Goal: Information Seeking & Learning: Learn about a topic

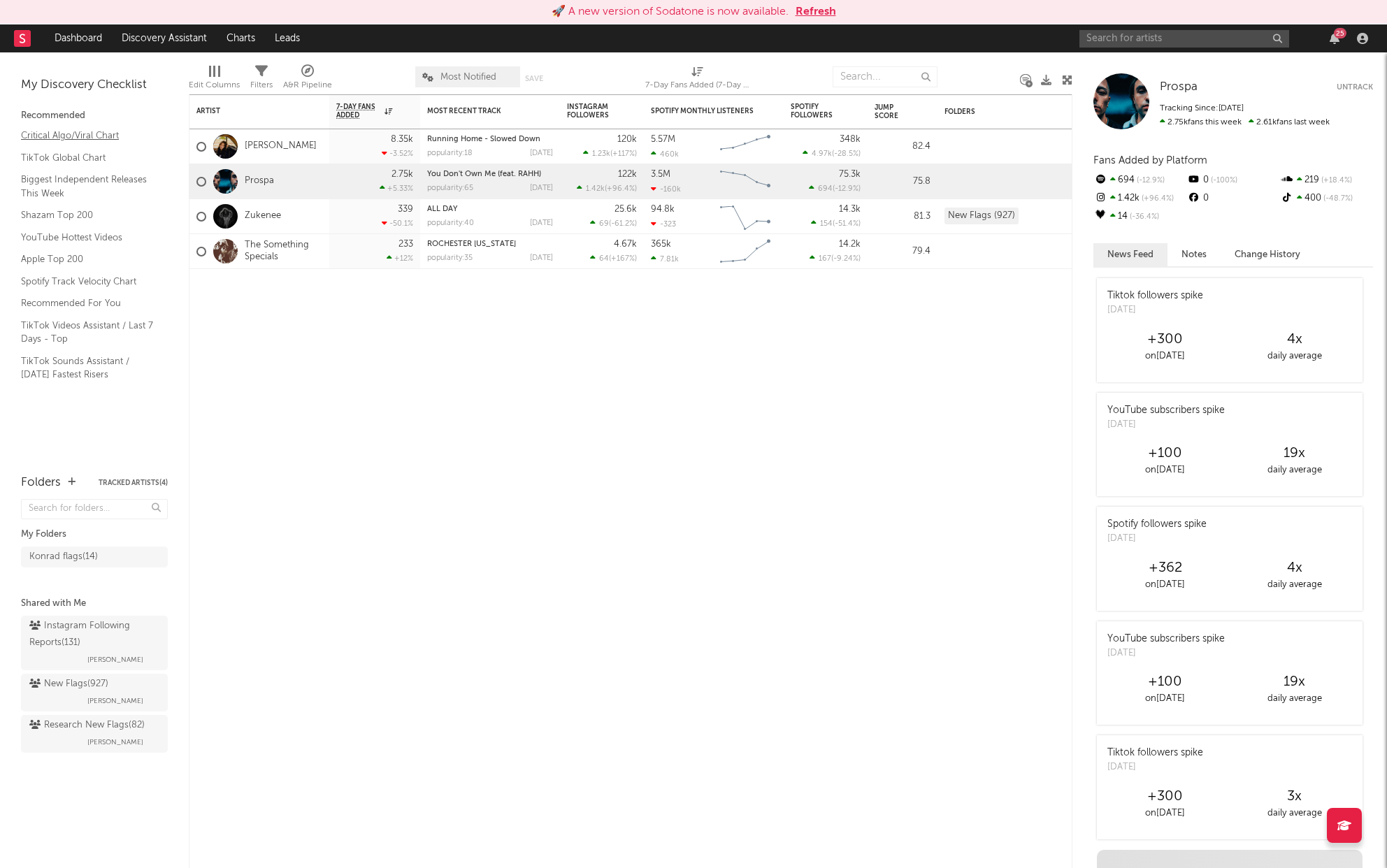
click at [70, 132] on link "Critical Algo/Viral Chart" at bounding box center [87, 135] width 133 height 15
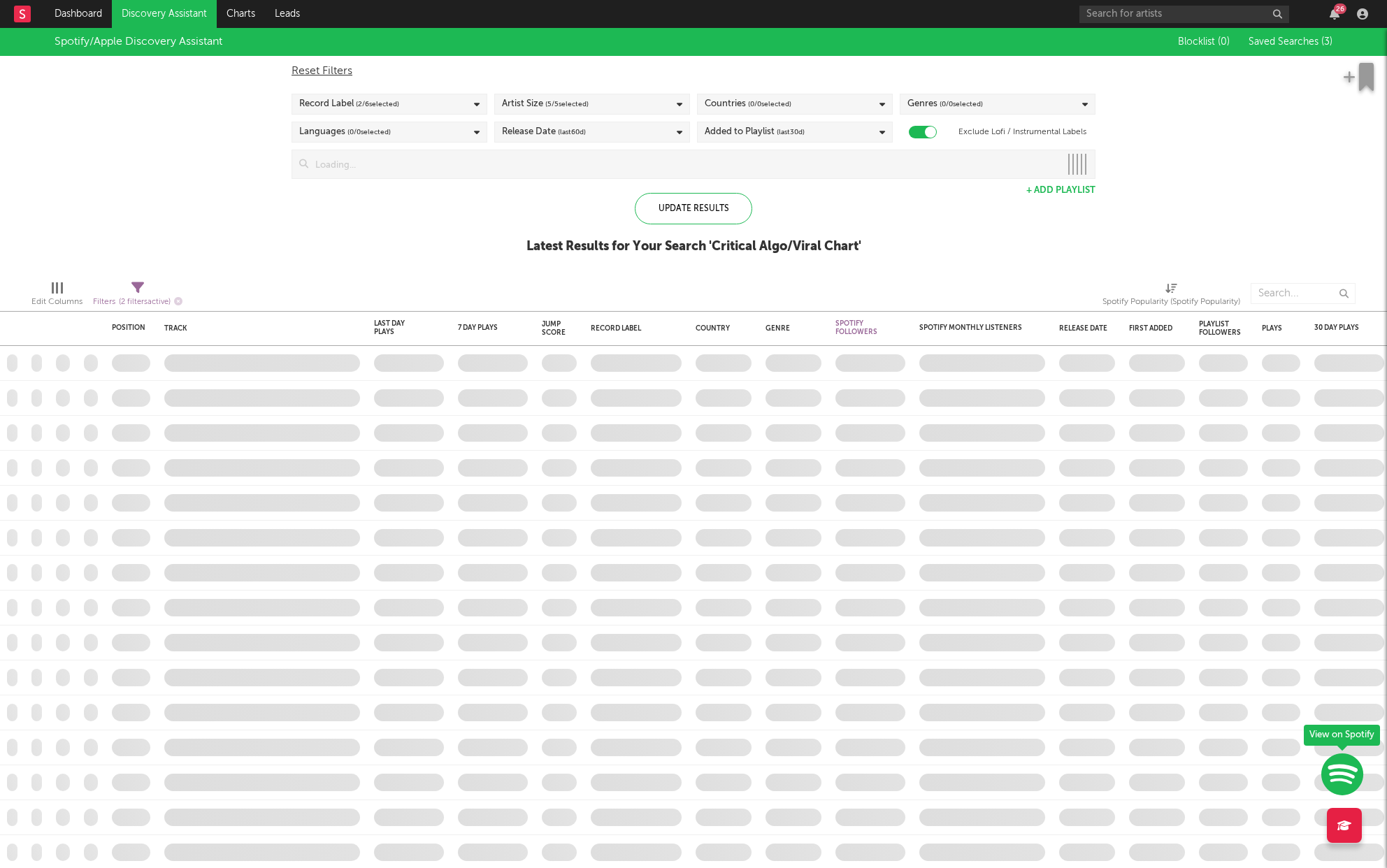
checkbox input "true"
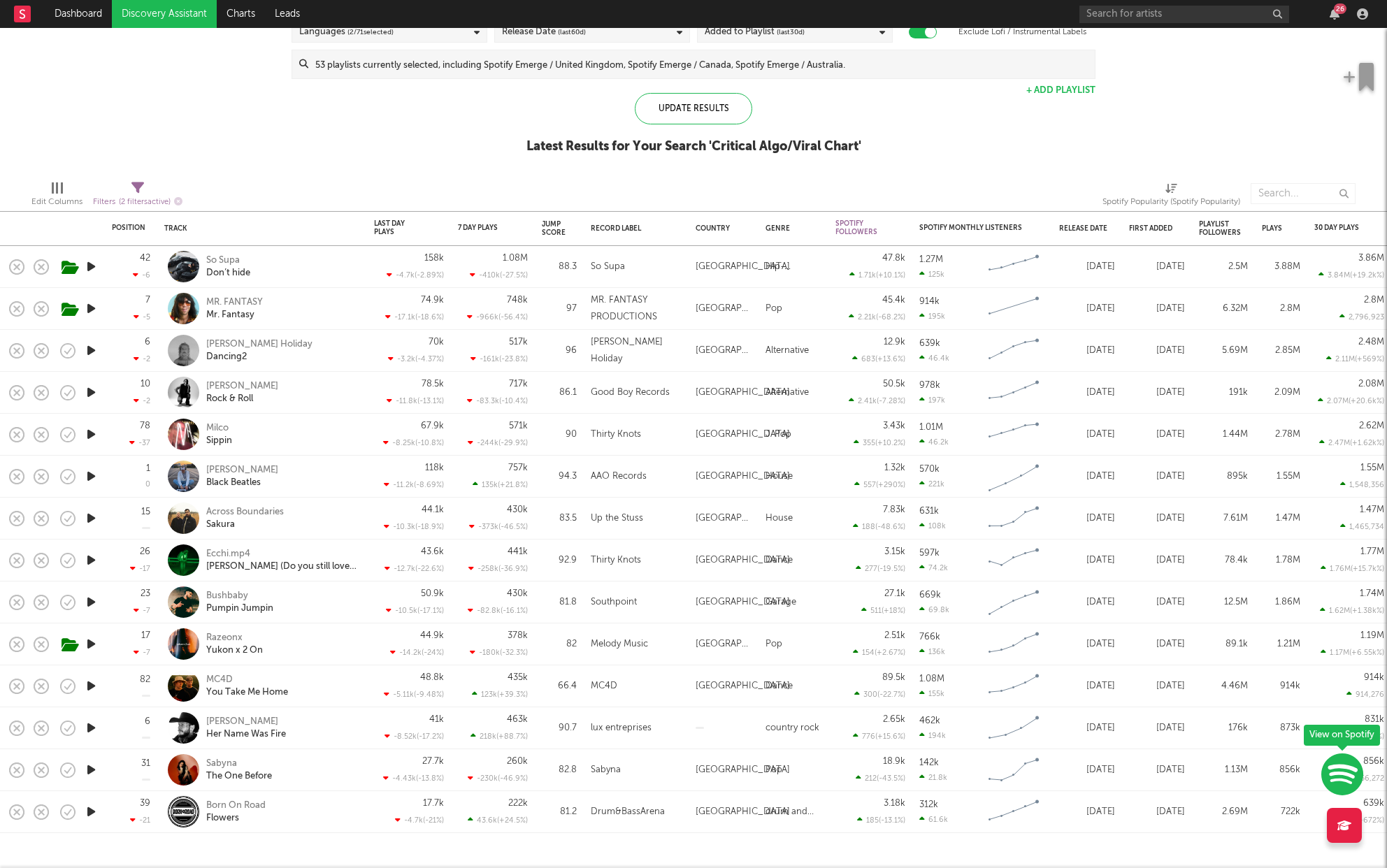
click at [92, 393] on icon "button" at bounding box center [91, 392] width 14 height 17
click at [231, 382] on div "[PERSON_NAME]" at bounding box center [242, 387] width 72 height 13
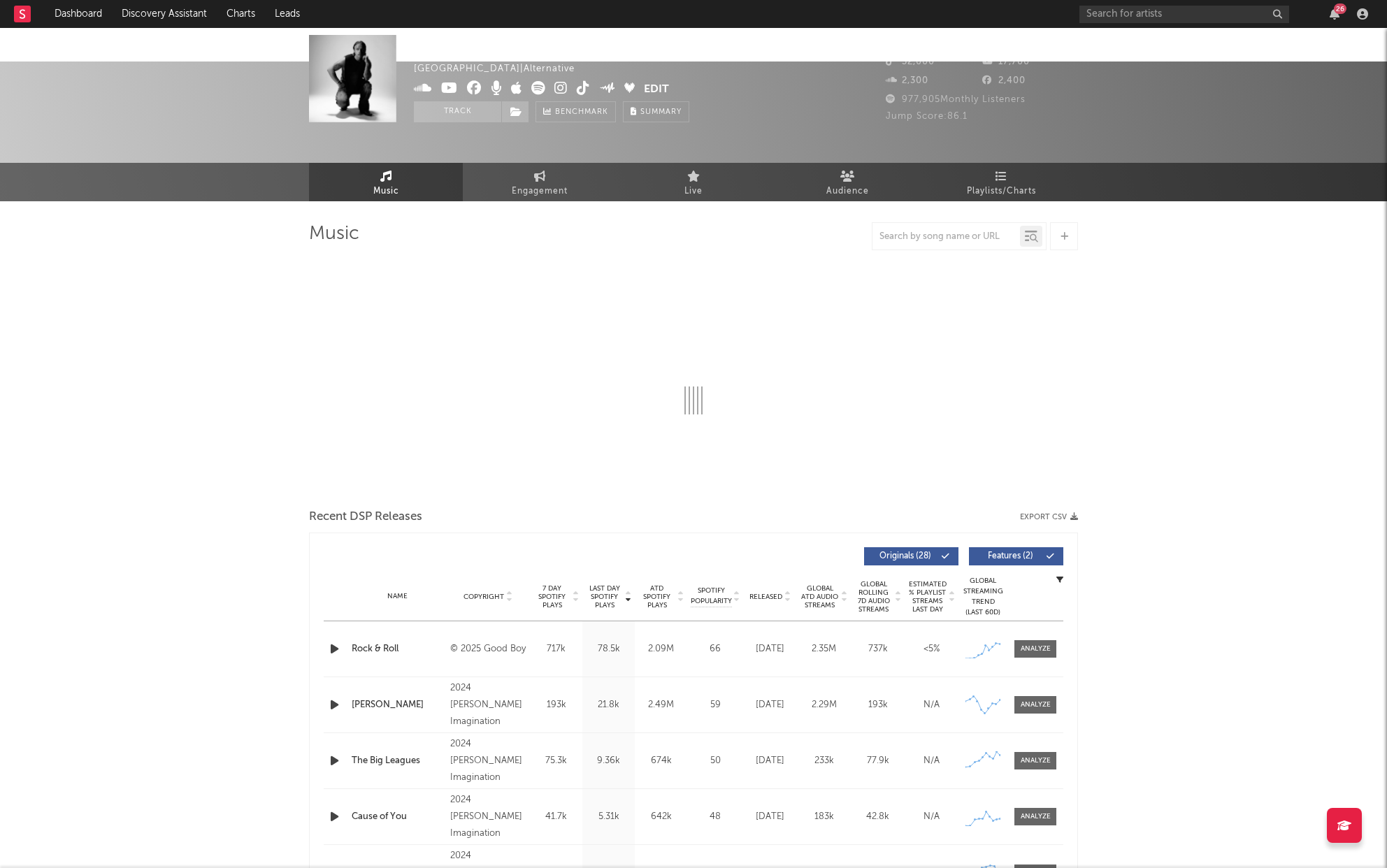
select select "6m"
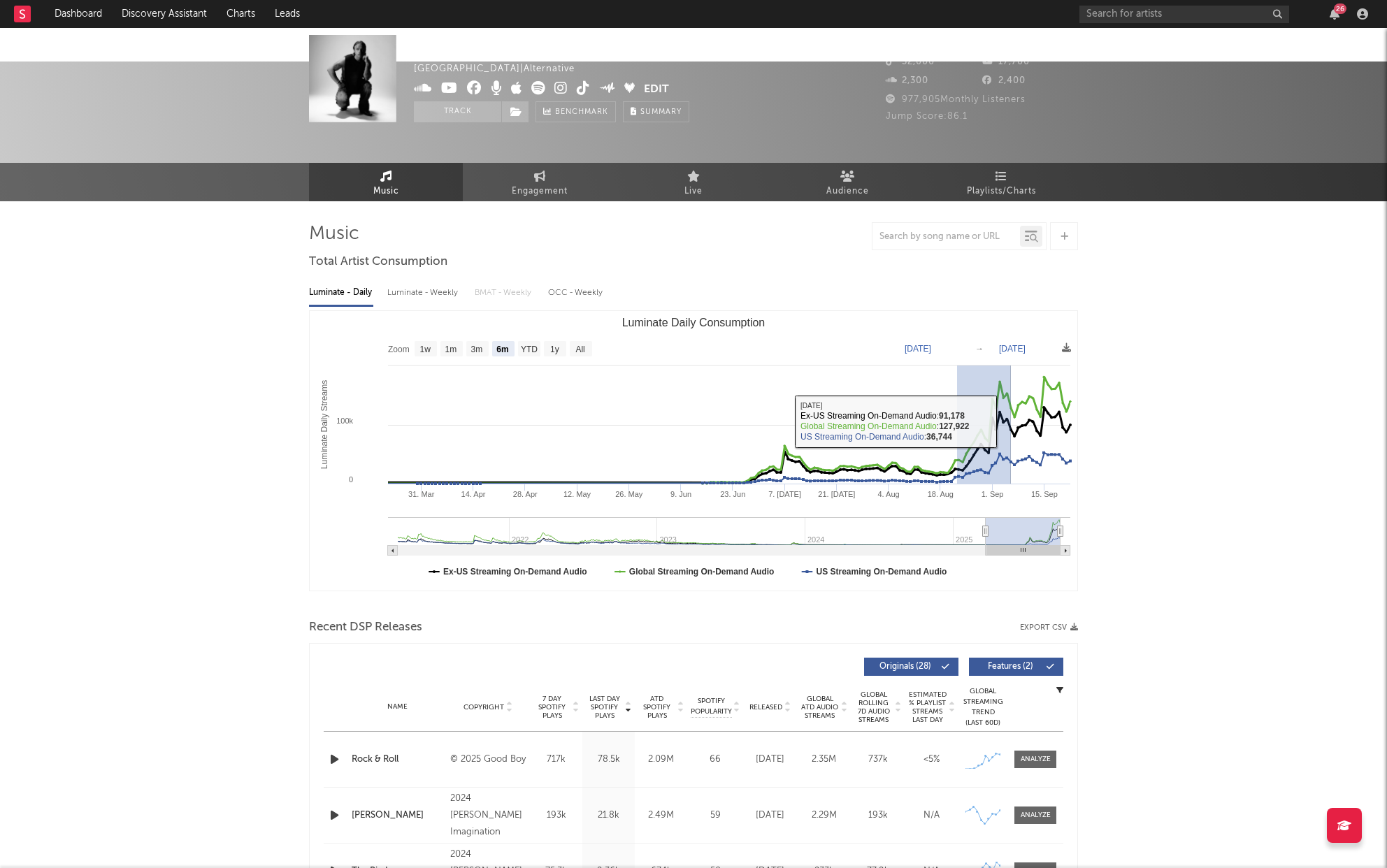
drag, startPoint x: 957, startPoint y: 392, endPoint x: 1011, endPoint y: 387, distance: 54.2
click at [1011, 387] on icon "Created with Highcharts 10.3.3 Luminate Daily Streams Luminate Daily Consumptio…" at bounding box center [694, 451] width 768 height 280
type input "[DATE]"
type input "2025-09-05"
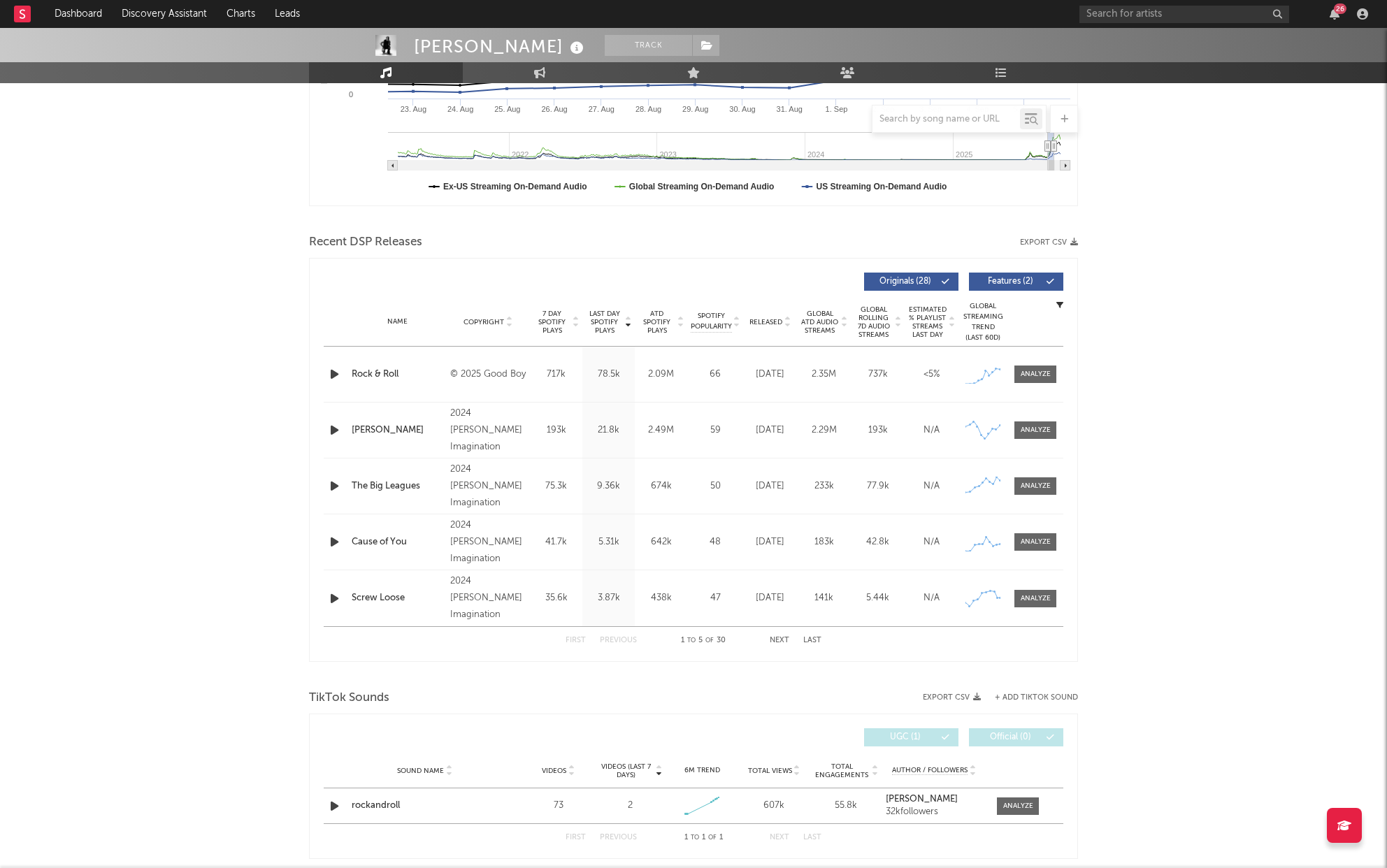
scroll to position [391, 0]
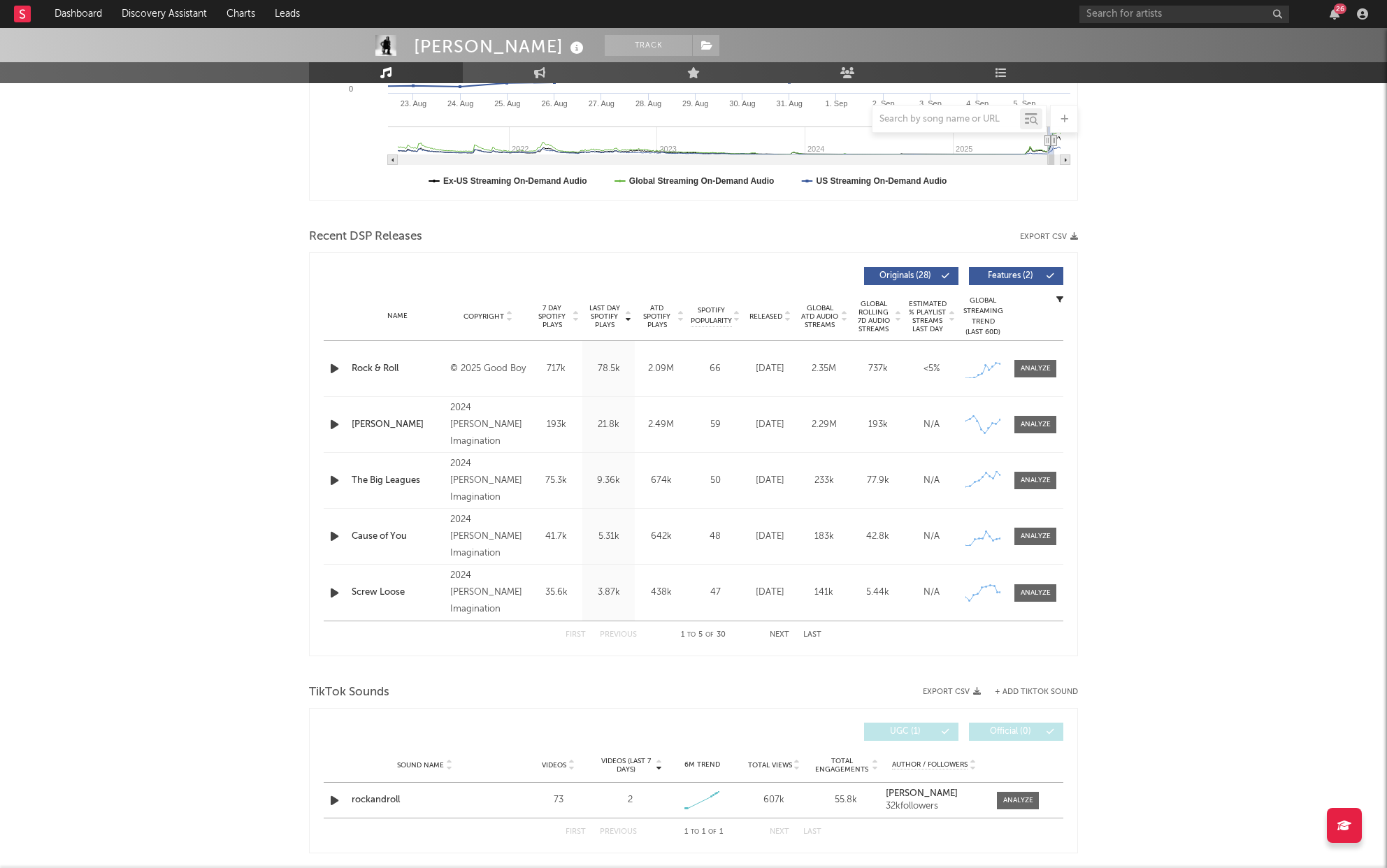
click at [334, 360] on icon "button" at bounding box center [334, 369] width 14 height 17
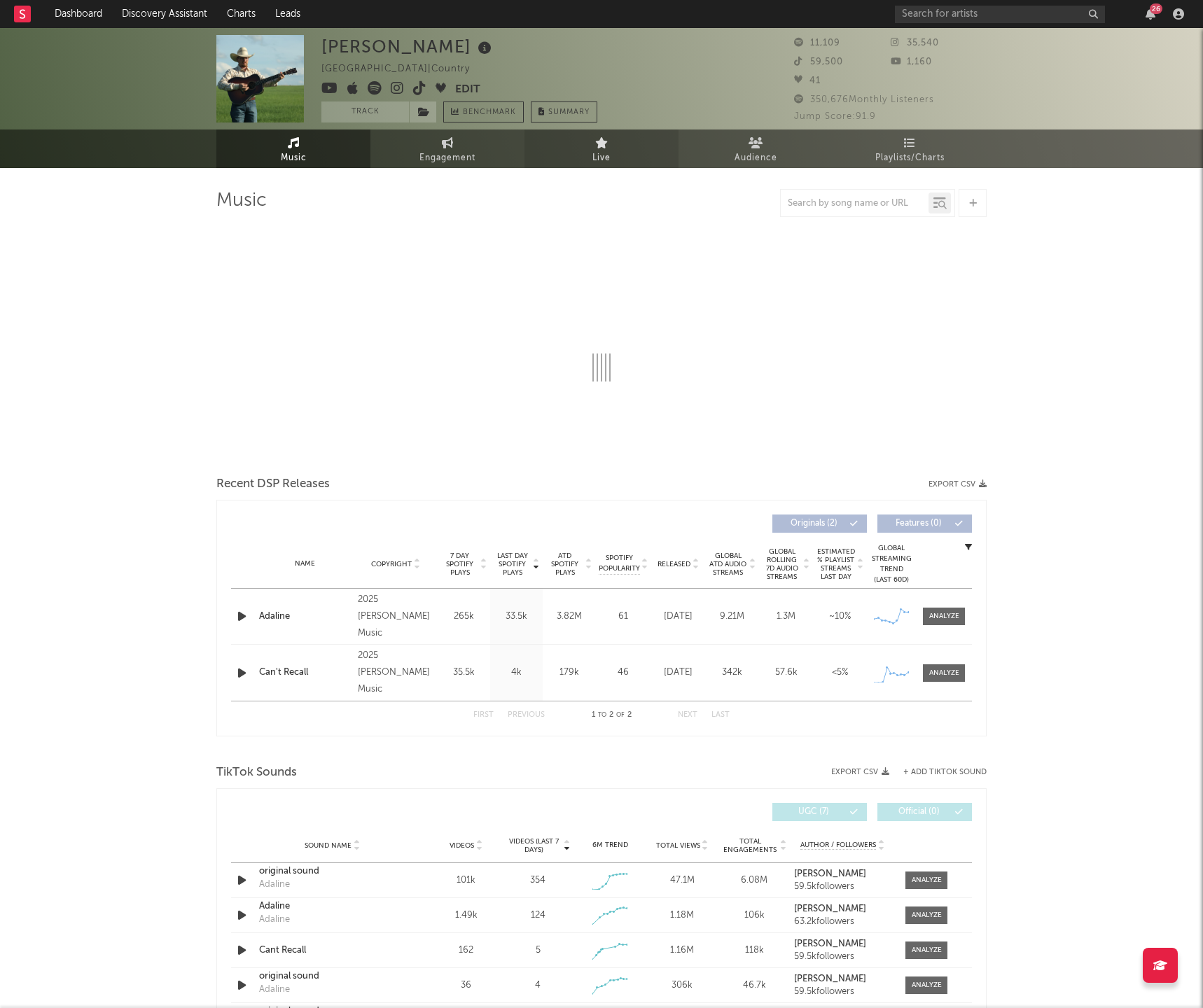
select select "1w"
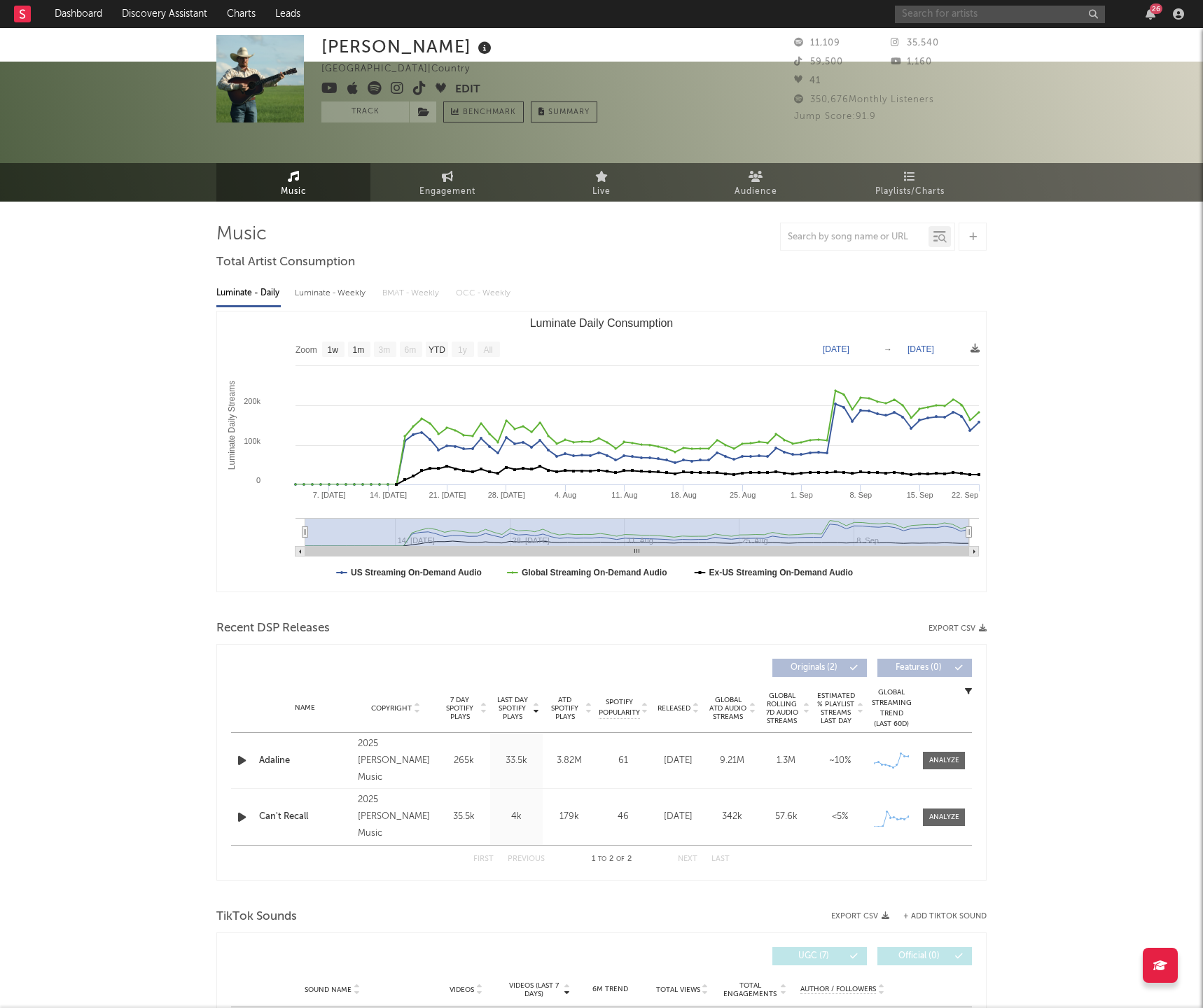
click at [919, 17] on input "text" at bounding box center [1000, 14] width 210 height 17
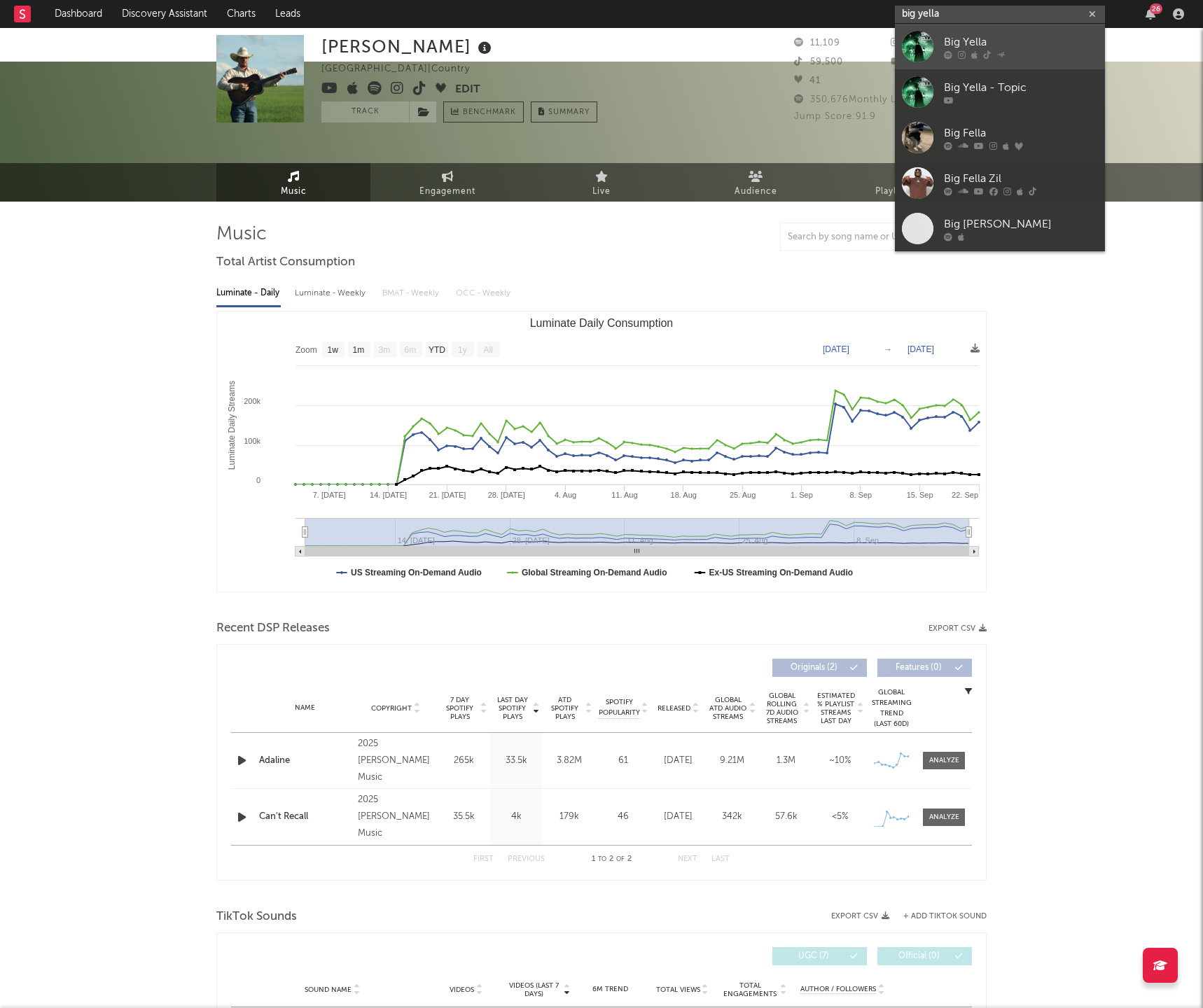
type input "big yella"
click at [1007, 51] on div at bounding box center [1021, 55] width 154 height 9
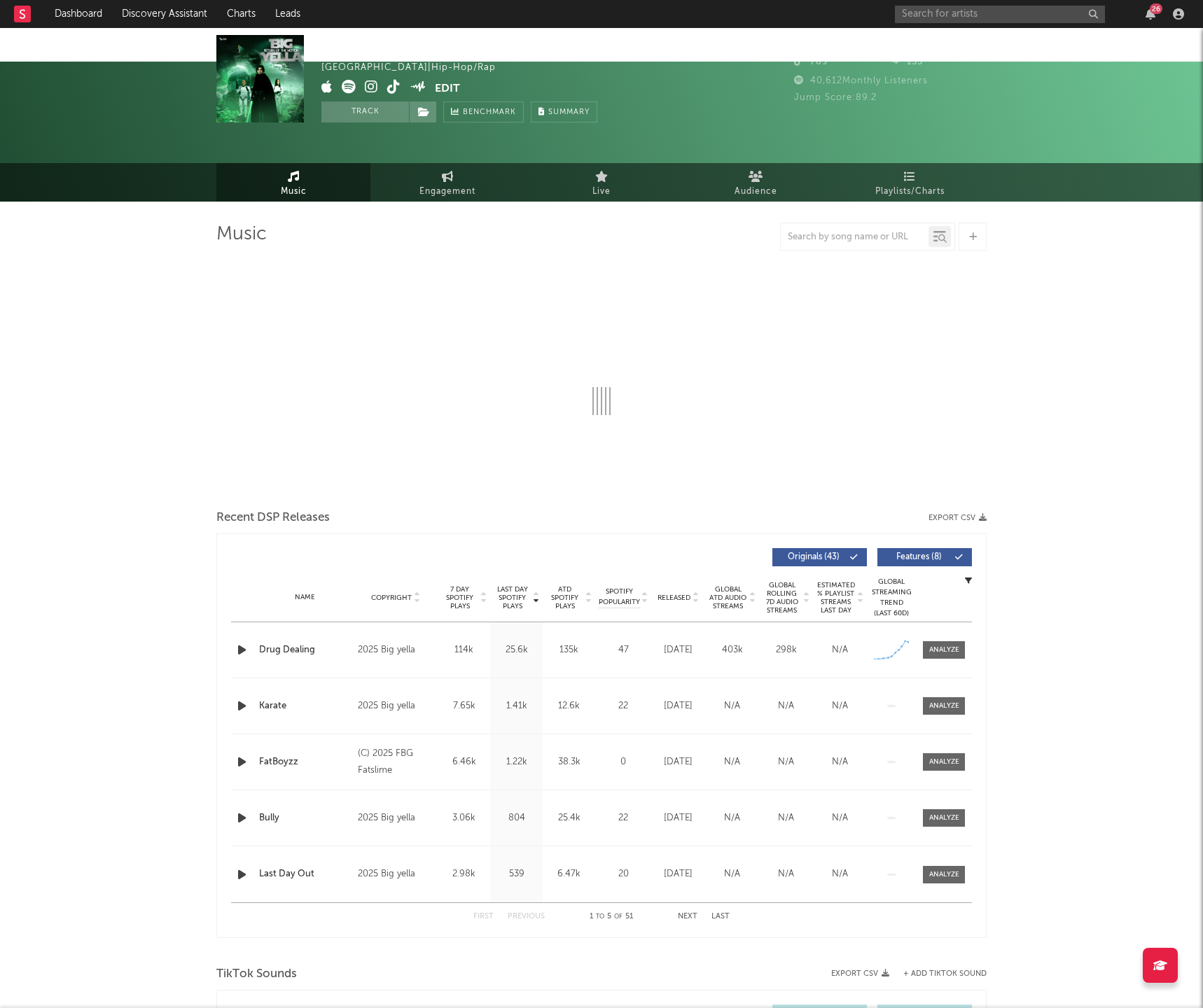
select select "1w"
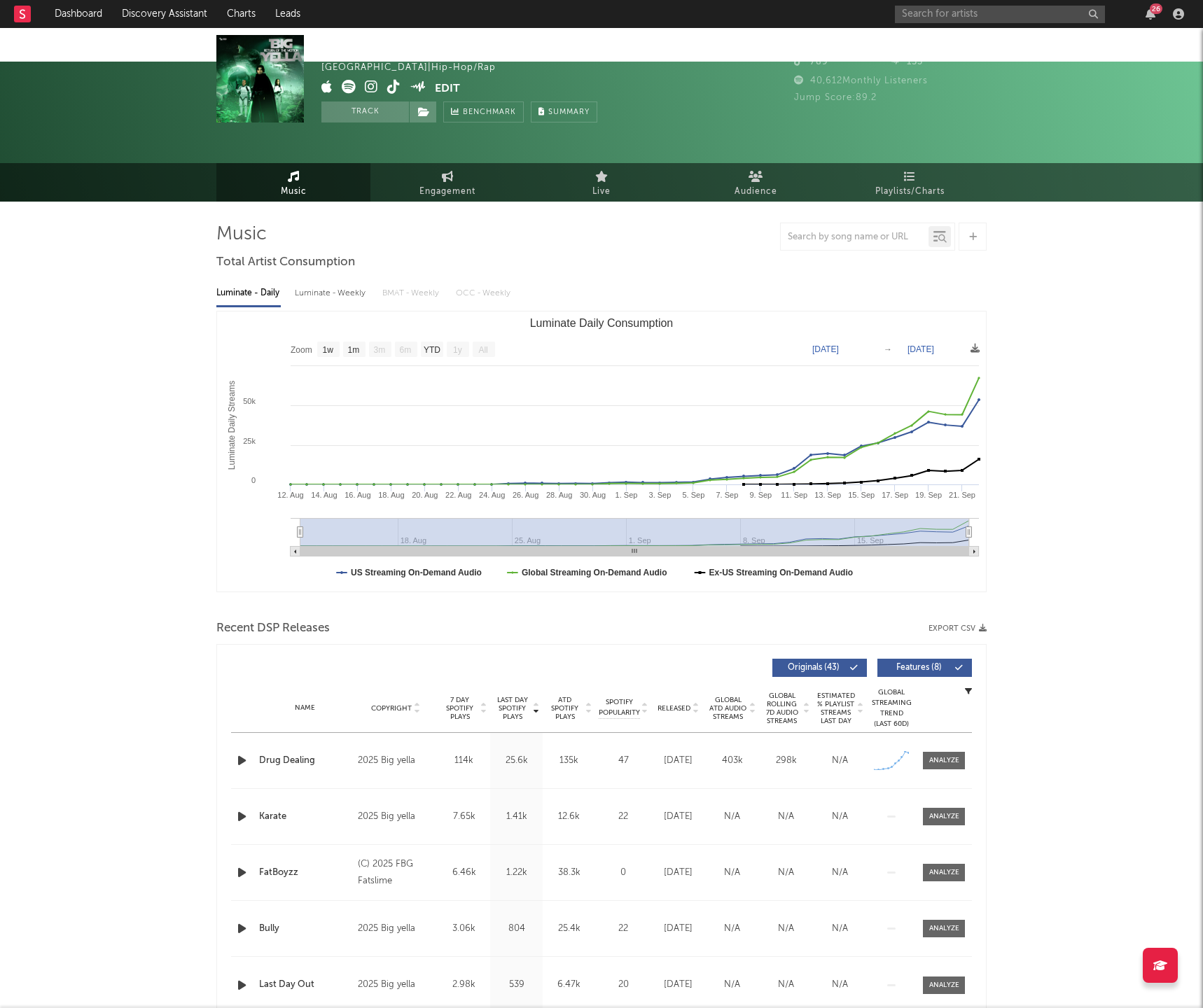
drag, startPoint x: 1121, startPoint y: 260, endPoint x: 1059, endPoint y: 63, distance: 206.5
click at [1012, 16] on input "text" at bounding box center [1000, 14] width 210 height 17
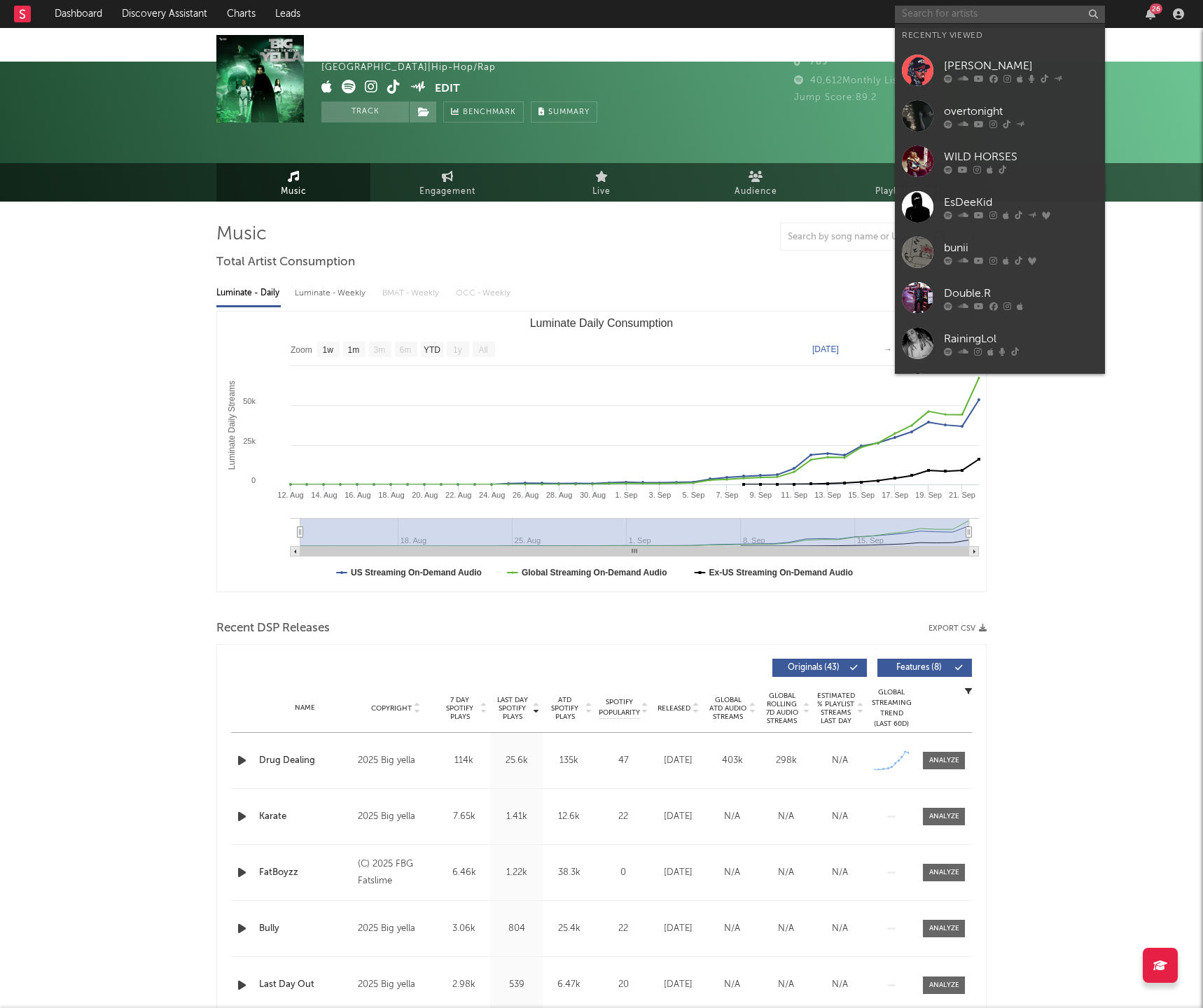
type input "d"
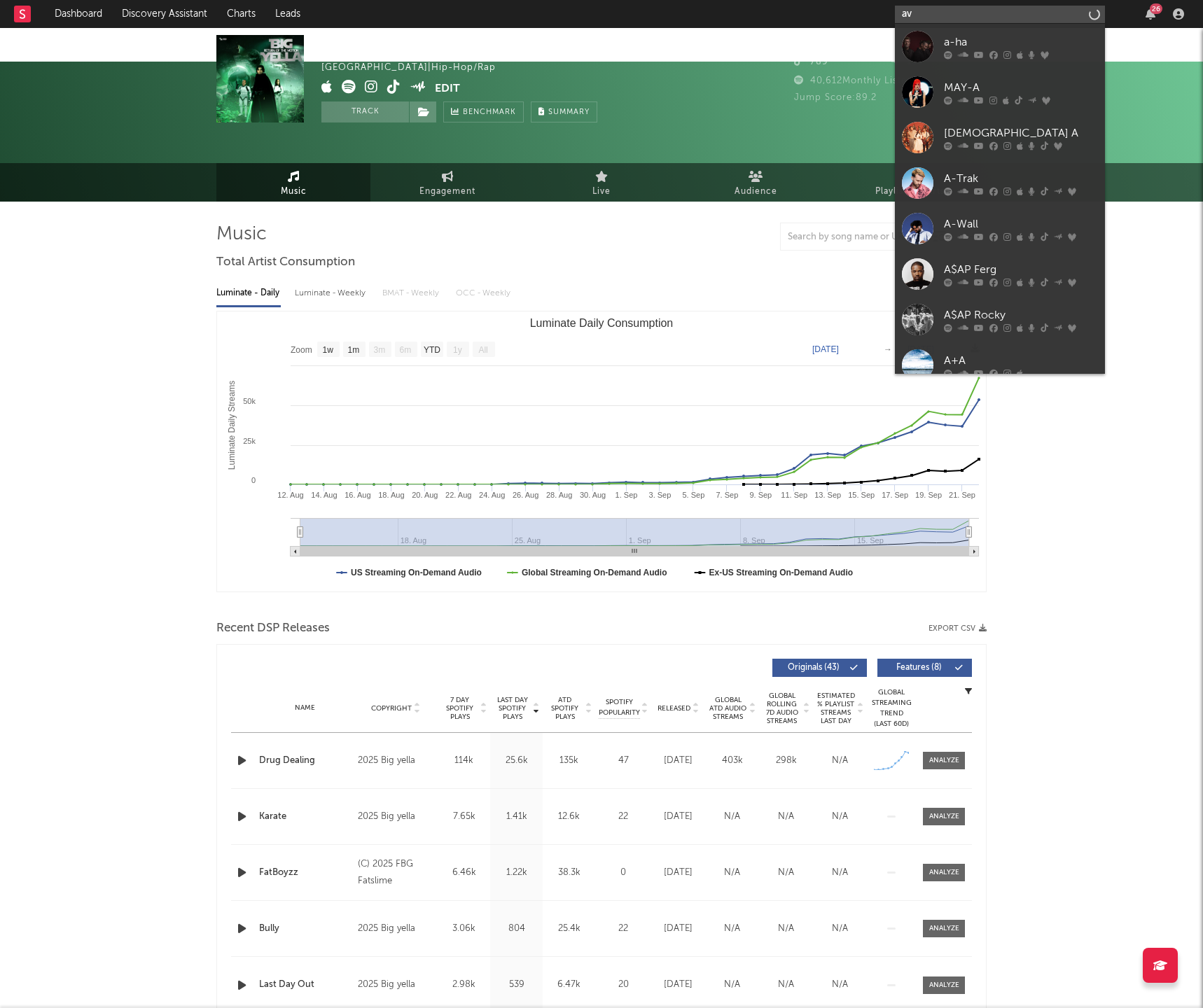
type input "a"
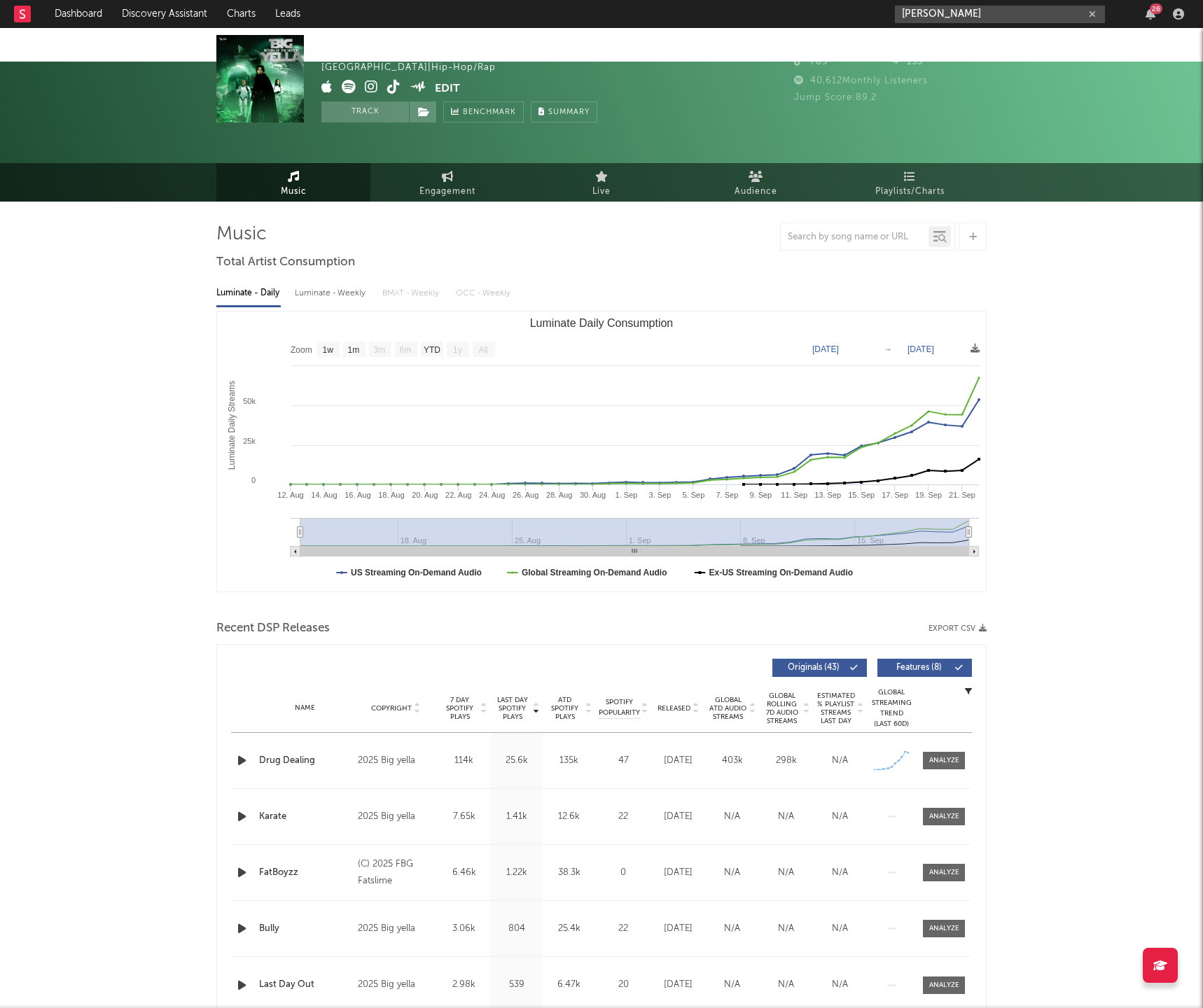
click at [958, 14] on input "davis" at bounding box center [1000, 14] width 210 height 17
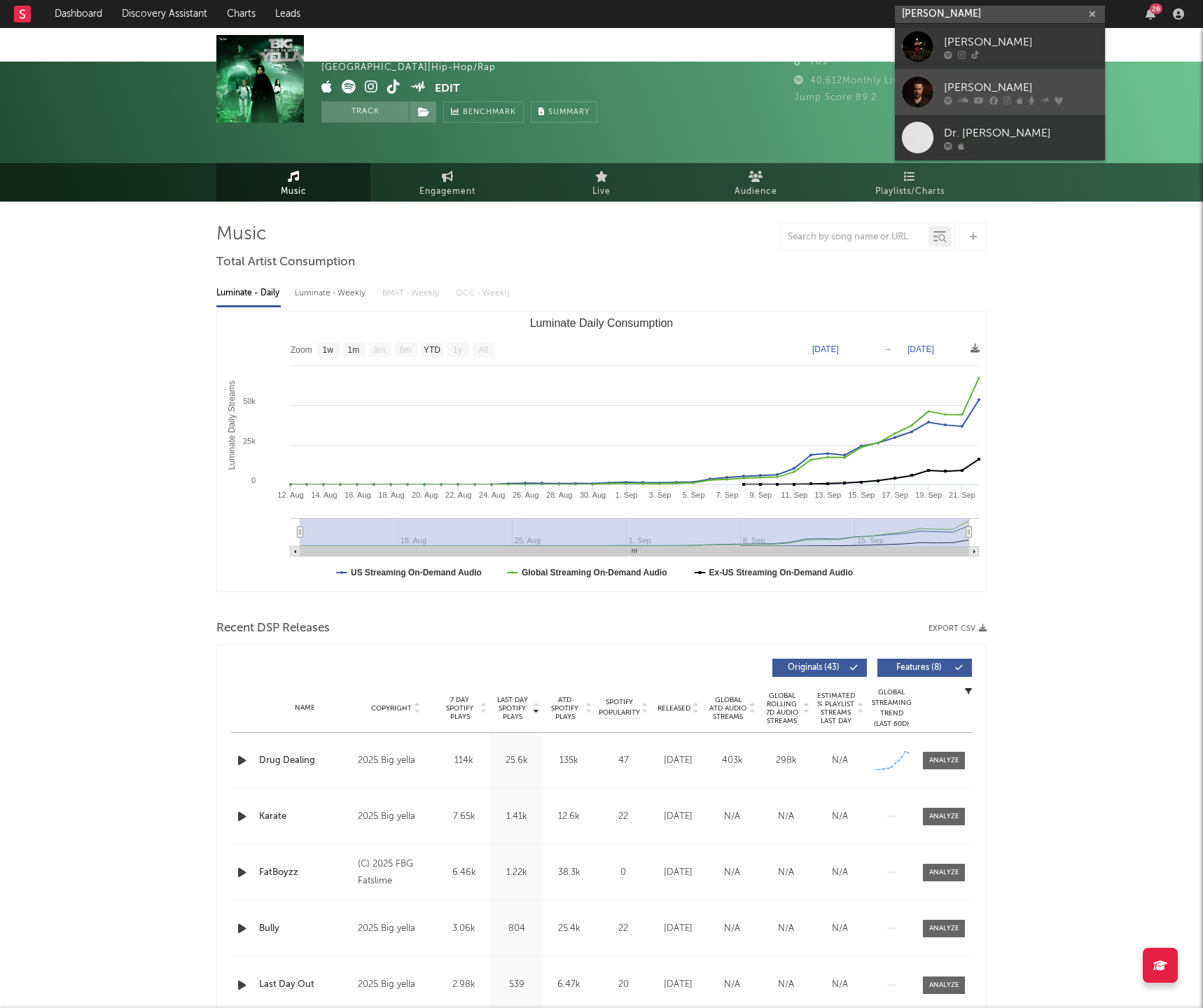
scroll to position [1, 0]
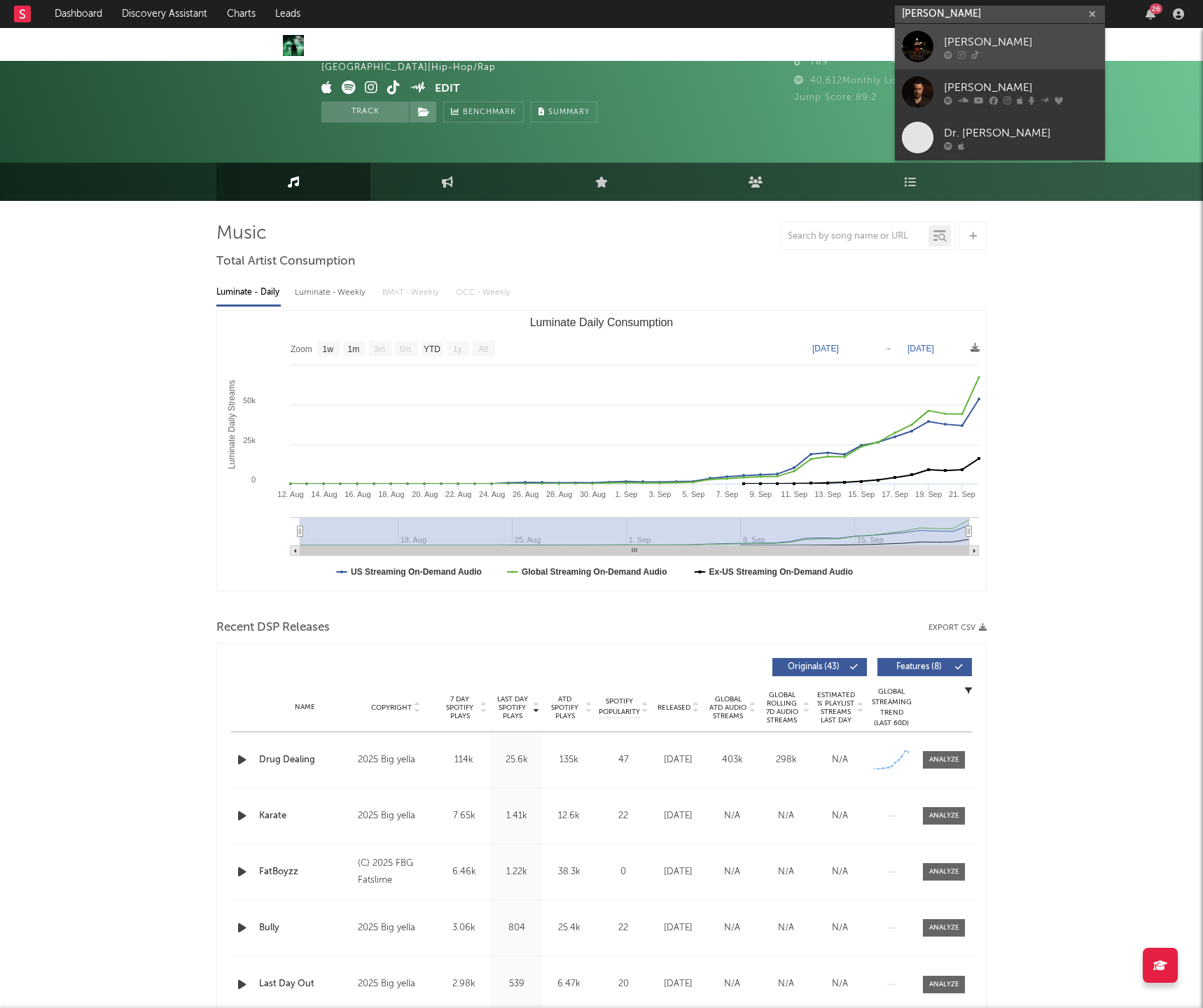
type input "davis cook"
click at [1007, 52] on div at bounding box center [1021, 55] width 154 height 9
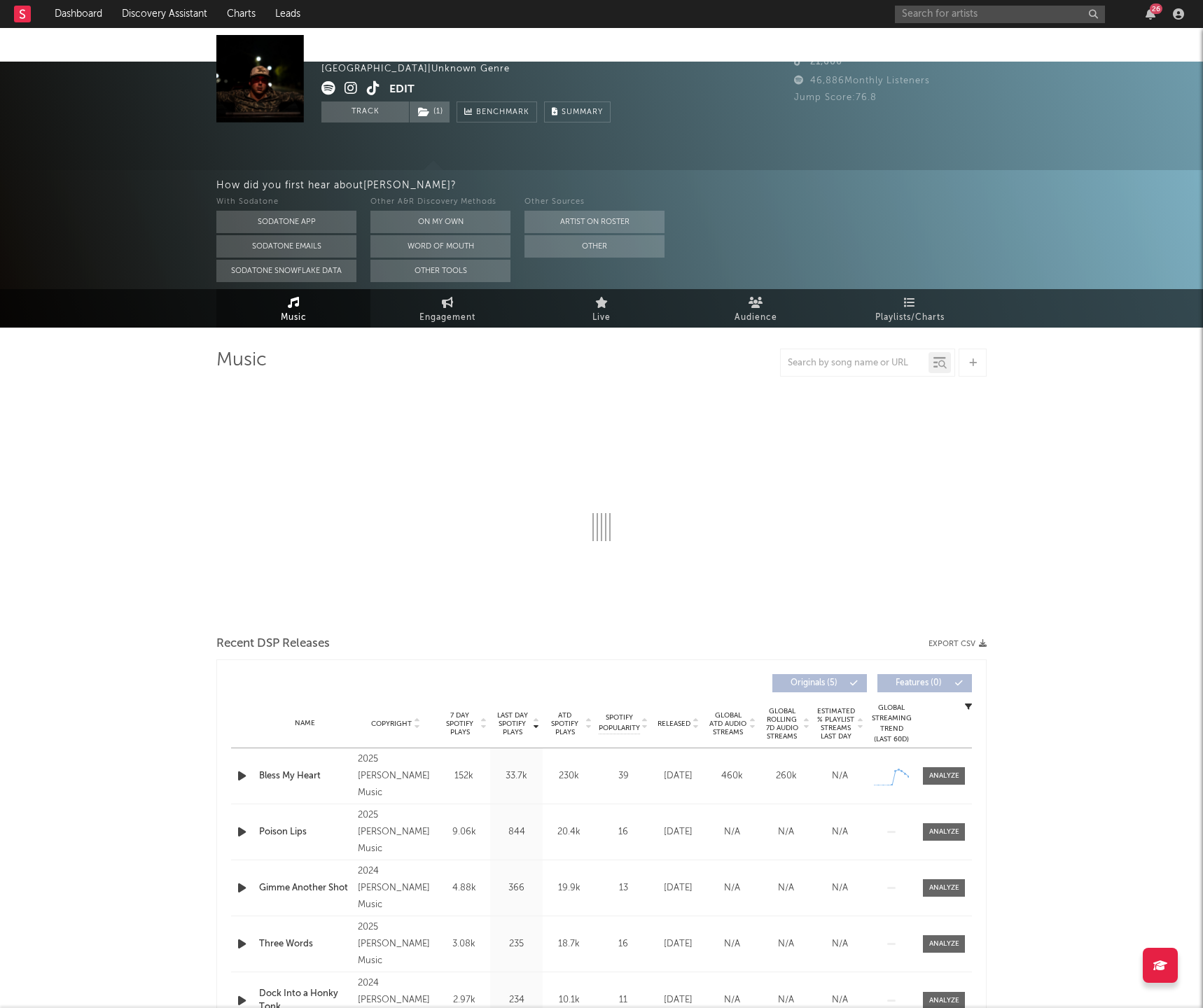
select select "1w"
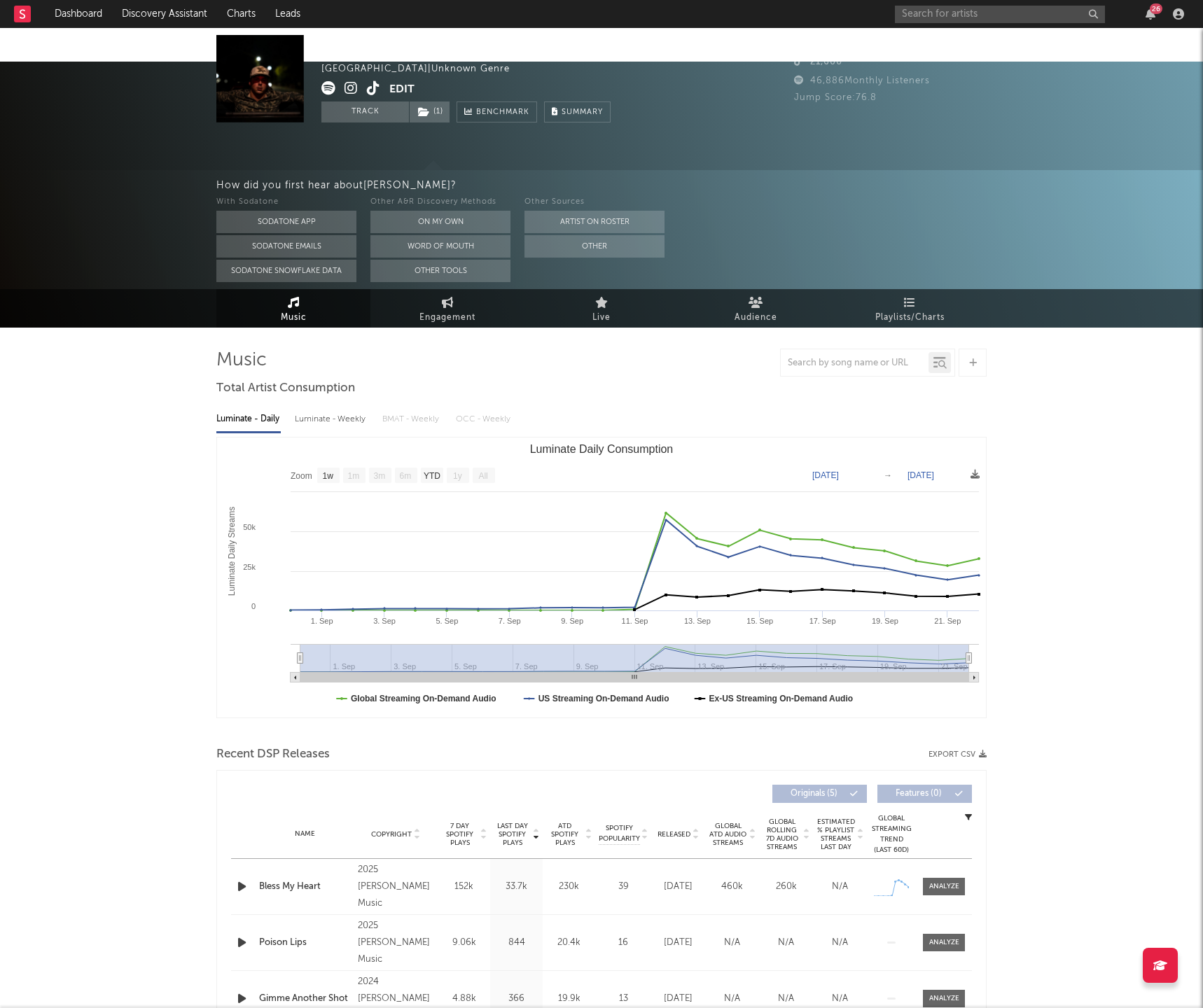
click at [443, 0] on nav "Dashboard Discovery Assistant Charts Leads 26" at bounding box center [602, 14] width 1203 height 28
click at [837, 221] on div "With Sodatone Sodatone App Sodatone Emails Sodatone Snowflake Data Other A&R Di…" at bounding box center [709, 238] width 987 height 88
click at [951, 17] on input "text" at bounding box center [1000, 14] width 210 height 17
type input "tom siletto"
click at [955, 34] on div "Tom Siletto" at bounding box center [1021, 42] width 154 height 17
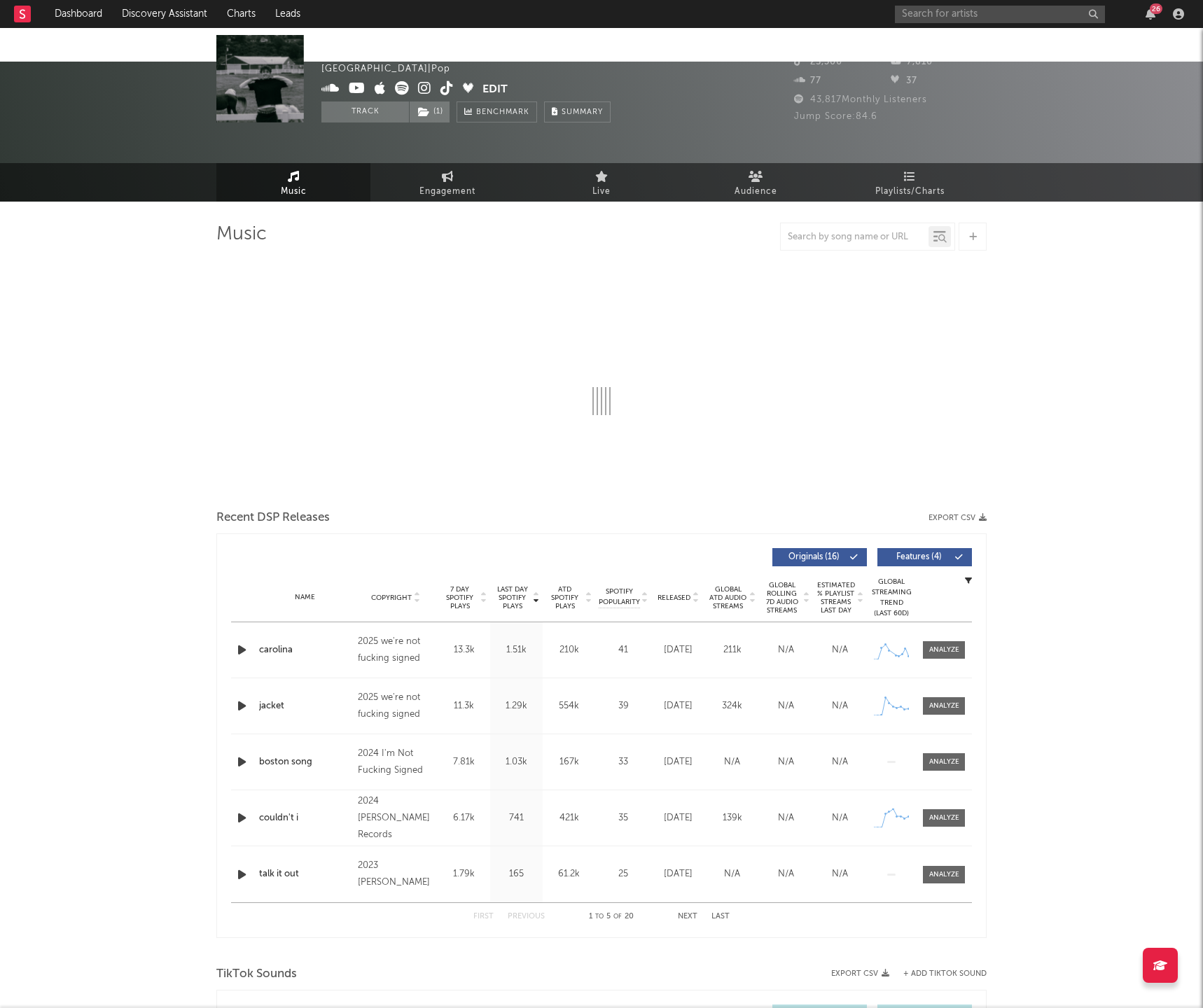
select select "6m"
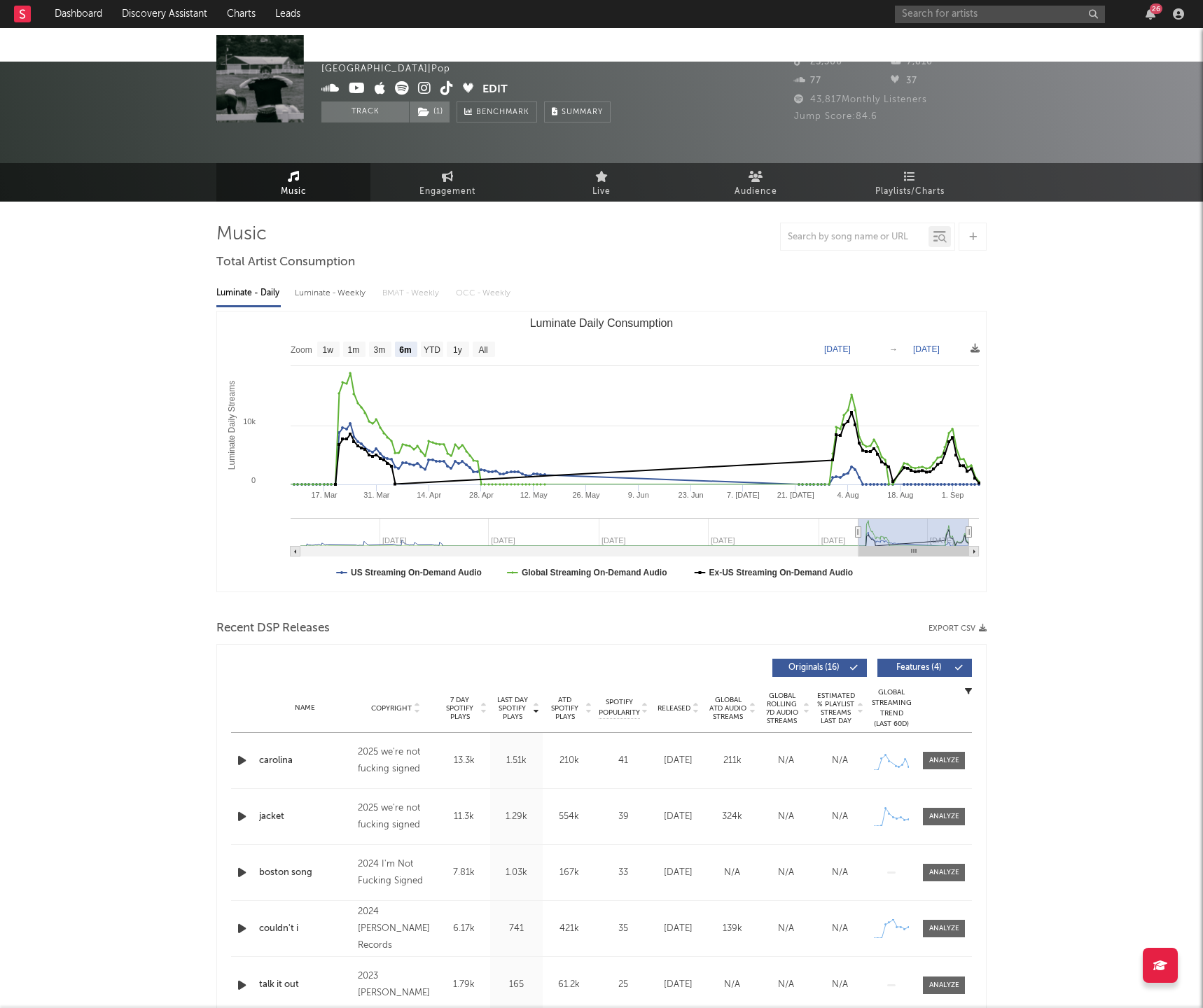
drag, startPoint x: 56, startPoint y: 185, endPoint x: 137, endPoint y: 130, distance: 97.9
click at [951, 14] on input "text" at bounding box center [1000, 14] width 210 height 17
click at [973, 14] on input "sons of legion" at bounding box center [1000, 14] width 210 height 17
type input "sons of legion"
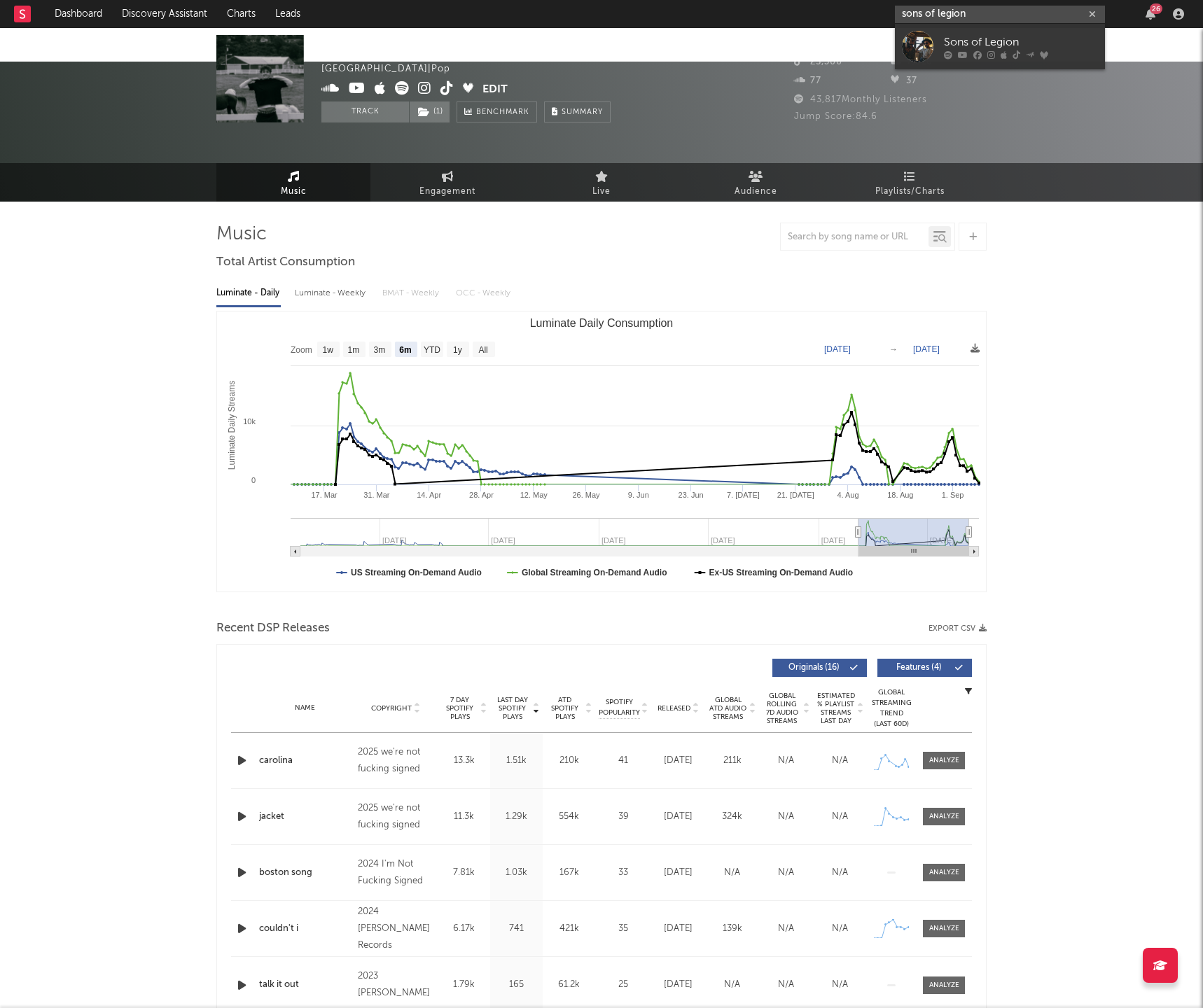
click at [983, 16] on input "sons of legion" at bounding box center [1000, 14] width 210 height 17
click at [975, 37] on div "Sons of Legion" at bounding box center [1021, 42] width 154 height 17
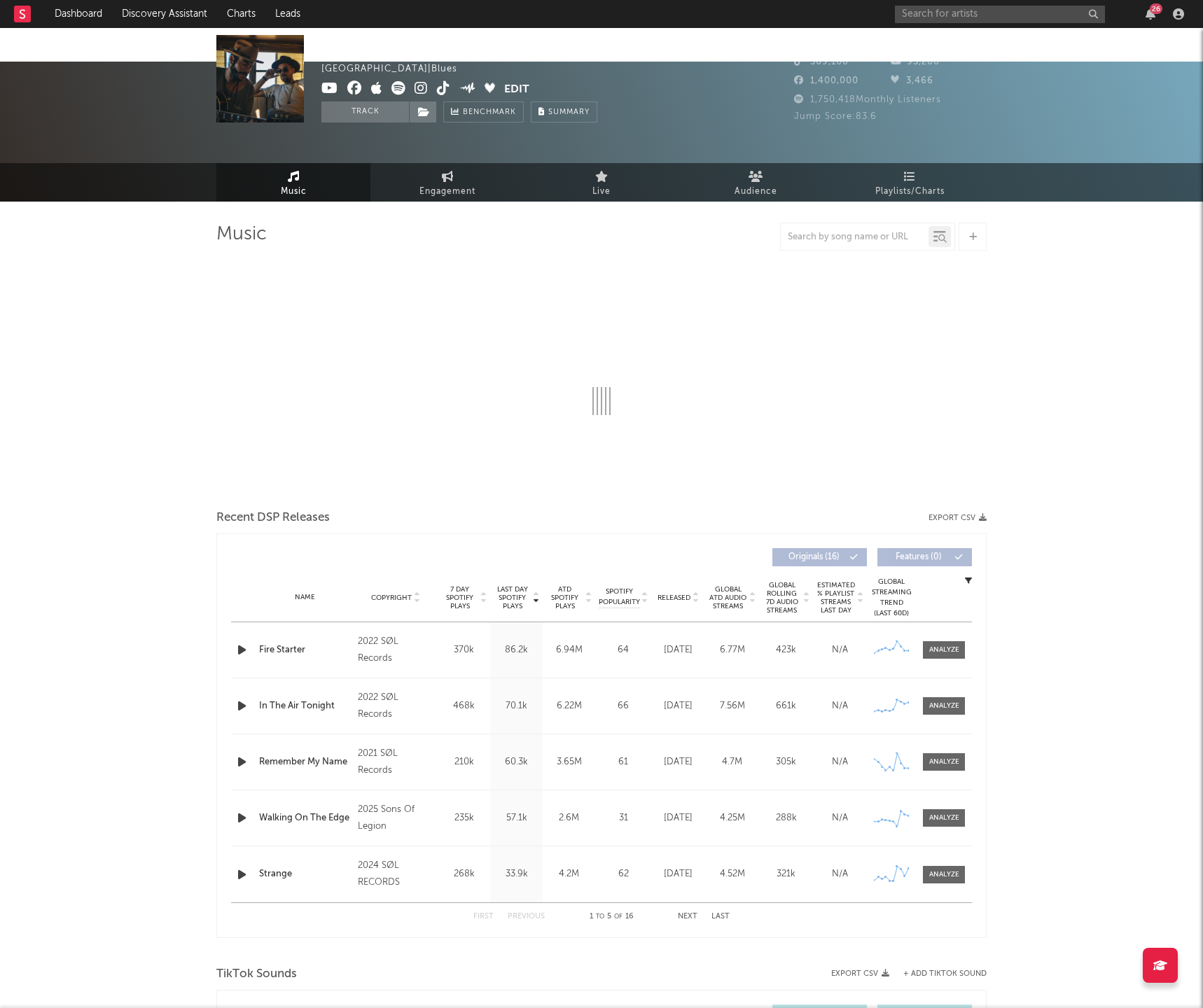
select select "6m"
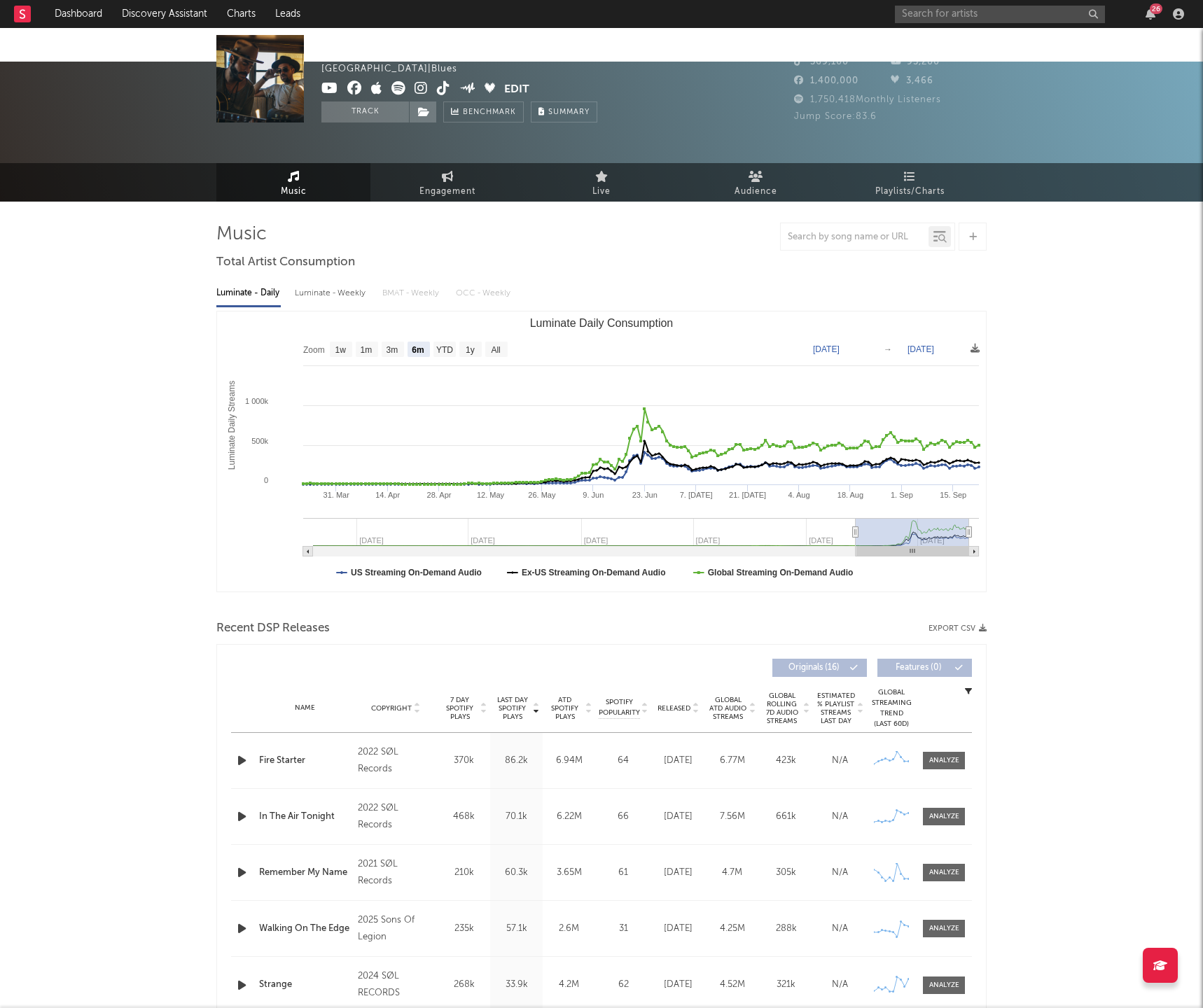
drag, startPoint x: 1087, startPoint y: 200, endPoint x: 1046, endPoint y: 175, distance: 48.0
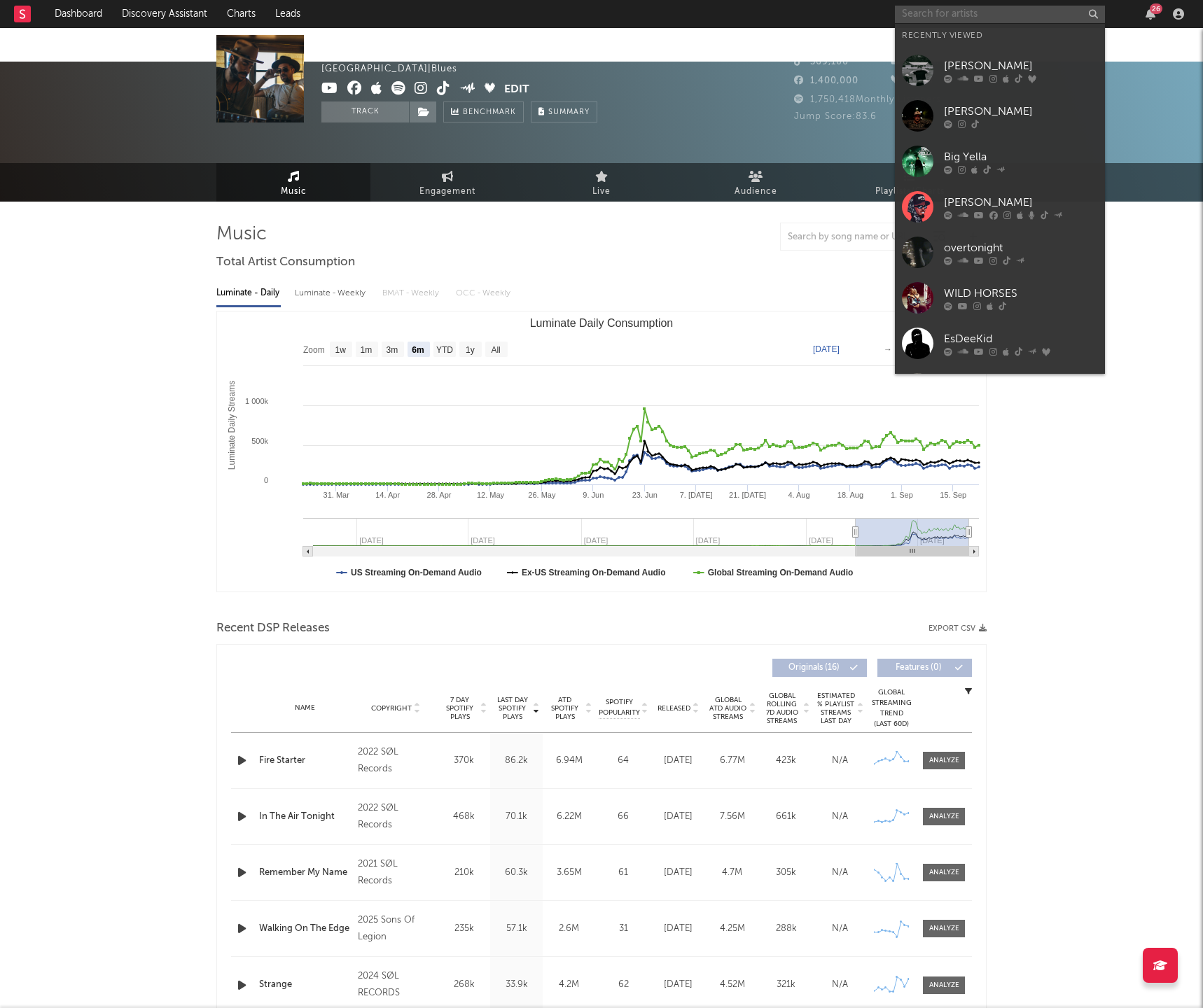
click at [943, 16] on input "text" at bounding box center [1000, 14] width 210 height 17
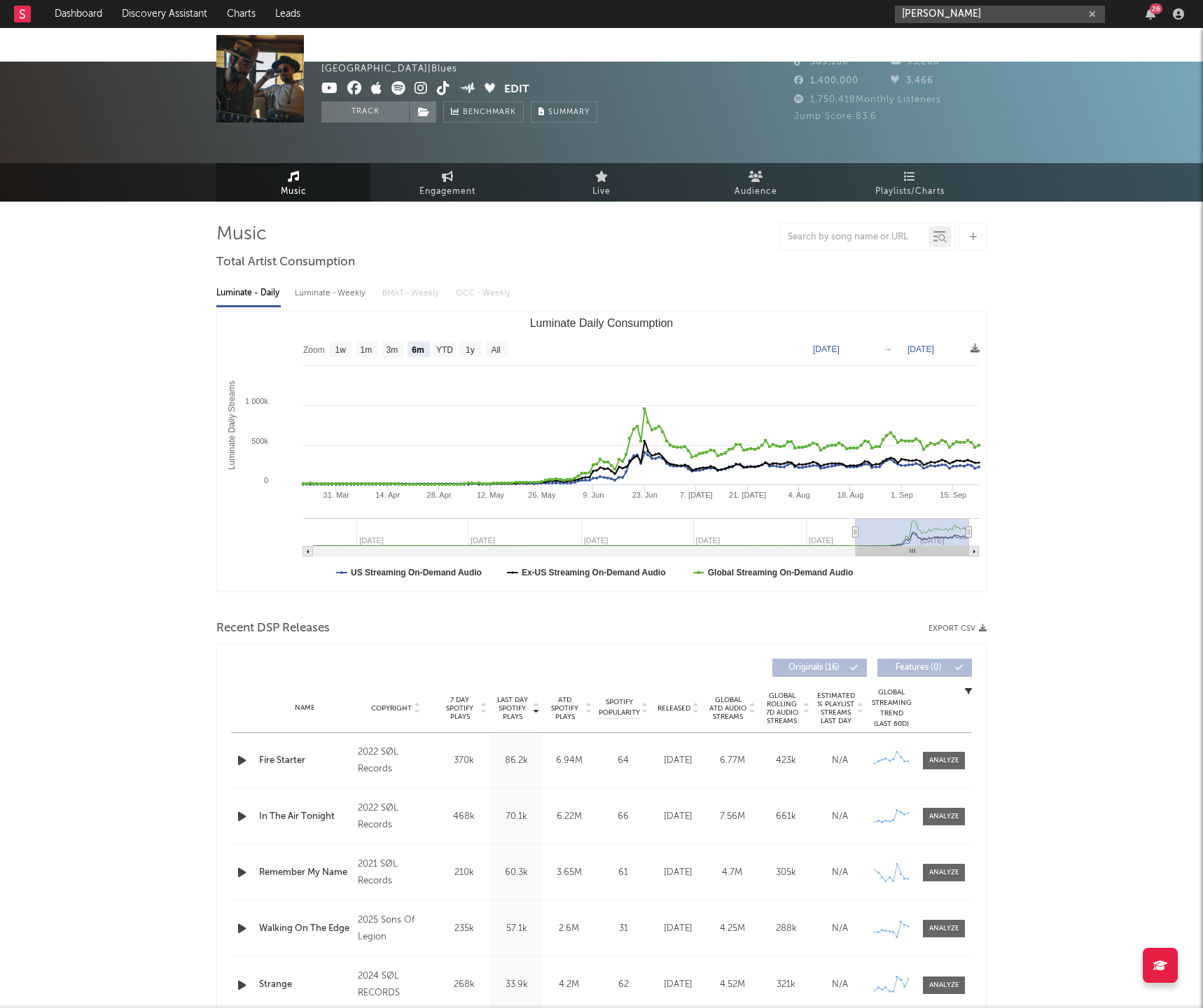
click at [963, 11] on input "tom macdonald" at bounding box center [1000, 14] width 210 height 17
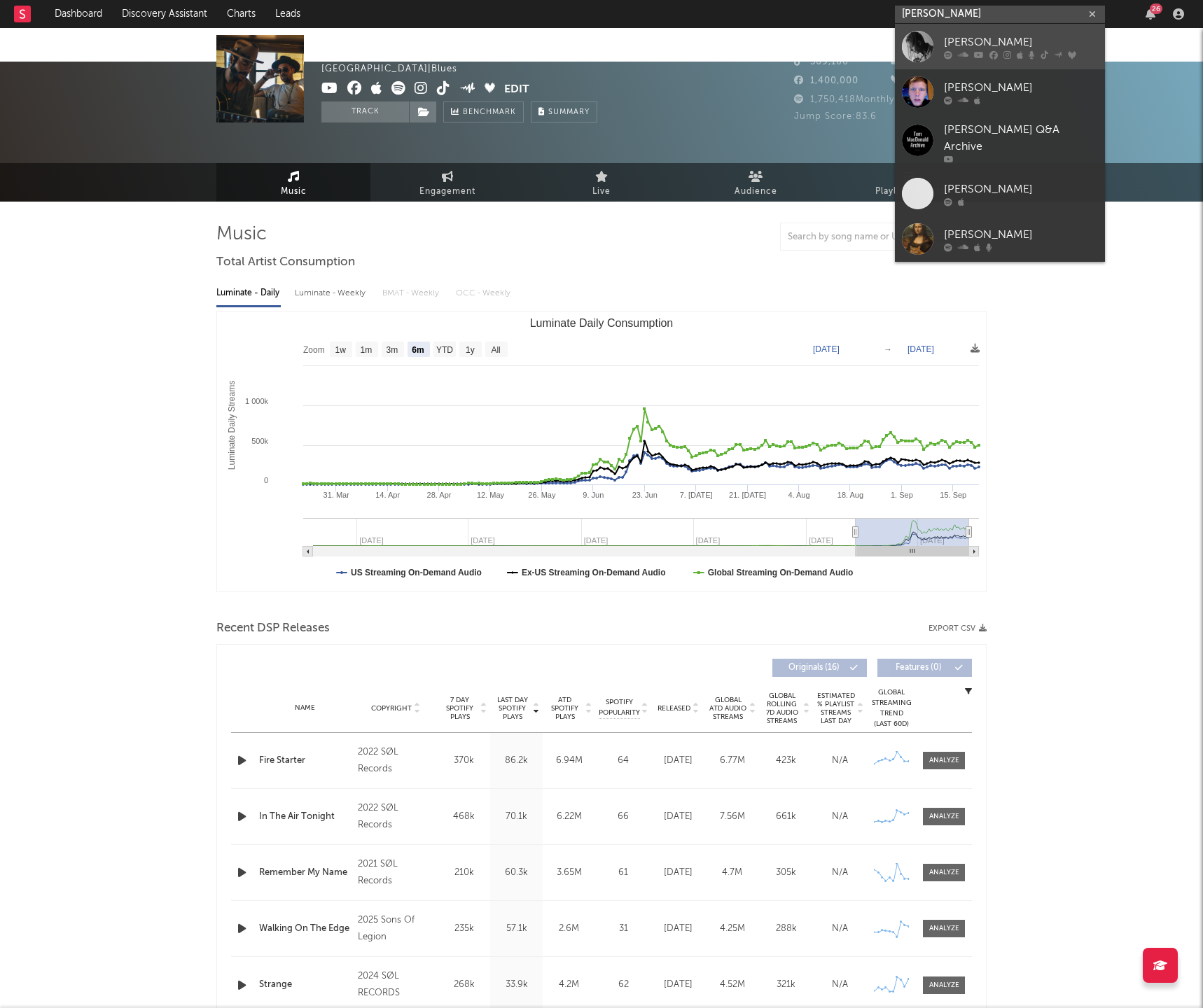
type input "tom macdonald"
drag, startPoint x: 974, startPoint y: 41, endPoint x: 859, endPoint y: 9, distance: 119.4
click at [974, 41] on div "Tom MacDonald" at bounding box center [1021, 42] width 154 height 17
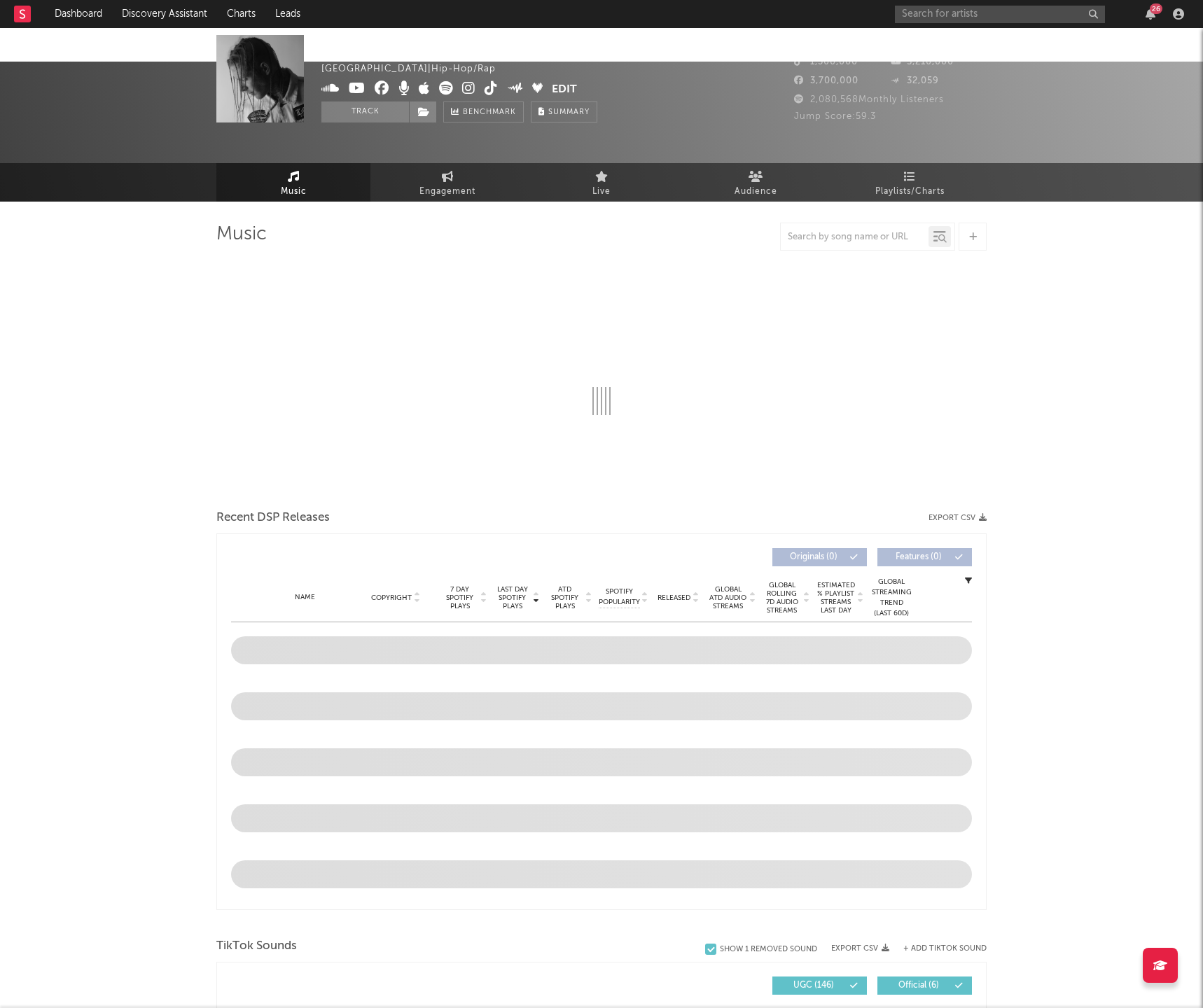
select select "6m"
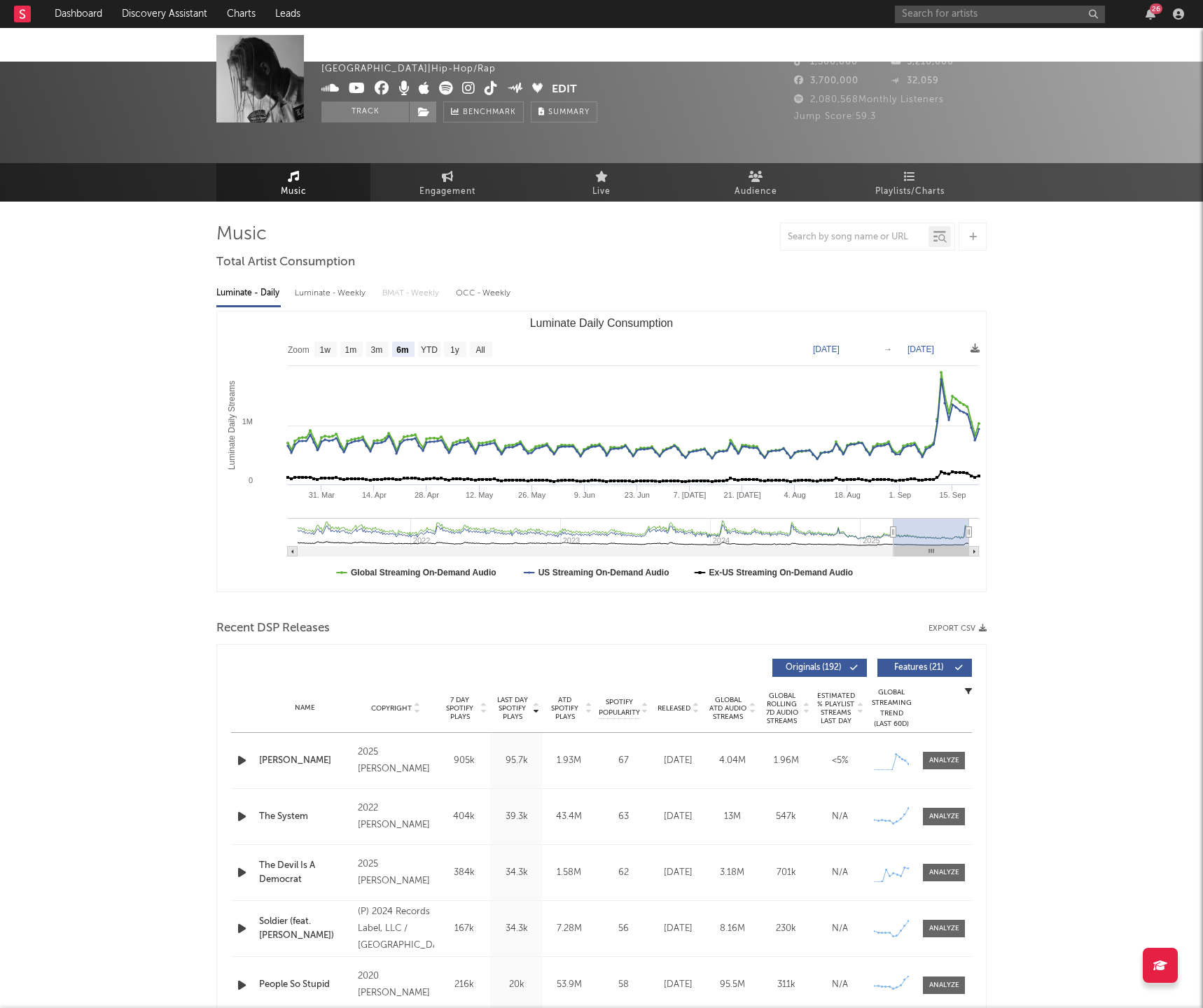
click at [240, 752] on icon "button" at bounding box center [241, 761] width 14 height 17
click at [239, 808] on icon "button" at bounding box center [241, 817] width 14 height 17
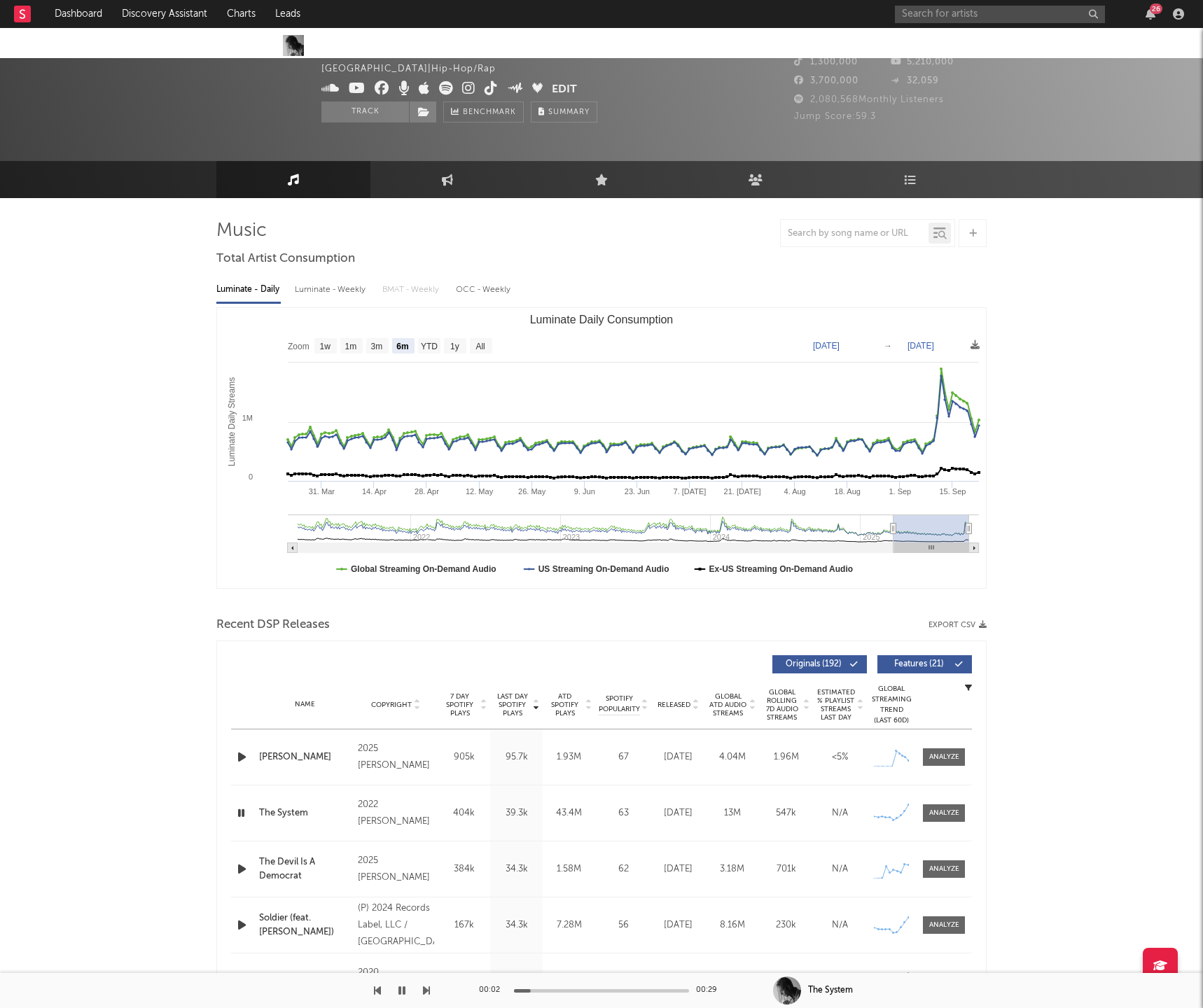
click at [239, 805] on icon "button" at bounding box center [241, 813] width 14 height 17
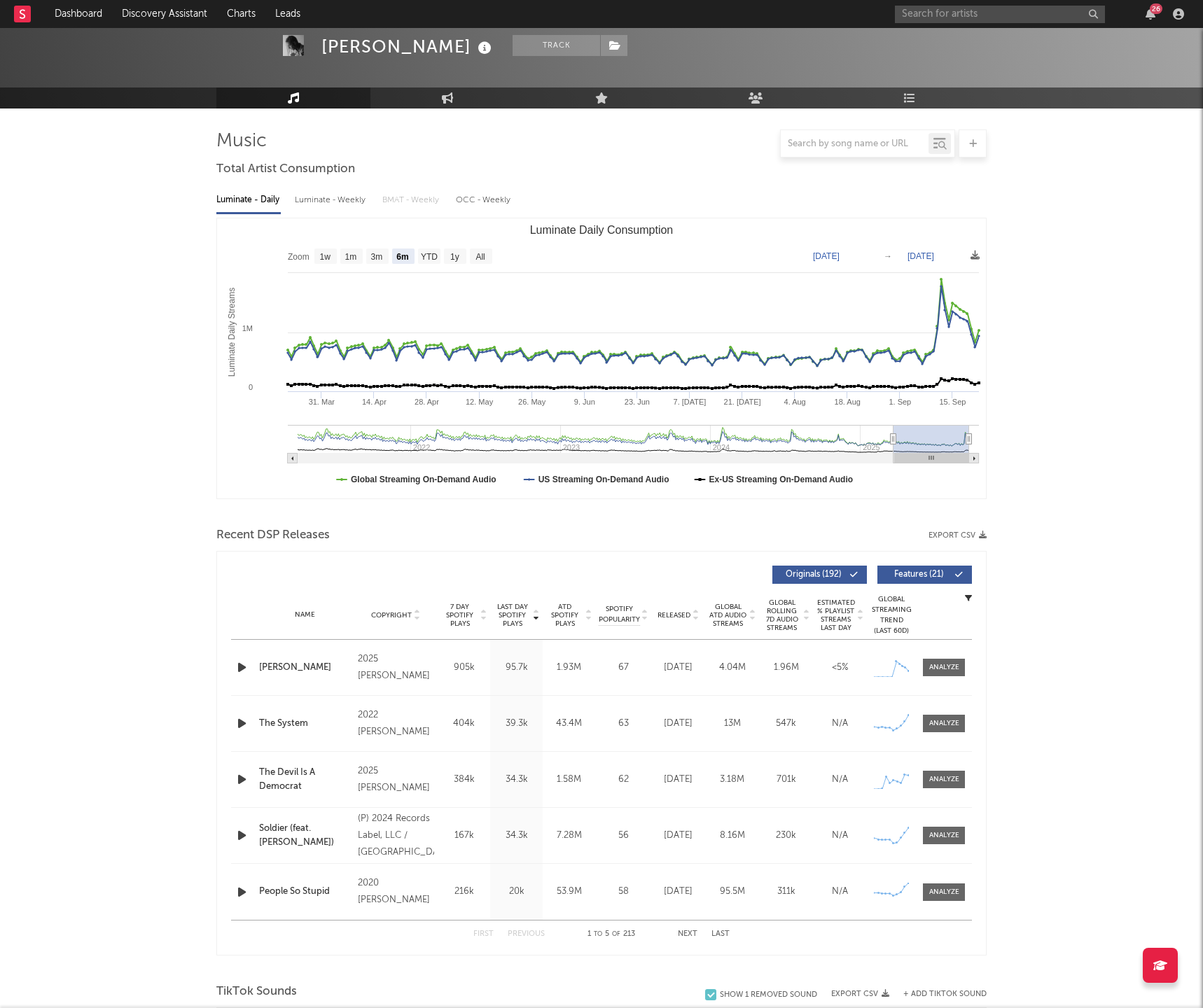
scroll to position [93, 0]
click at [921, 17] on input "text" at bounding box center [1000, 14] width 210 height 17
click at [942, 18] on input "bunii" at bounding box center [1000, 14] width 210 height 17
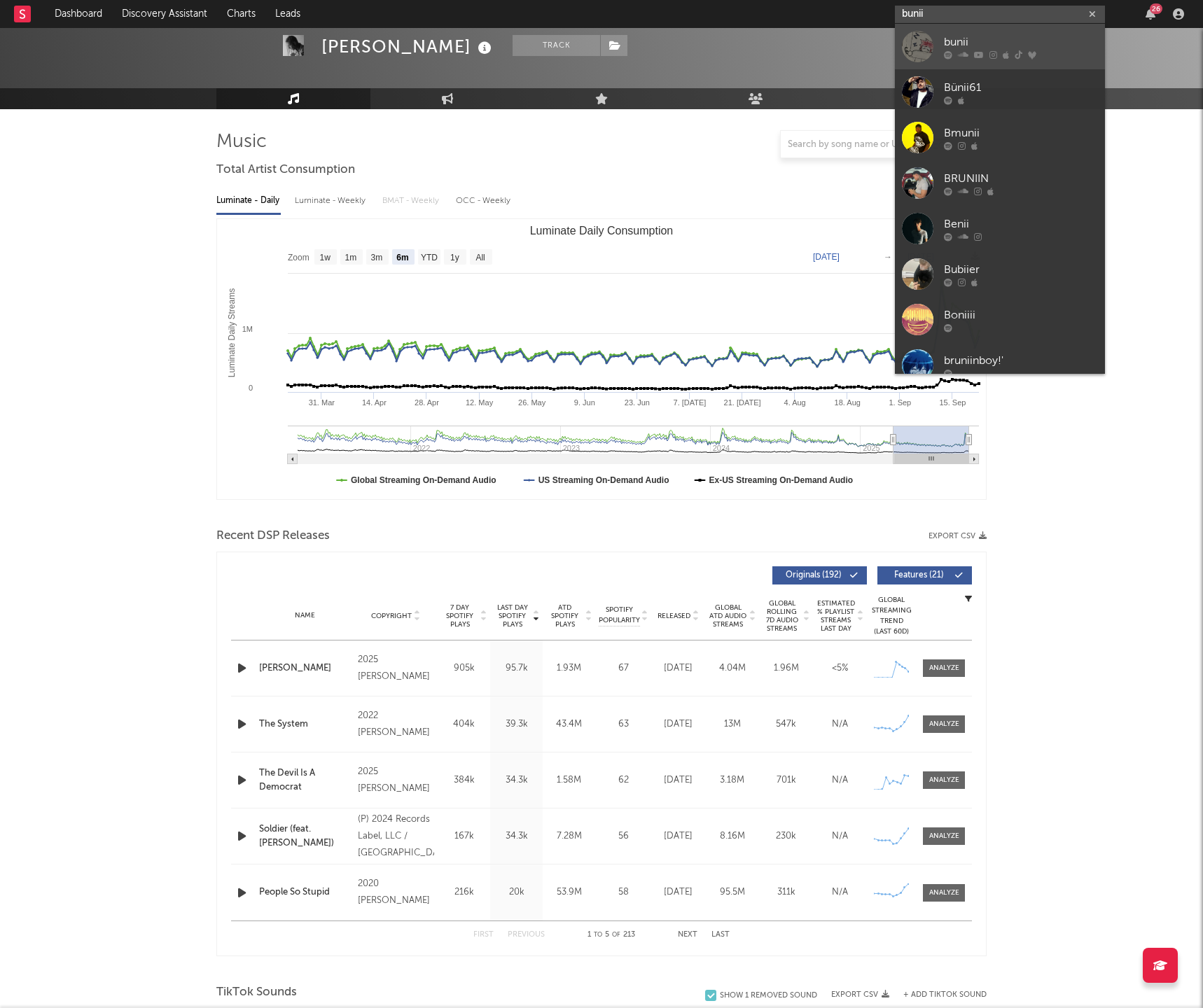
type input "bunii"
click at [954, 43] on div "bunii" at bounding box center [1021, 42] width 154 height 17
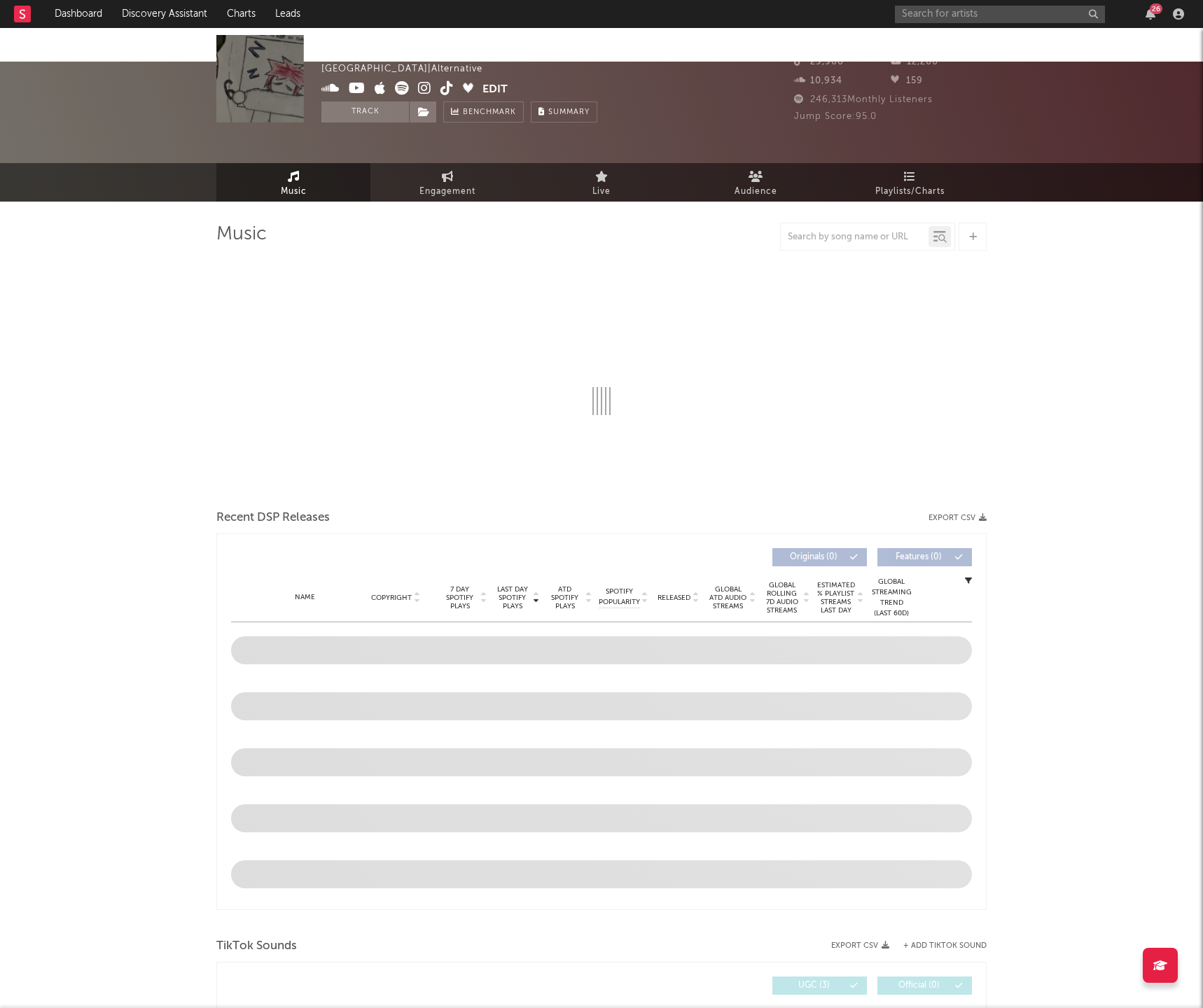
select select "6m"
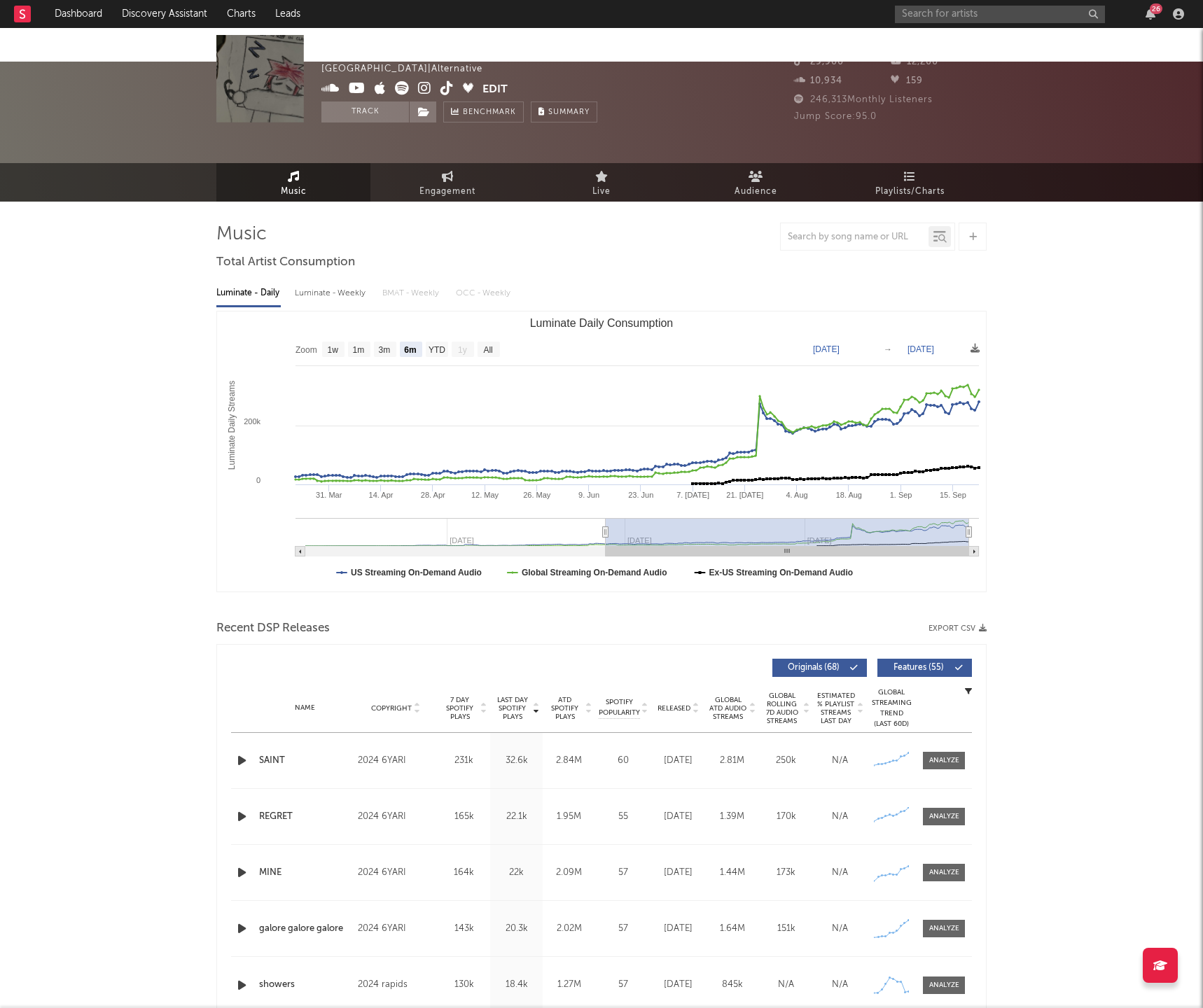
click at [941, 19] on input "text" at bounding box center [1000, 14] width 210 height 17
click at [974, 14] on input "realbriley" at bounding box center [1000, 14] width 210 height 17
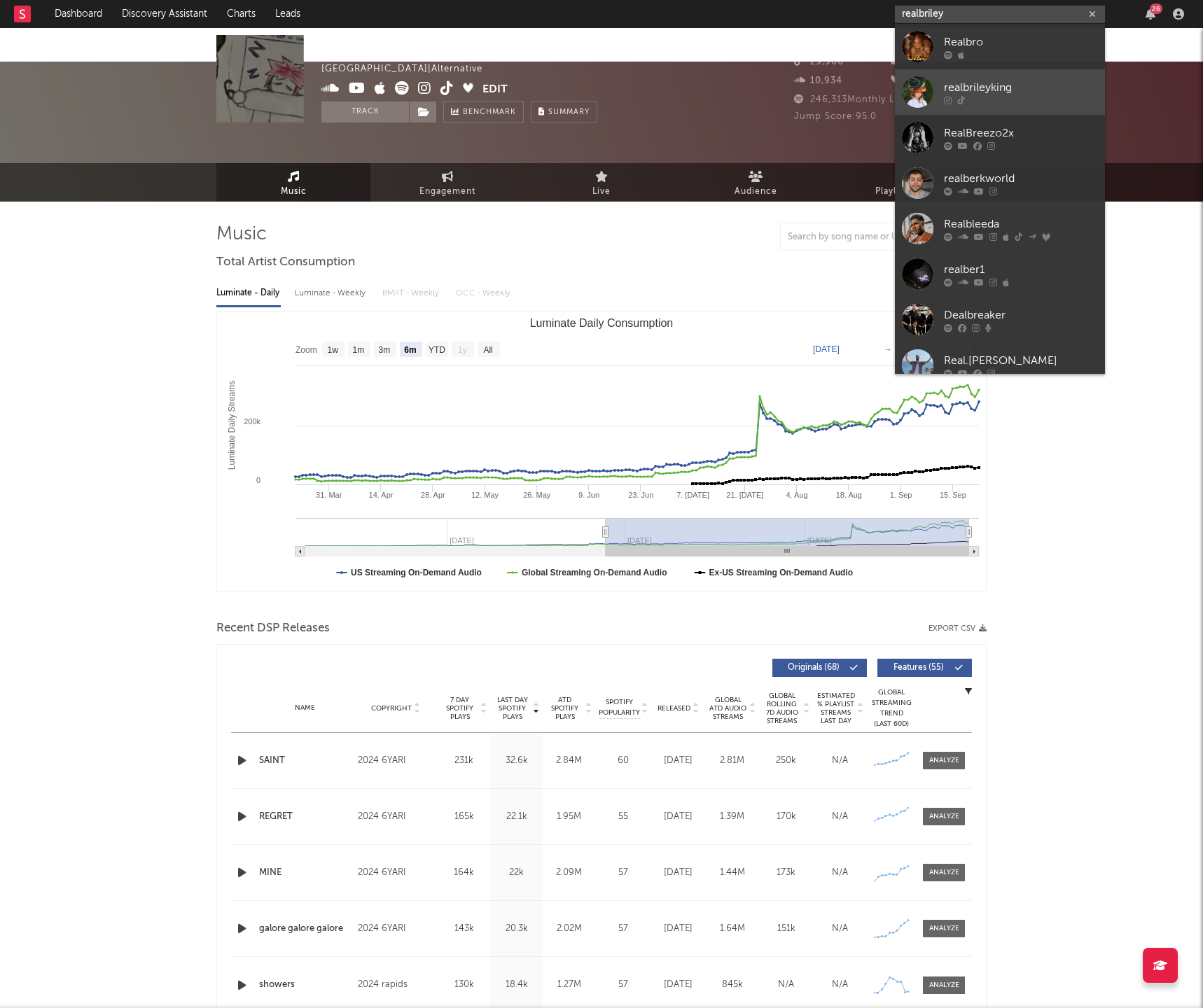
type input "realbriley"
click at [994, 96] on div at bounding box center [1021, 100] width 154 height 9
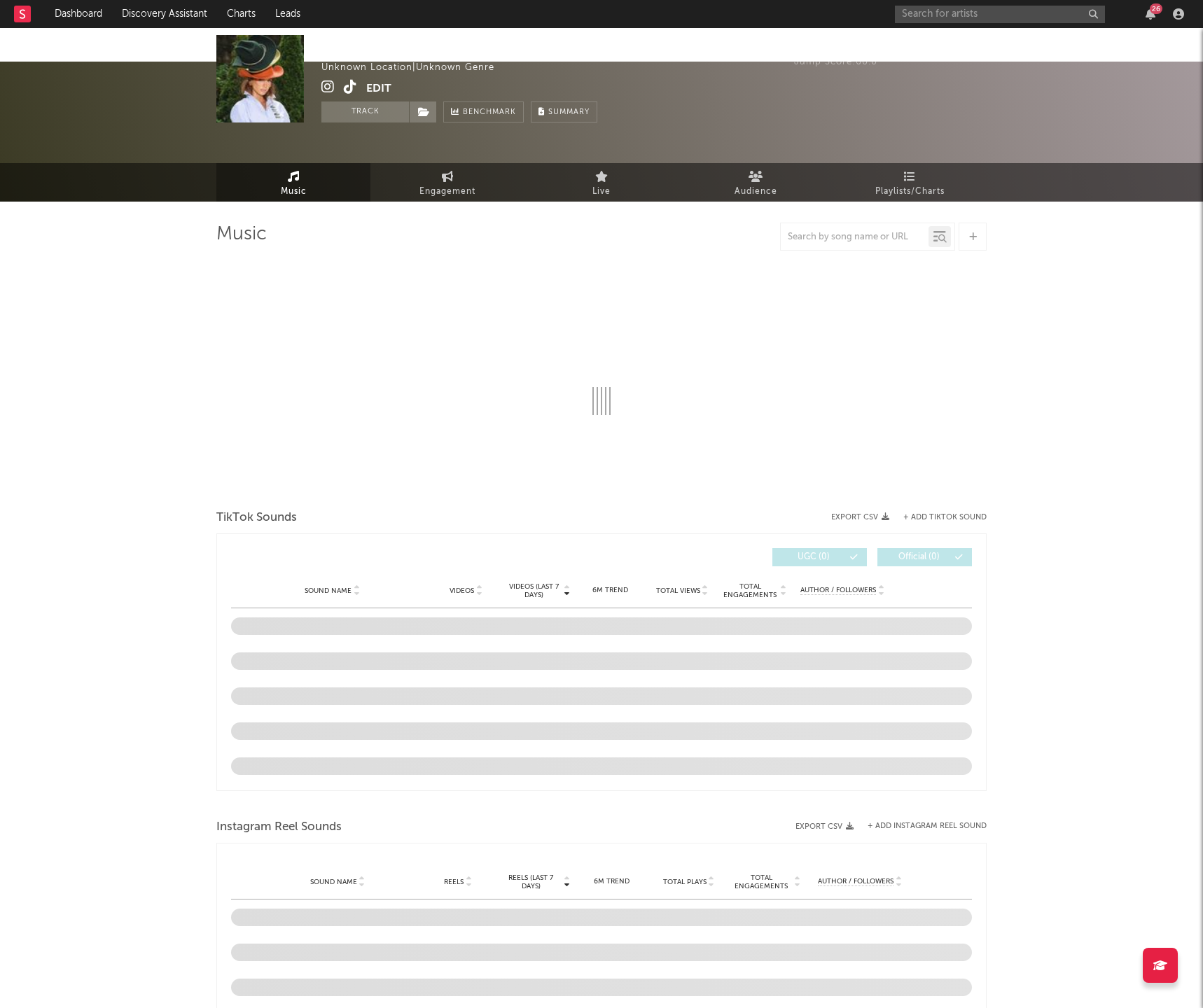
select select "1w"
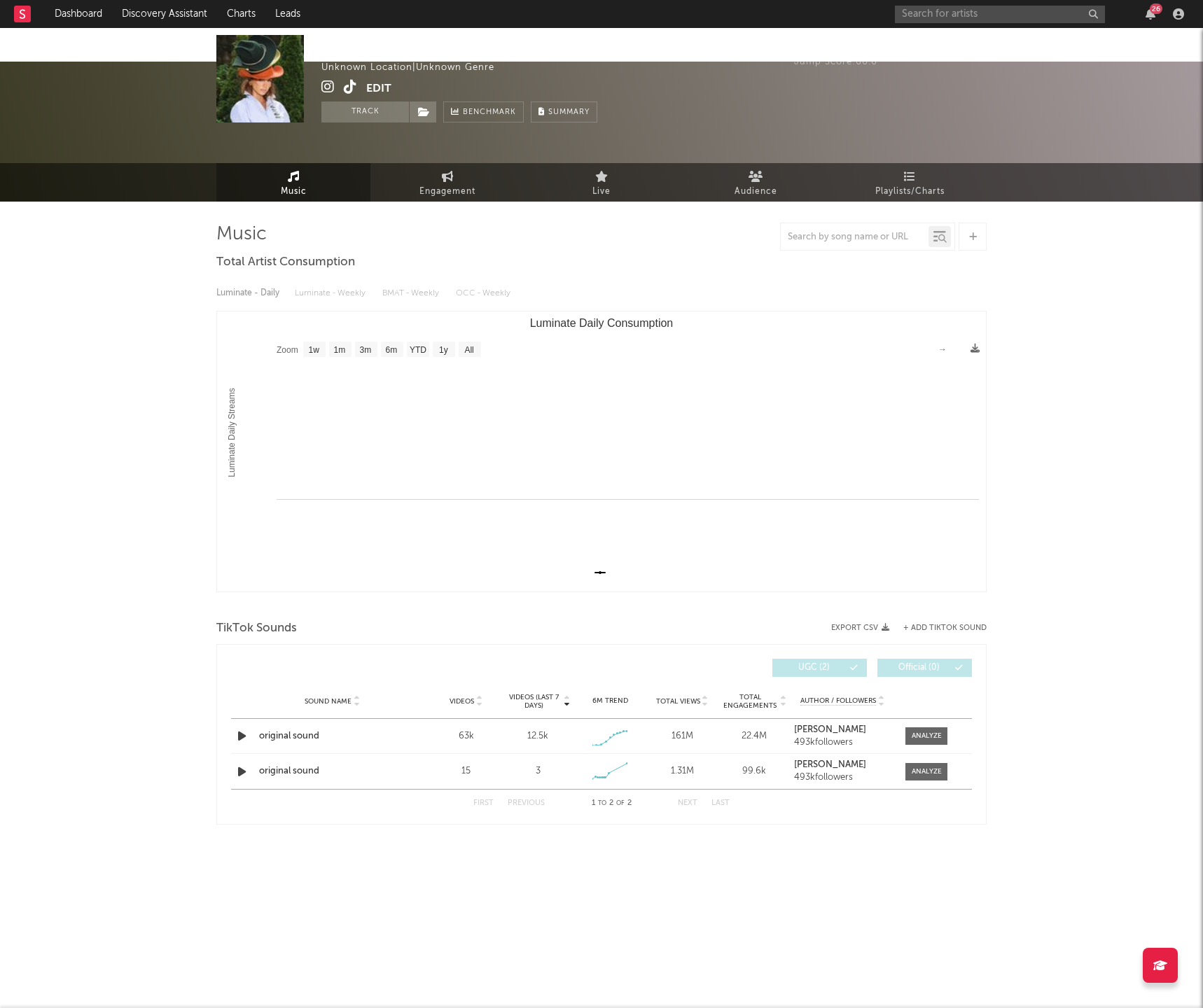
drag, startPoint x: 1037, startPoint y: 218, endPoint x: 1020, endPoint y: 157, distance: 63.3
click at [1035, 203] on div "realbrileyking Unknown Location | Unknown Genre Edit Track Benchmark Summary 25…" at bounding box center [602, 476] width 1203 height 830
drag, startPoint x: 1008, startPoint y: 198, endPoint x: 1008, endPoint y: 187, distance: 11.0
click at [1009, 196] on div "realbrileyking Unknown Location | Unknown Genre Edit Track Benchmark Summary 25…" at bounding box center [602, 476] width 1203 height 830
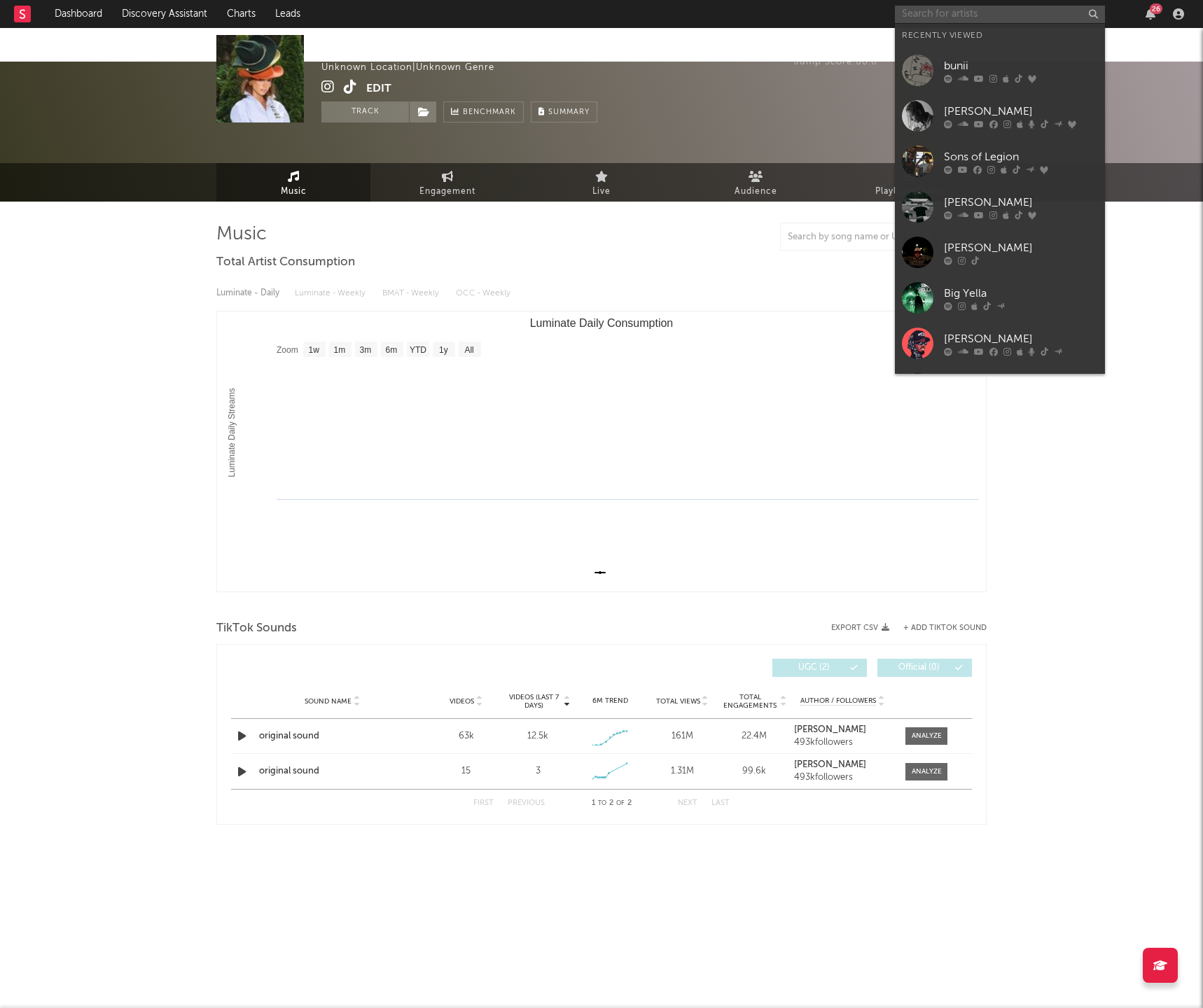
click at [934, 15] on input "text" at bounding box center [1000, 14] width 210 height 17
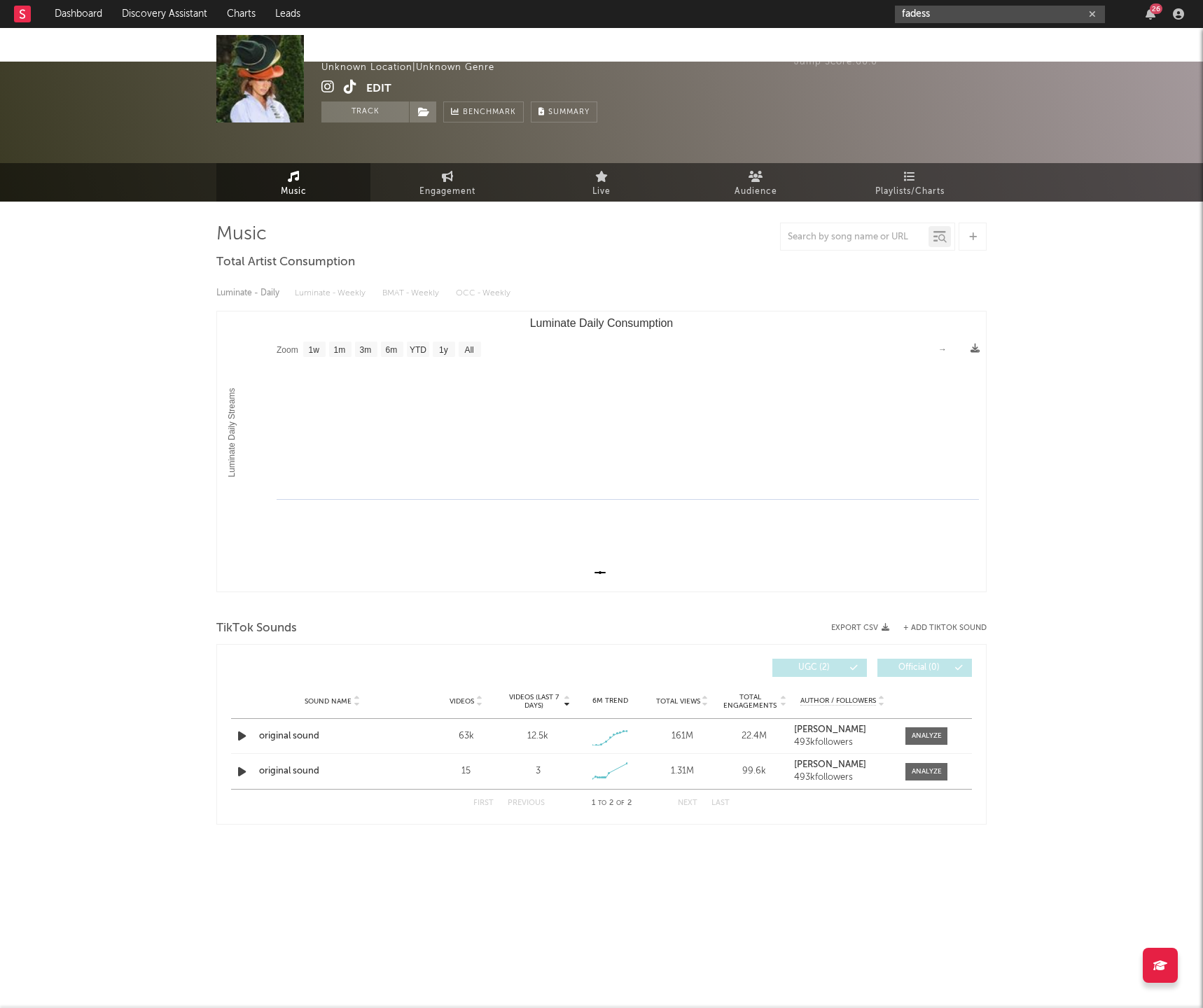
click at [928, 19] on input "fadess" at bounding box center [1000, 14] width 210 height 17
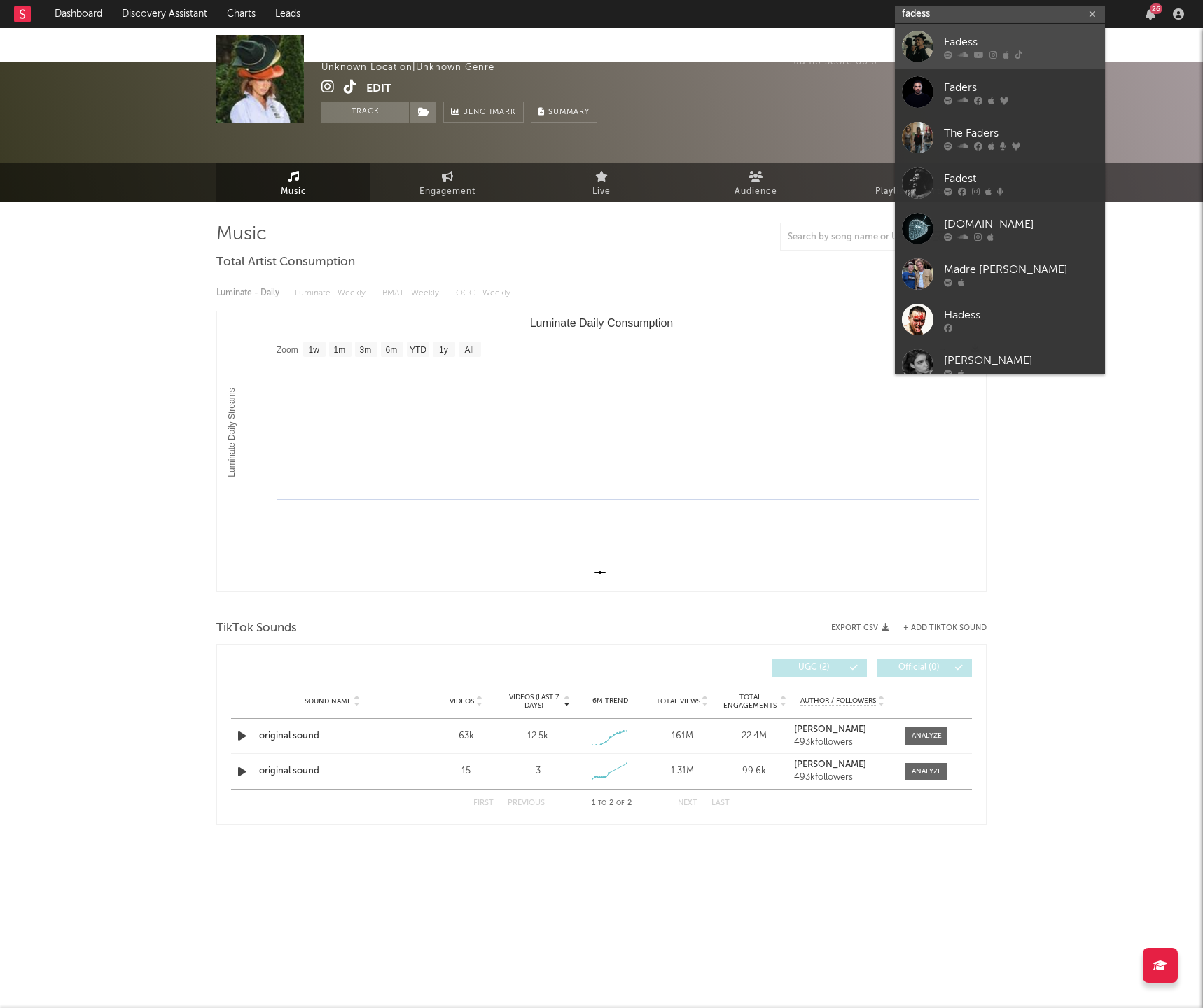
type input "fadess"
click at [949, 43] on div "Fadess" at bounding box center [1021, 42] width 154 height 17
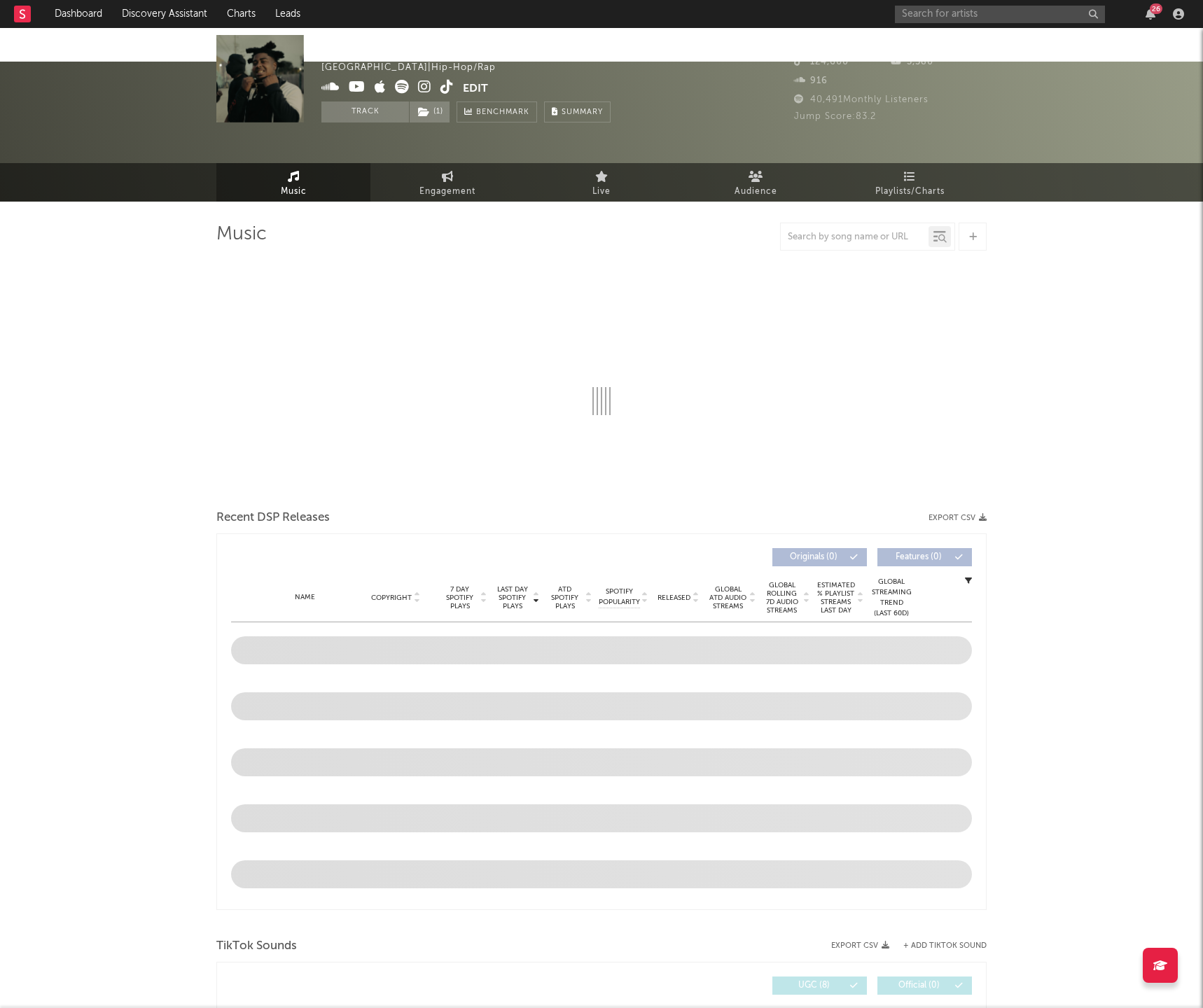
select select "6m"
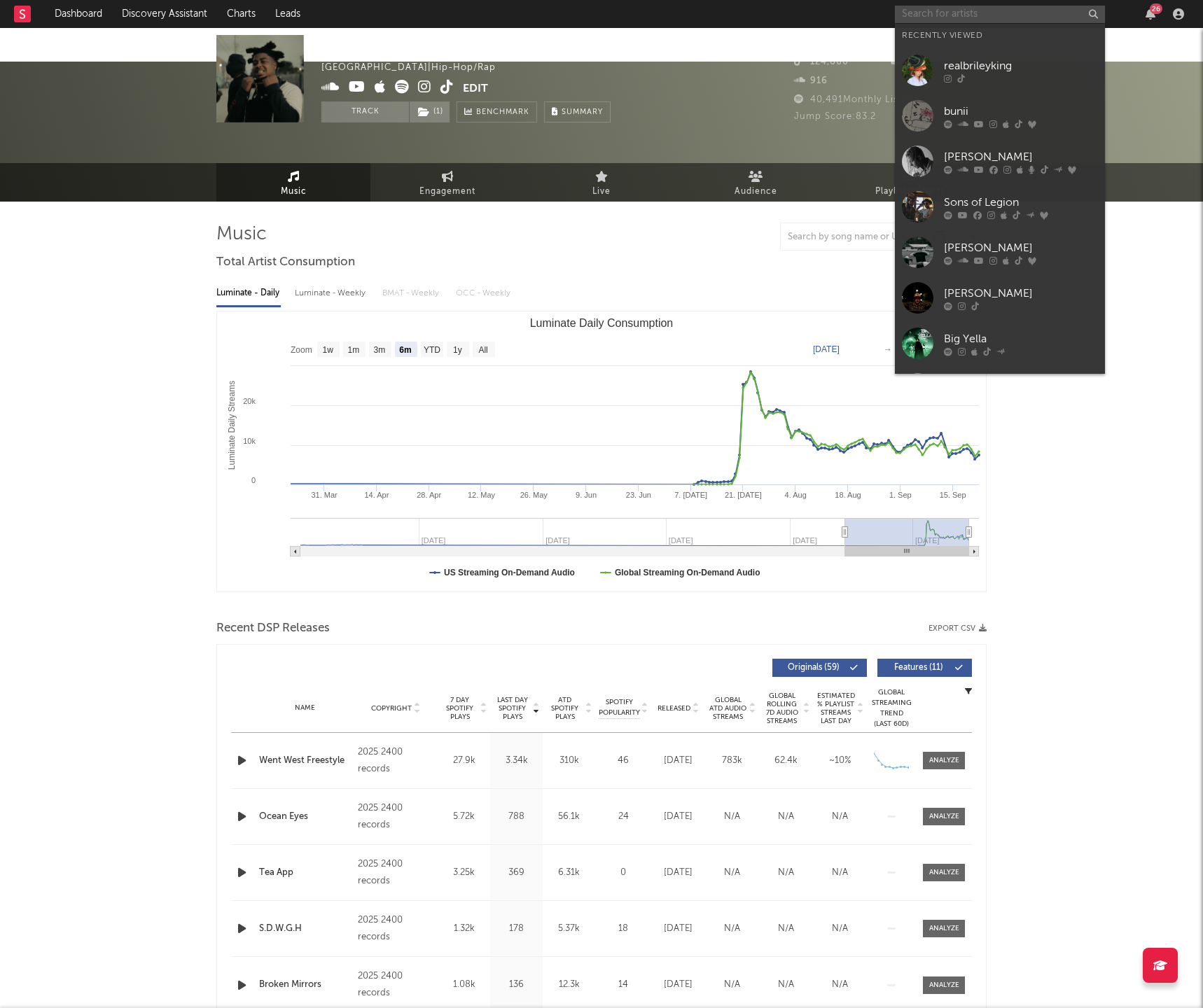
click at [924, 7] on input "text" at bounding box center [1000, 14] width 210 height 17
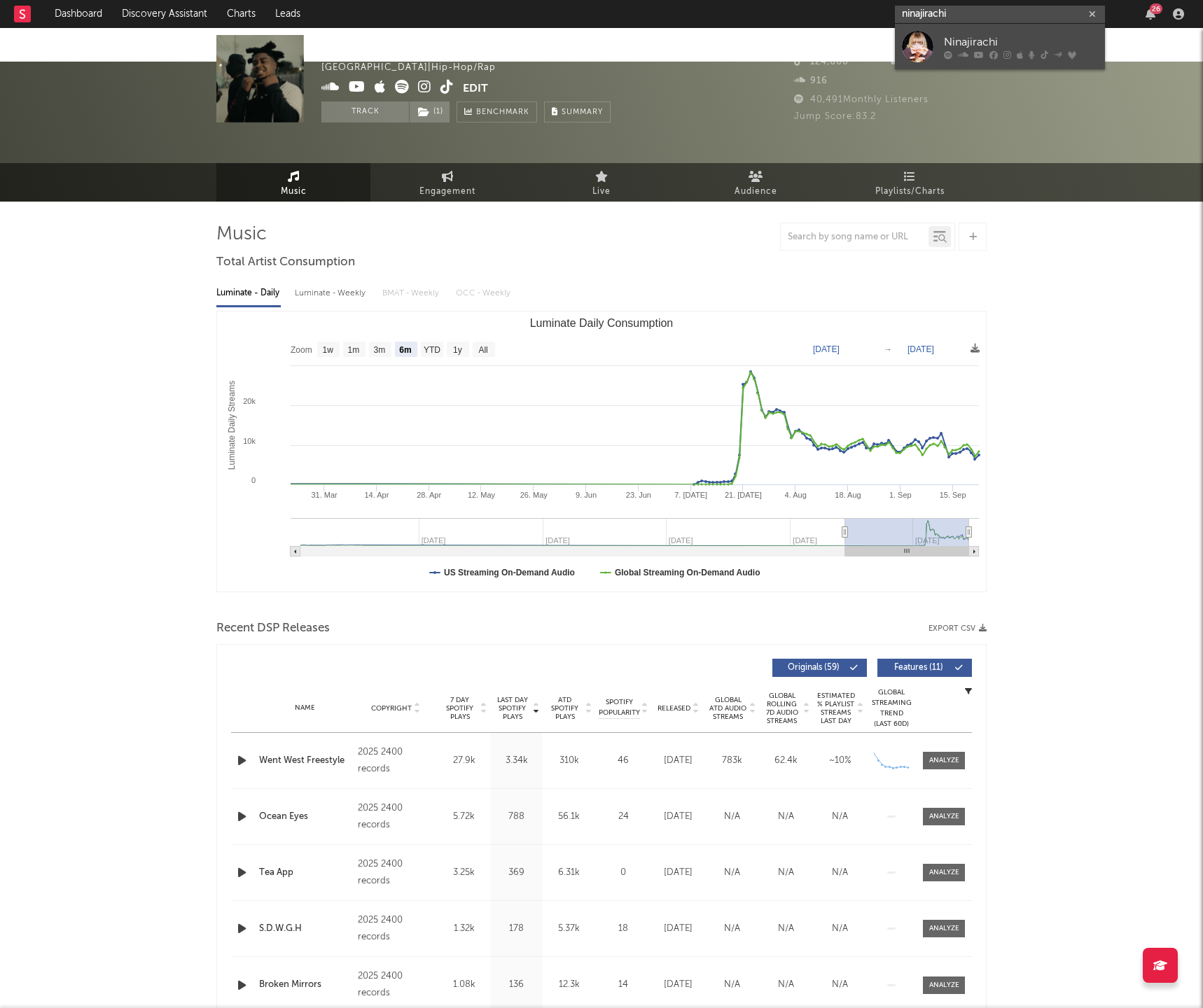
type input "ninajirachi"
drag, startPoint x: 953, startPoint y: 32, endPoint x: 944, endPoint y: 27, distance: 10.3
click at [953, 33] on link "Ninajirachi" at bounding box center [1000, 46] width 210 height 45
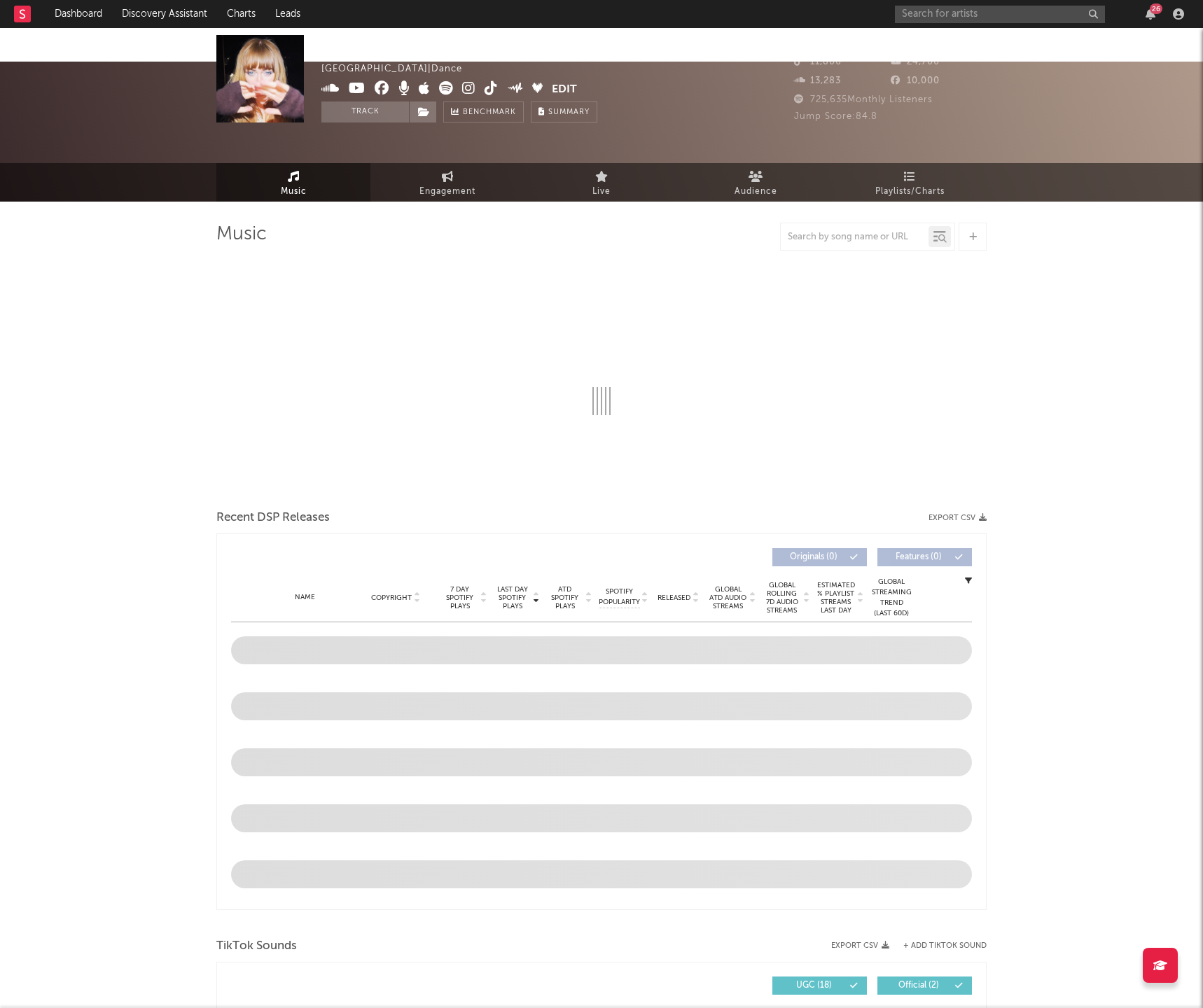
select select "6m"
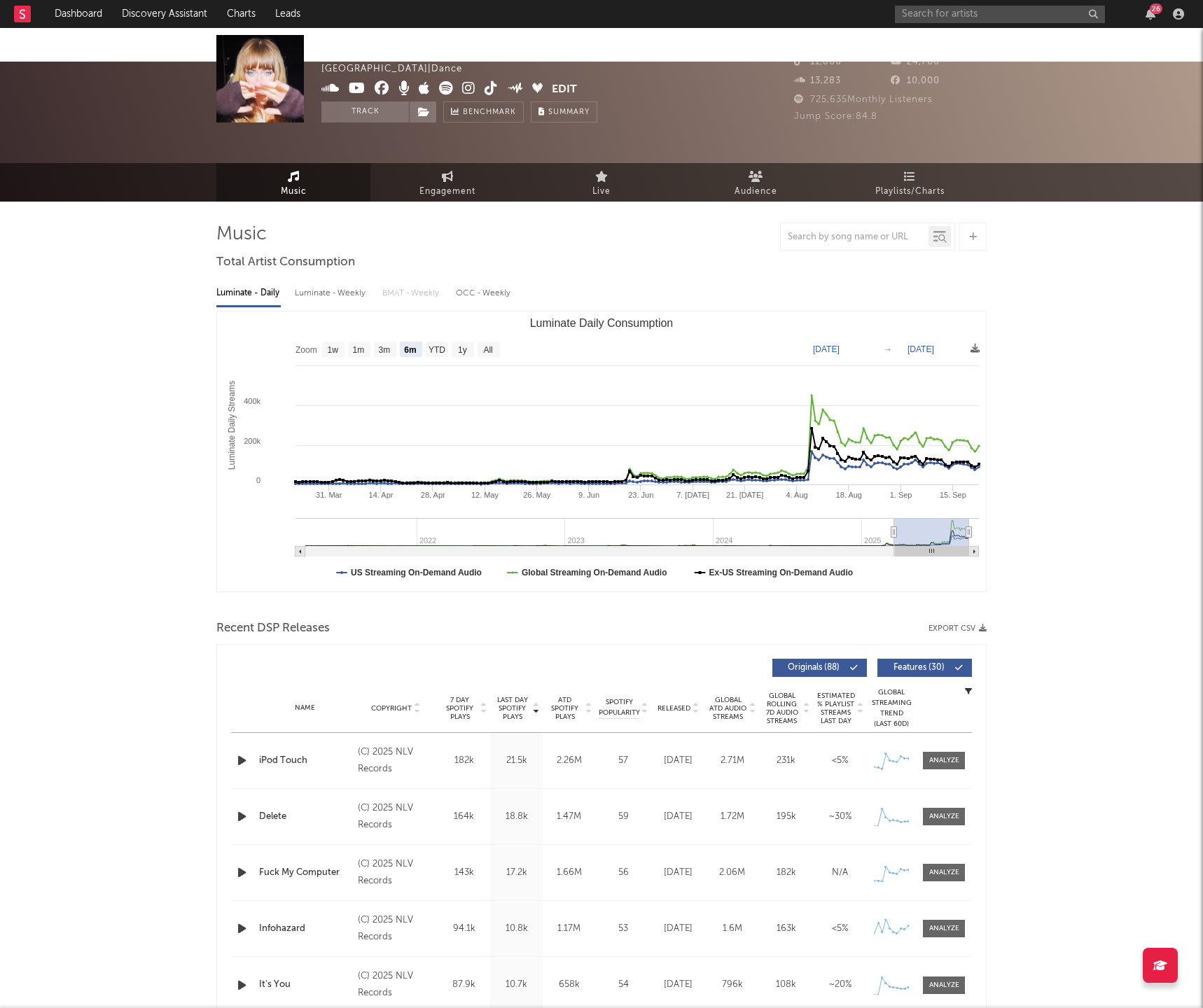
drag, startPoint x: 1085, startPoint y: 191, endPoint x: 1074, endPoint y: 180, distance: 15.6
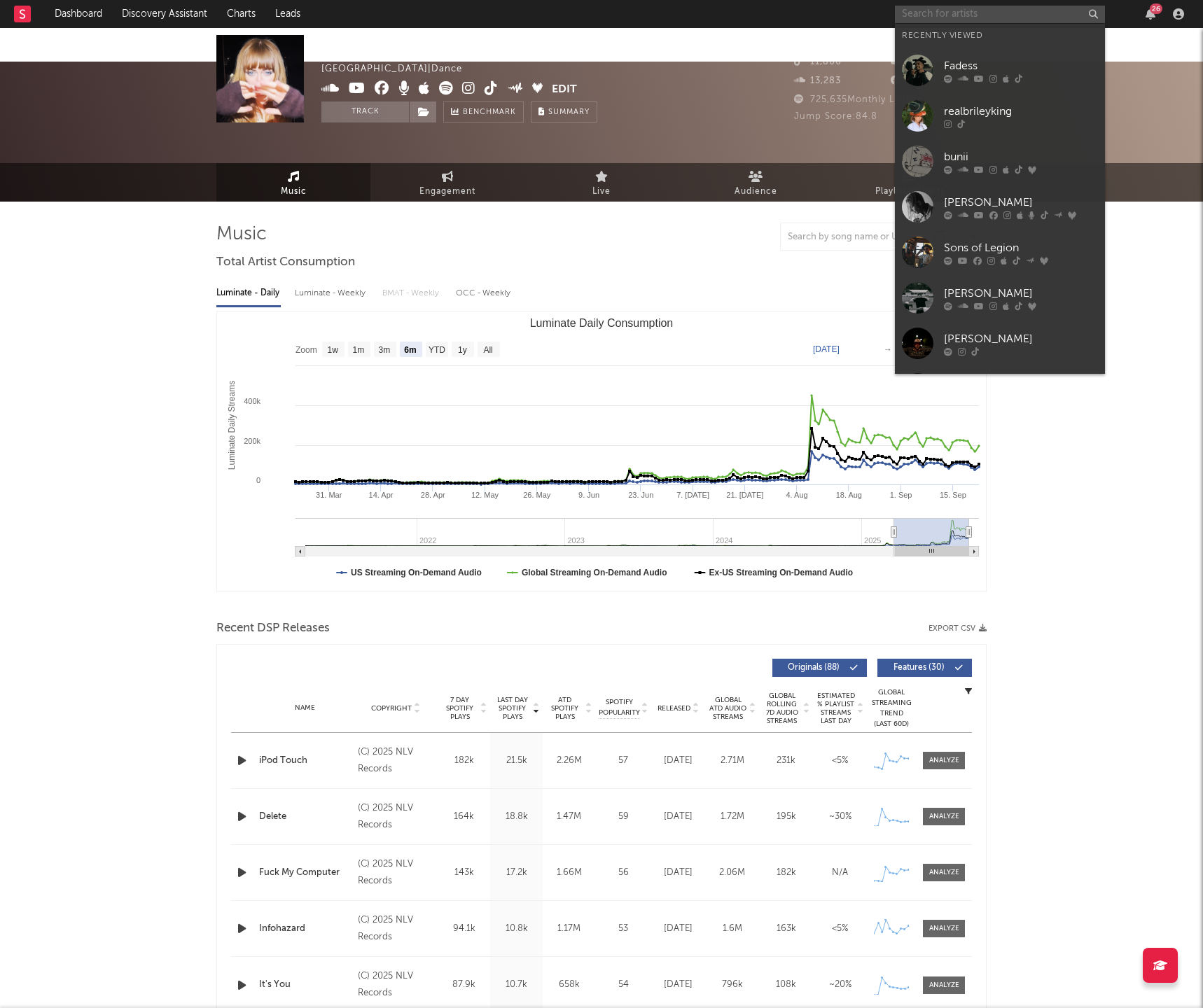
click at [941, 18] on input "text" at bounding box center [1000, 14] width 210 height 17
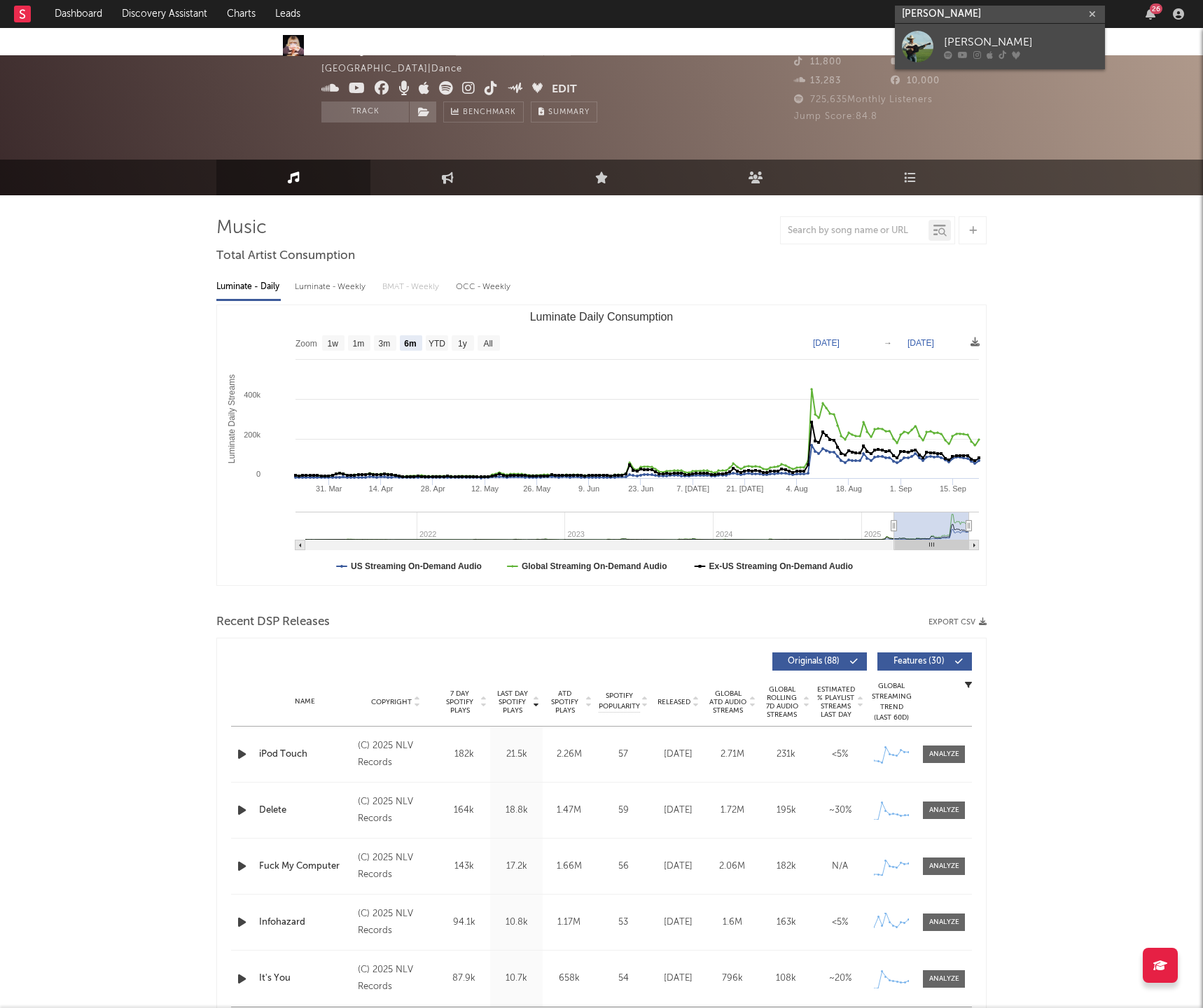
type input "tyce delk"
click at [949, 37] on div "Tyce Delk" at bounding box center [1021, 42] width 154 height 17
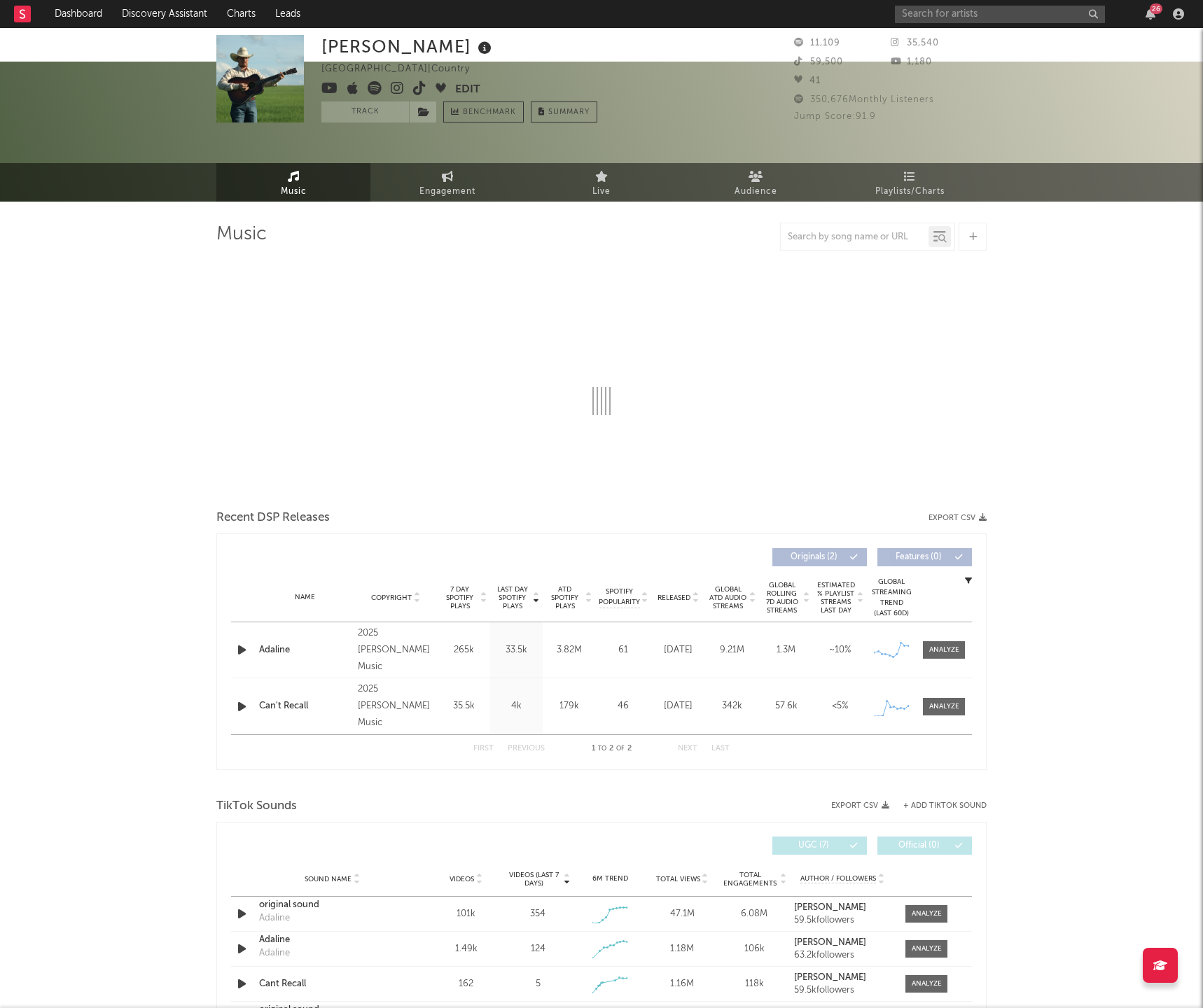
select select "1w"
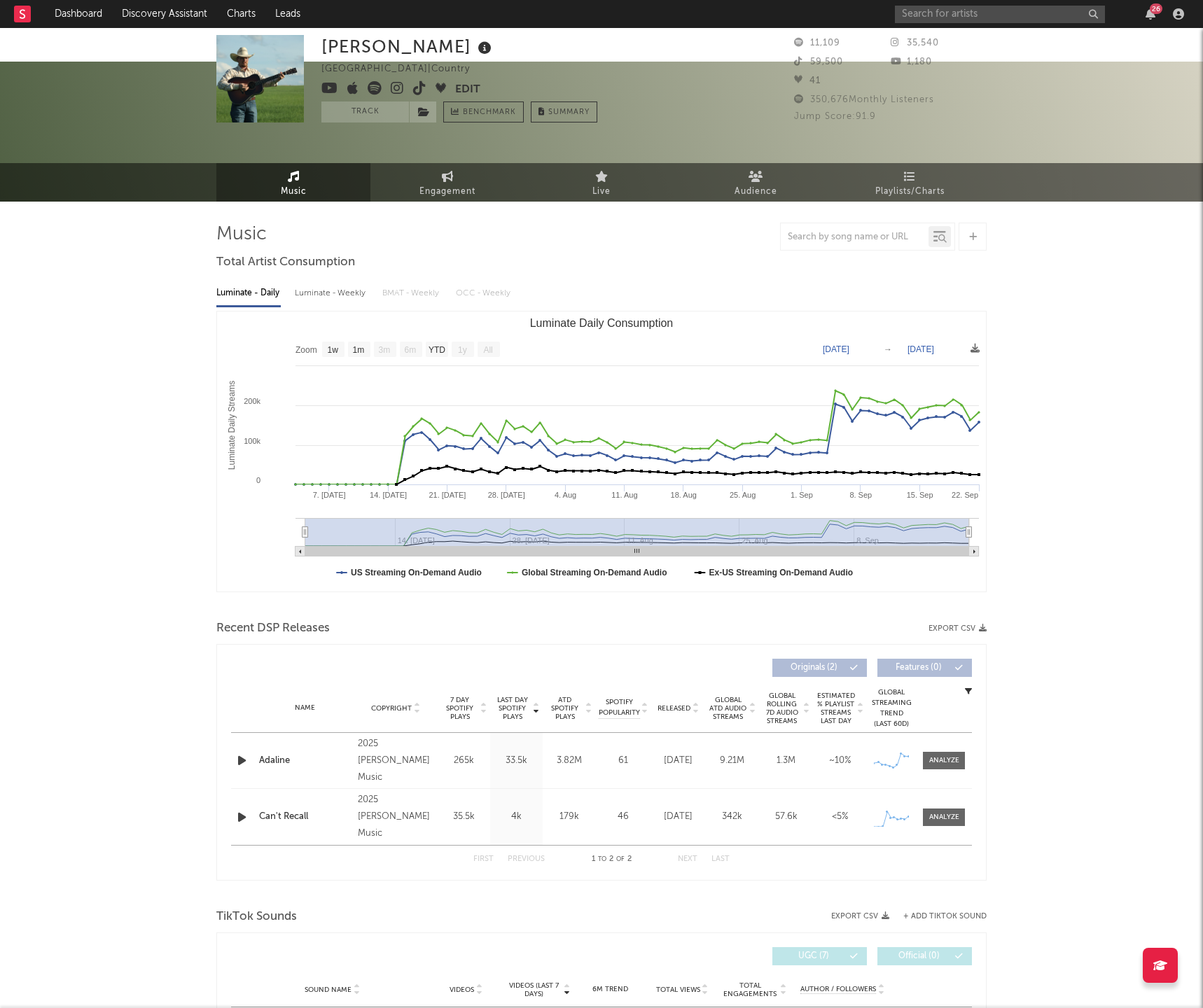
drag, startPoint x: 1016, startPoint y: 121, endPoint x: 987, endPoint y: 80, distance: 50.2
click at [1015, 121] on div "Tyce Delk United States | Country Edit Track Benchmark Summary 11,109 35,540 59…" at bounding box center [602, 112] width 1203 height 101
drag, startPoint x: 992, startPoint y: 105, endPoint x: 982, endPoint y: 88, distance: 19.7
click at [990, 100] on div "Tyce Delk United States | Country Edit Track Benchmark Summary 11,109 35,540 59…" at bounding box center [602, 112] width 1203 height 101
click at [944, 14] on input "text" at bounding box center [1000, 14] width 210 height 17
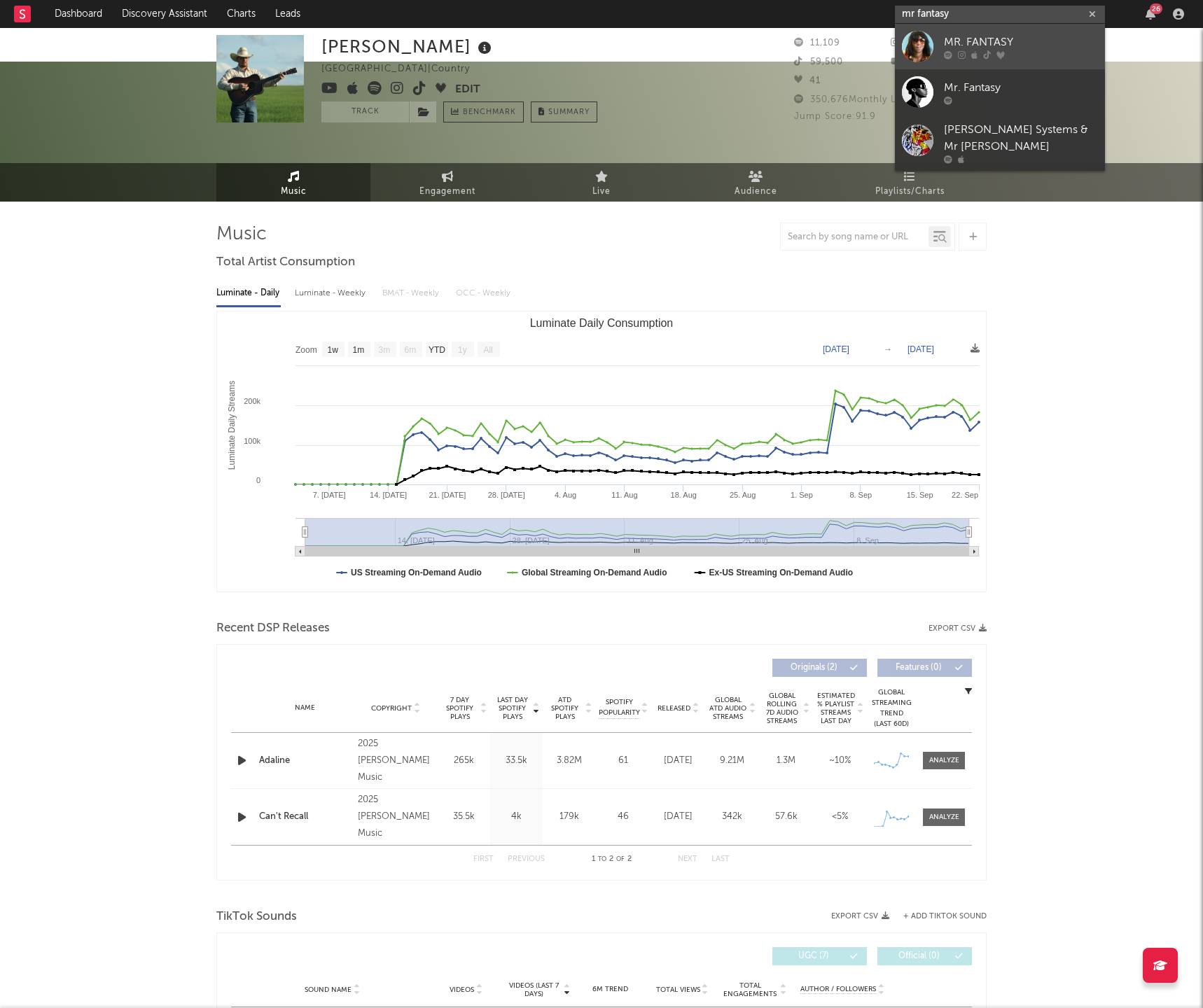
type input "mr fantasy"
click at [957, 38] on div "MR. FANTASY" at bounding box center [1021, 42] width 154 height 17
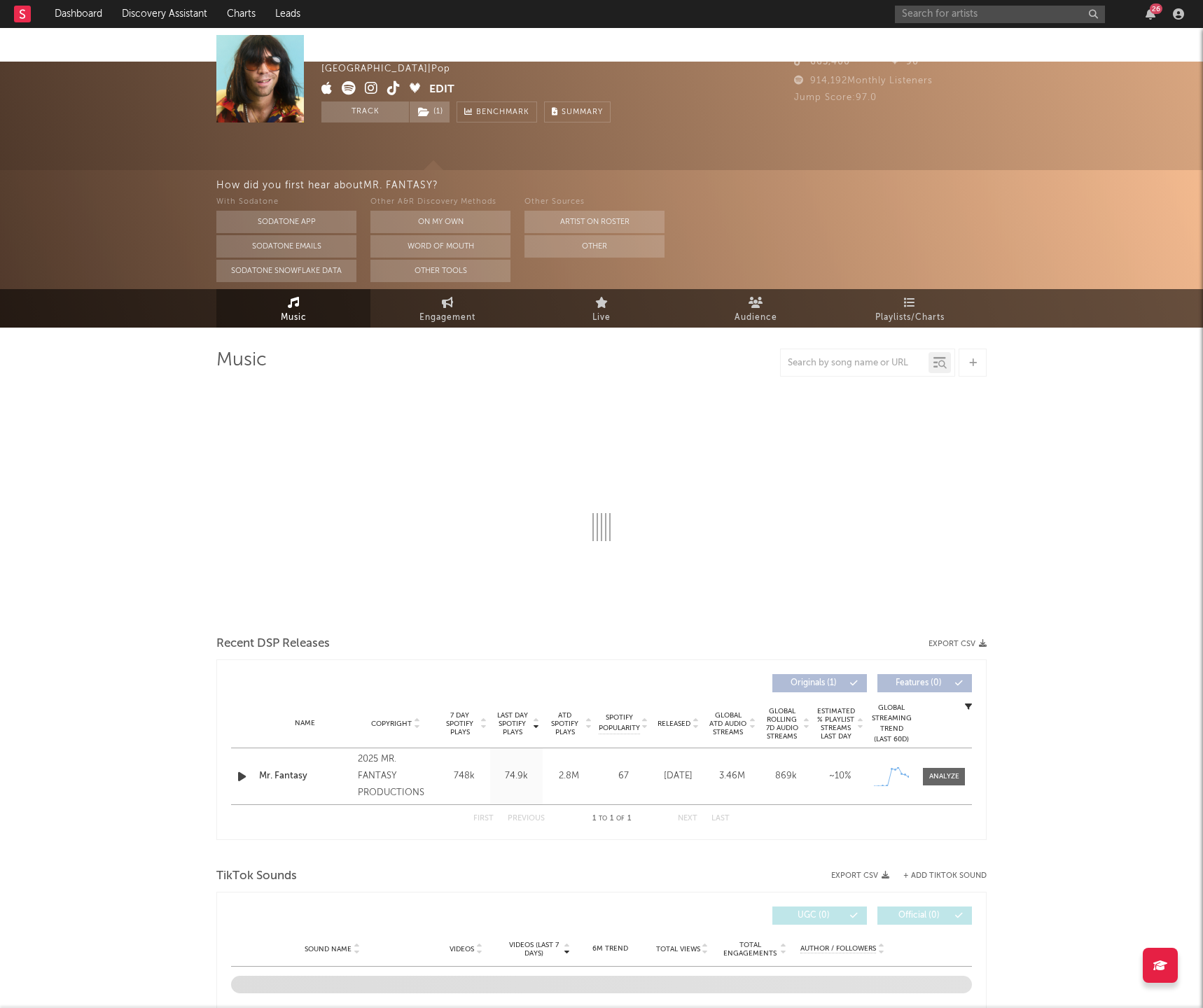
select select "1w"
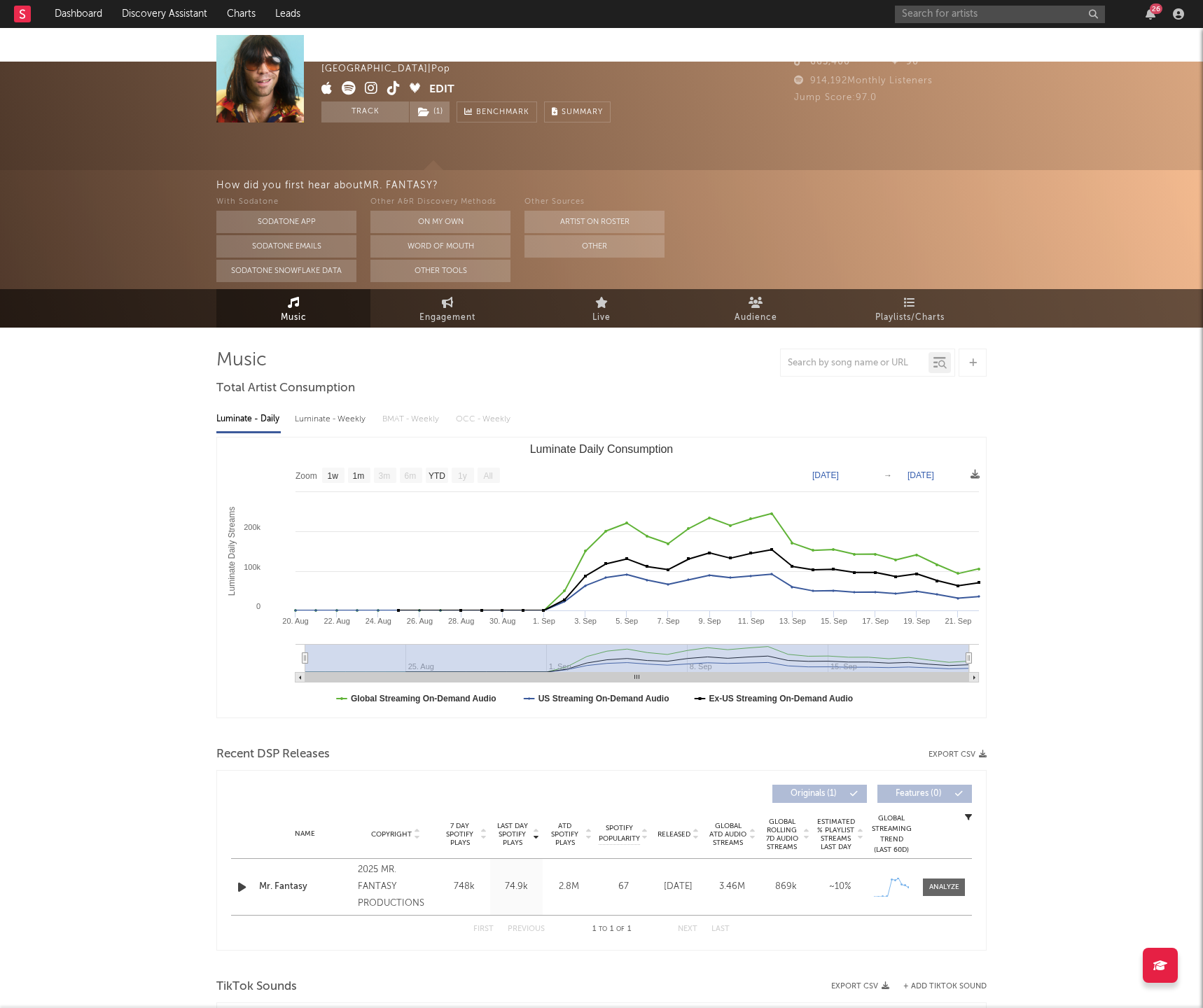
click at [926, 194] on div "With Sodatone Sodatone App Sodatone Emails Sodatone Snowflake Data Other A&R Di…" at bounding box center [709, 238] width 987 height 88
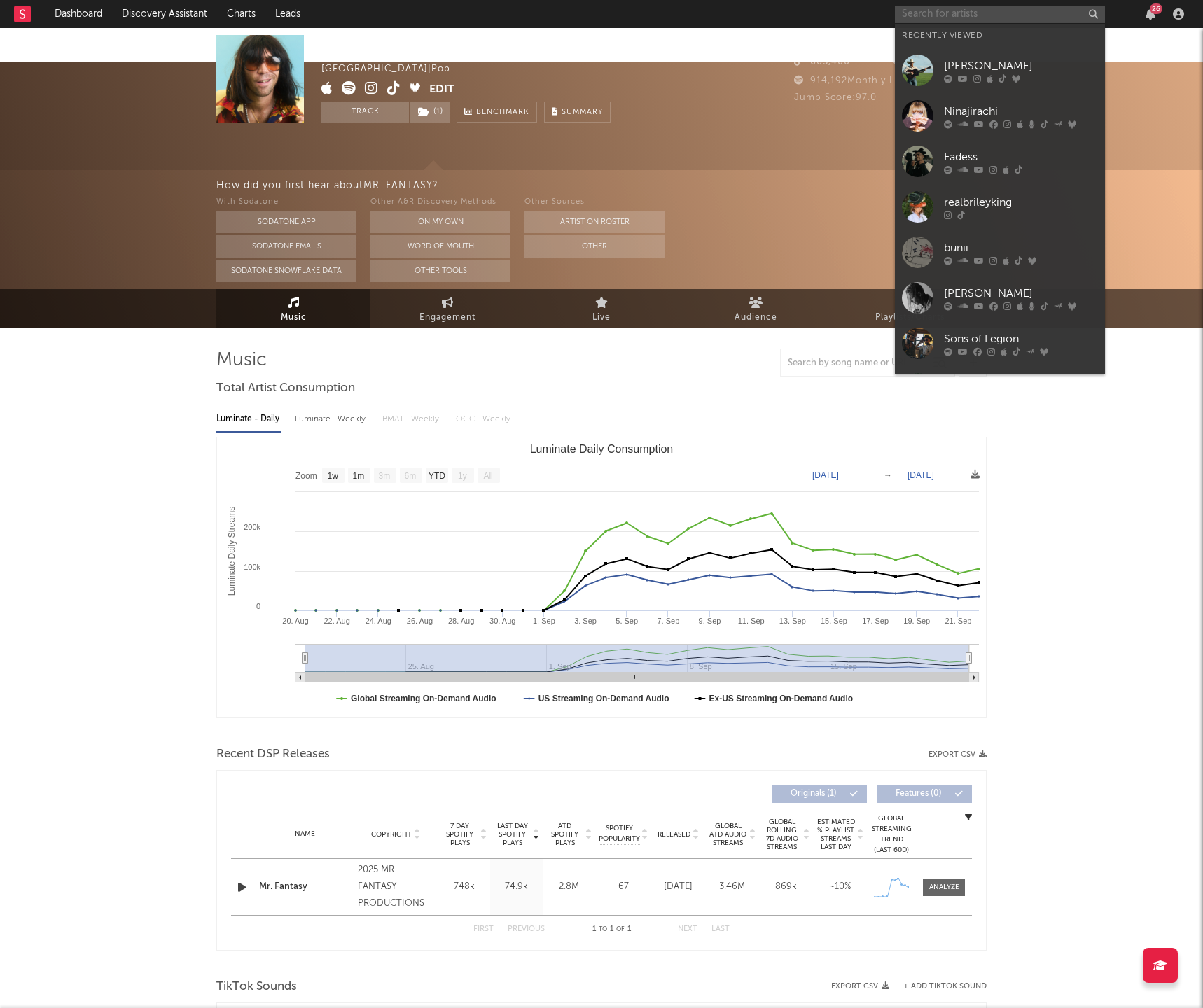
click at [934, 16] on input "text" at bounding box center [1000, 14] width 210 height 17
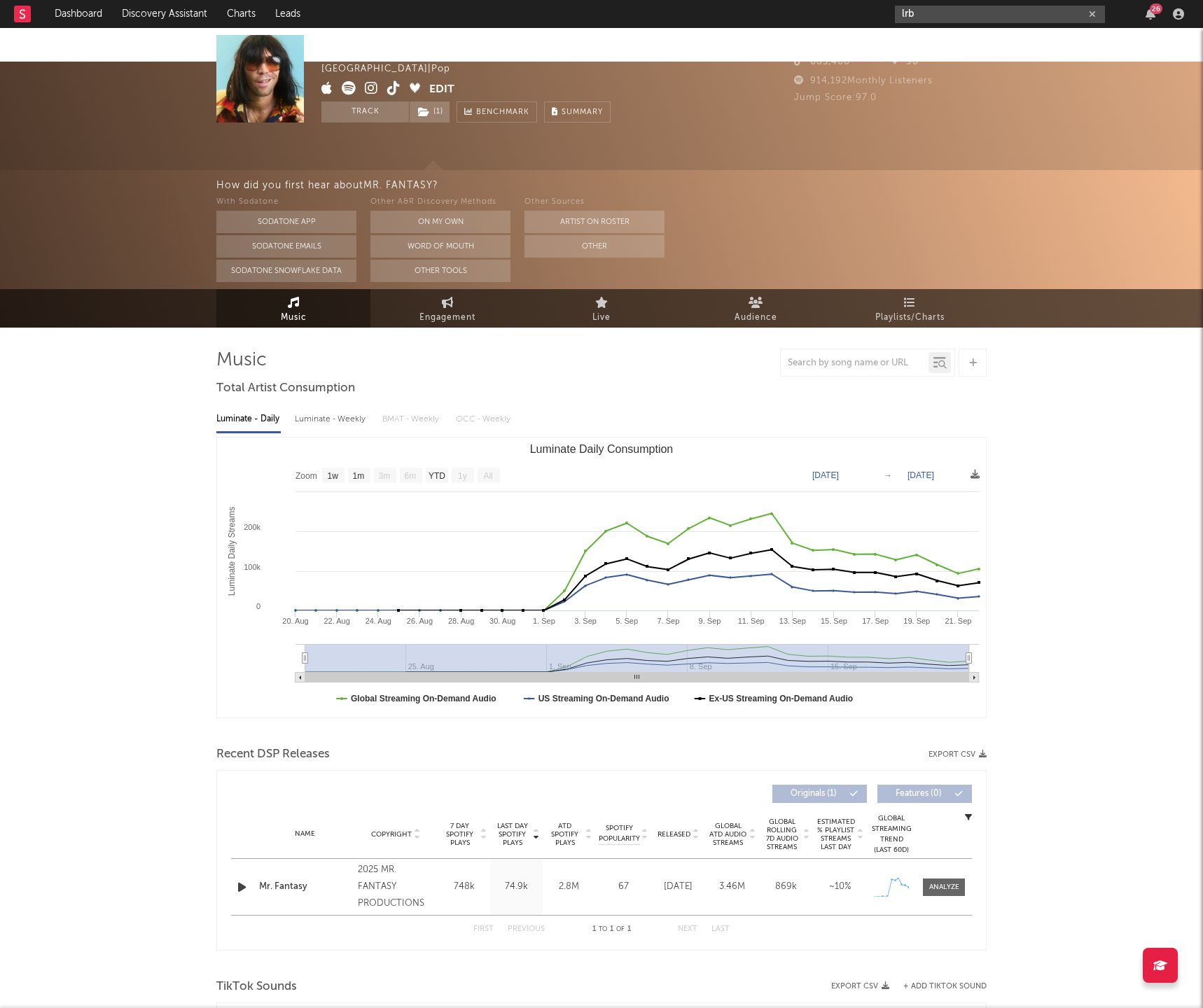
click at [937, 12] on input "lrb" at bounding box center [1000, 14] width 210 height 17
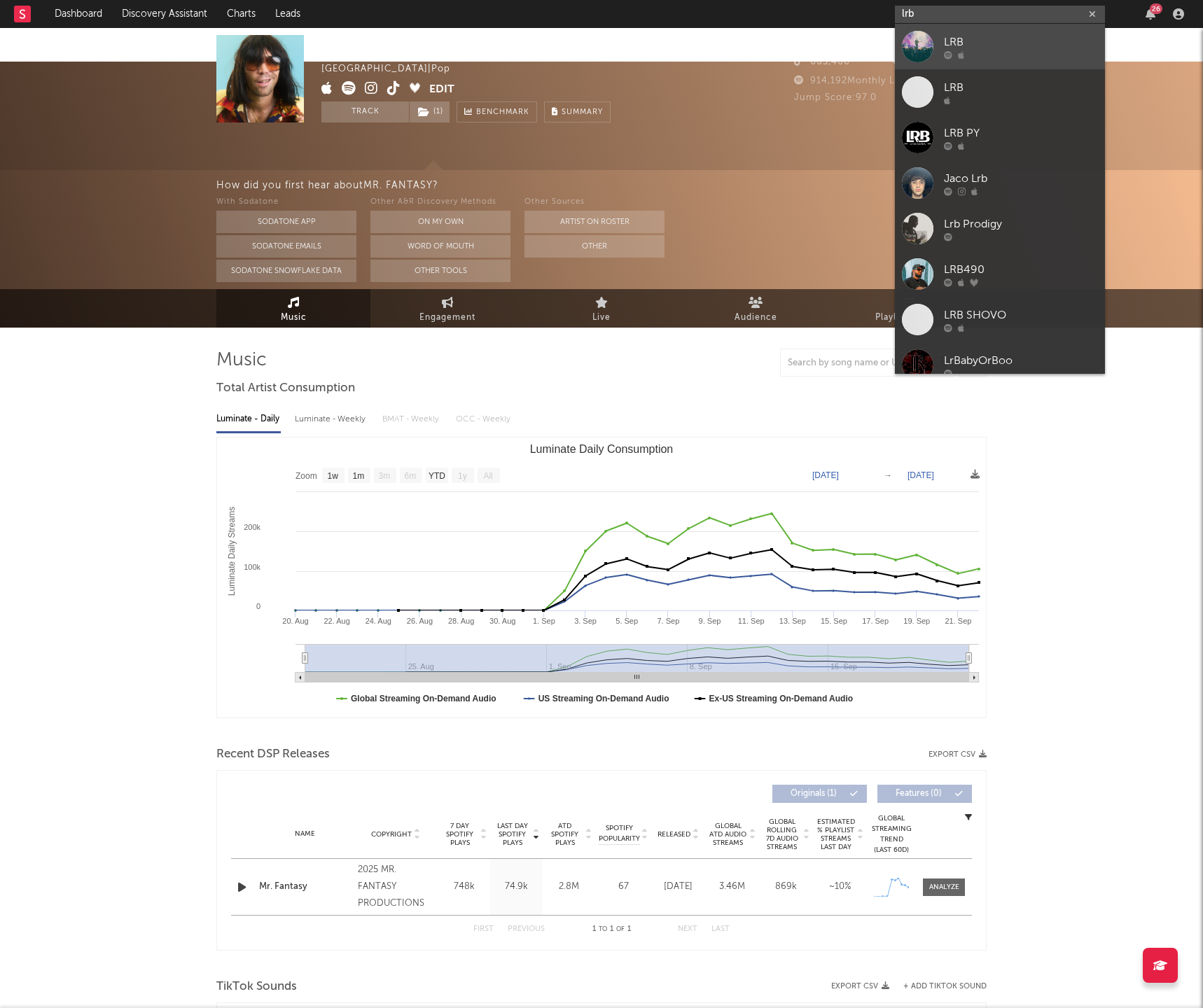
type input "lrb"
click at [969, 42] on div "LRB" at bounding box center [1021, 42] width 154 height 17
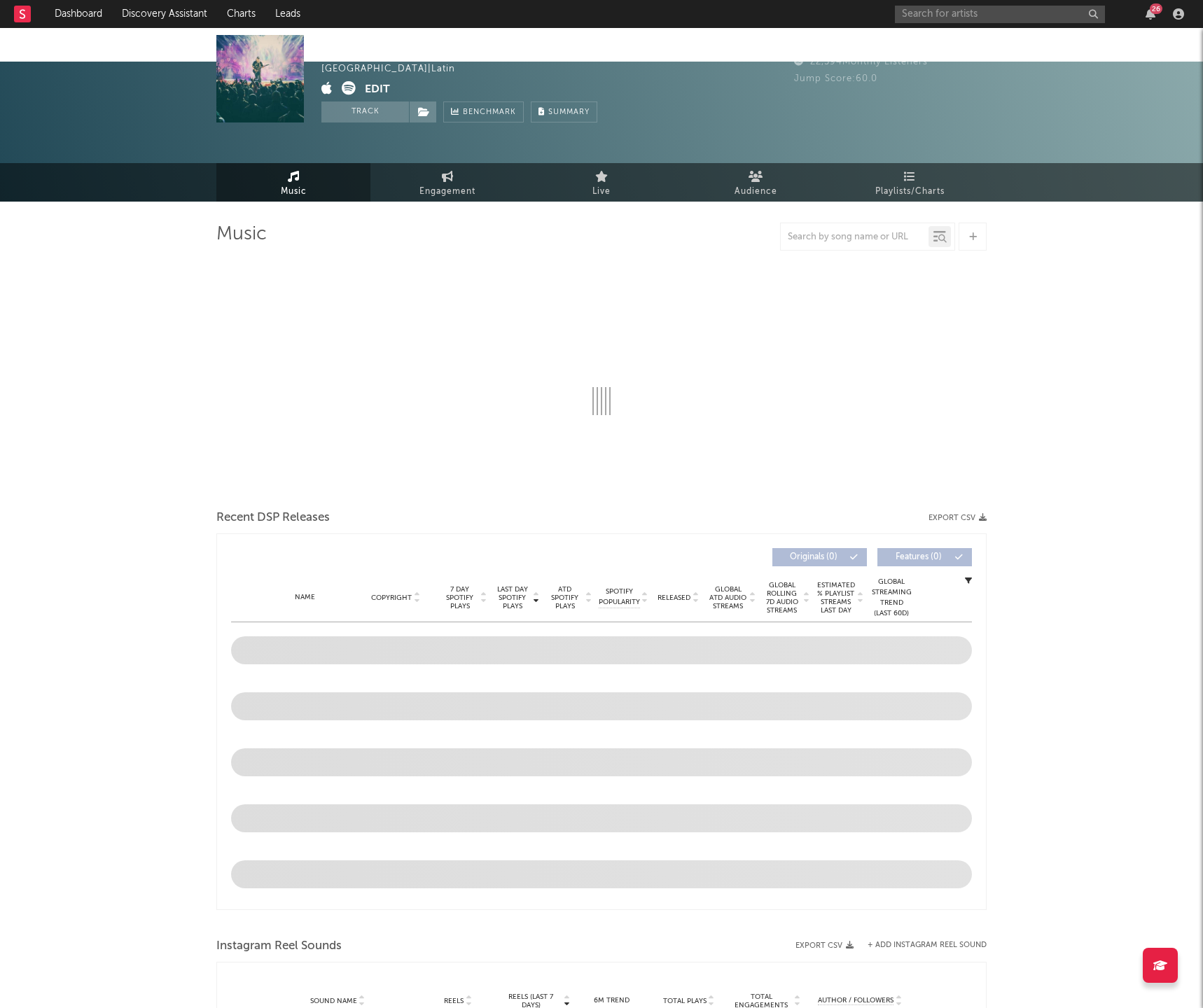
select select "1w"
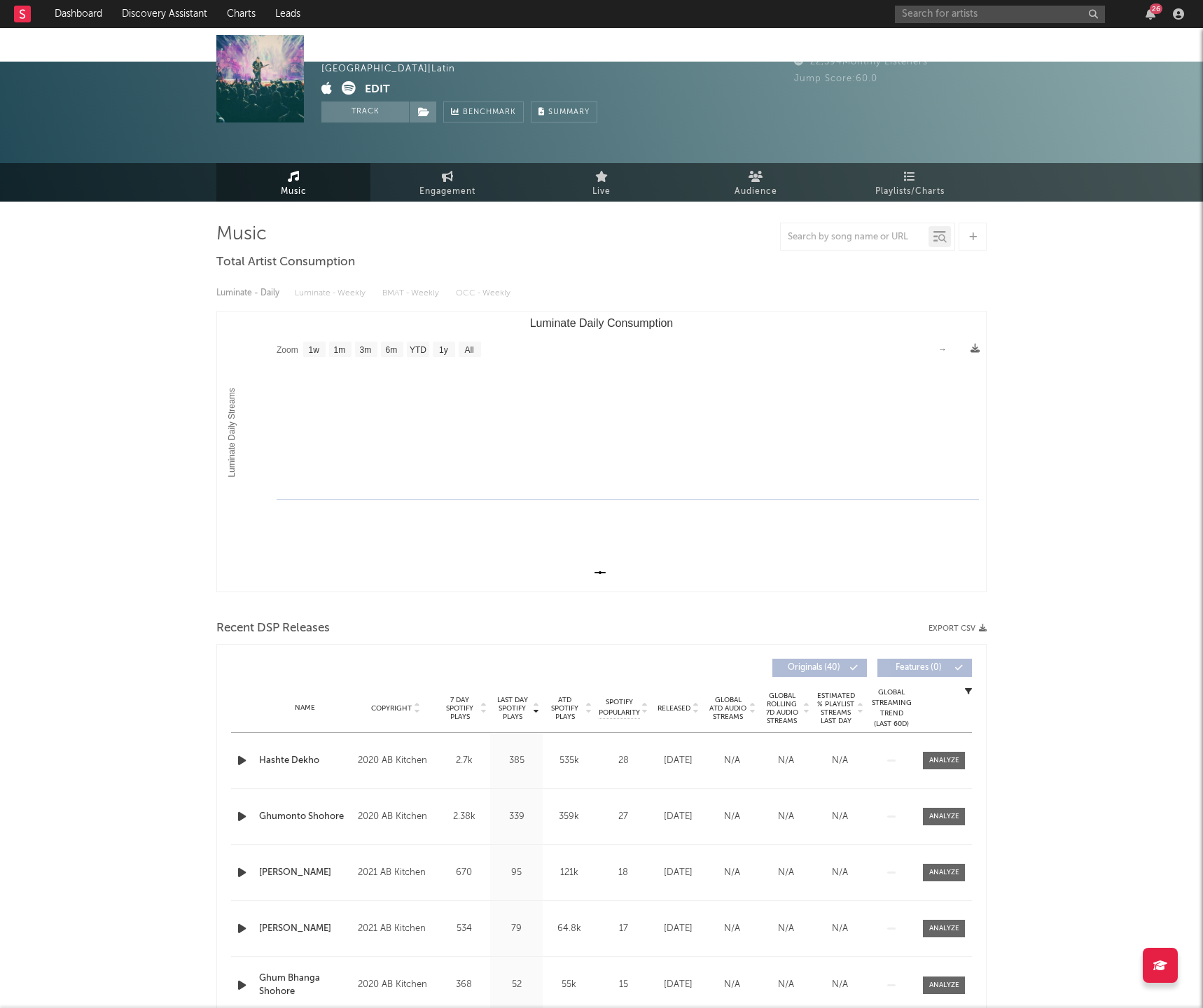
drag, startPoint x: 380, startPoint y: 52, endPoint x: 349, endPoint y: 53, distance: 31.0
click at [354, 52] on div "LRB Bangladesh | Latin Edit Track Benchmark Summary" at bounding box center [459, 79] width 276 height 88
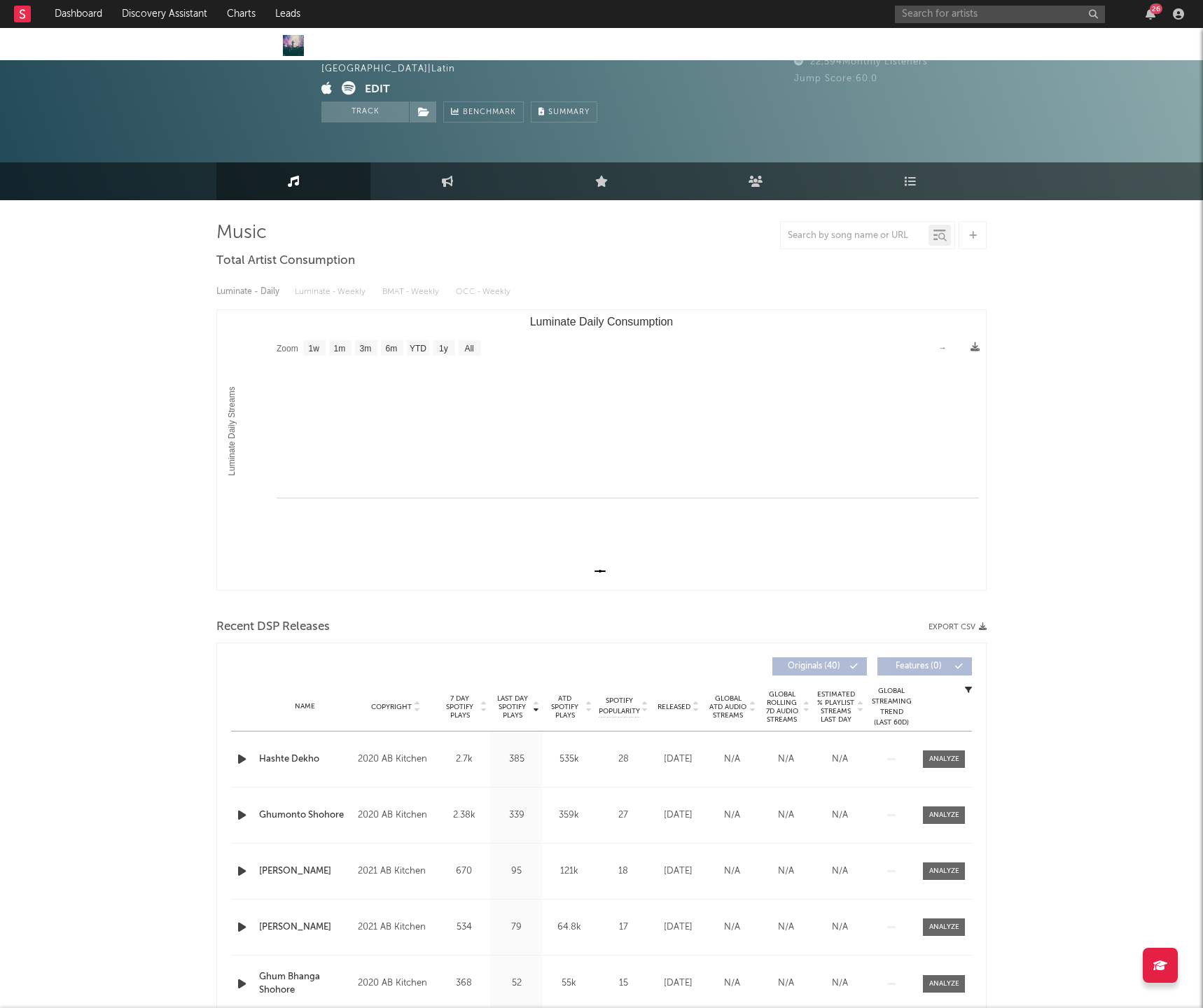
drag, startPoint x: 343, startPoint y: 54, endPoint x: 332, endPoint y: 66, distance: 16.3
click at [343, 54] on div "LRB" at bounding box center [350, 47] width 57 height 23
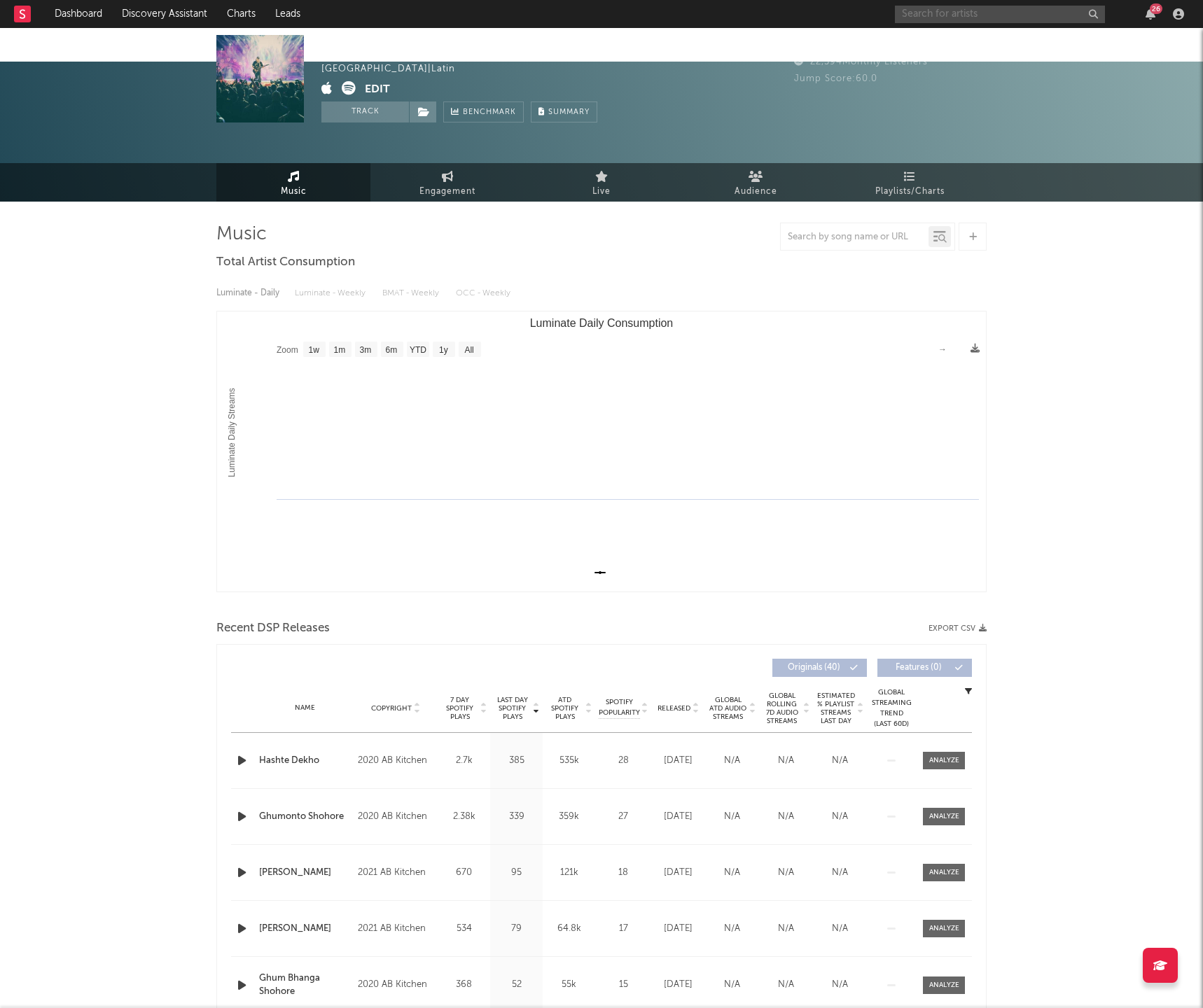
click at [944, 22] on div "26" at bounding box center [1041, 14] width 294 height 28
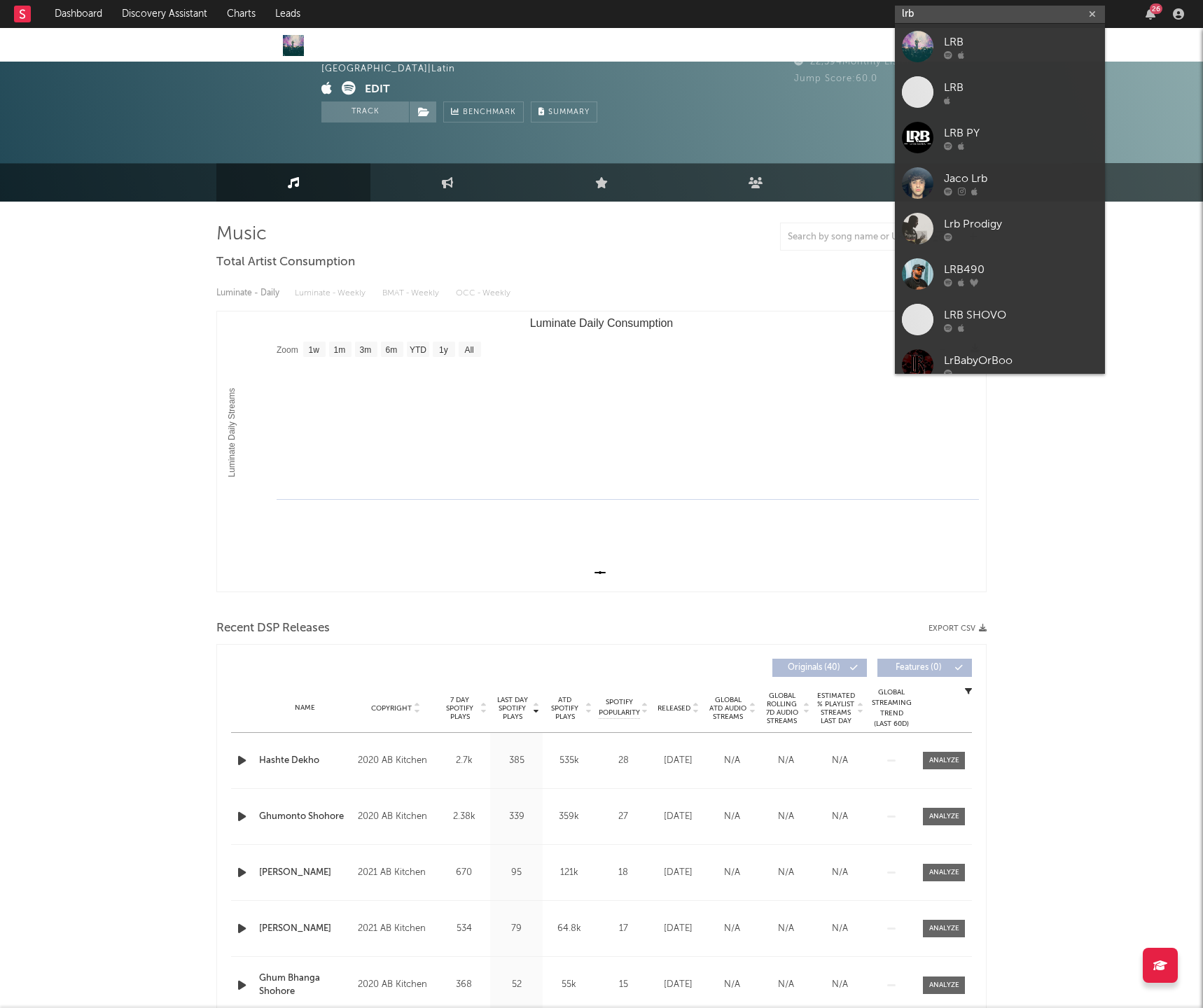
scroll to position [4, 0]
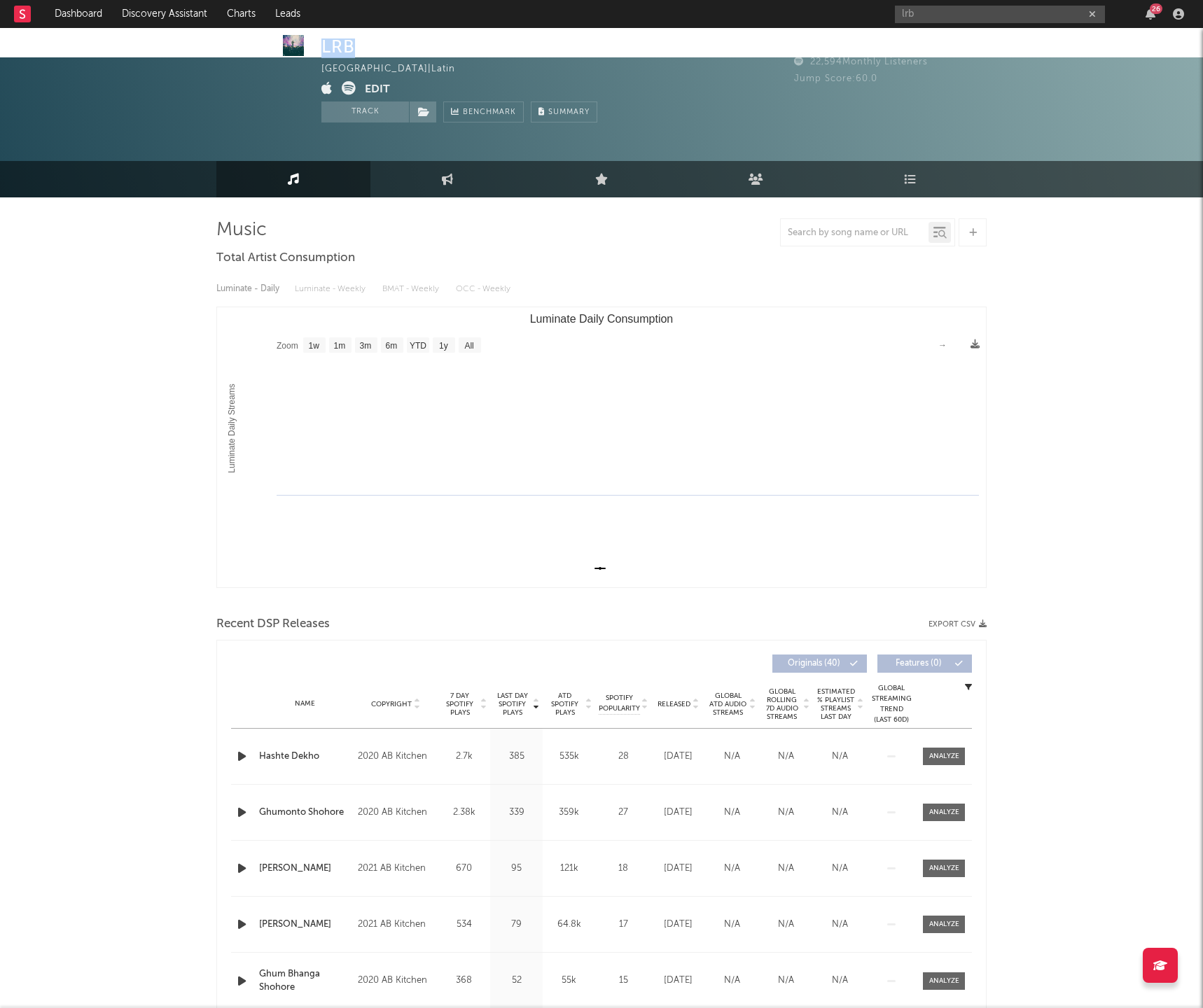
drag, startPoint x: 323, startPoint y: 49, endPoint x: 357, endPoint y: 45, distance: 34.2
click at [357, 45] on div "LRB" at bounding box center [350, 47] width 57 height 23
click at [923, 19] on input "lrb" at bounding box center [1000, 14] width 210 height 17
type input "logan ryan band"
click at [944, 37] on div "Logan Ryan Band" at bounding box center [1021, 42] width 154 height 17
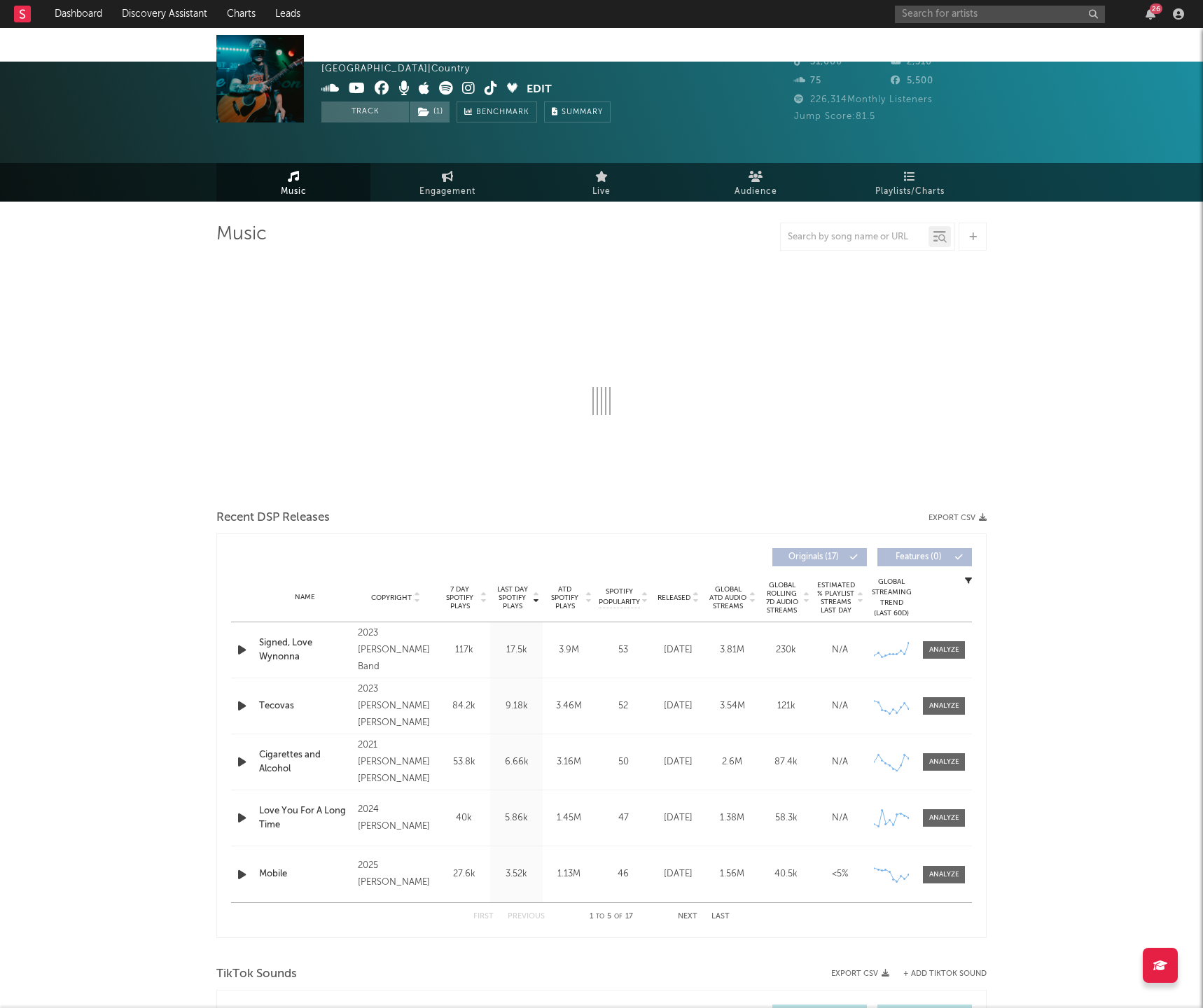
select select "6m"
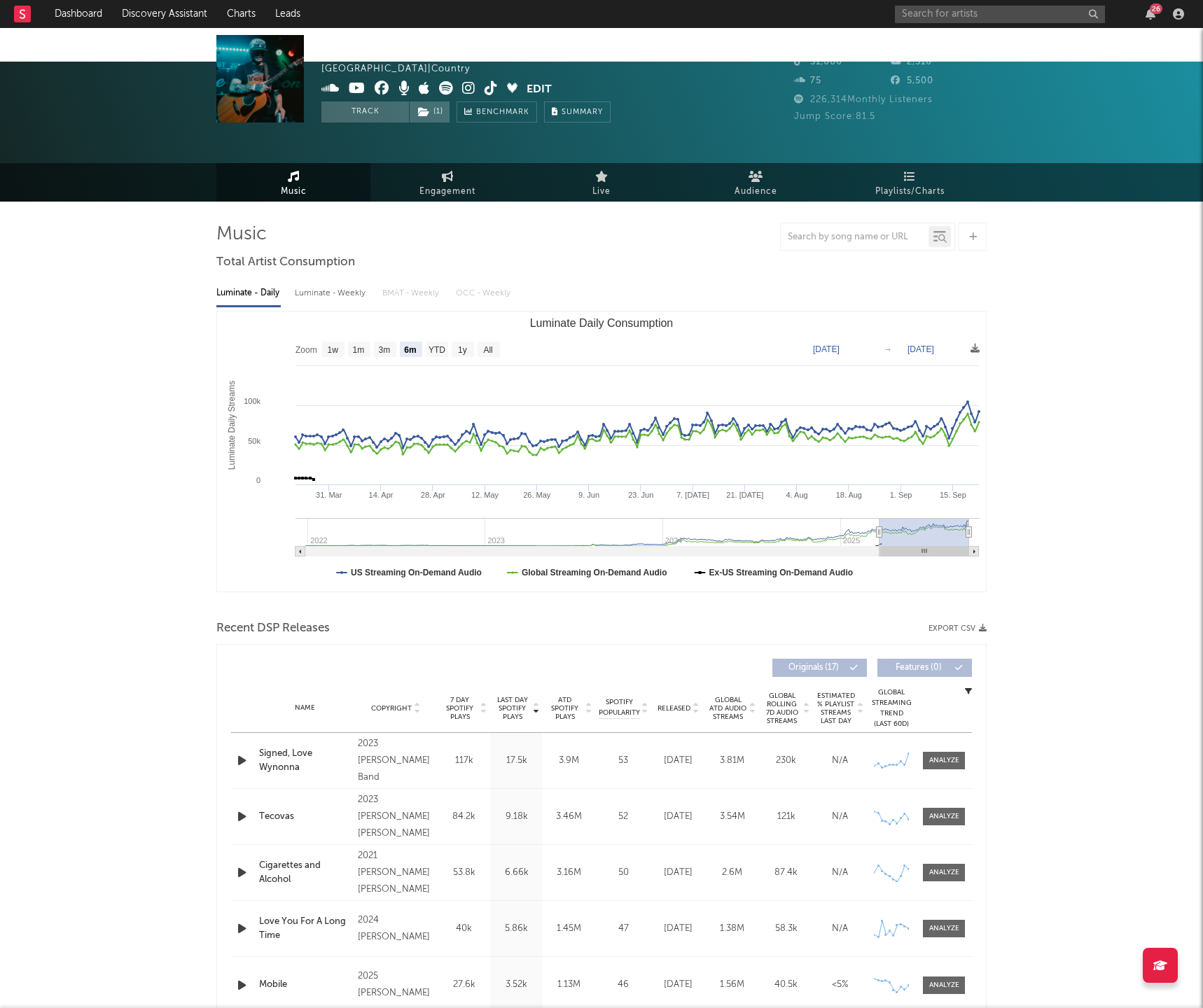
drag, startPoint x: 1008, startPoint y: 137, endPoint x: 990, endPoint y: 91, distance: 49.4
click at [1008, 163] on div "Music Engagement Live Audience Playlists/Charts" at bounding box center [602, 182] width 1203 height 39
click at [936, 18] on input "text" at bounding box center [1000, 14] width 210 height 17
click at [966, 15] on input "jervis camp" at bounding box center [1000, 14] width 210 height 17
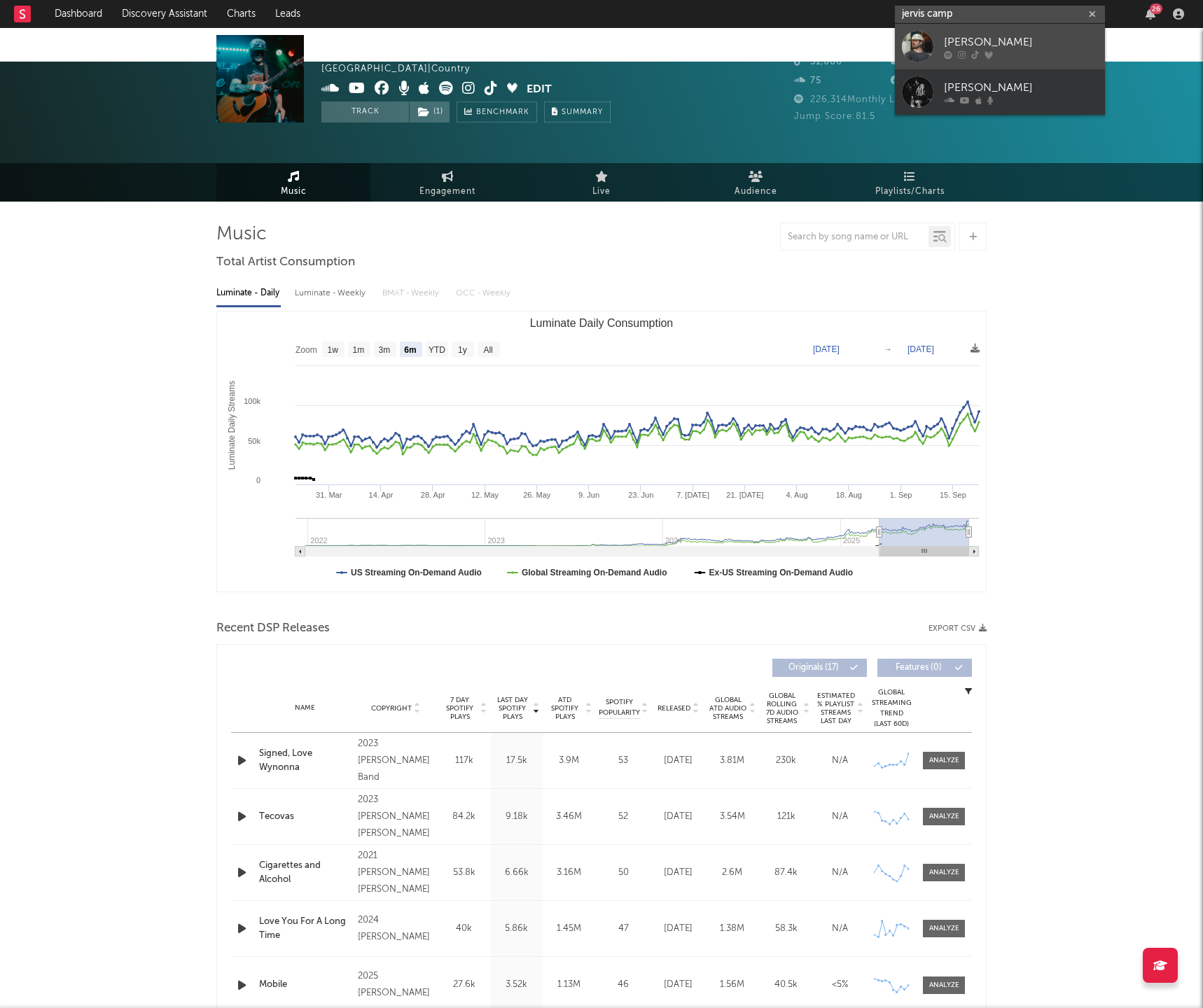
type input "jervis camp"
click at [1044, 53] on div at bounding box center [1021, 55] width 154 height 9
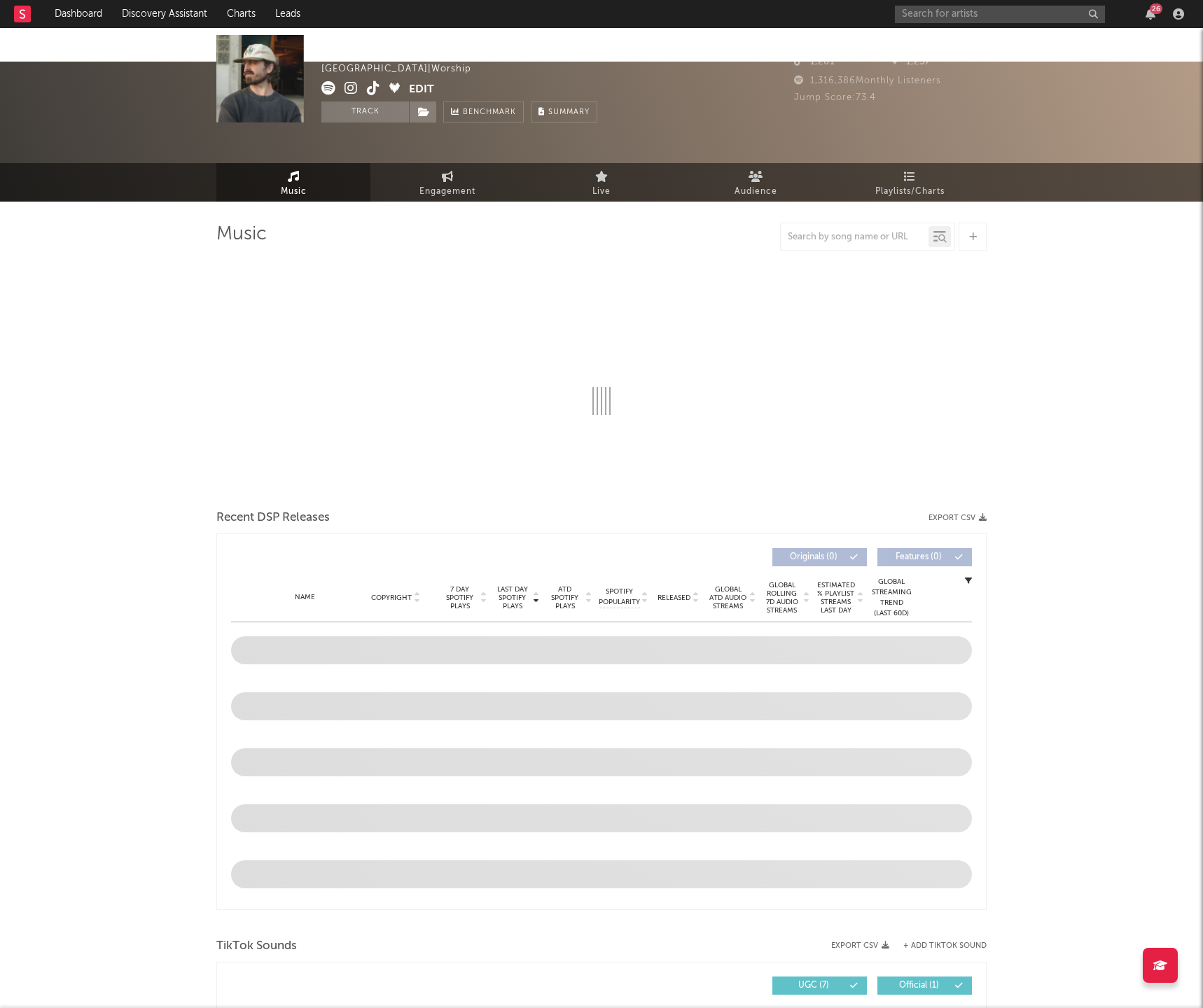
select select "6m"
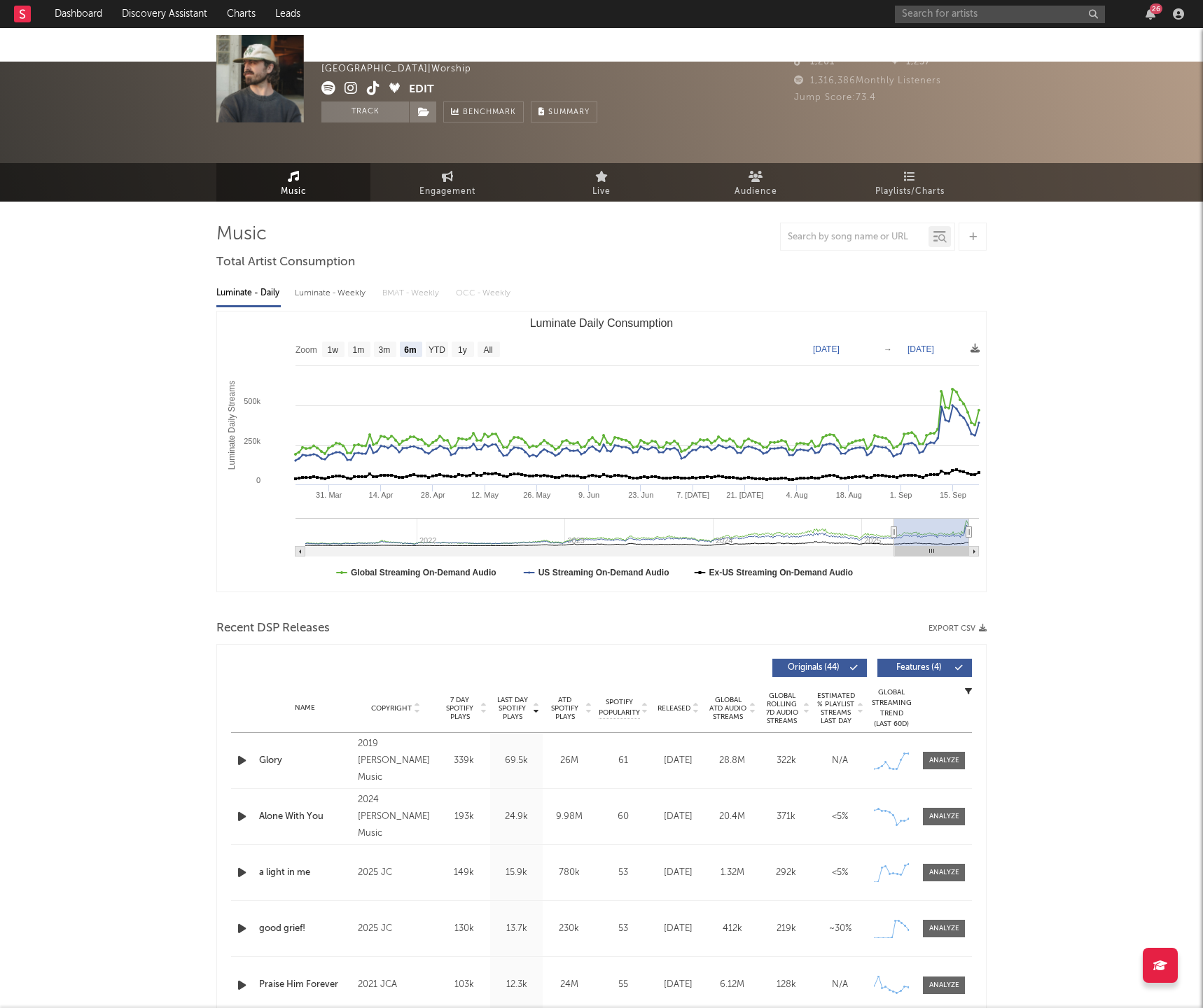
drag, startPoint x: 1030, startPoint y: 119, endPoint x: 987, endPoint y: 70, distance: 65.2
click at [1029, 116] on div "Jervis Campbell United States | Worship Edit Track Benchmark Summary 140,520 36…" at bounding box center [602, 112] width 1203 height 101
click at [922, 18] on input "text" at bounding box center [1000, 14] width 210 height 17
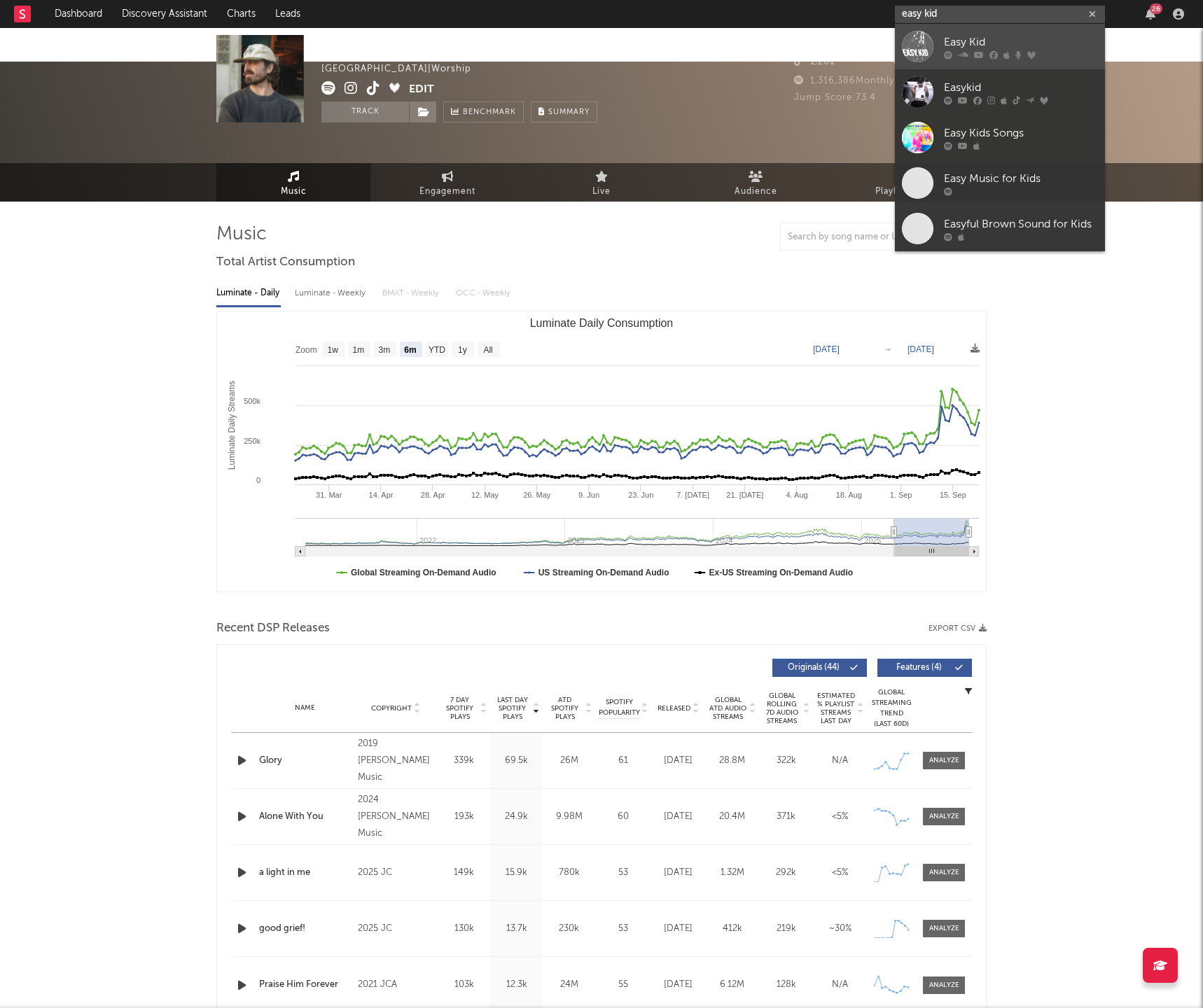
type input "easy kid"
click at [955, 41] on div "Easy Kid" at bounding box center [1021, 42] width 154 height 17
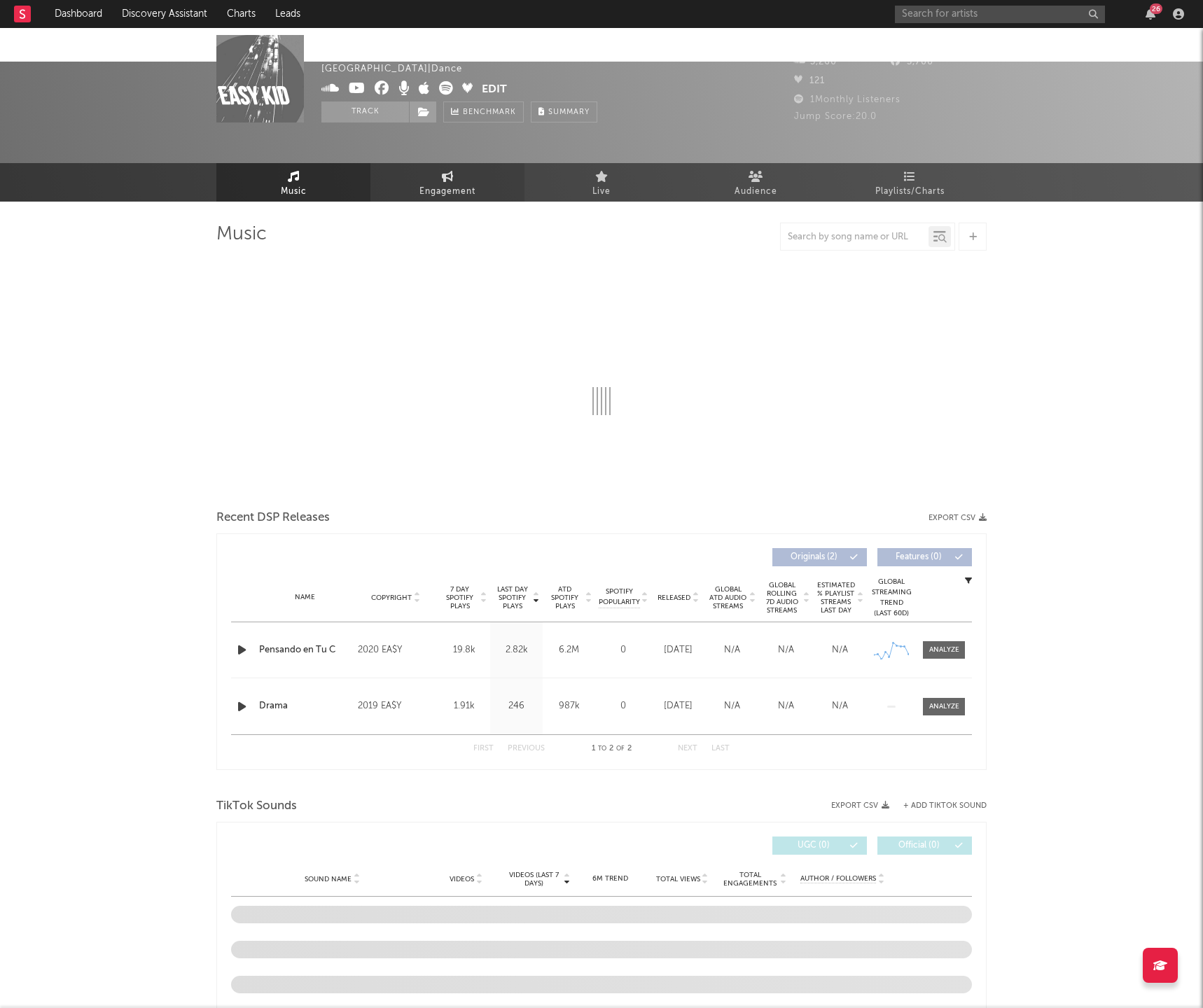
select select "6m"
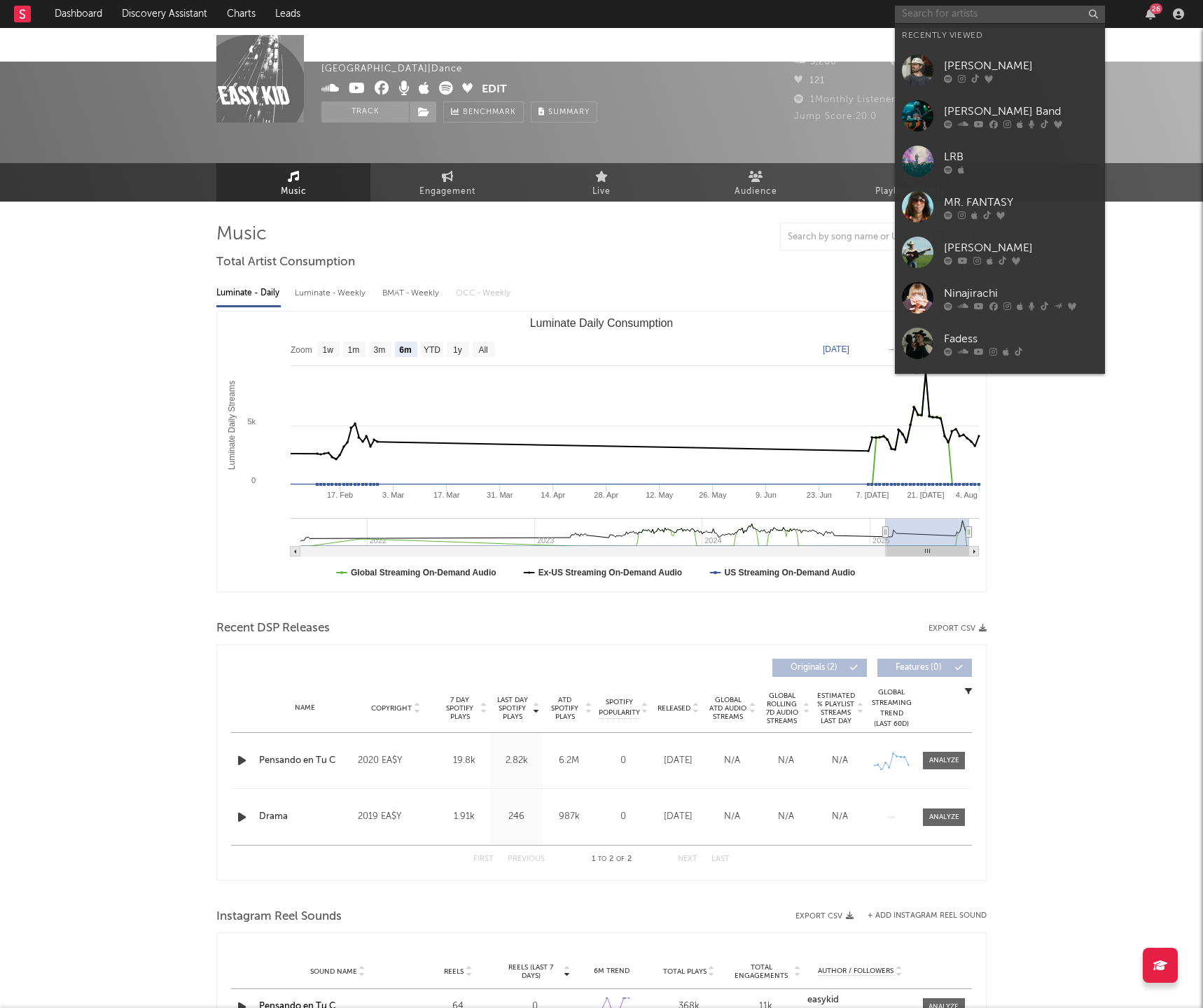
click at [1010, 21] on input "text" at bounding box center [1000, 14] width 210 height 17
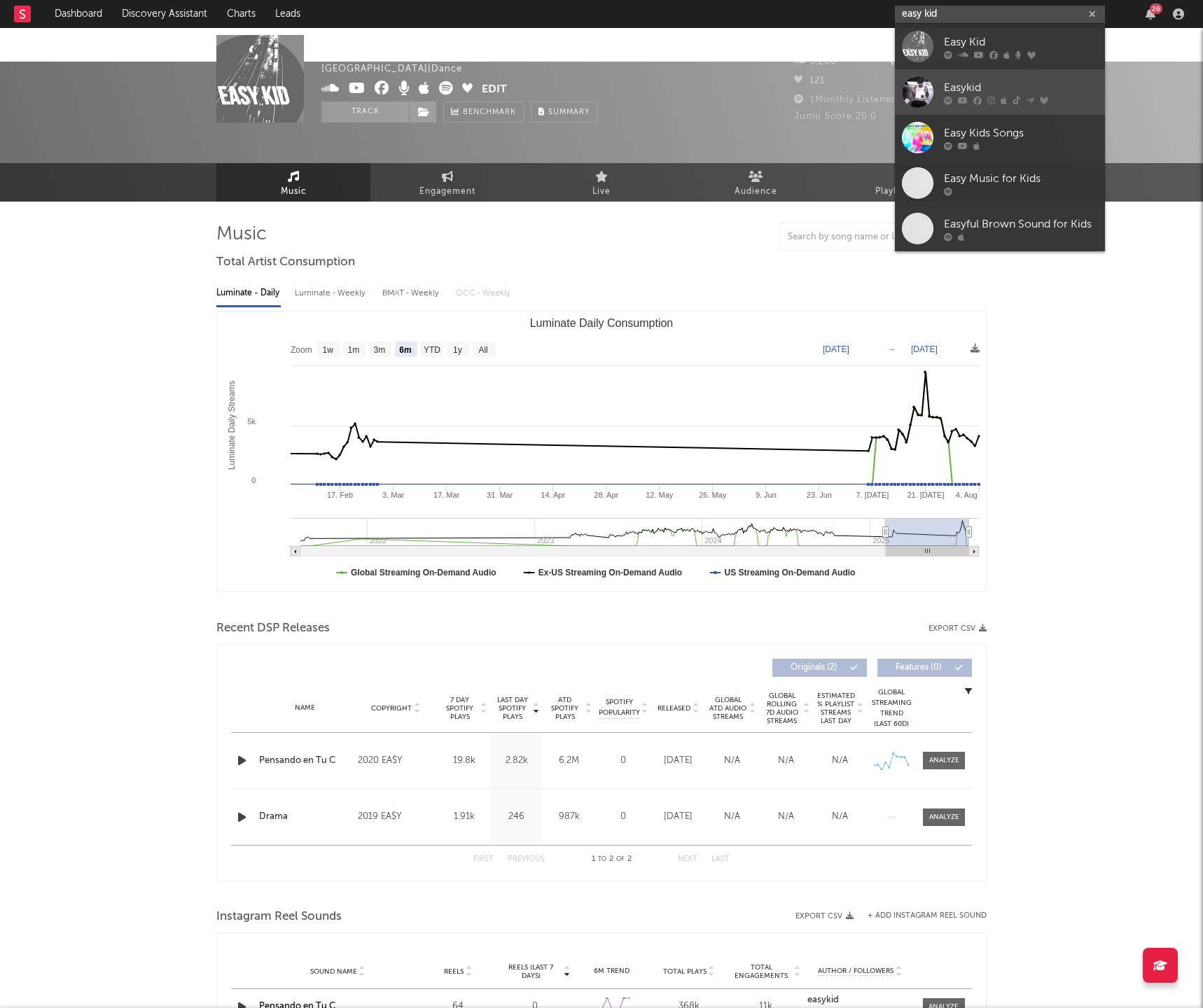
type input "easy kid"
click at [987, 73] on link "Easykid" at bounding box center [1000, 91] width 210 height 45
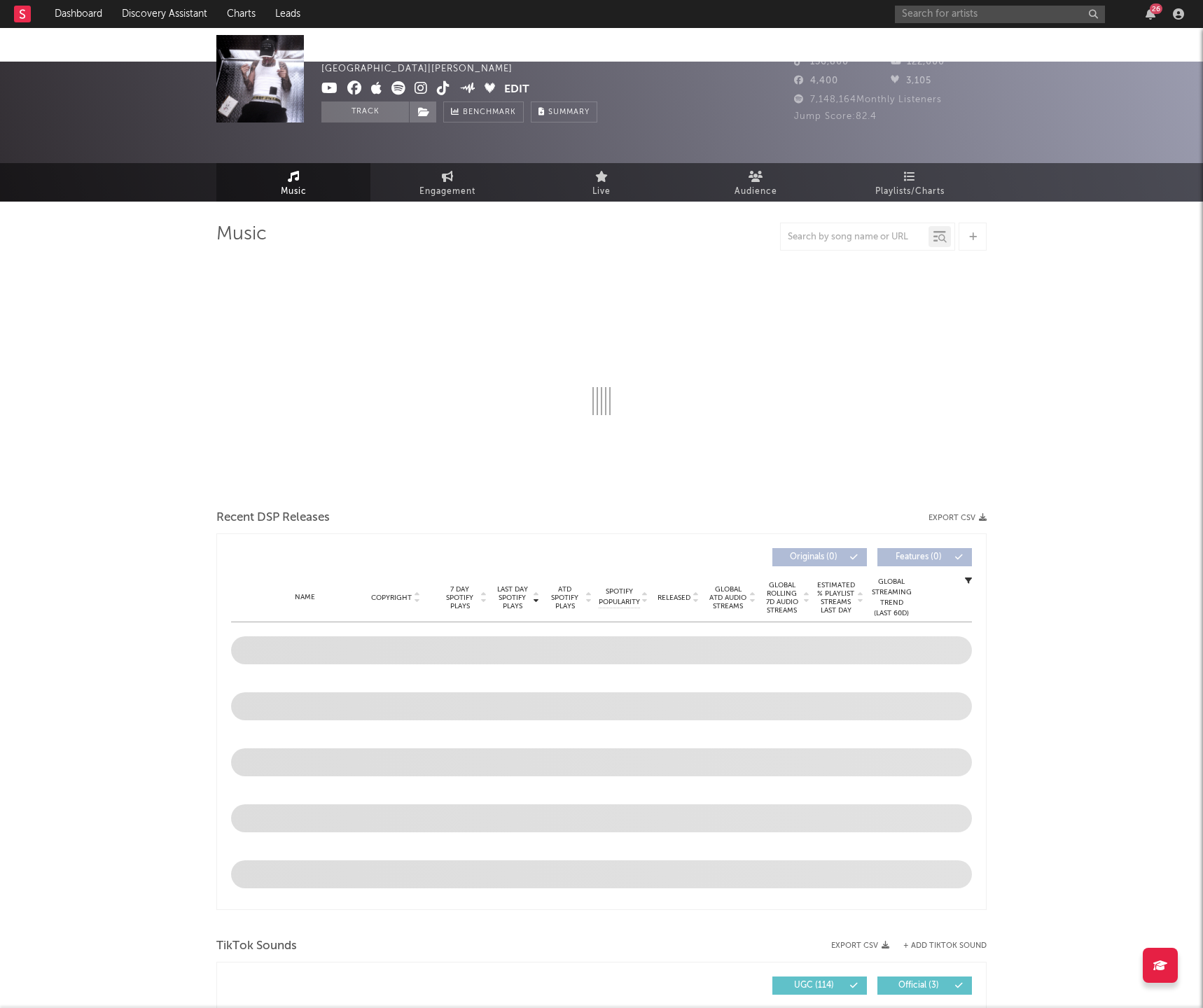
select select "6m"
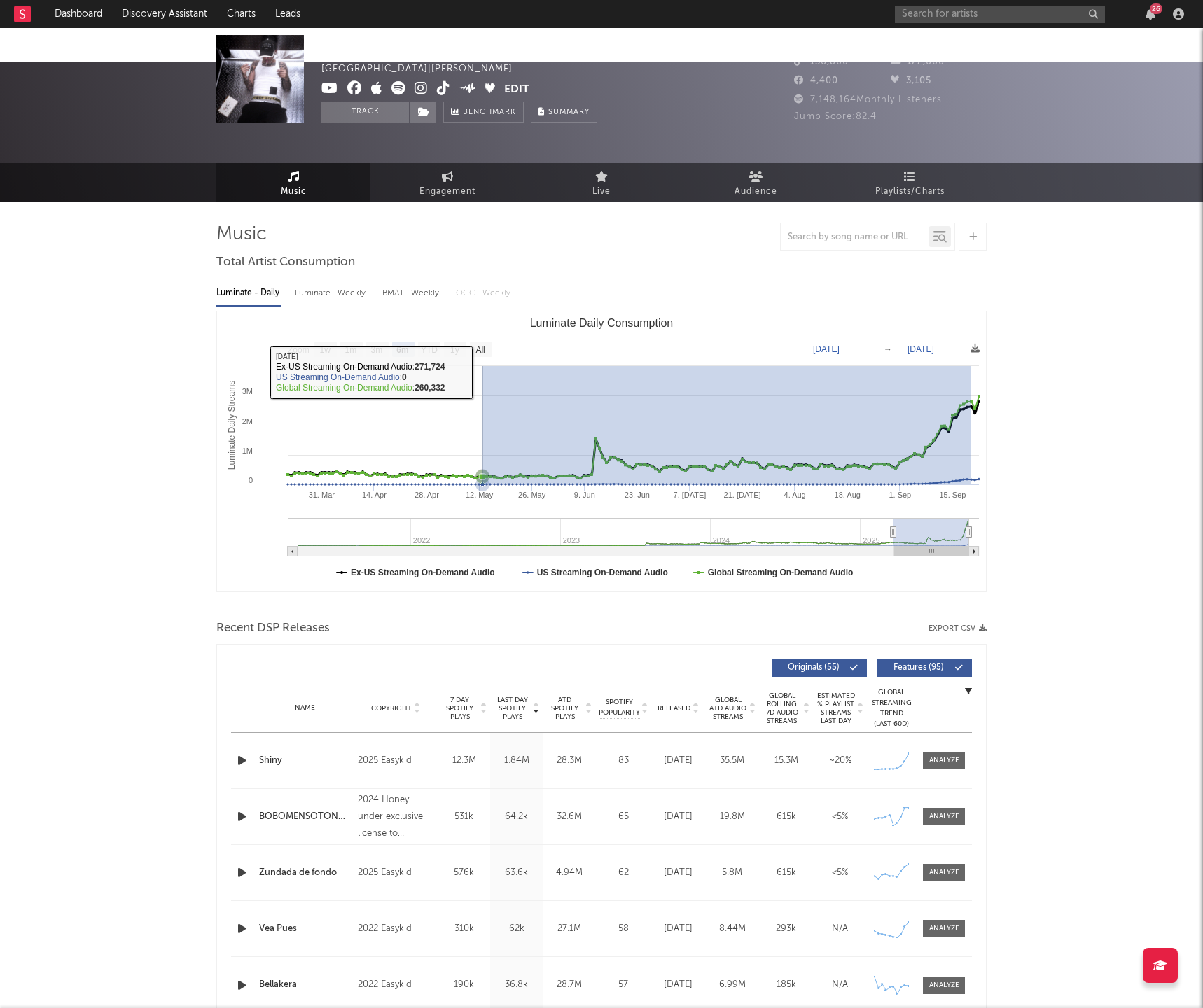
drag, startPoint x: 949, startPoint y: 386, endPoint x: 480, endPoint y: 340, distance: 471.3
type input "2025-05-12"
type input "2025-09-19"
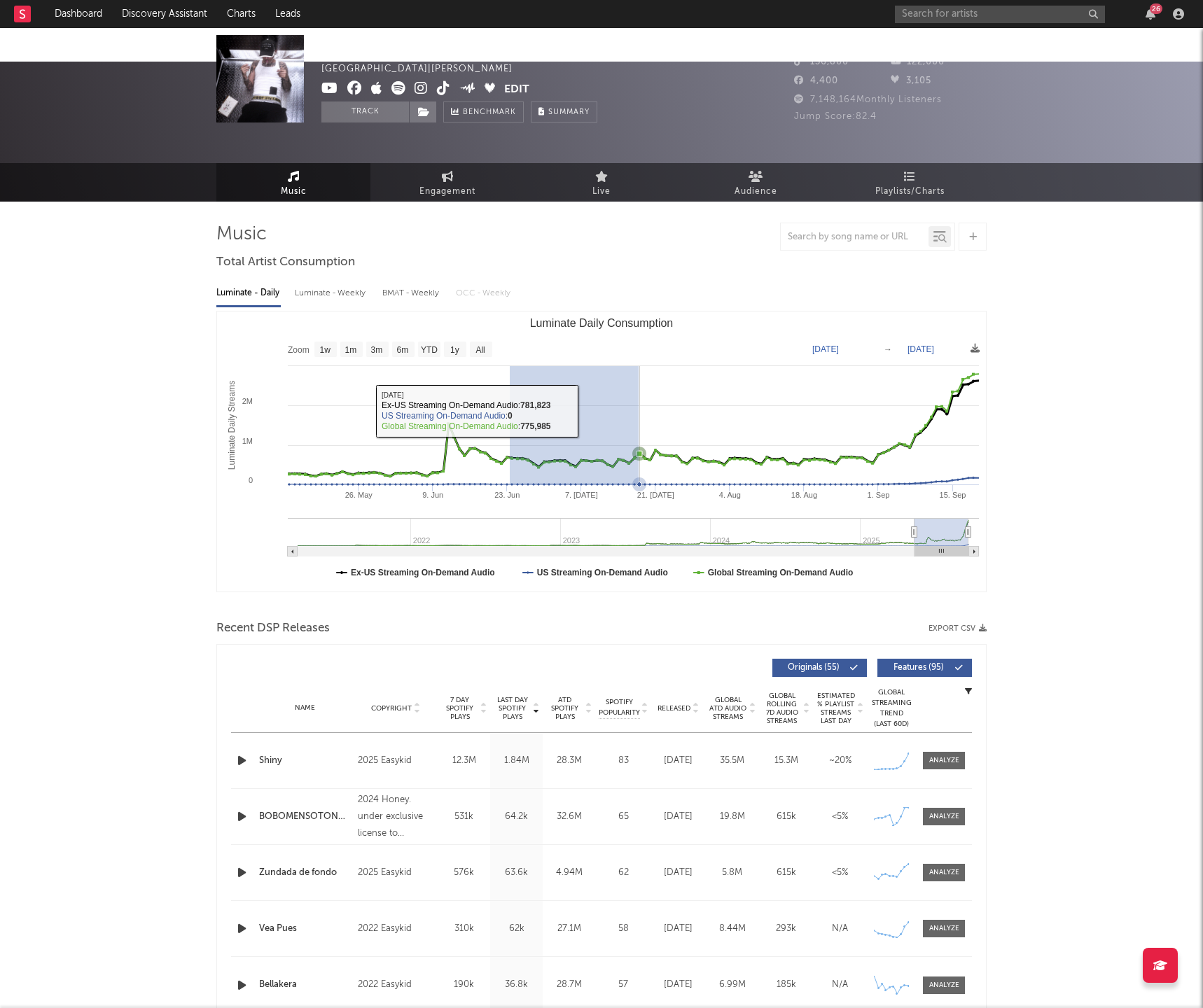
drag, startPoint x: 522, startPoint y: 372, endPoint x: 918, endPoint y: 347, distance: 396.8
click at [918, 348] on rect "Luminate Daily Consumption" at bounding box center [602, 452] width 769 height 280
type input "2025-06-23"
type input "2025-09-08"
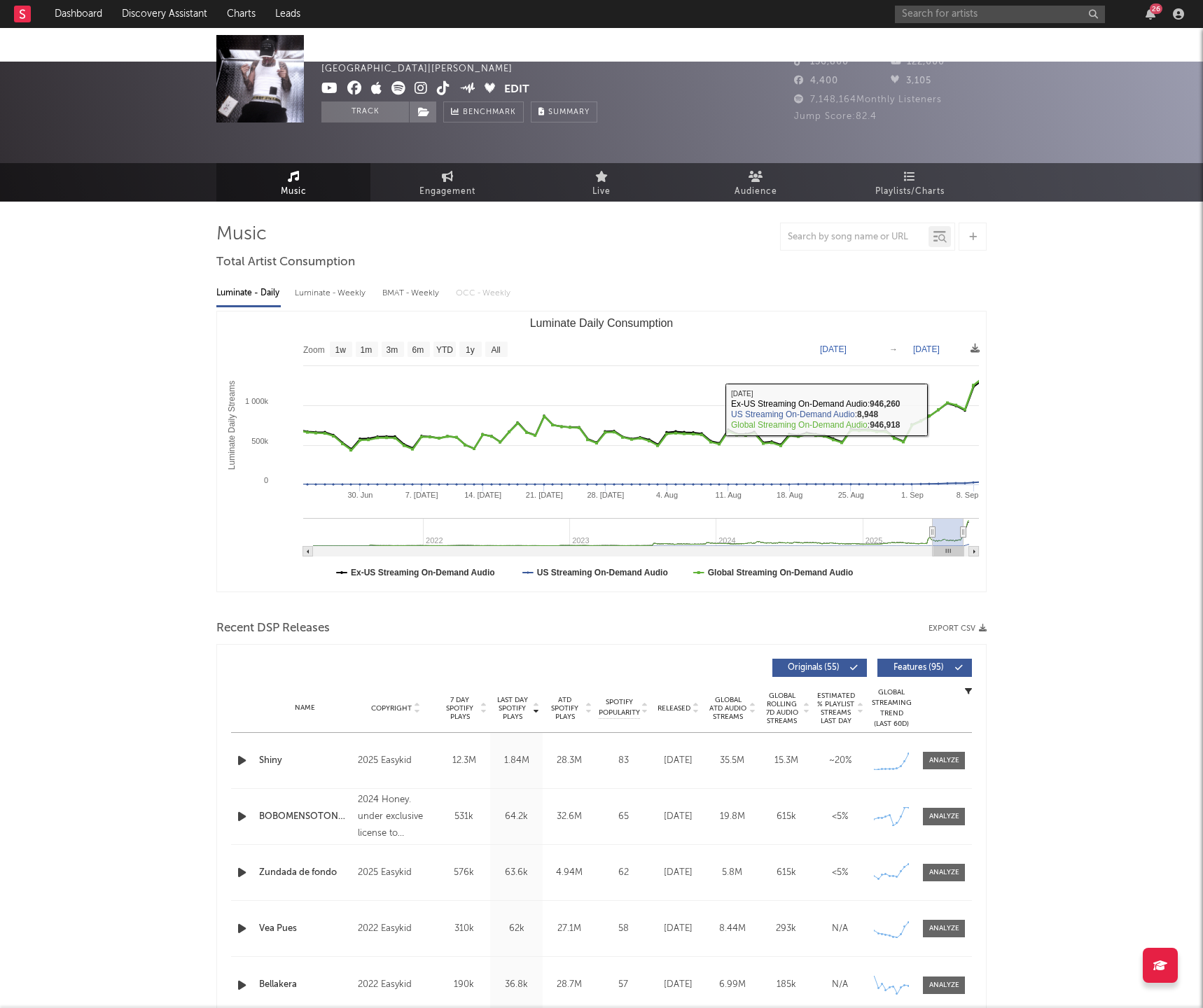
scroll to position [7, 0]
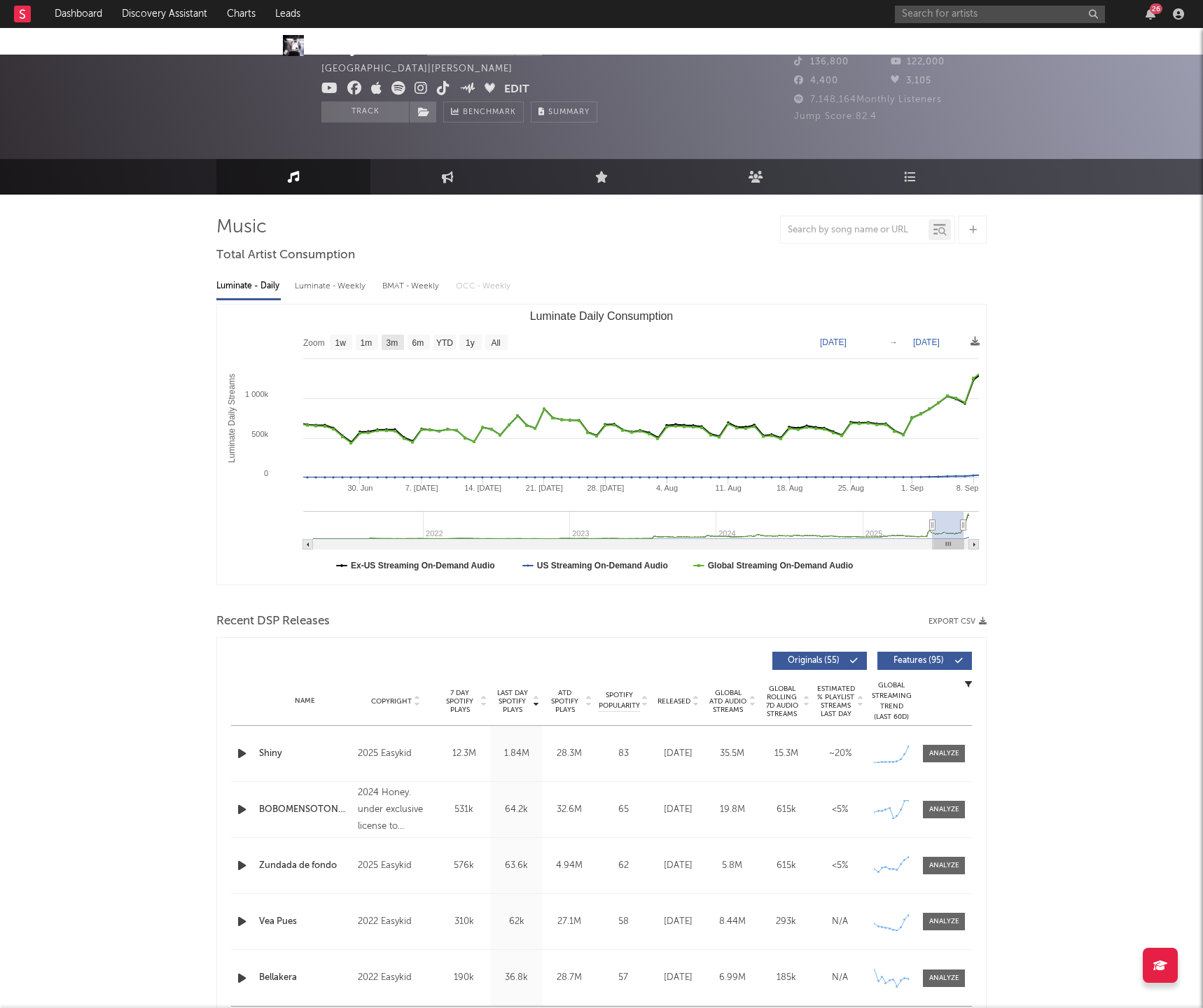
click at [395, 338] on text "3m" at bounding box center [392, 343] width 12 height 10
select select "3m"
type input "2025-06-08"
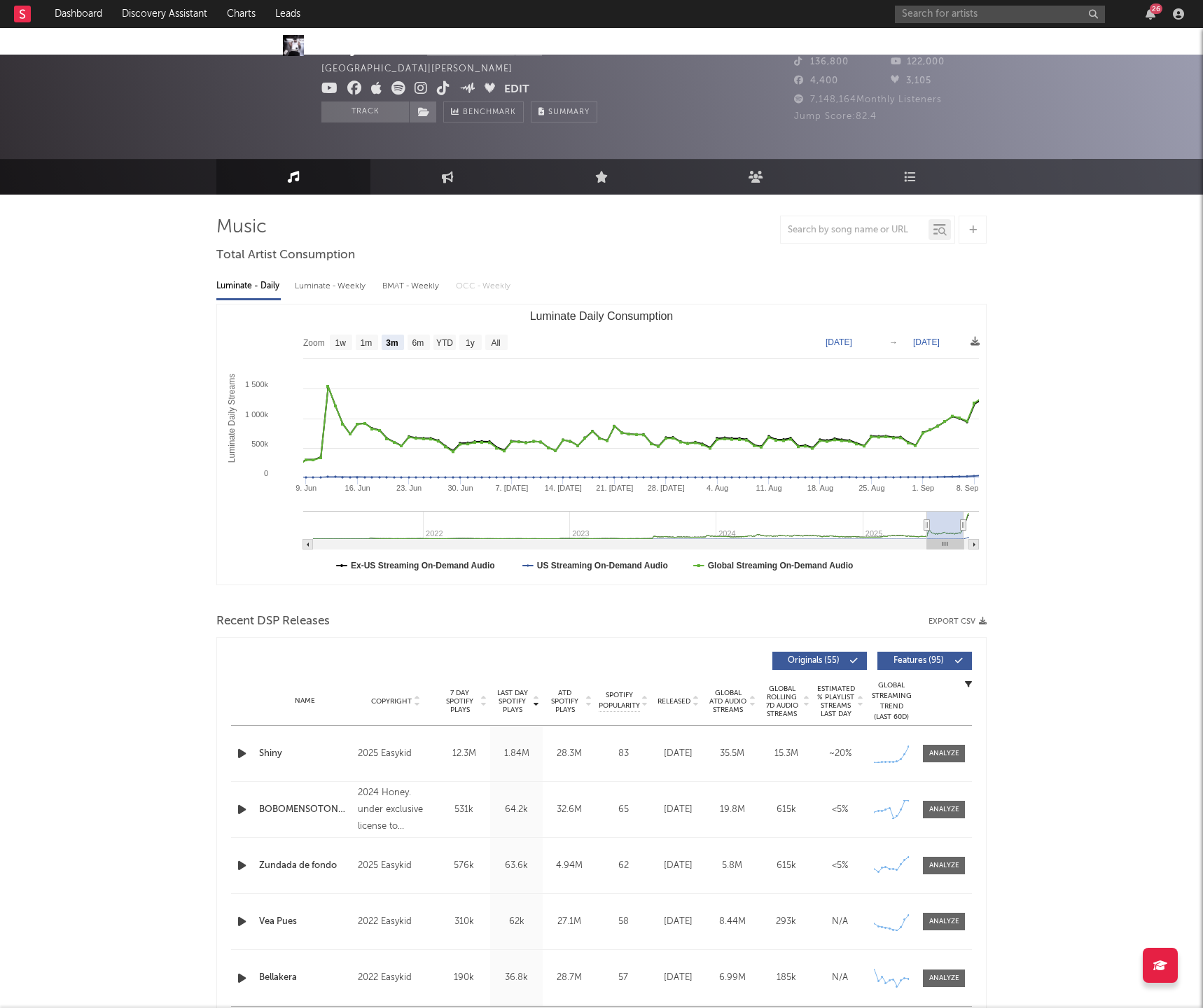
click at [396, 335] on rect "Luminate Daily Consumption" at bounding box center [392, 342] width 22 height 15
click at [428, 335] on rect "Luminate Daily Consumption" at bounding box center [418, 342] width 22 height 15
select select "6m"
type input "2025-03-08"
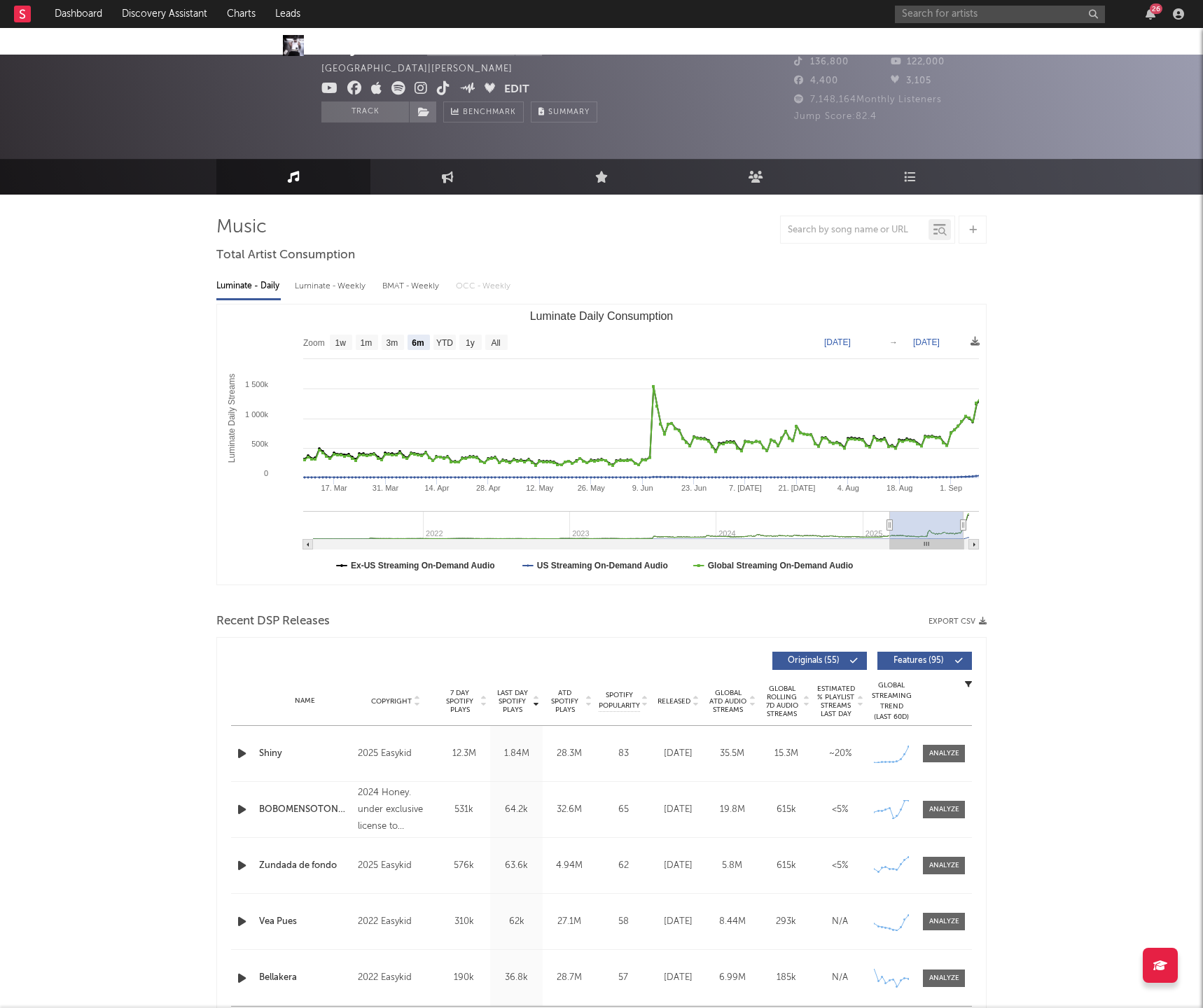
click at [1046, 23] on div "26" at bounding box center [1041, 14] width 294 height 28
click at [1043, 18] on input "text" at bounding box center [1000, 14] width 210 height 17
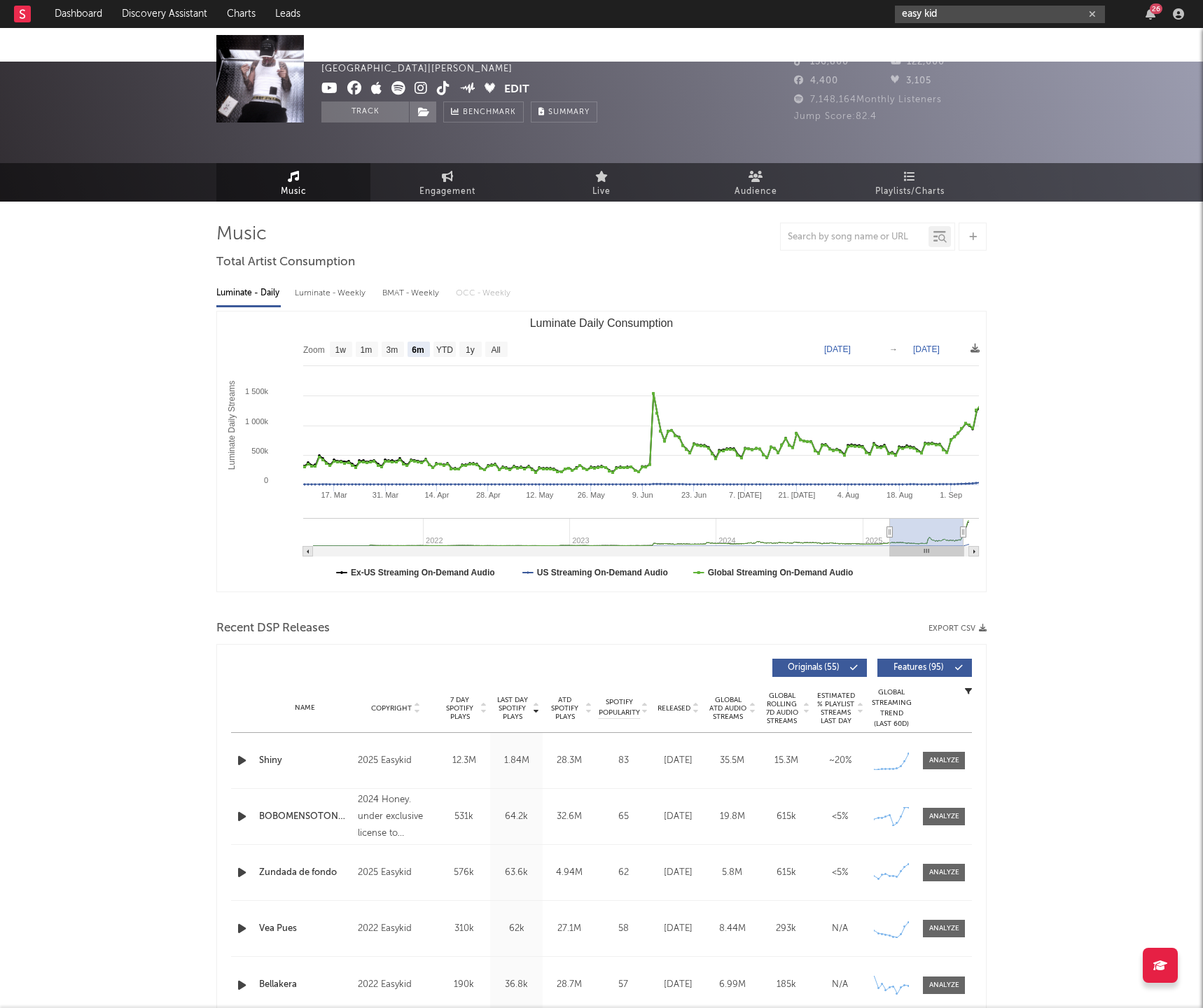
scroll to position [9, 0]
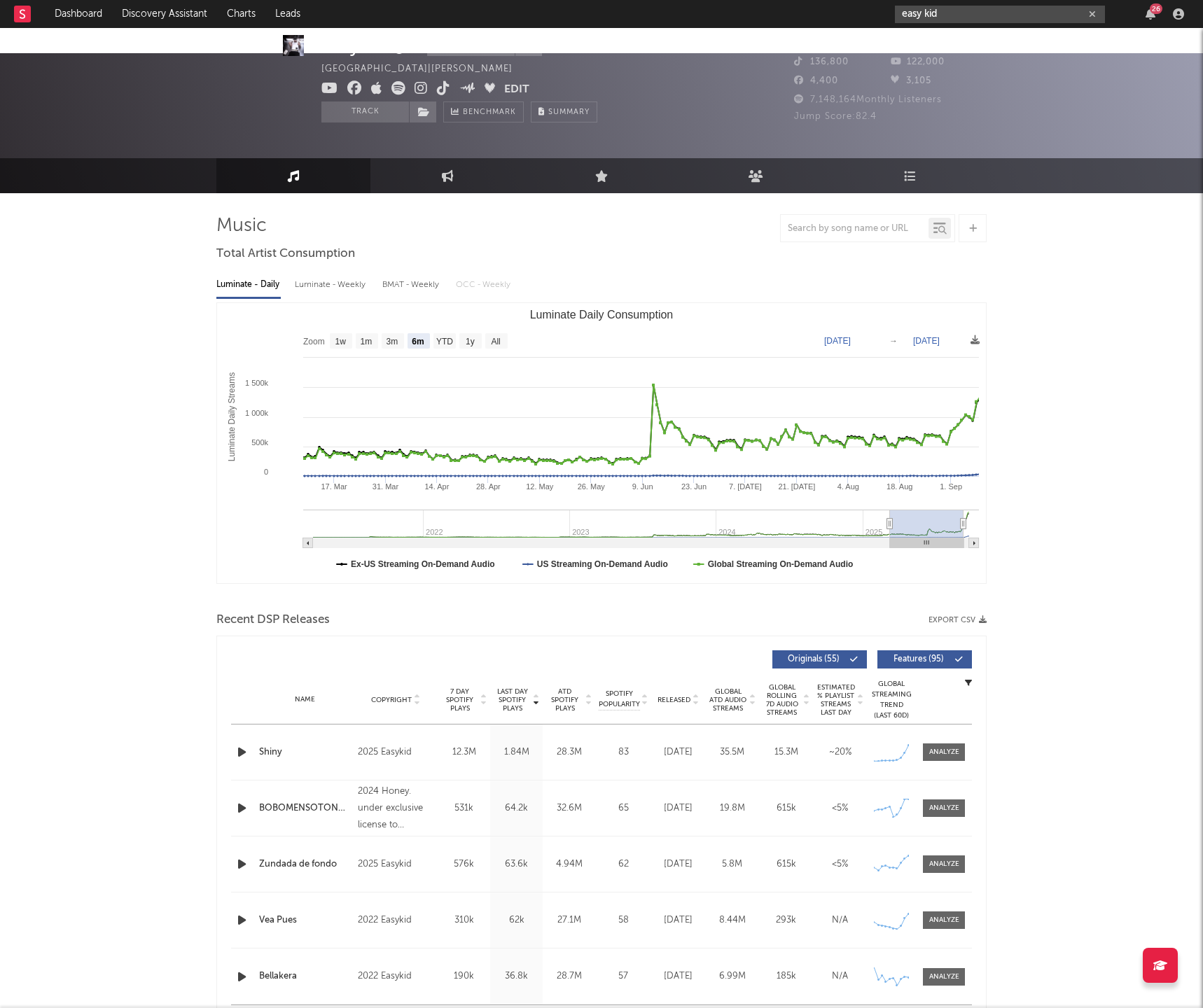
type input "easy kid"
click at [479, 158] on link "Engagement" at bounding box center [447, 175] width 154 height 35
select select "1w"
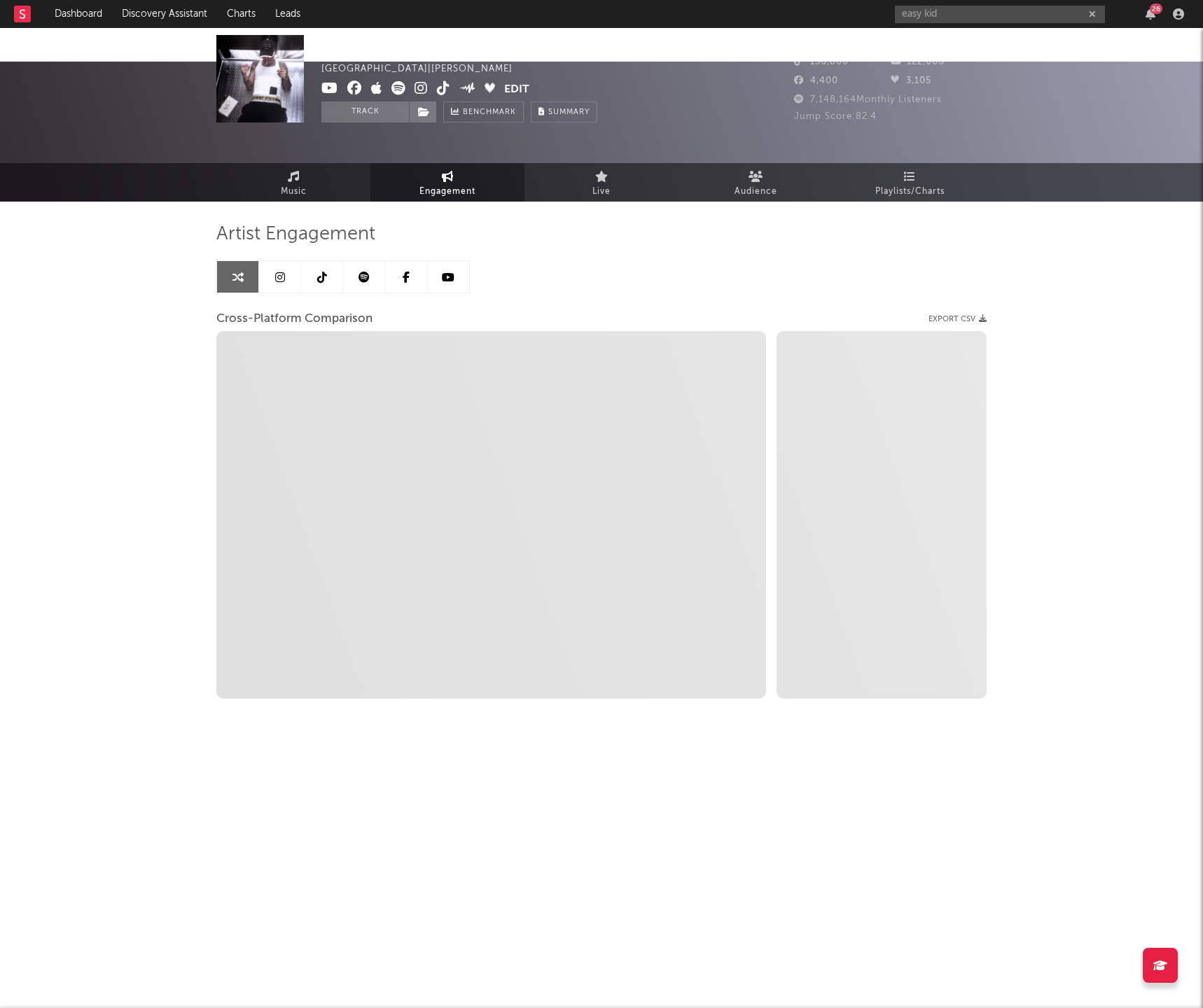
click at [313, 261] on link at bounding box center [322, 277] width 42 height 32
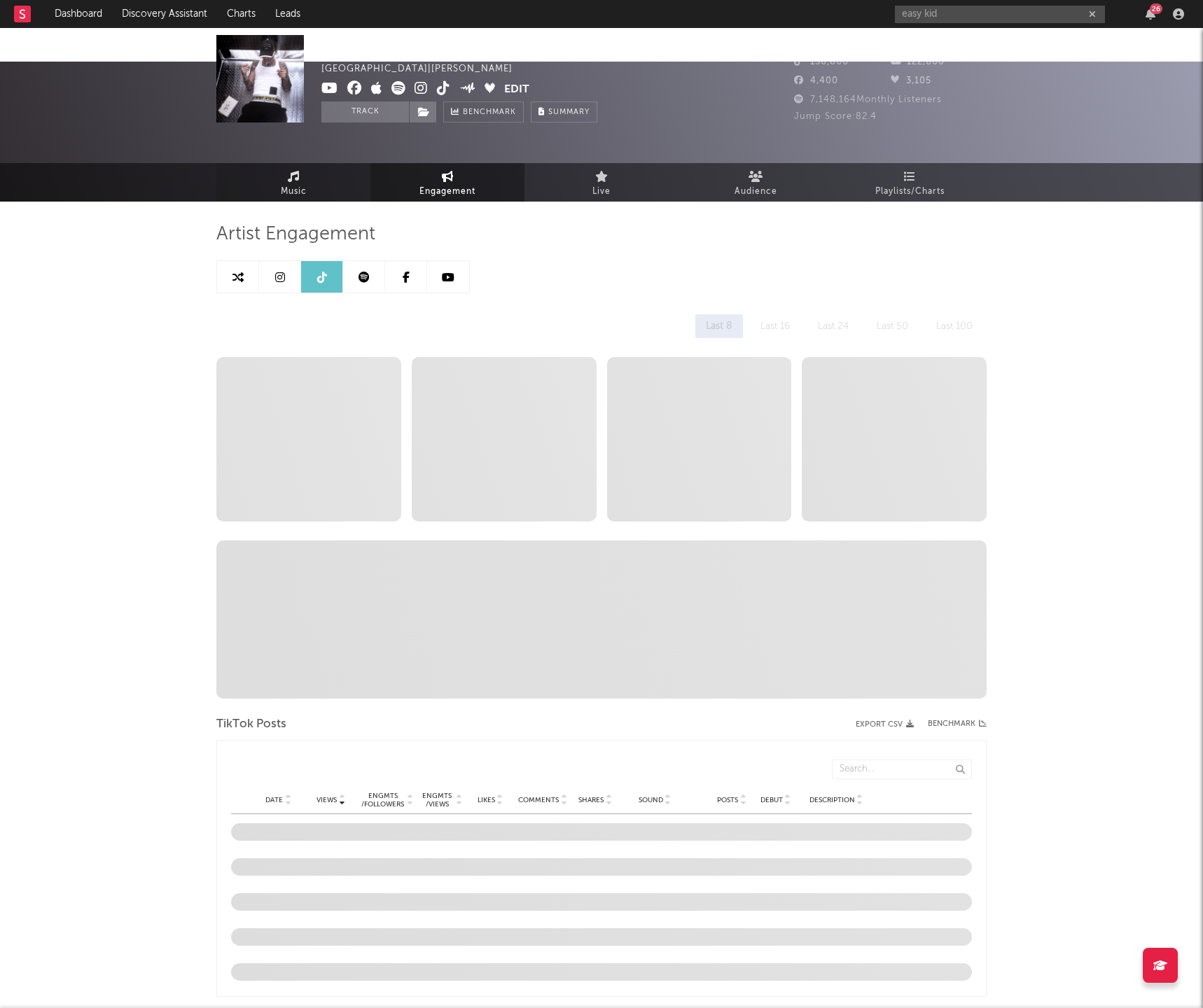
drag, startPoint x: 284, startPoint y: 155, endPoint x: 287, endPoint y: 165, distance: 10.4
click at [284, 183] on span "Music" at bounding box center [294, 191] width 26 height 17
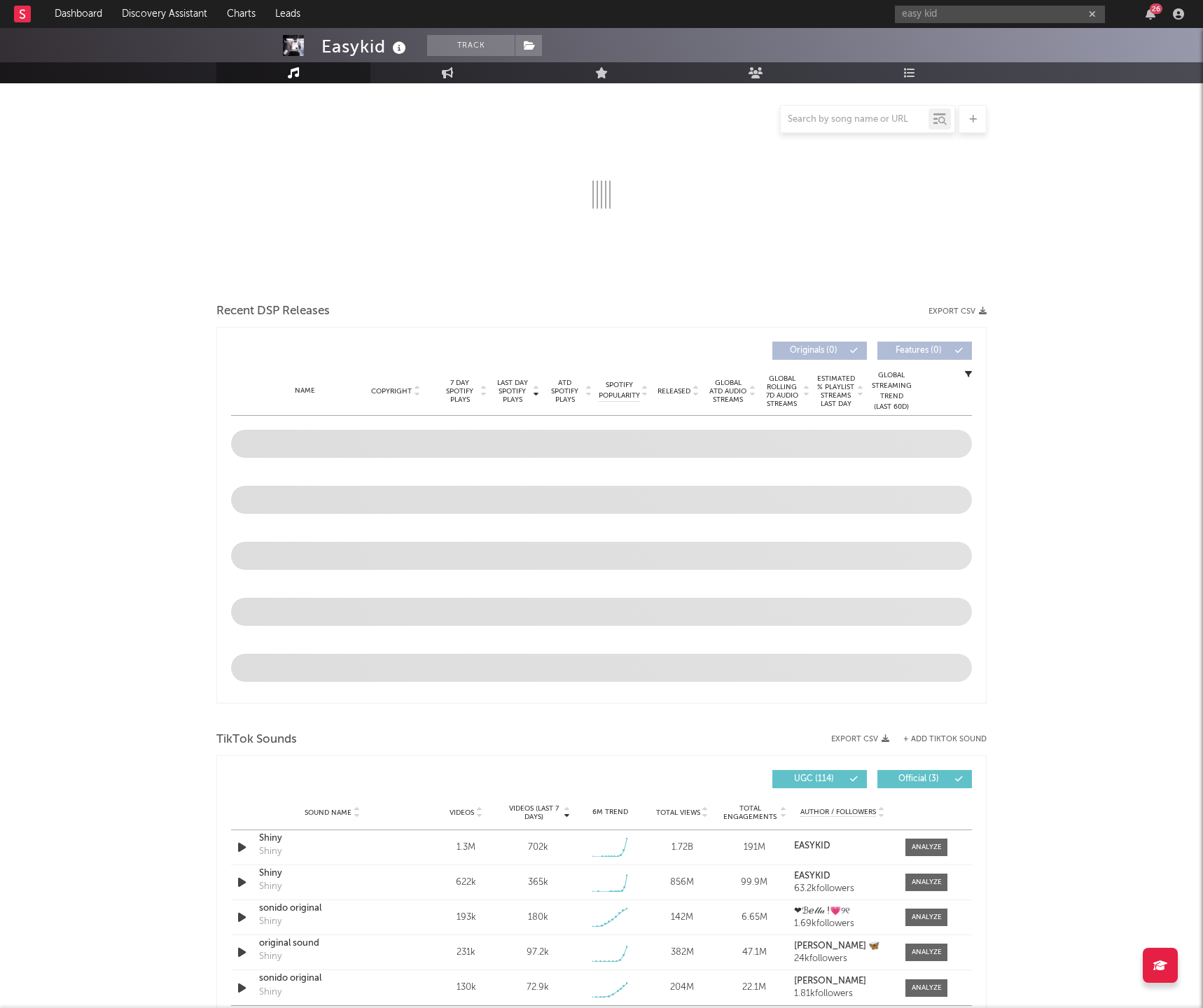
select select "6m"
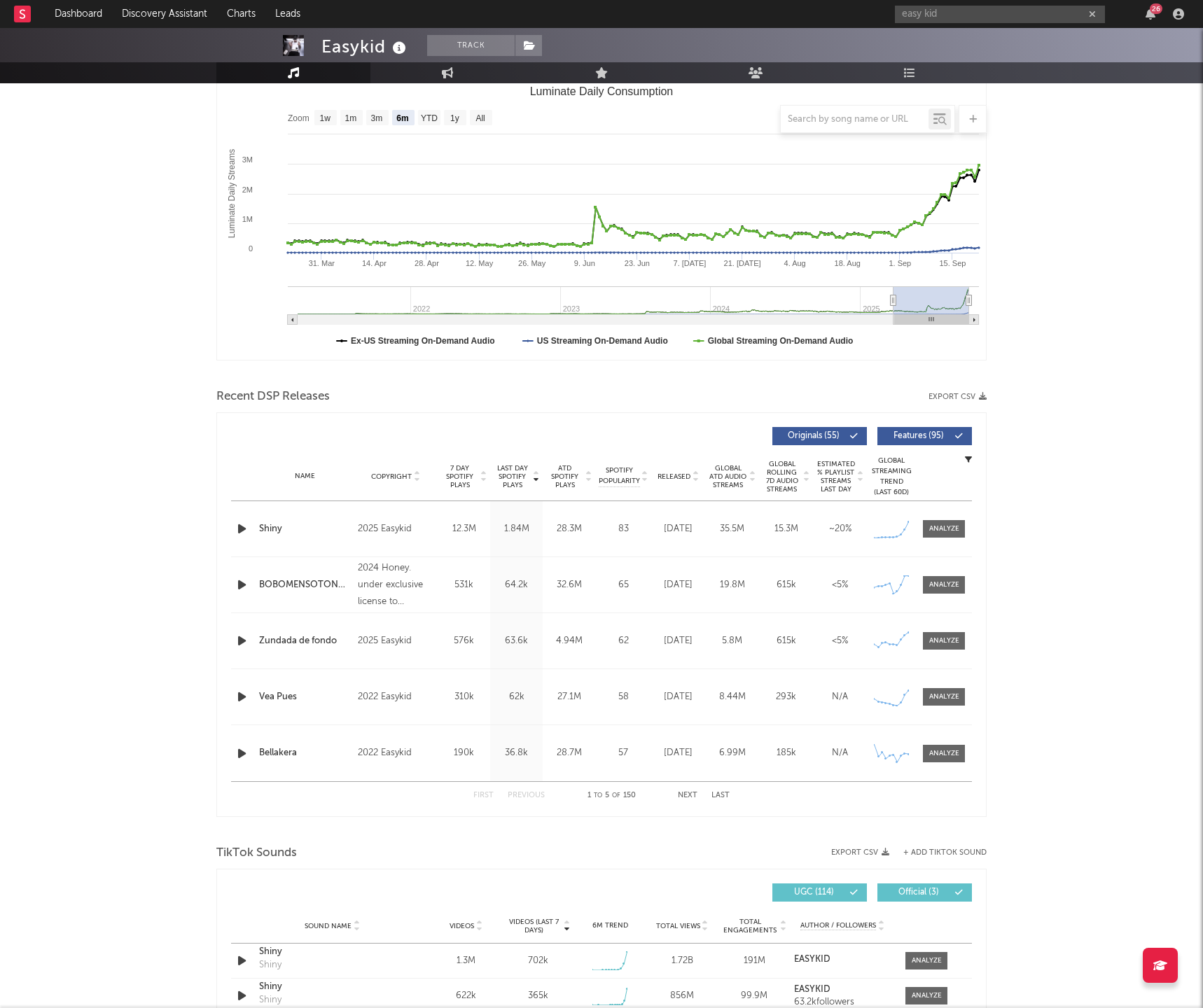
scroll to position [226, 0]
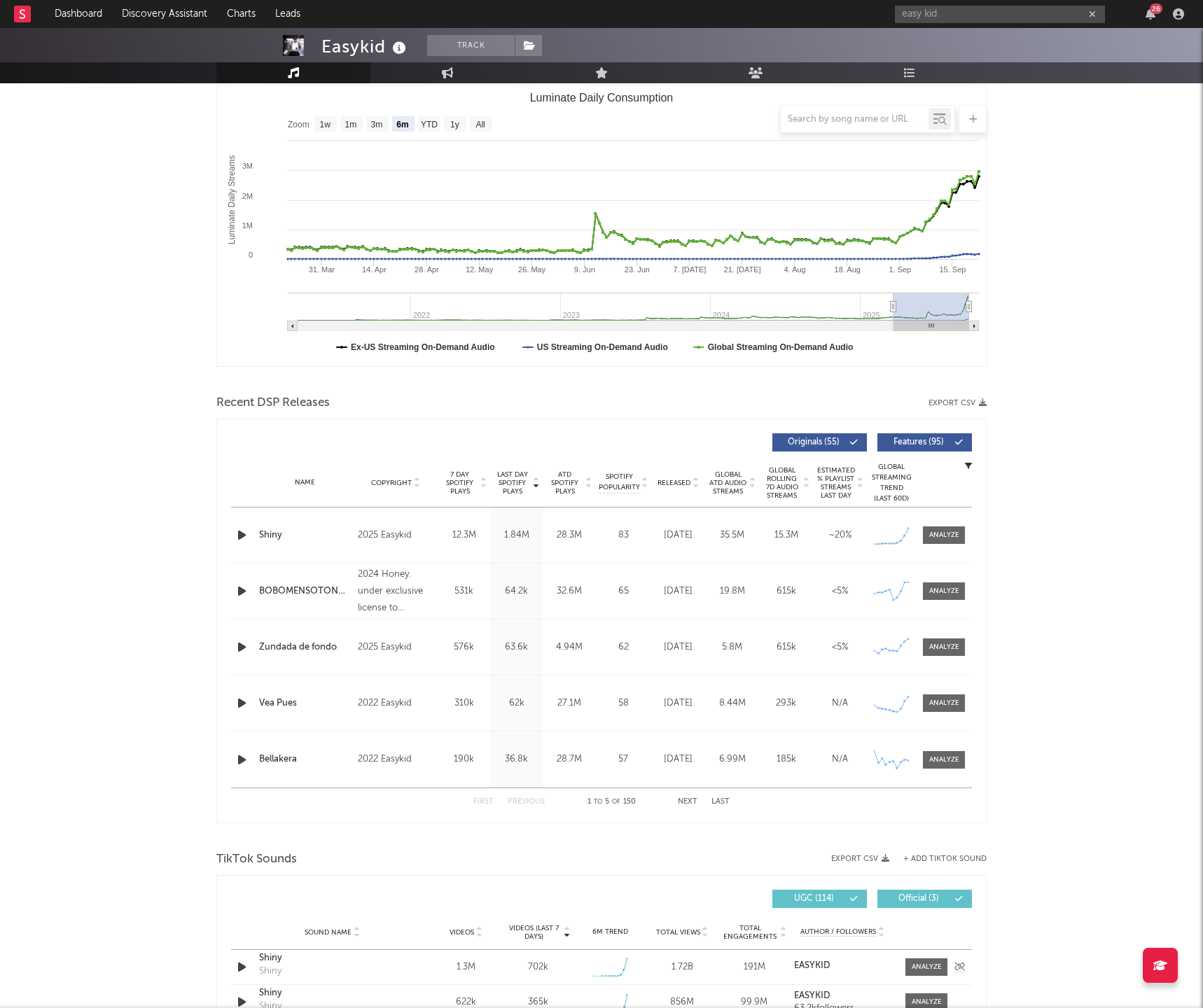
click at [241, 958] on icon "button" at bounding box center [241, 967] width 14 height 17
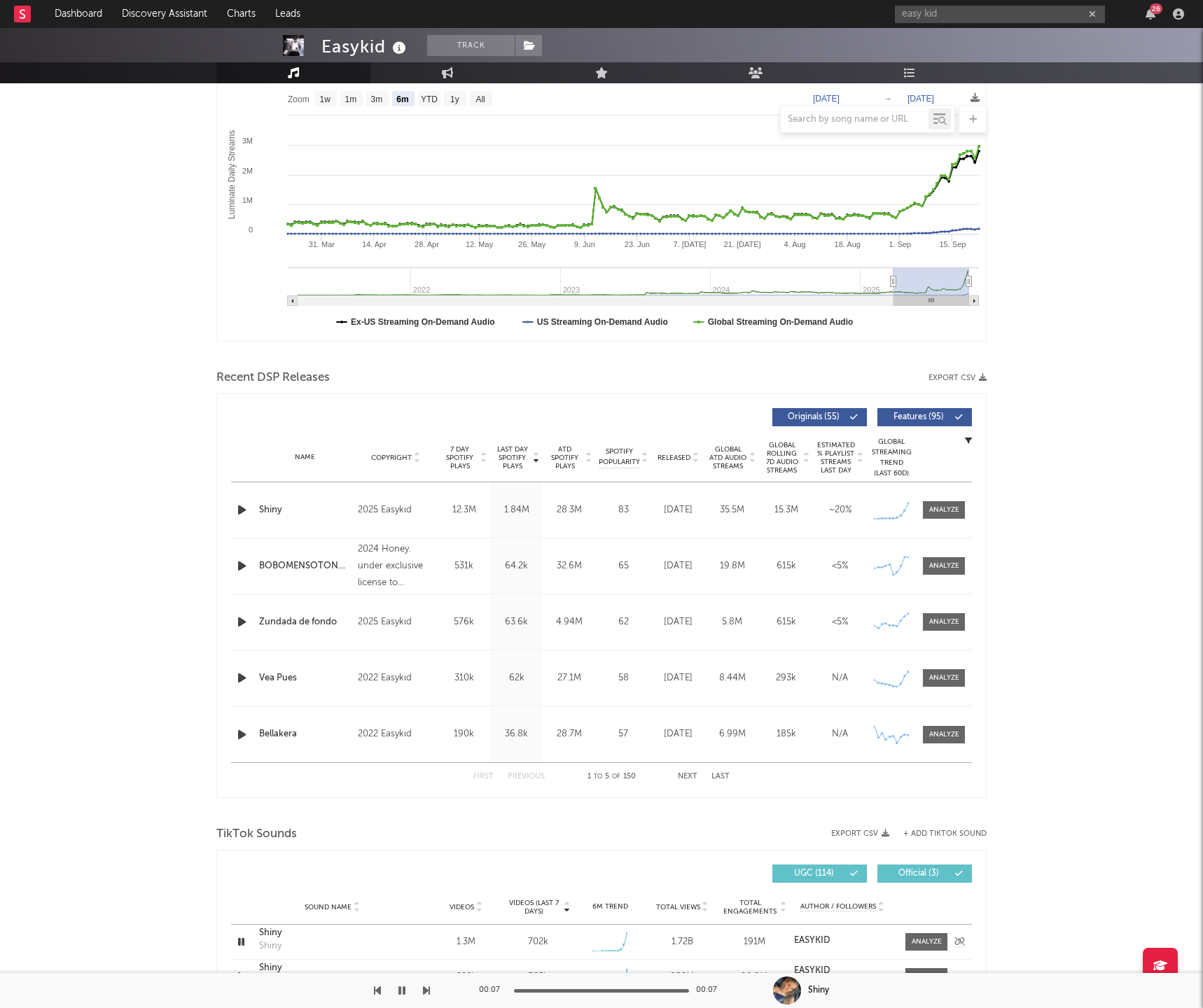
click at [244, 933] on icon "button" at bounding box center [241, 942] width 14 height 17
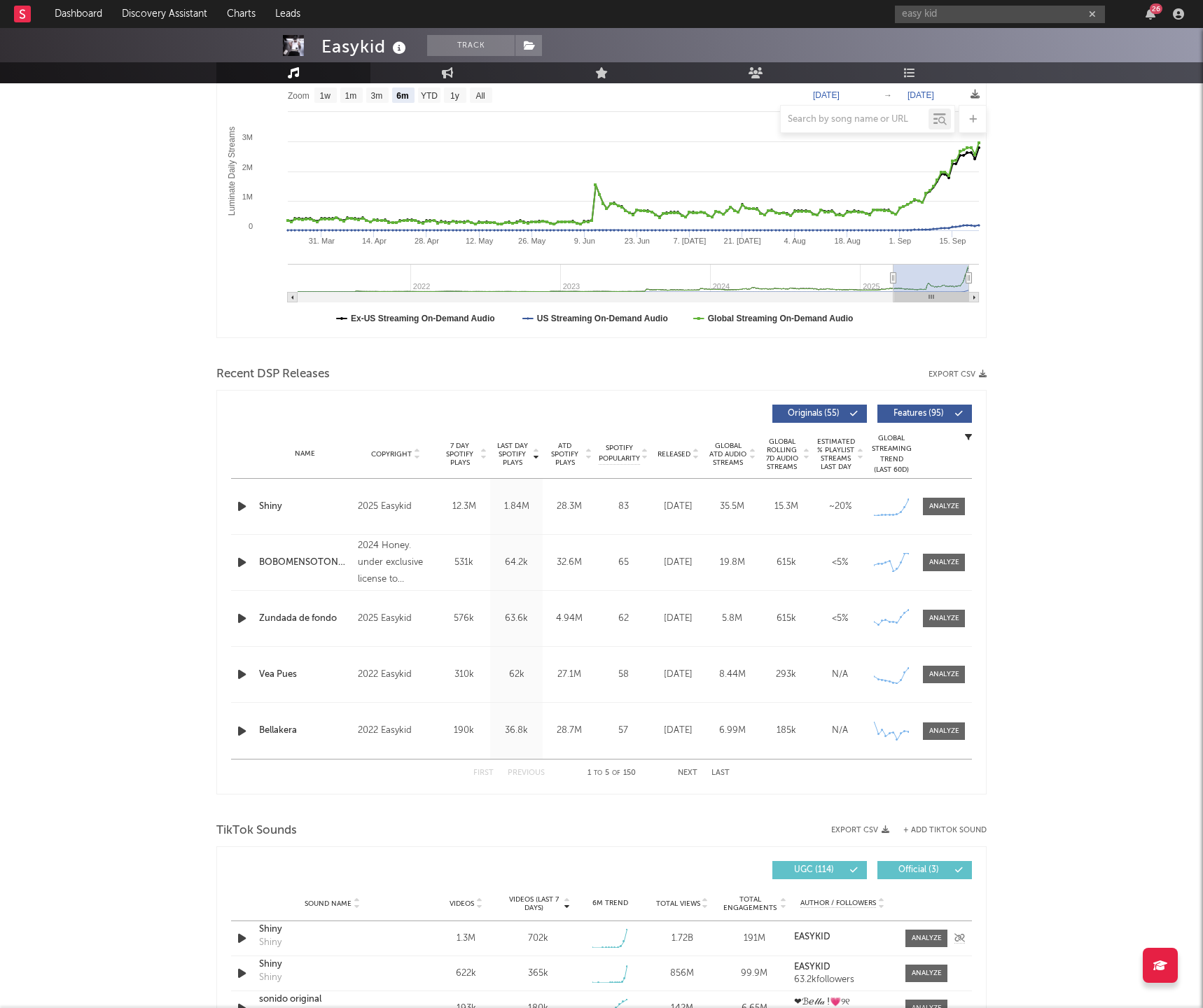
click at [244, 921] on div "Sound Name Shiny Shiny Videos 1.3M Videos (last 7 days) 702k Weekly Growth % + …" at bounding box center [602, 938] width 741 height 34
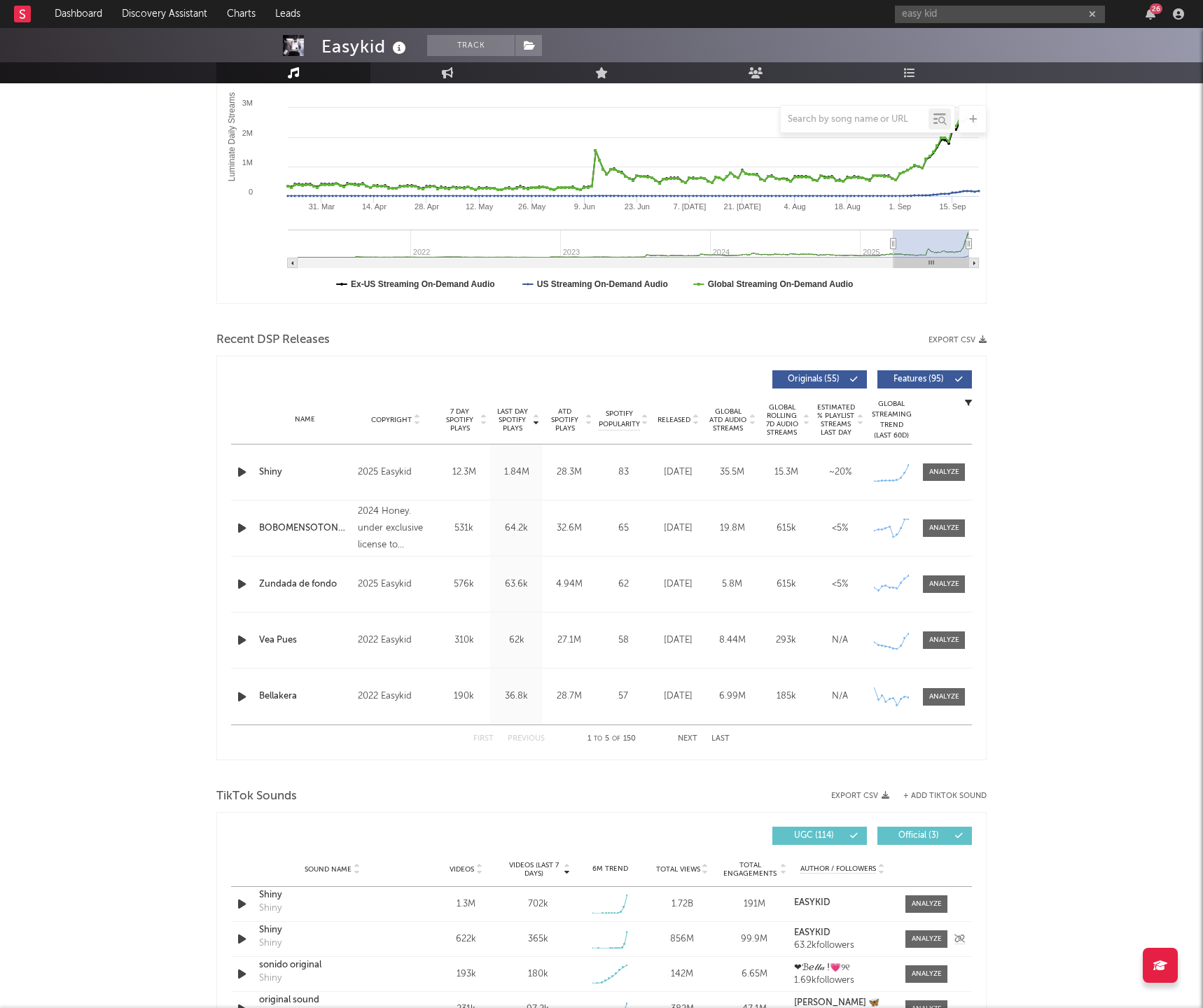
scroll to position [300, 0]
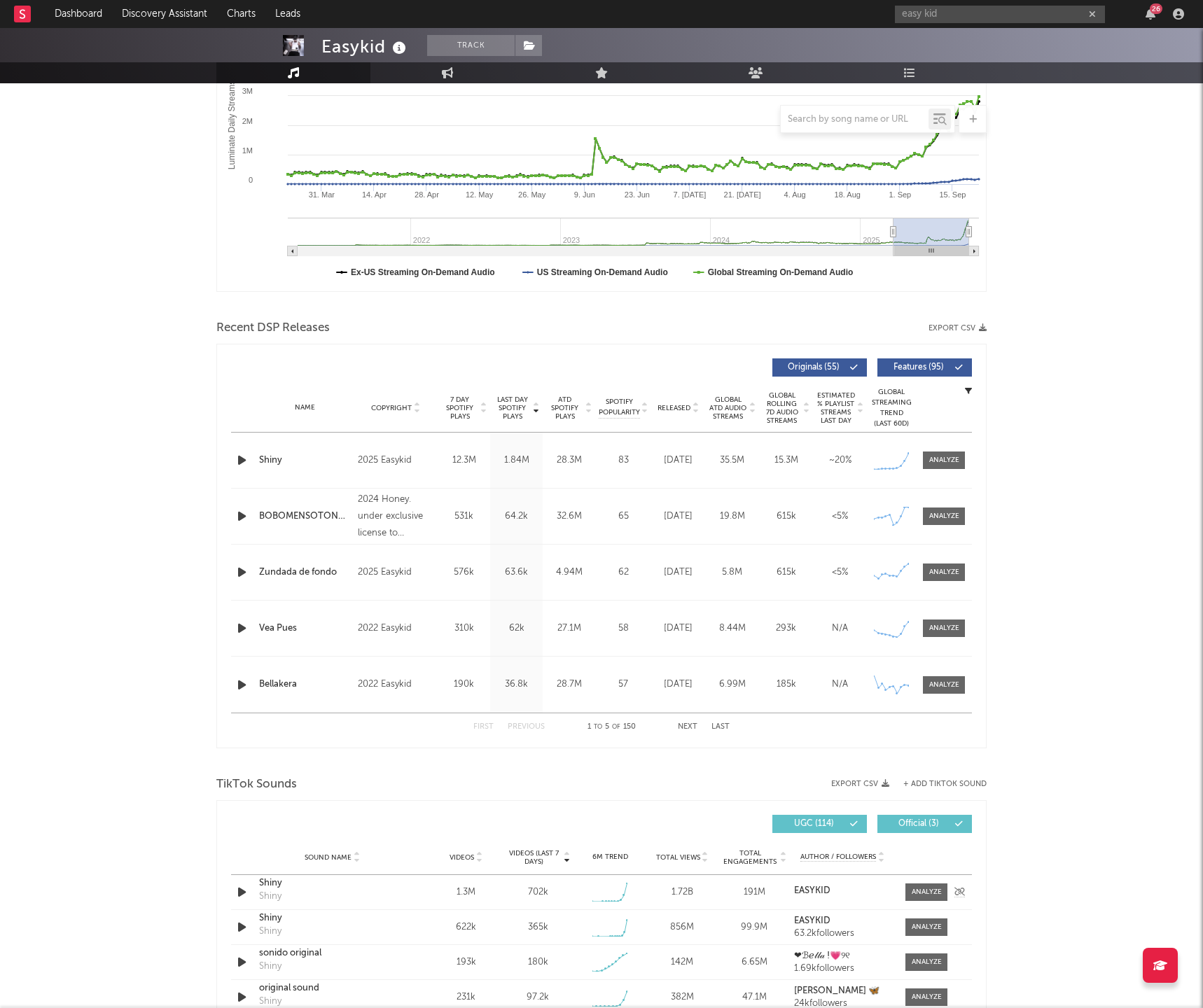
click at [236, 884] on icon "button" at bounding box center [241, 892] width 14 height 17
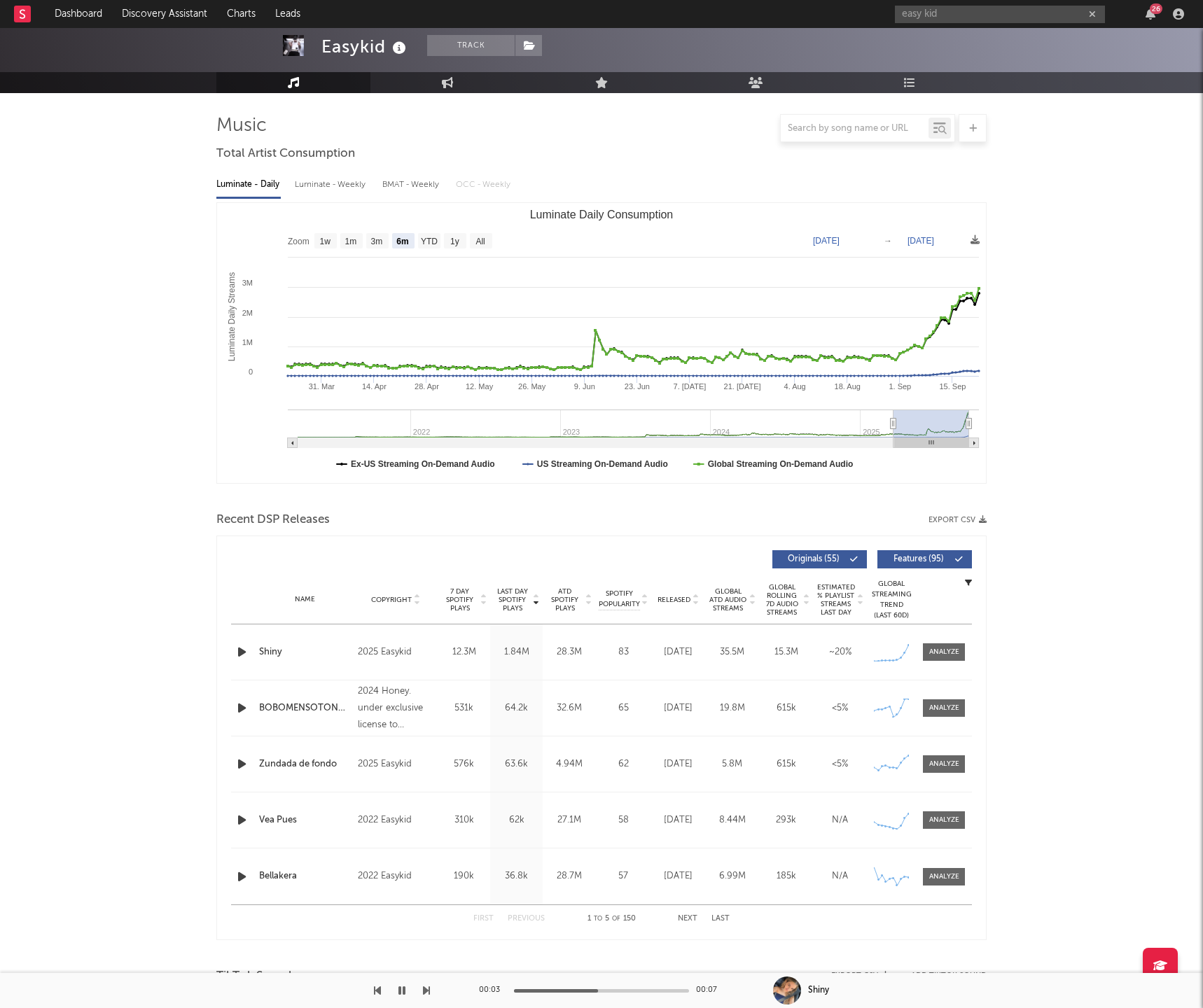
scroll to position [0, 0]
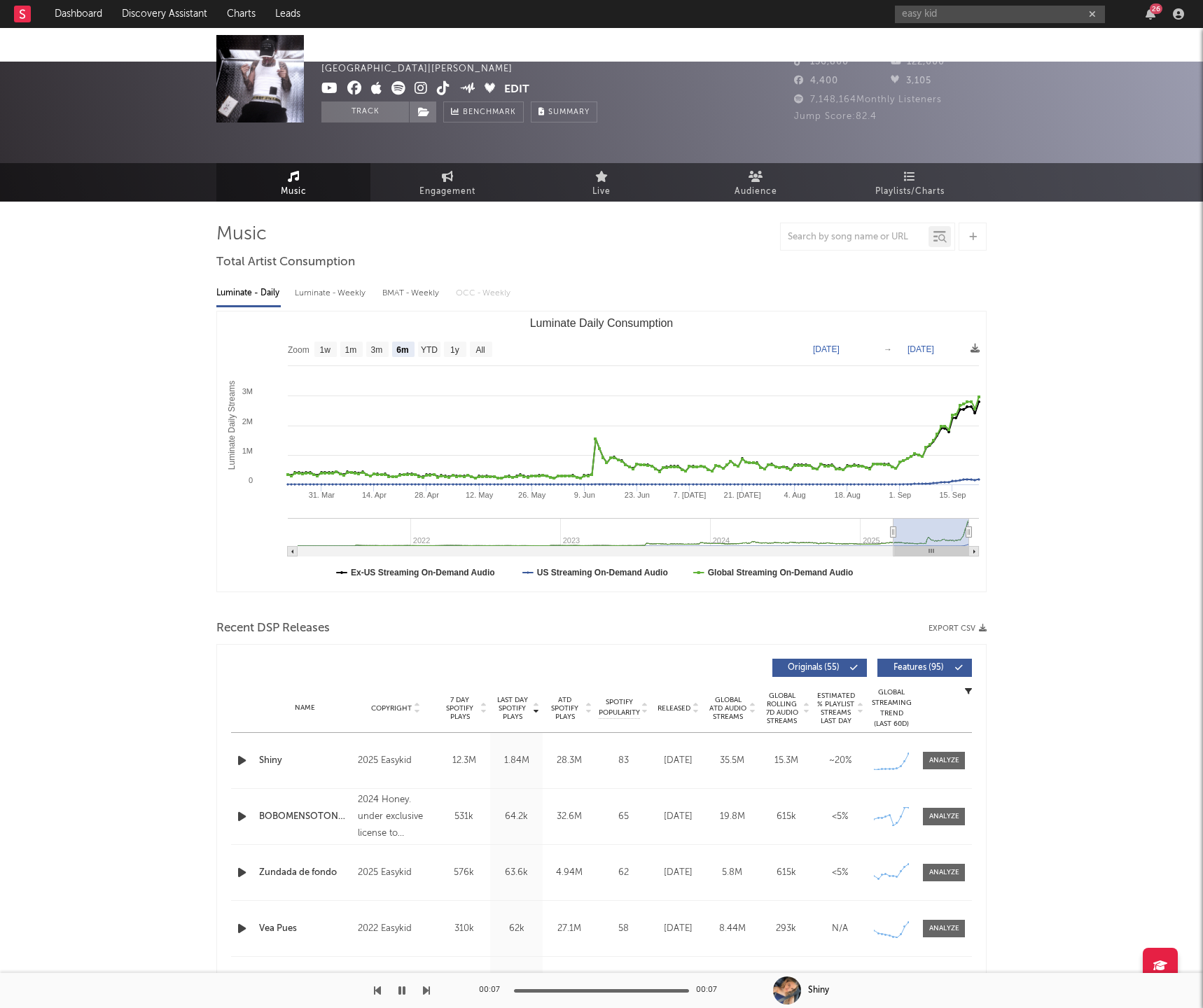
click at [985, 81] on div "3,105" at bounding box center [939, 80] width 96 height 17
drag, startPoint x: 934, startPoint y: 14, endPoint x: 868, endPoint y: 17, distance: 66.1
click at [868, 16] on nav "Dashboard Discovery Assistant Charts Leads easy kid 26" at bounding box center [602, 14] width 1203 height 28
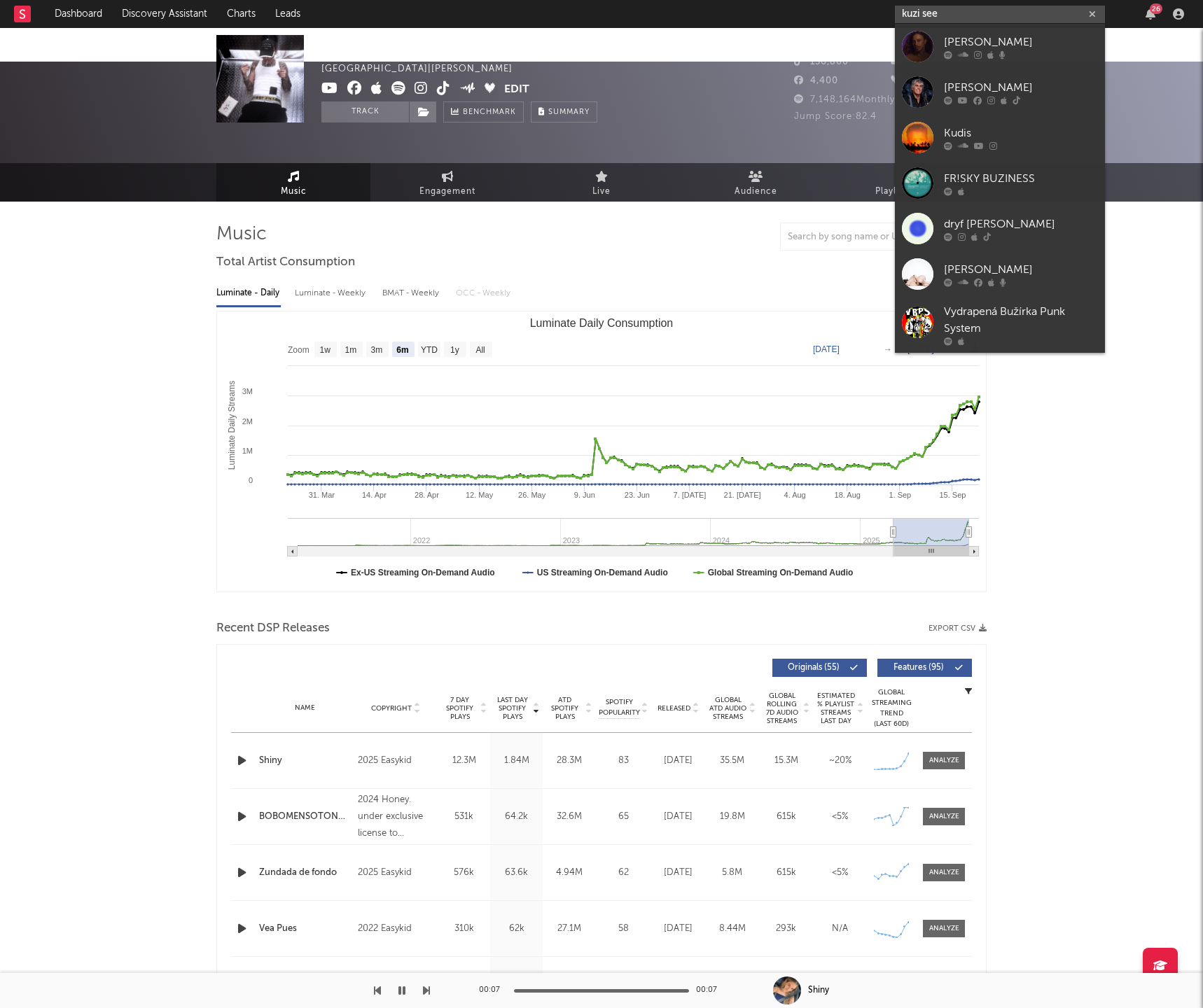
type input "kuzi see"
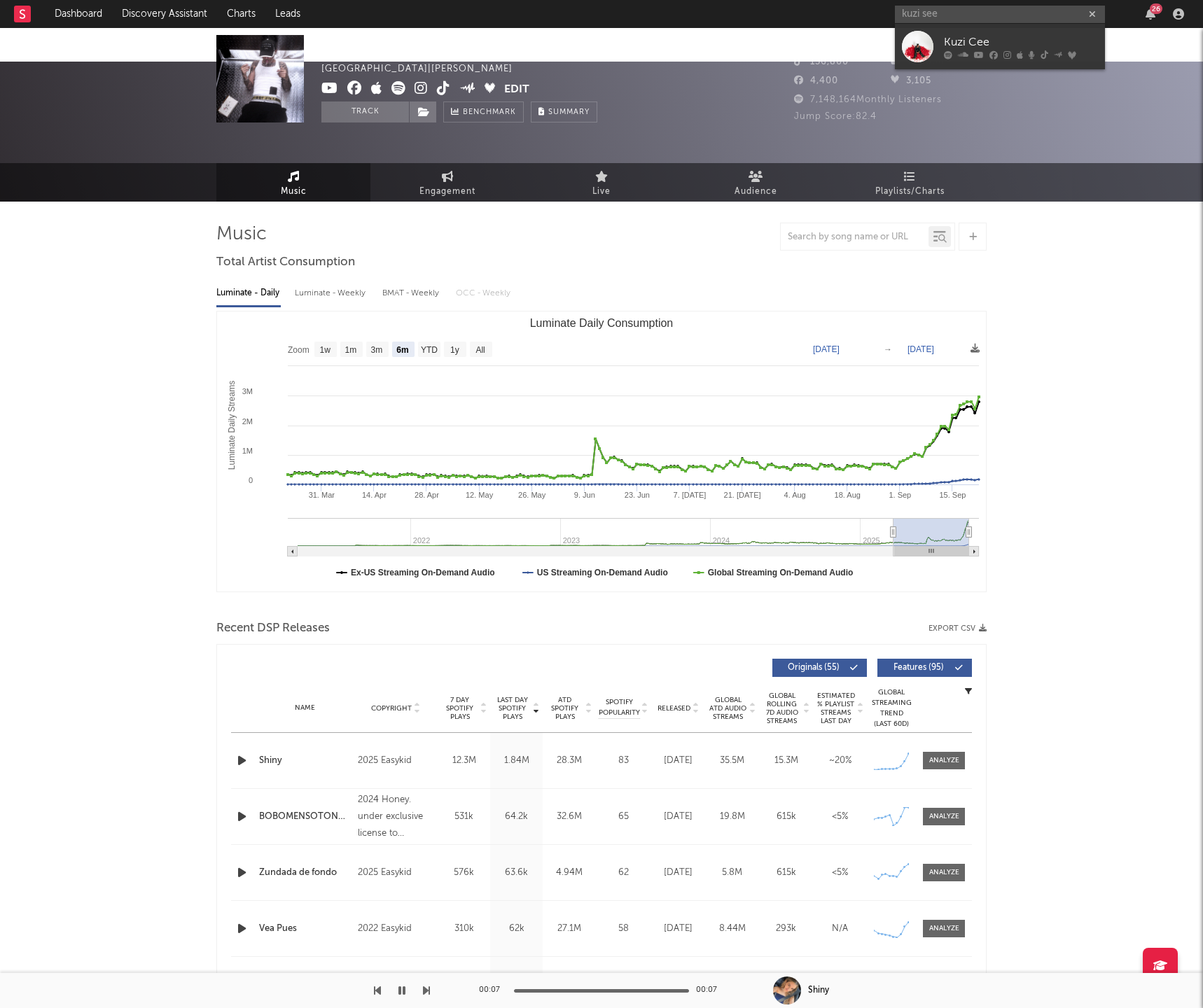
click at [1042, 42] on div "Kuzi Cee" at bounding box center [1021, 42] width 154 height 17
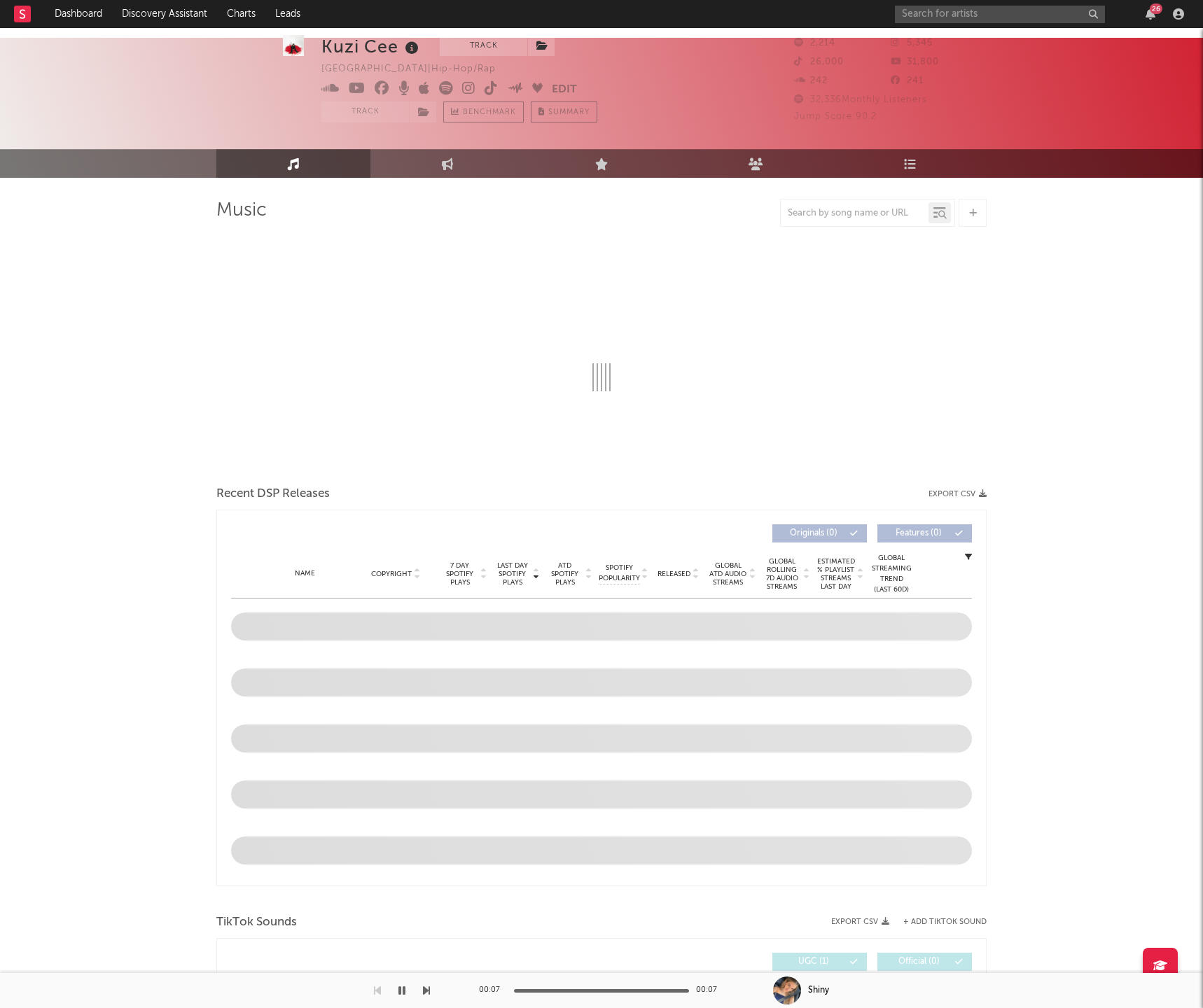
select select "6m"
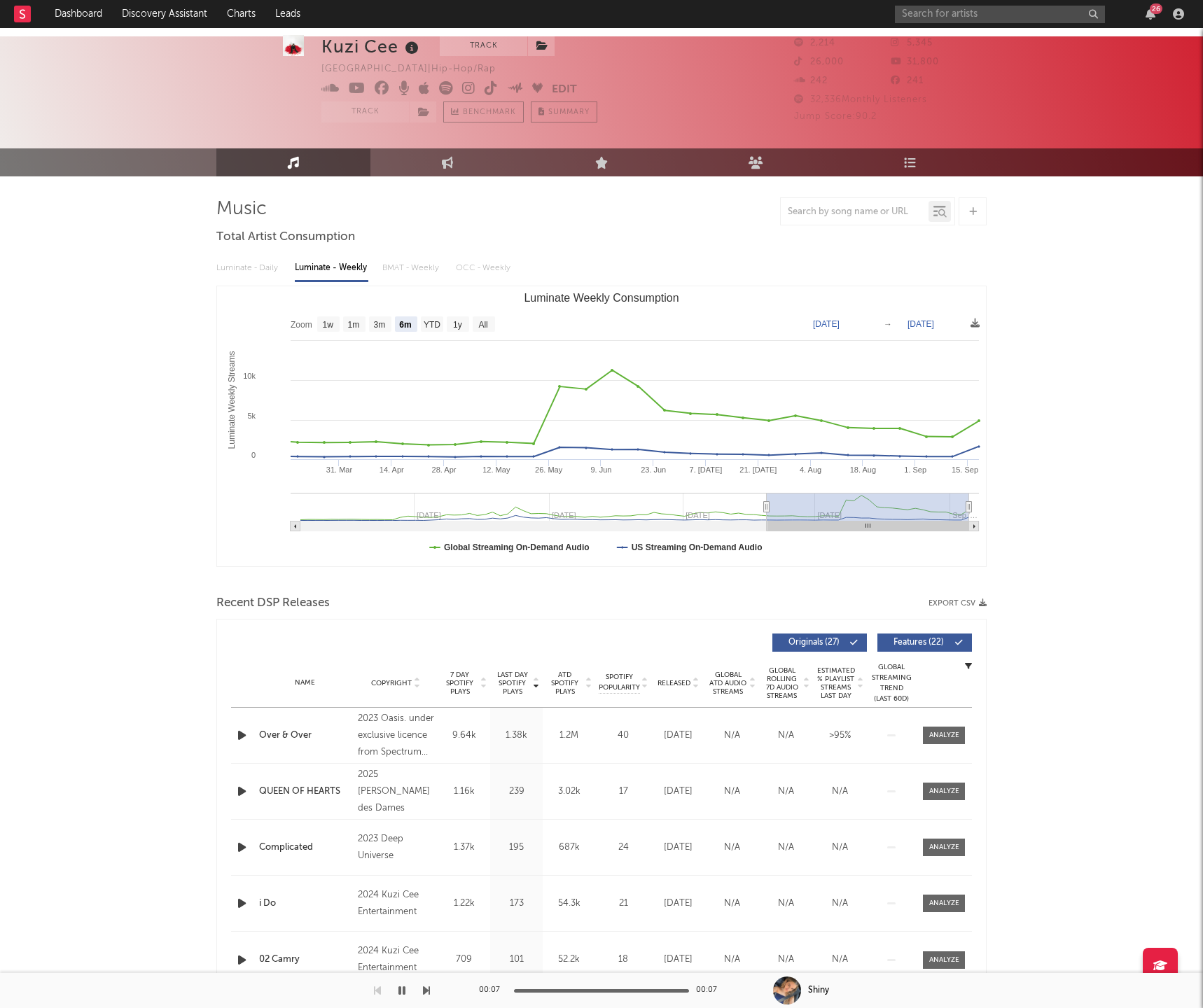
scroll to position [27, 0]
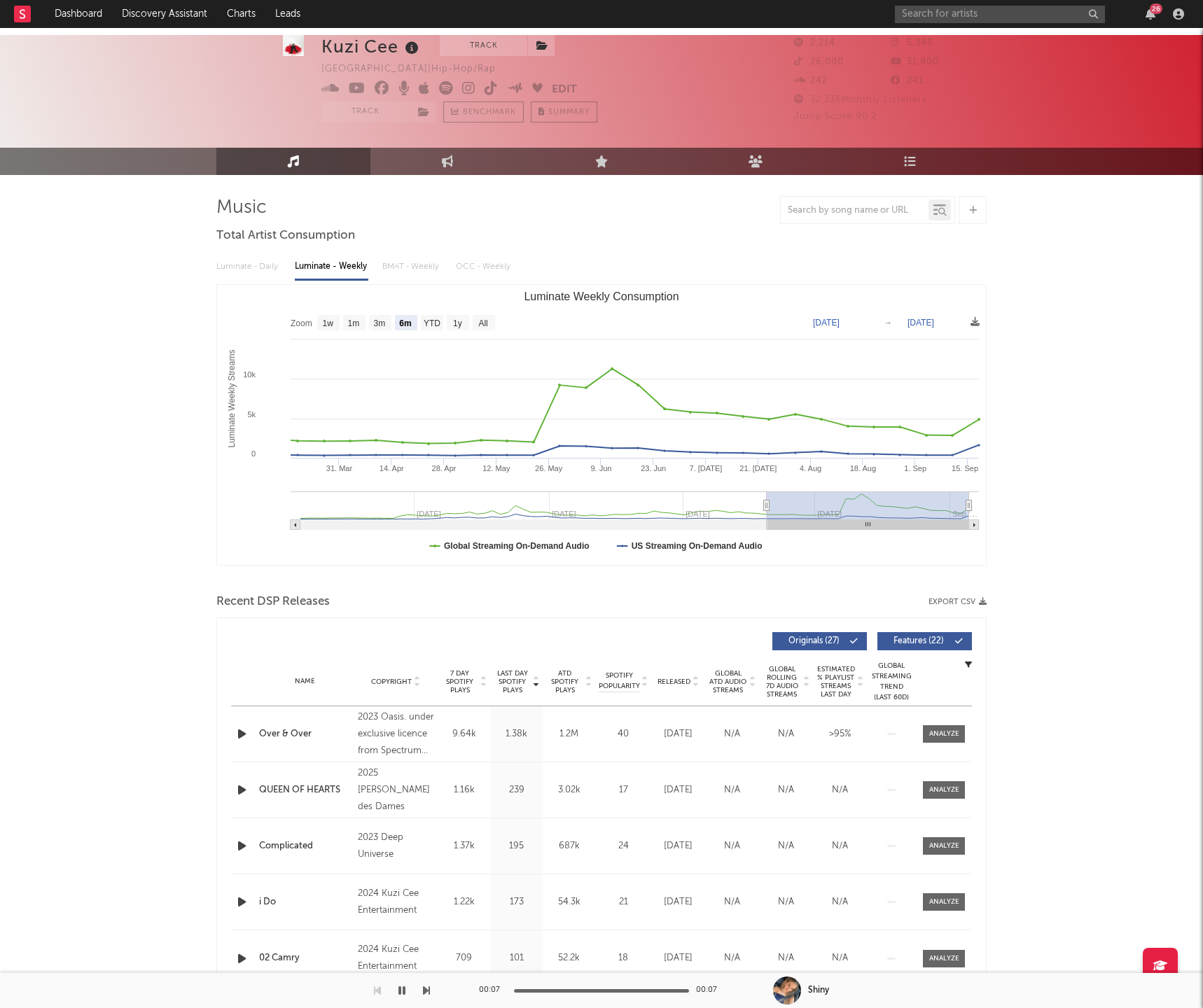
drag, startPoint x: 35, startPoint y: 430, endPoint x: 186, endPoint y: 308, distance: 194.1
click at [51, 420] on div "Kuzi Cee Track Canada | Hip-Hop/Rap Edit Track Benchmark Summary 2,214 5,345 26…" at bounding box center [602, 1022] width 1203 height 1975
click at [400, 148] on link "Engagement" at bounding box center [447, 162] width 154 height 27
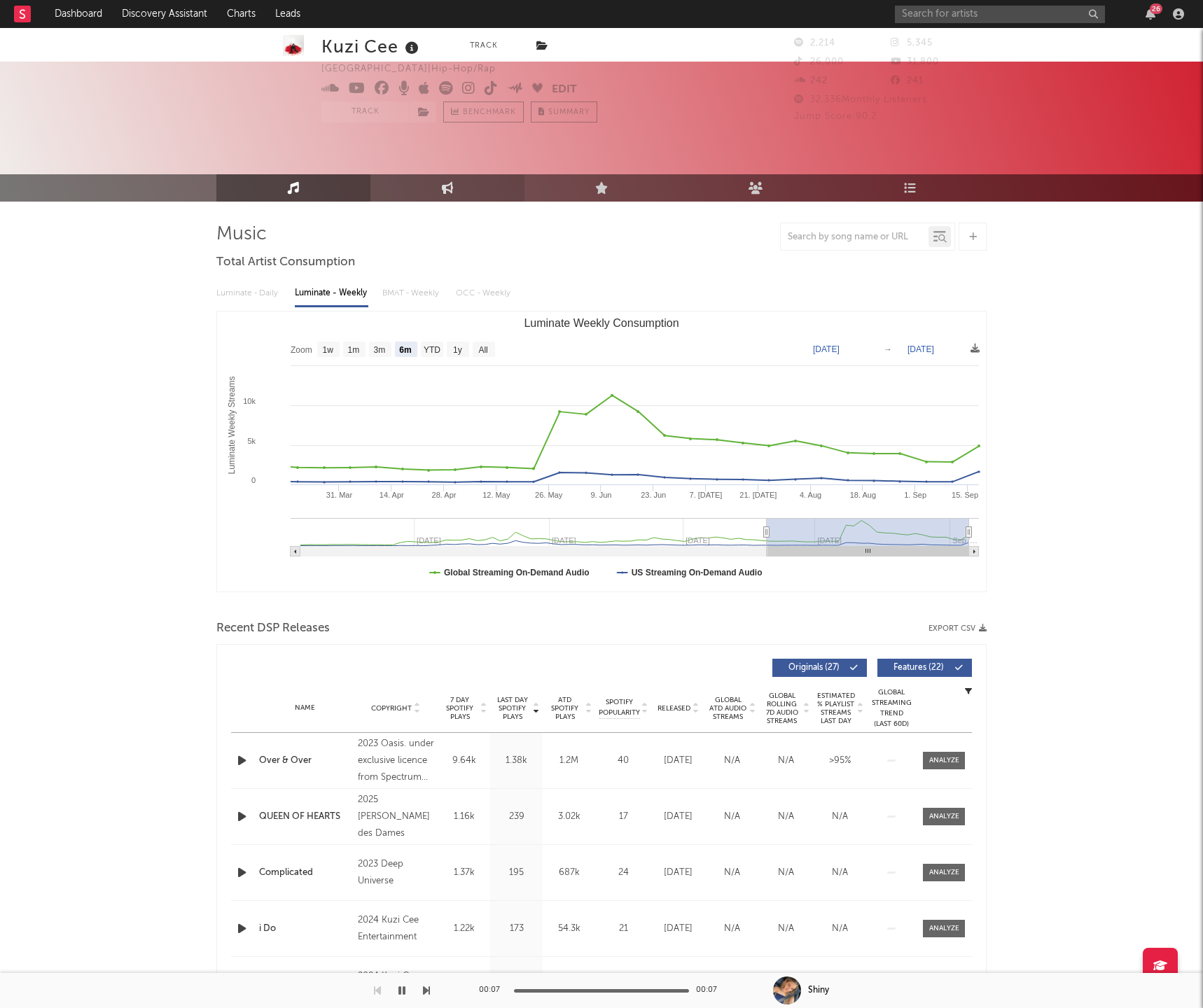
select select "1m"
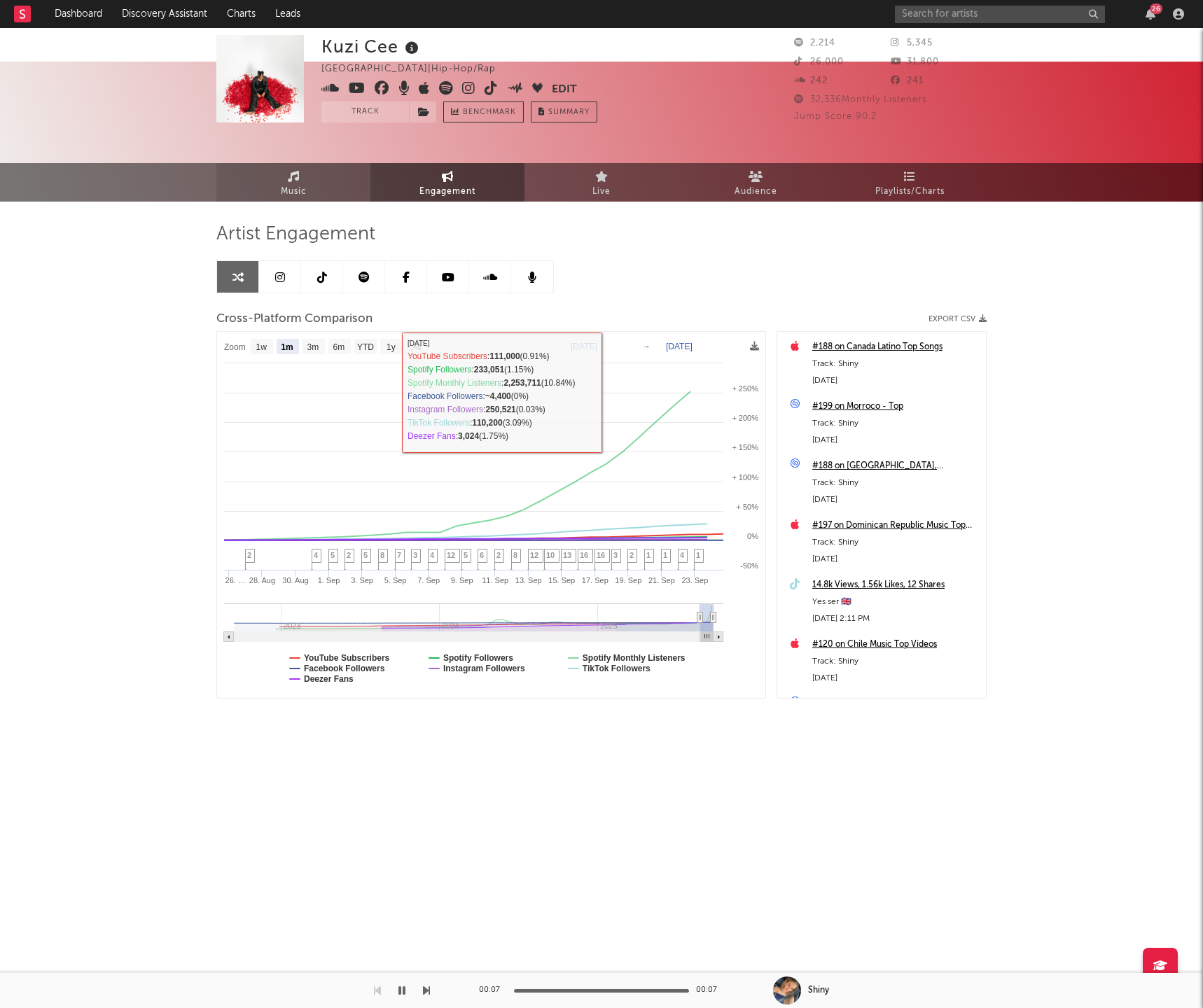
drag, startPoint x: 292, startPoint y: 151, endPoint x: 328, endPoint y: 164, distance: 38.3
click at [292, 183] on span "Music" at bounding box center [294, 191] width 26 height 17
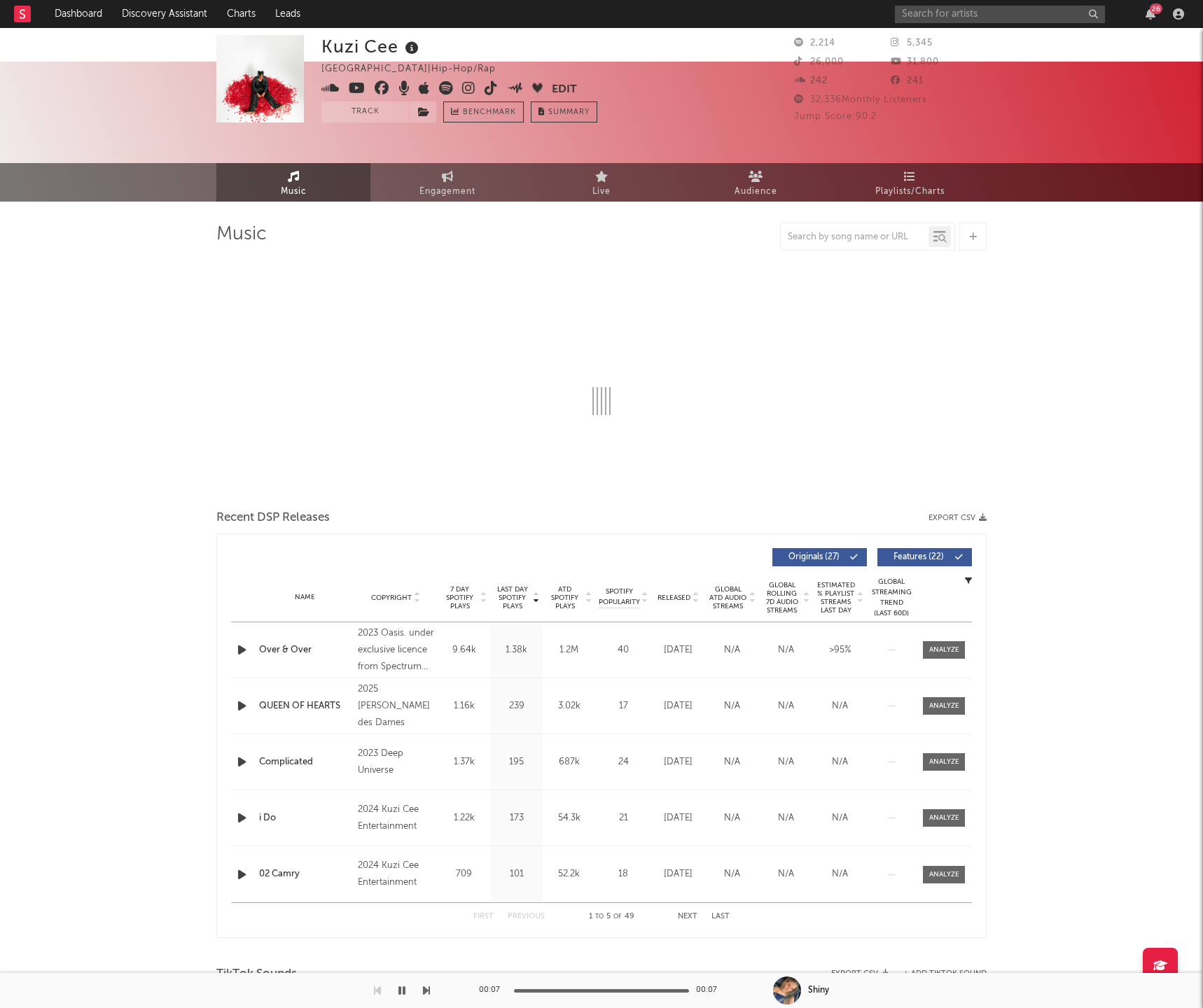
select select "6m"
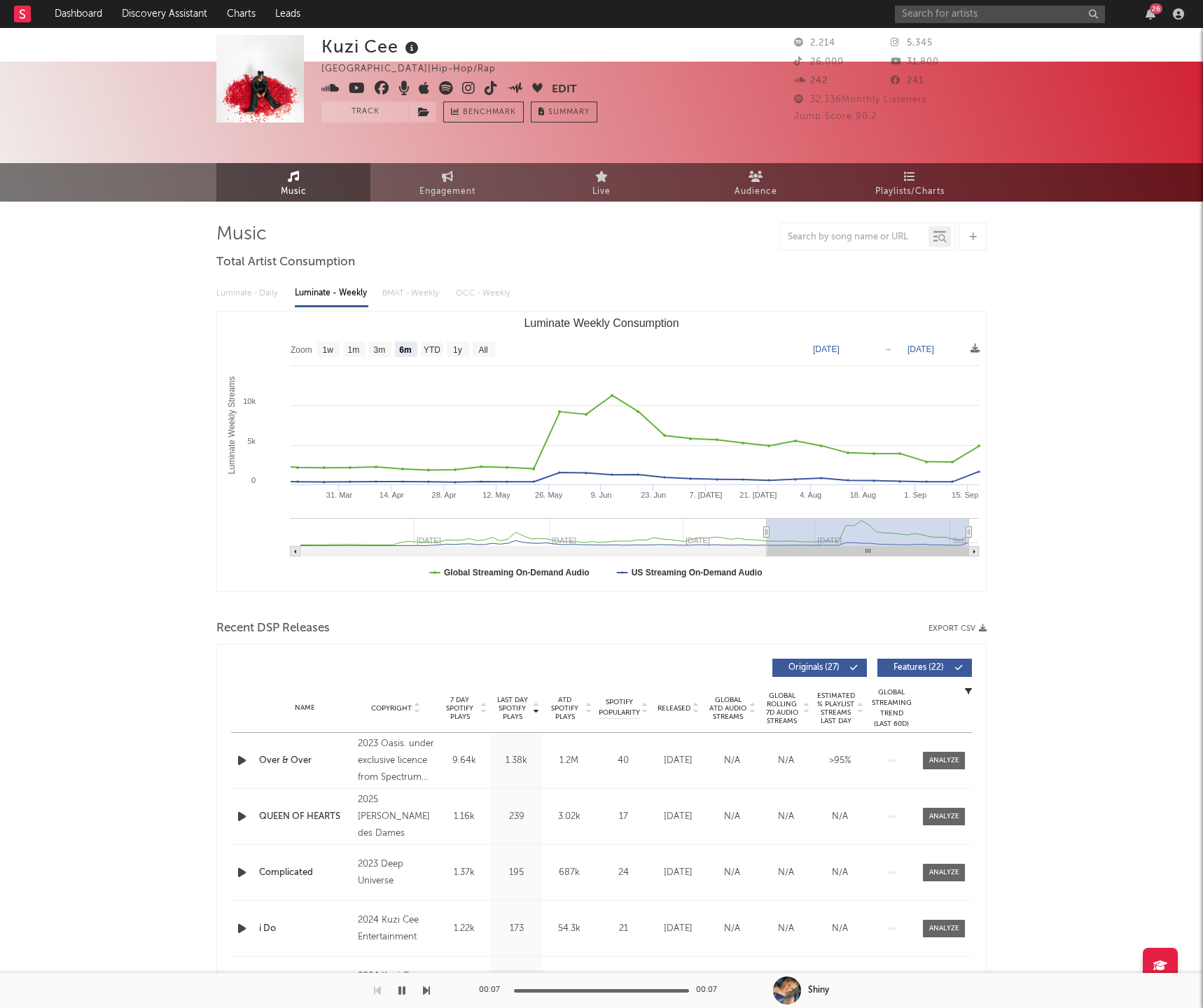
scroll to position [92, 0]
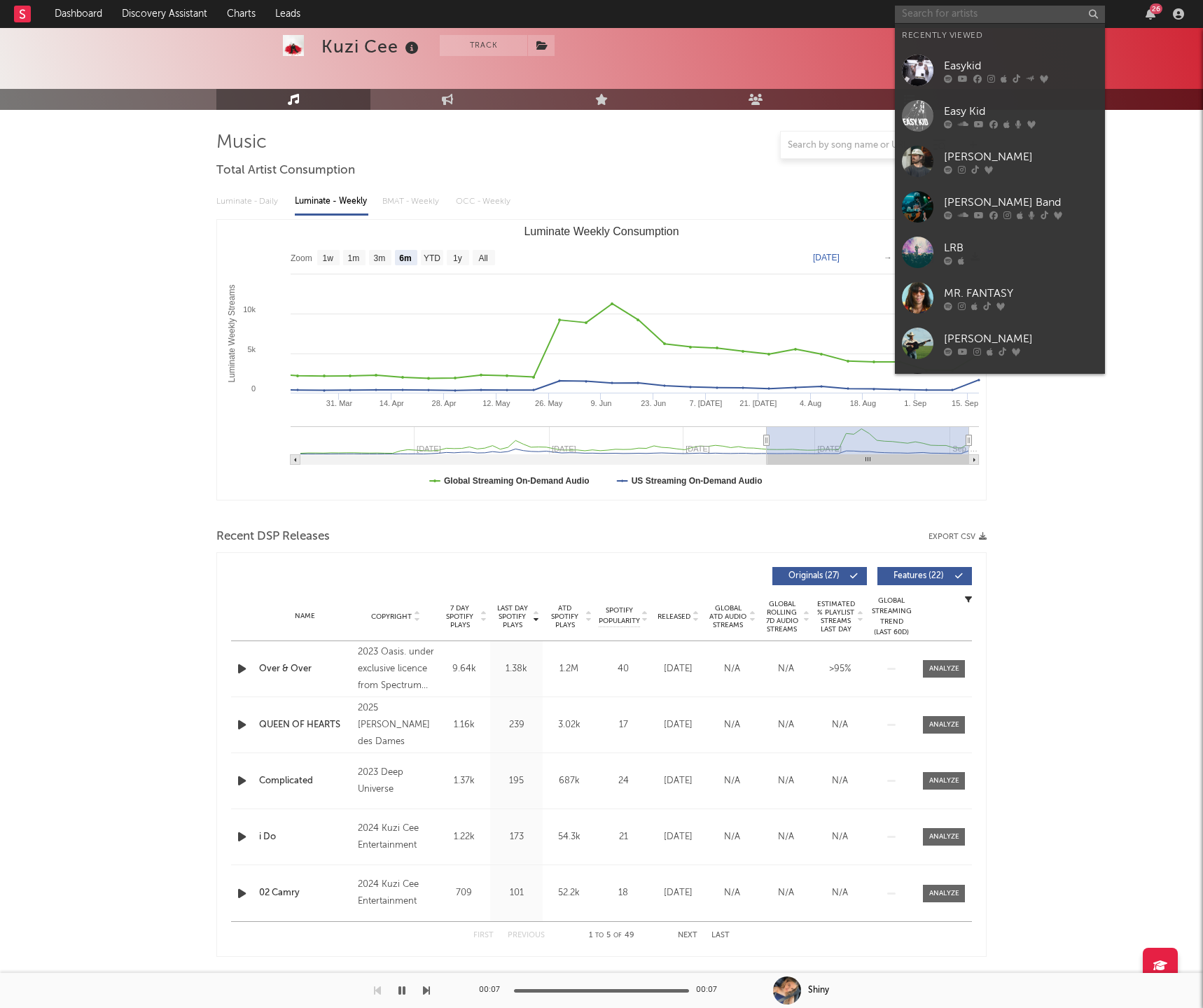
click at [918, 14] on input "text" at bounding box center [1000, 14] width 210 height 17
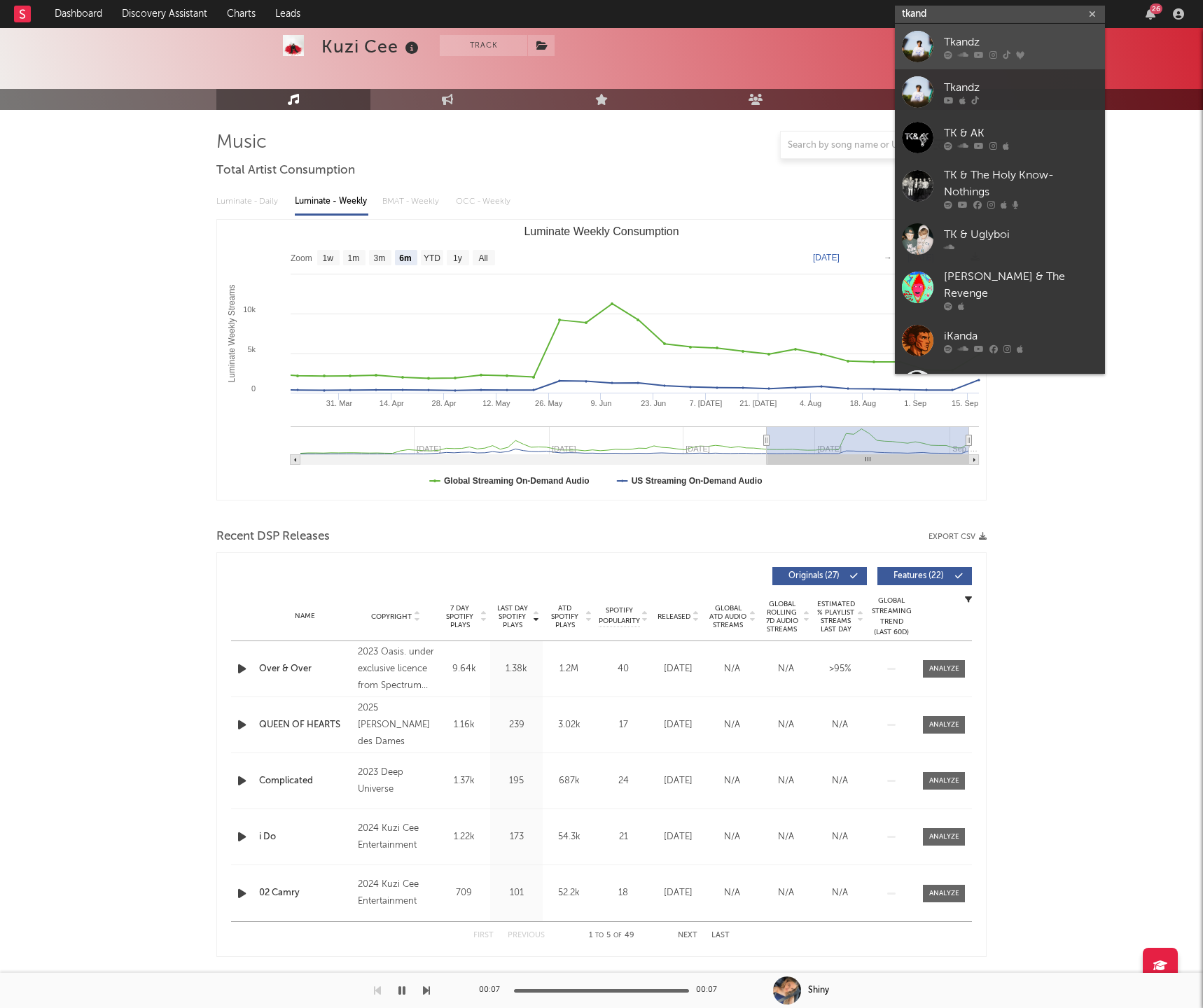
type input "tkand"
click at [980, 46] on div "Tkandz" at bounding box center [1021, 42] width 154 height 17
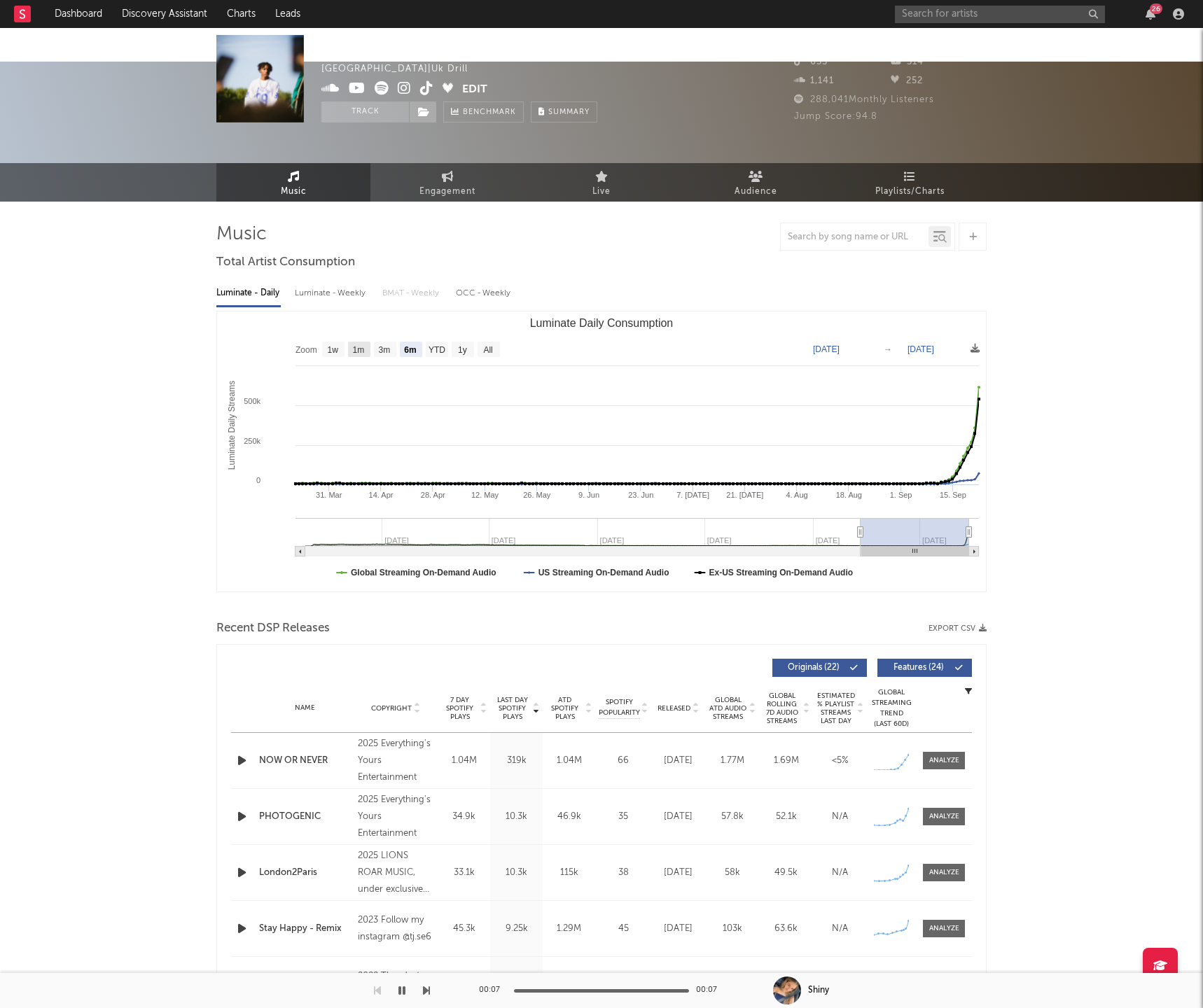
click at [353, 345] on text "1m" at bounding box center [359, 350] width 12 height 10
select select "1m"
type input "2025-08-22"
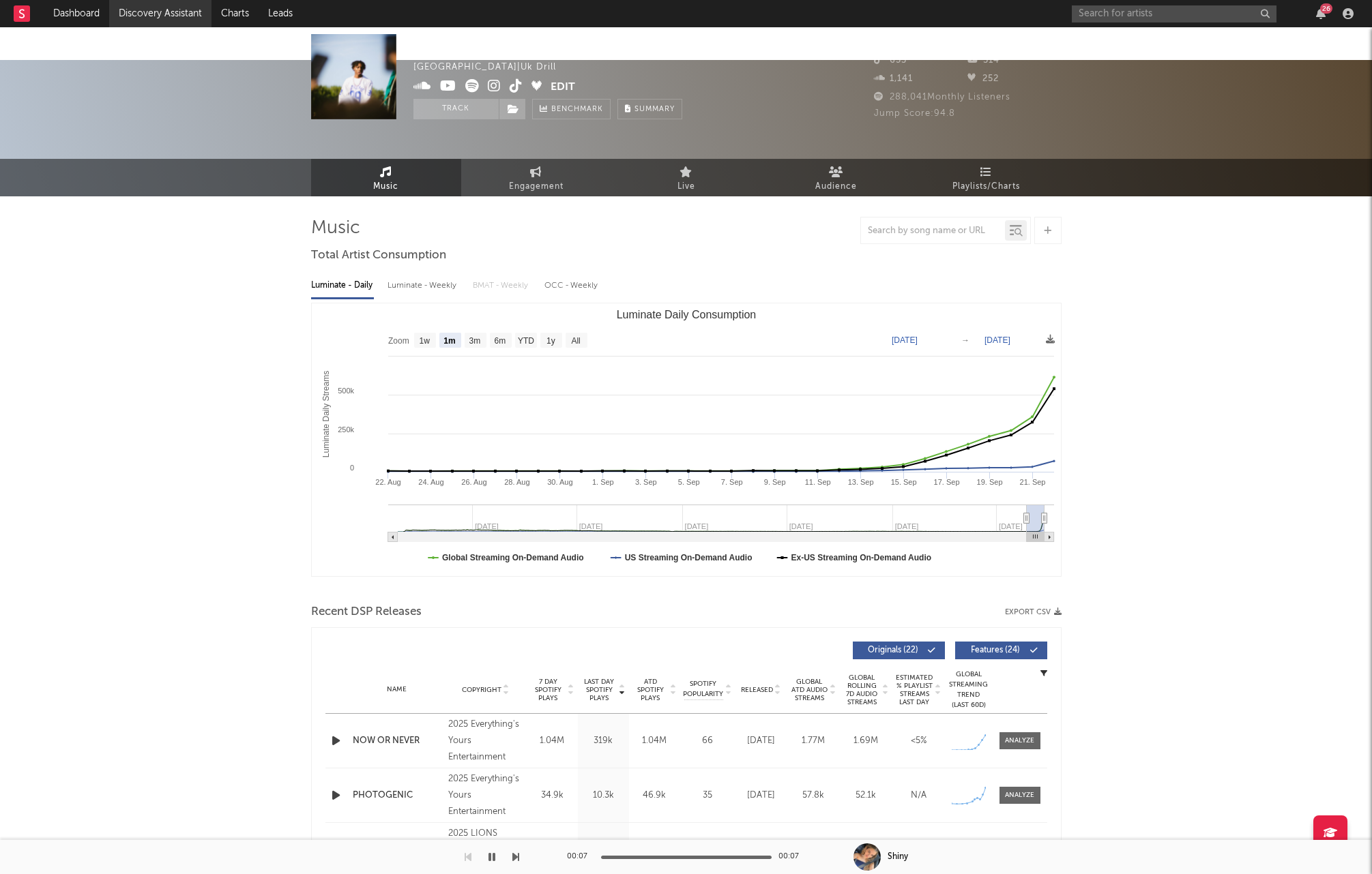
click at [149, 15] on link "Discovery Assistant" at bounding box center [160, 13] width 102 height 27
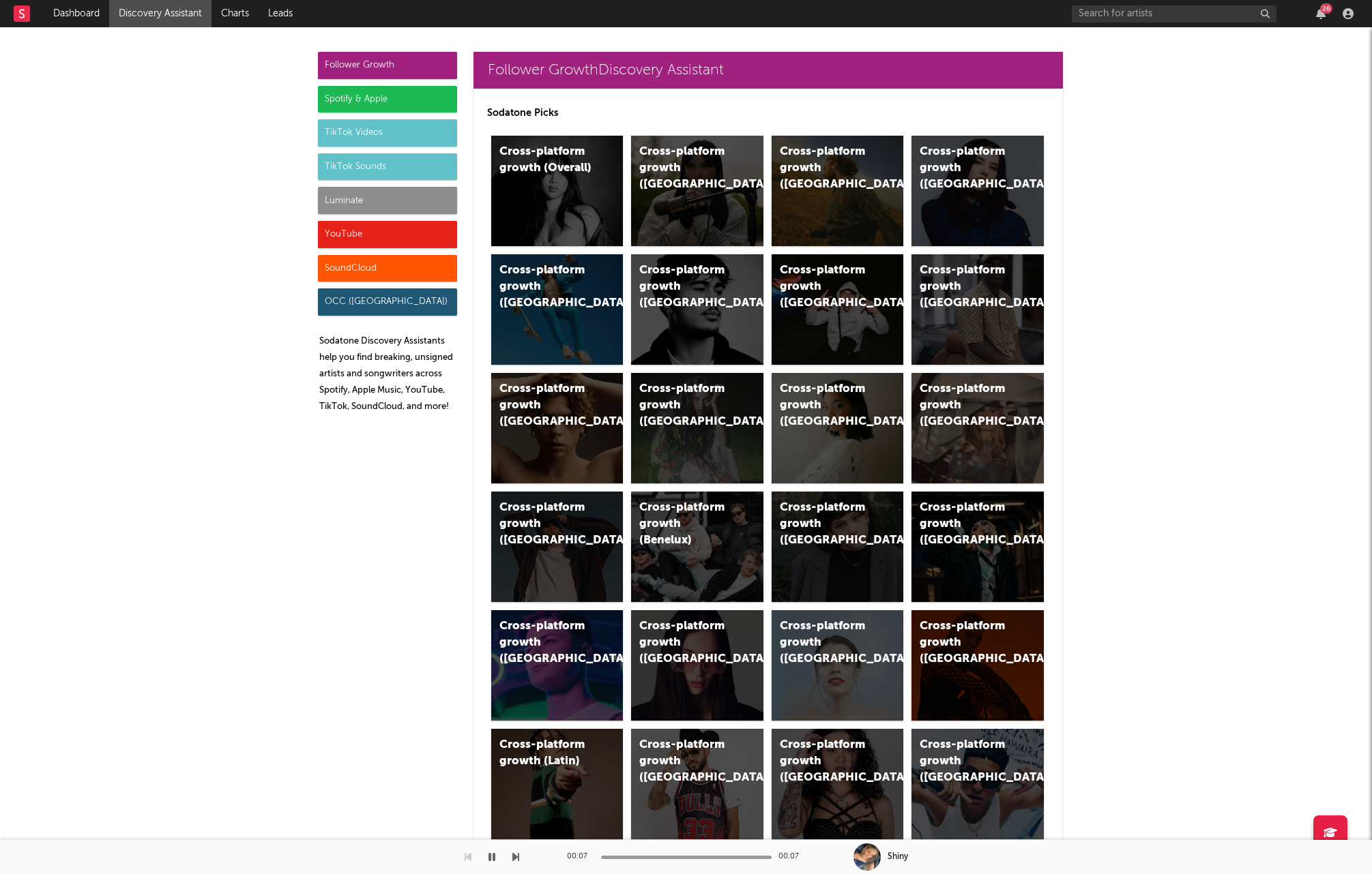
click at [22, 17] on icon at bounding box center [21, 13] width 16 height 16
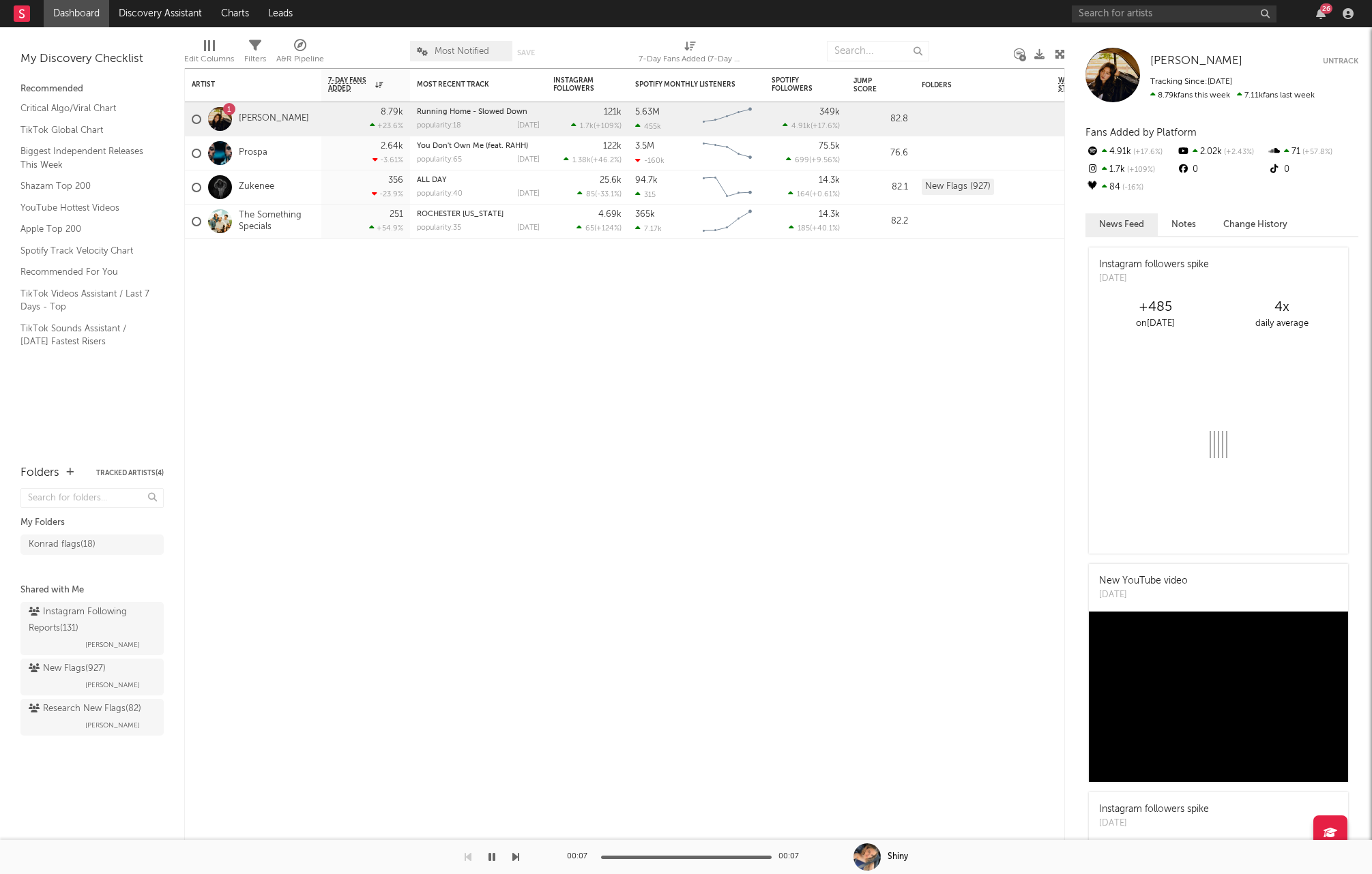
click at [67, 21] on link "Dashboard" at bounding box center [76, 13] width 66 height 27
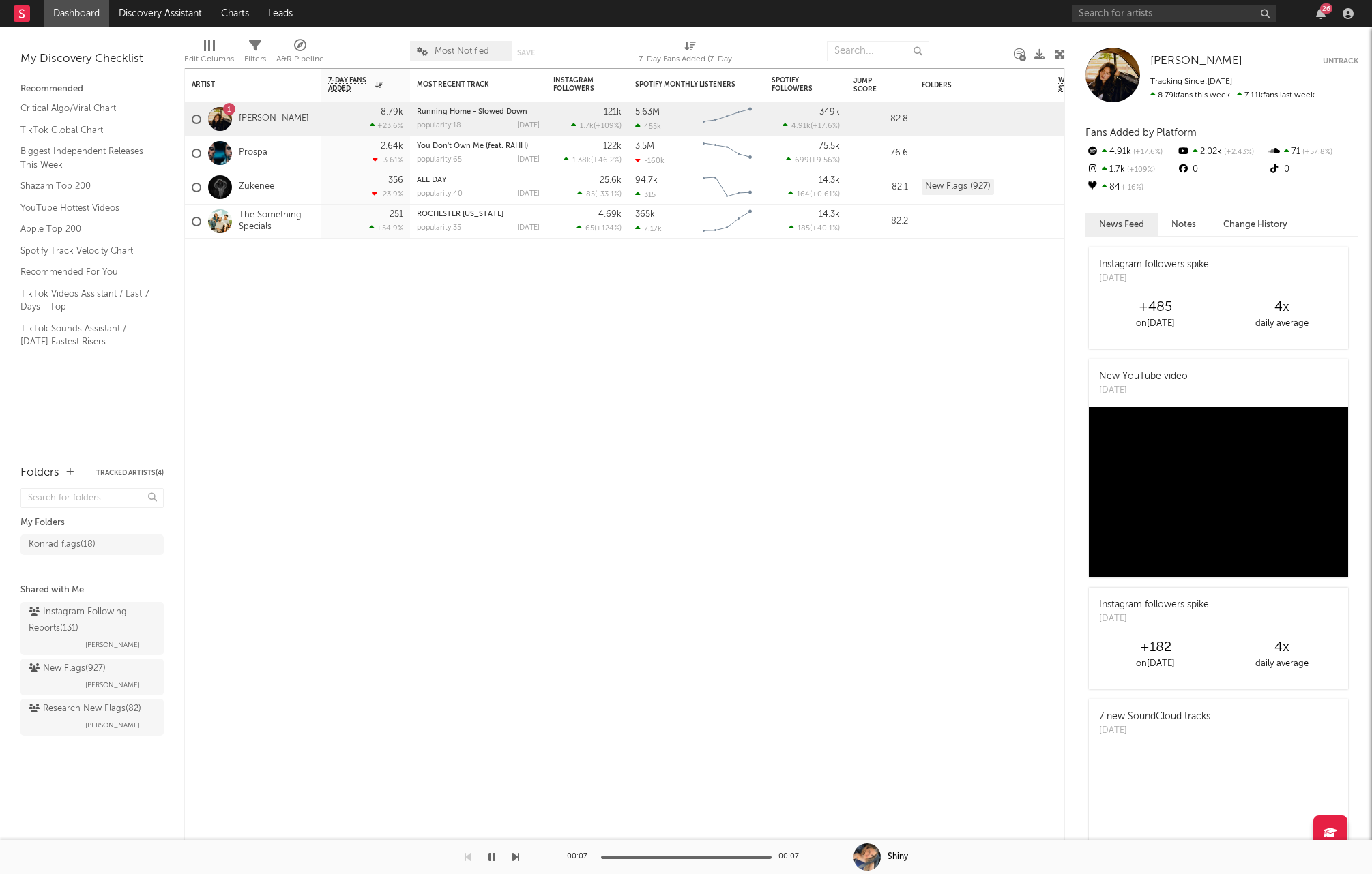
click at [56, 109] on link "Critical Algo/Viral Chart" at bounding box center [85, 108] width 130 height 15
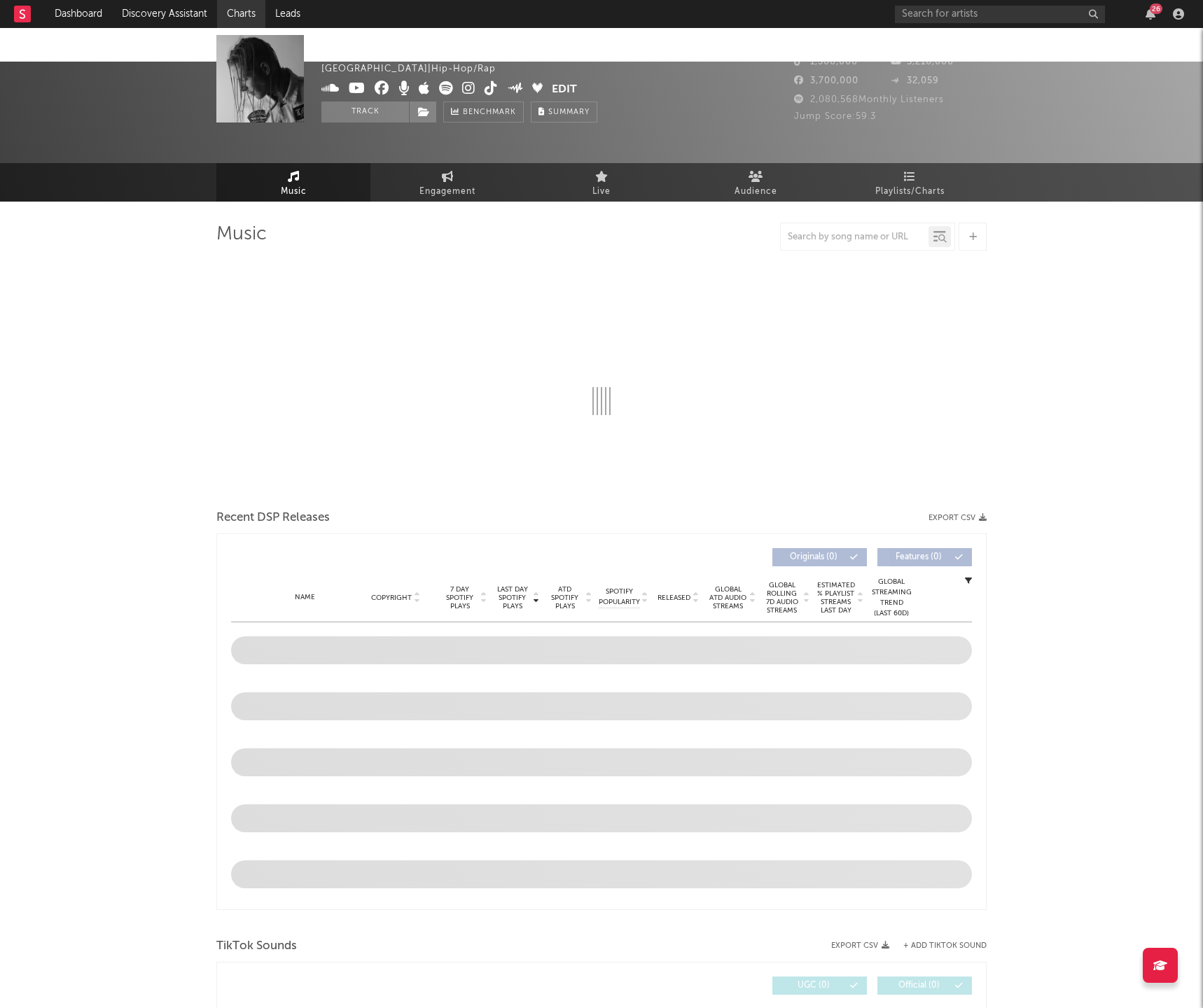
select select "6m"
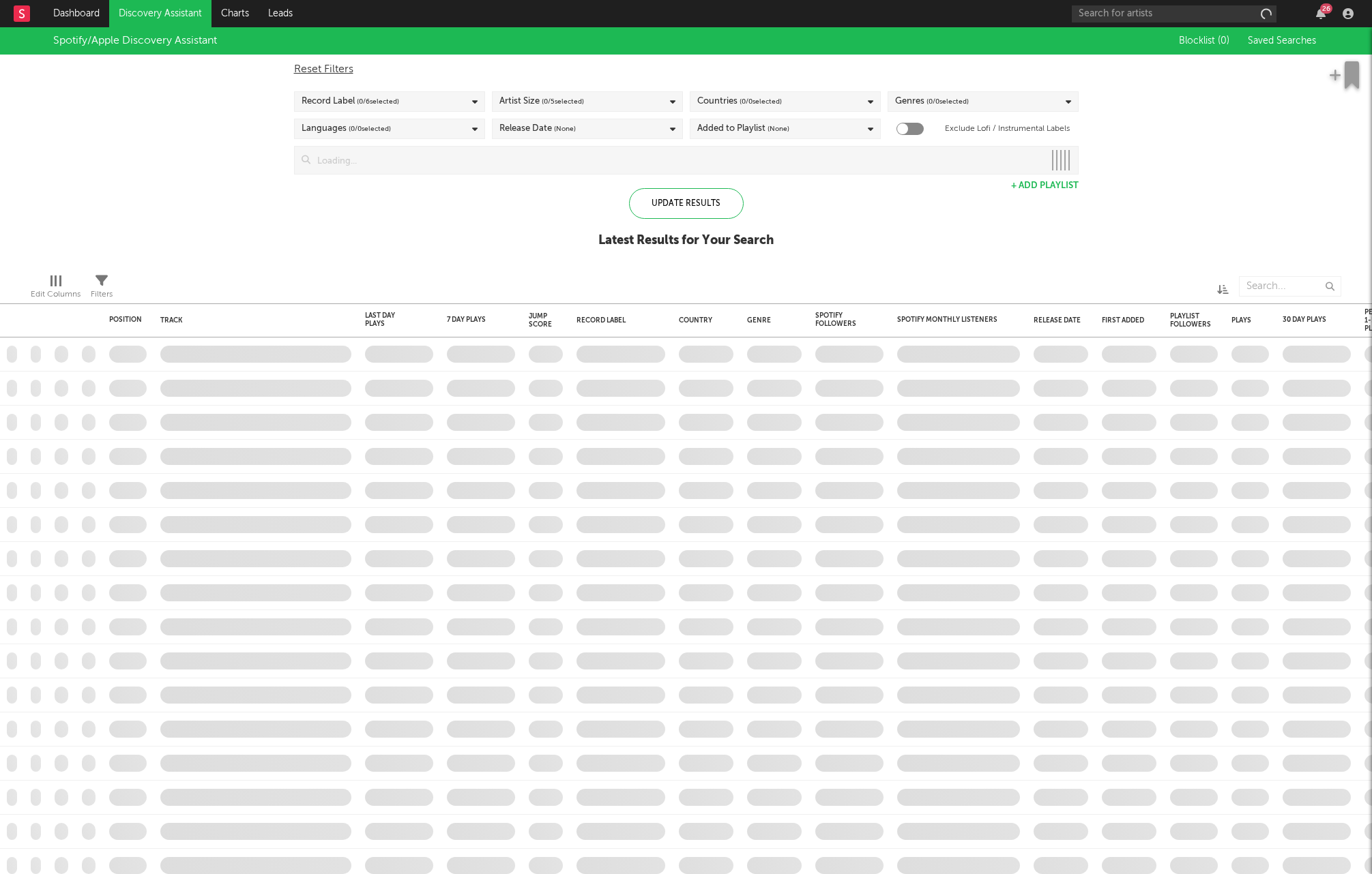
checkbox input "true"
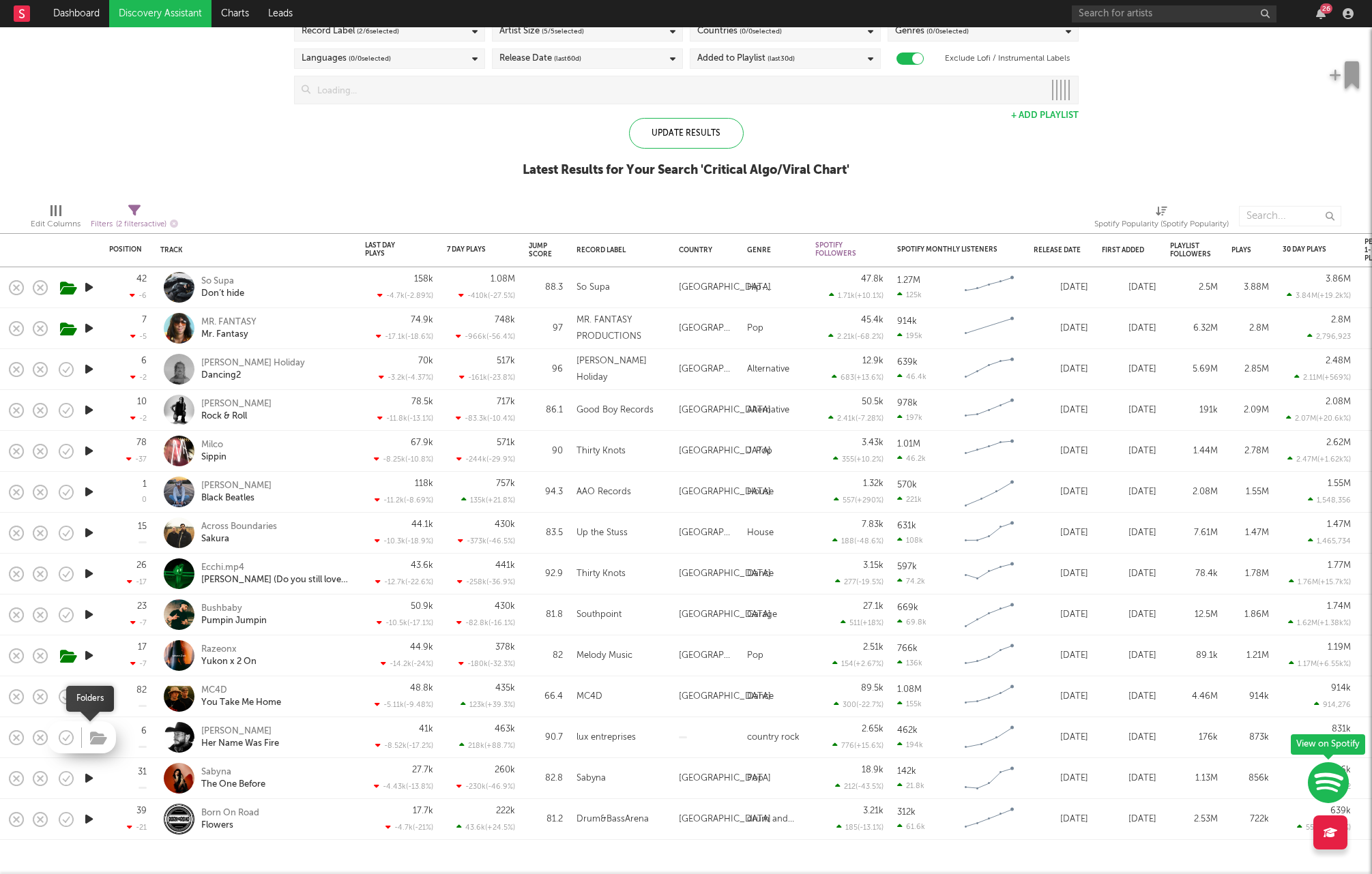
click at [85, 734] on span at bounding box center [97, 738] width 24 height 24
click at [90, 735] on icon "button" at bounding box center [89, 738] width 14 height 17
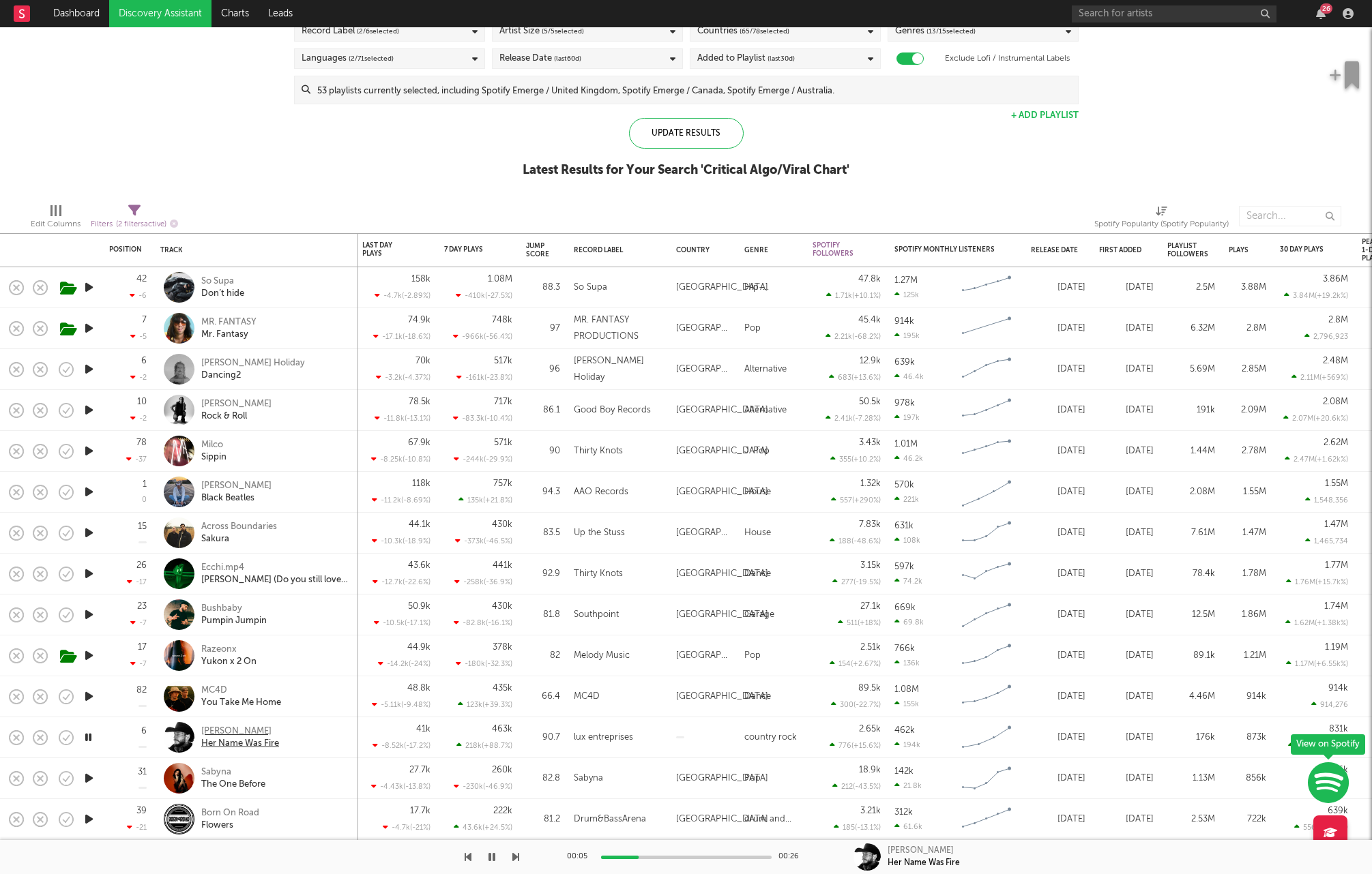
click at [246, 731] on div "Samuel Cabana" at bounding box center [239, 732] width 78 height 13
click at [86, 453] on icon "button" at bounding box center [89, 451] width 14 height 17
click at [84, 488] on icon "button" at bounding box center [89, 492] width 14 height 17
click at [89, 737] on icon "button" at bounding box center [89, 738] width 14 height 17
click at [84, 770] on icon "button" at bounding box center [89, 778] width 14 height 17
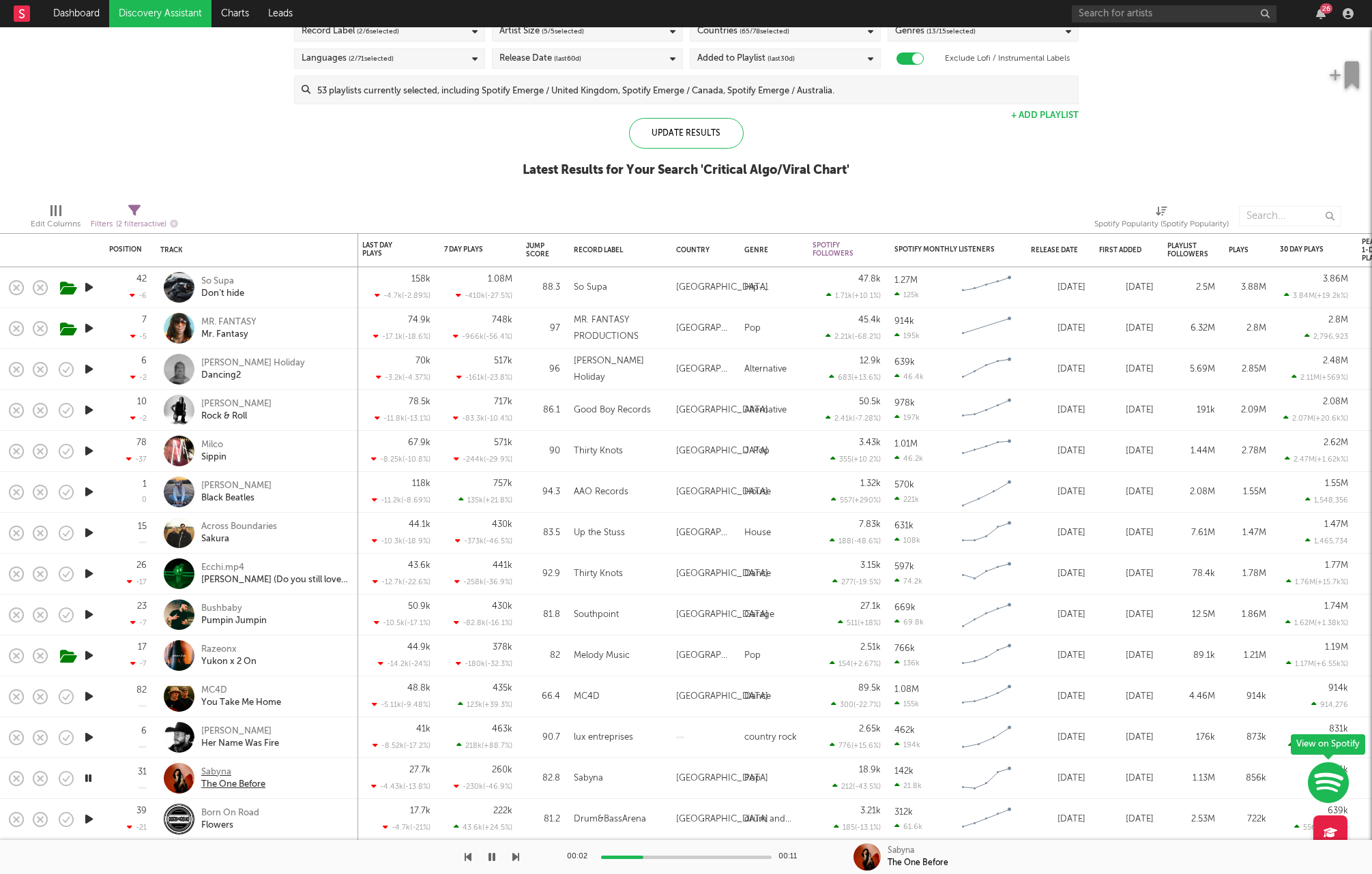
click at [211, 770] on div "Sabyna" at bounding box center [233, 773] width 64 height 13
click at [101, 777] on div at bounding box center [88, 779] width 27 height 41
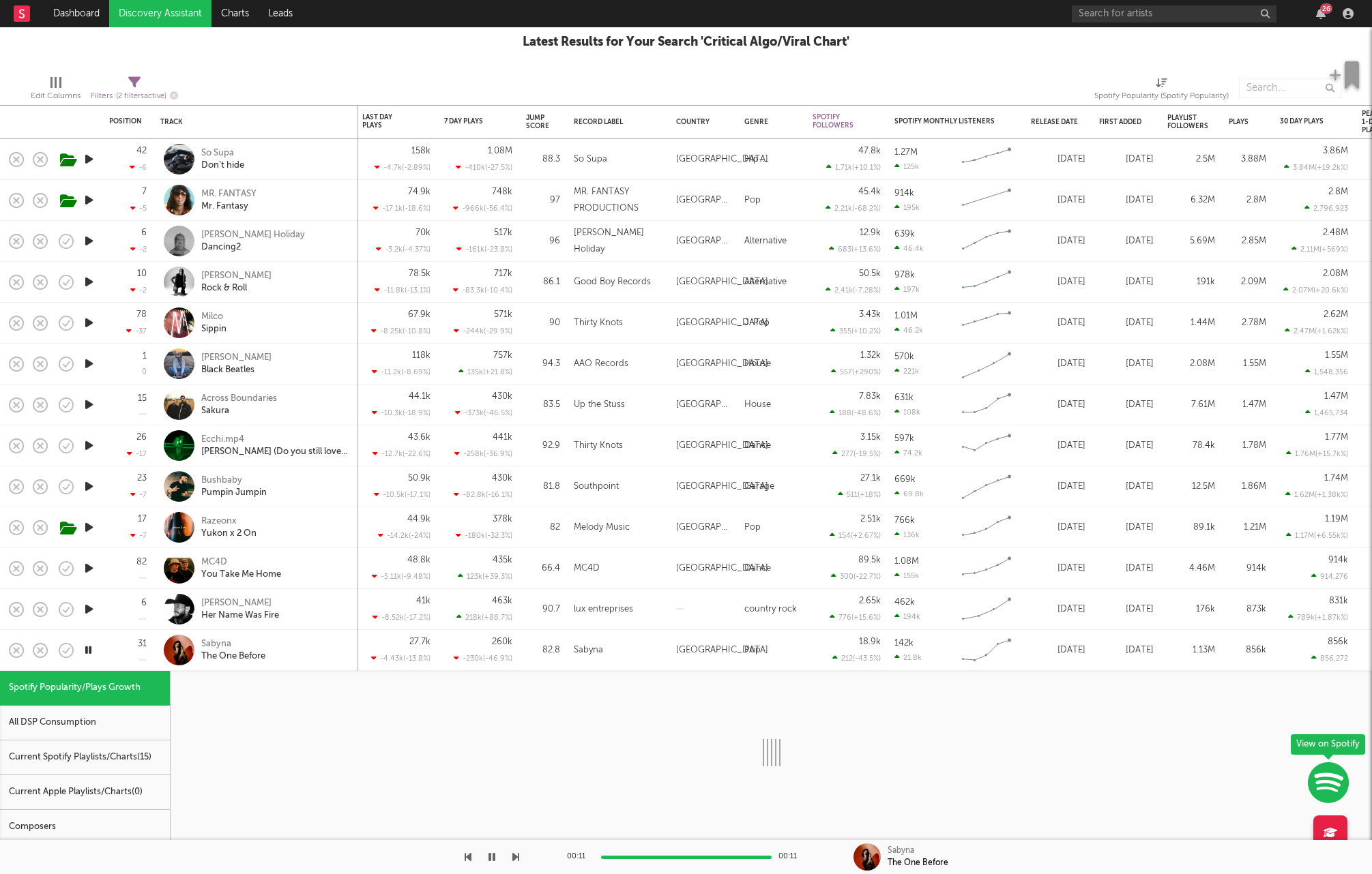
select select "1w"
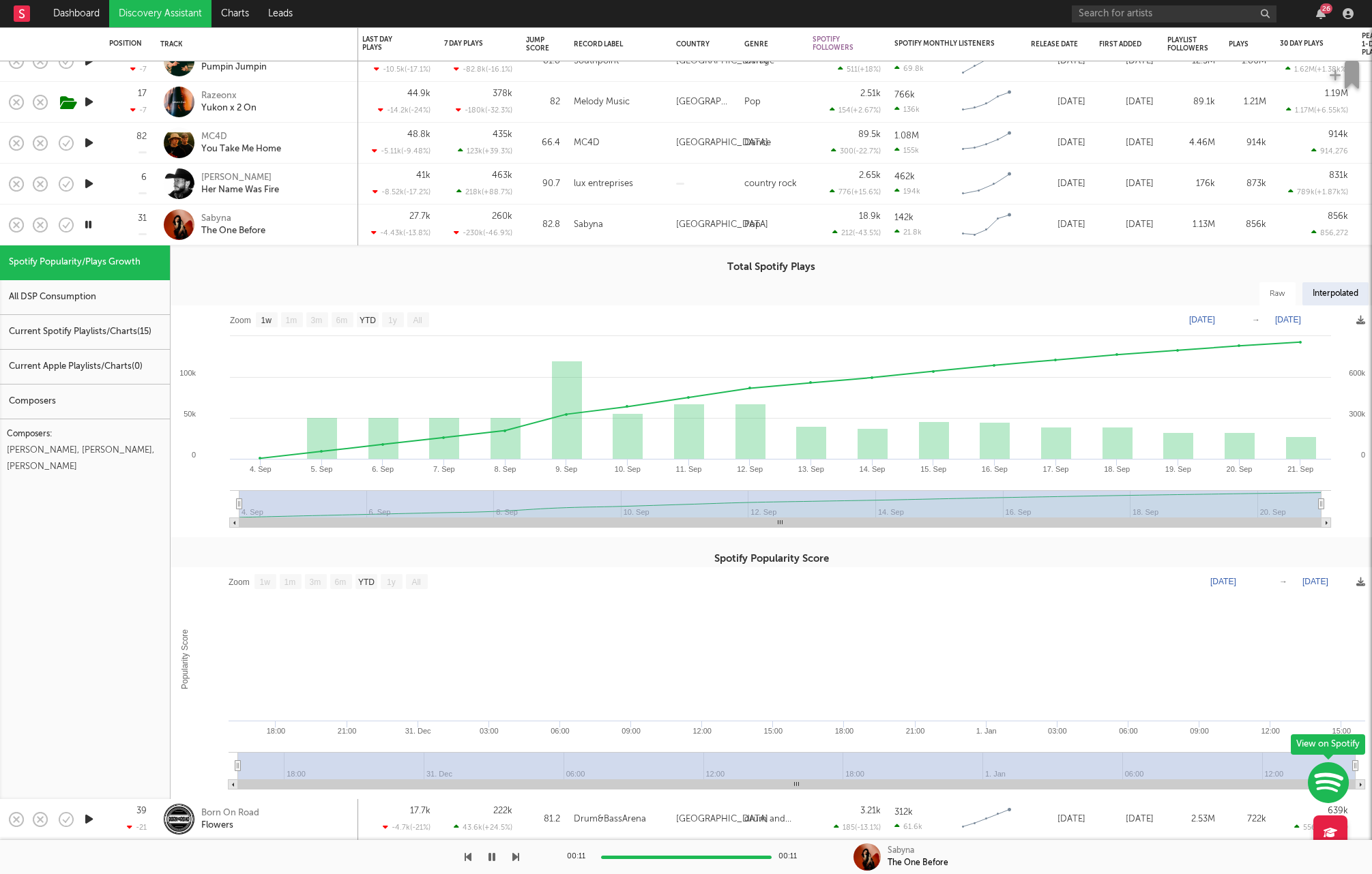
drag, startPoint x: 87, startPoint y: 815, endPoint x: 88, endPoint y: 803, distance: 12.0
click at [87, 815] on icon "button" at bounding box center [89, 819] width 14 height 17
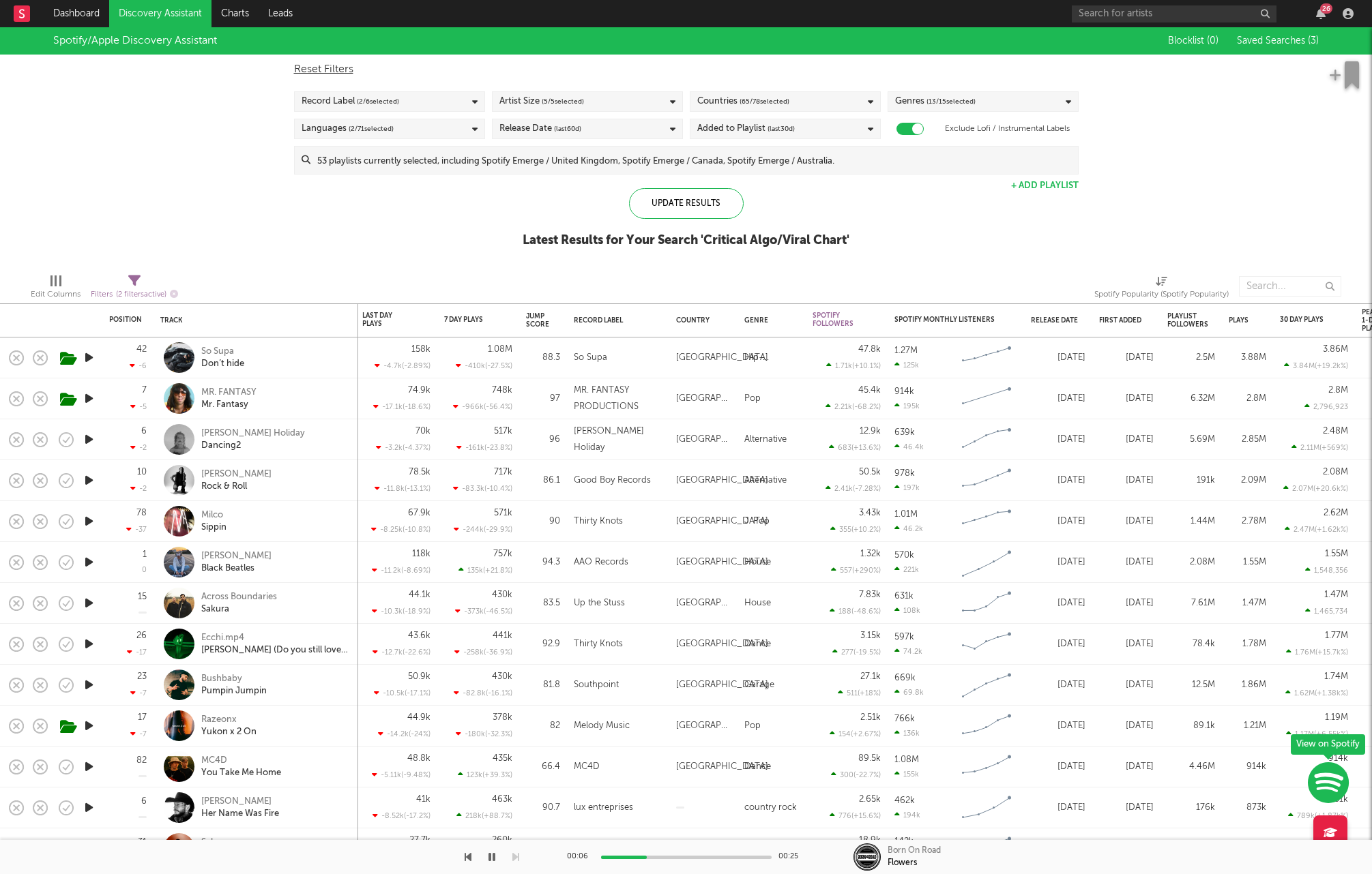
click at [90, 444] on icon "button" at bounding box center [89, 439] width 14 height 17
click at [232, 440] on div "Dancing2" at bounding box center [253, 446] width 104 height 13
click at [92, 397] on icon "button" at bounding box center [89, 398] width 14 height 17
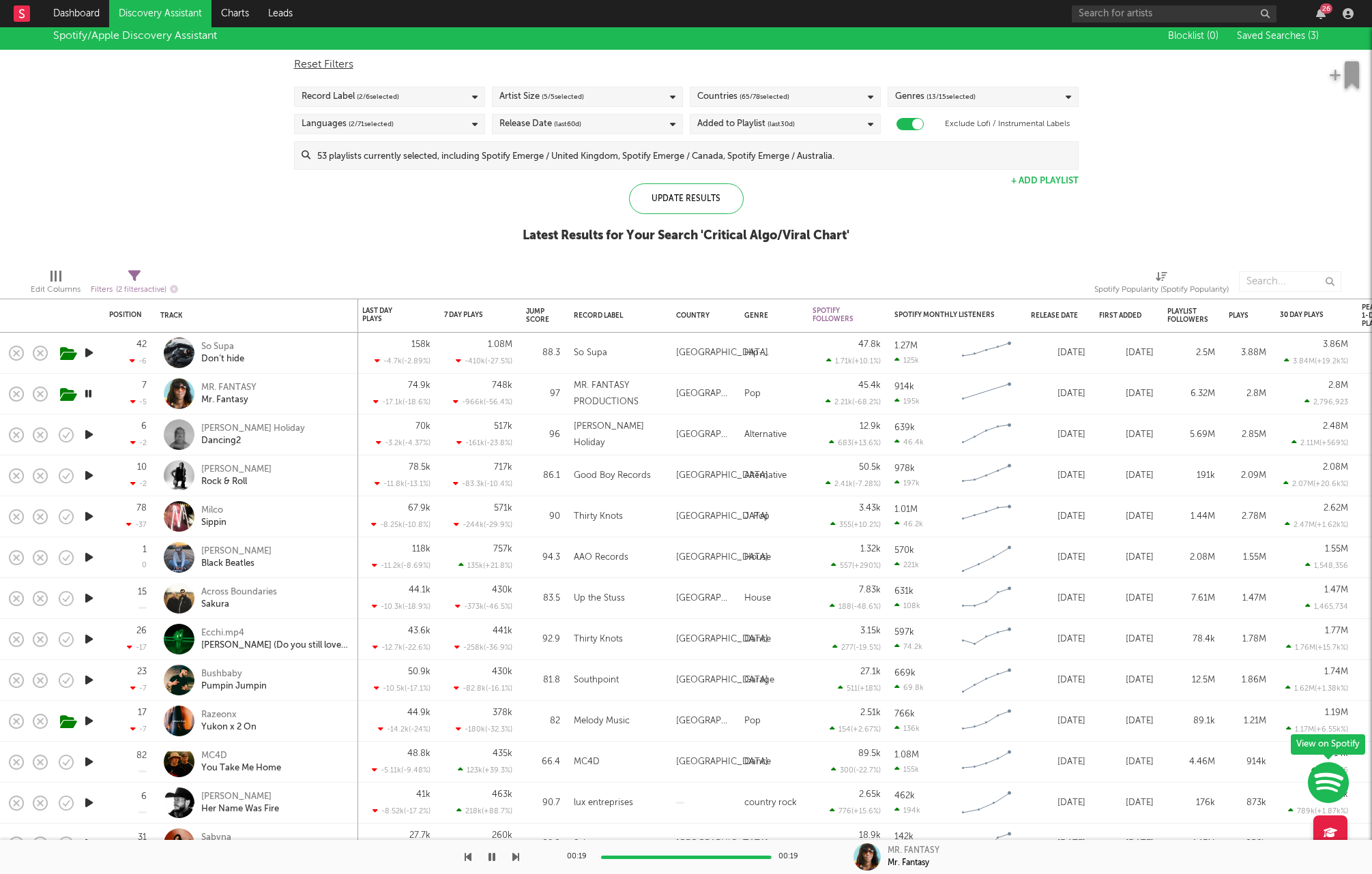
drag, startPoint x: 86, startPoint y: 350, endPoint x: 98, endPoint y: 353, distance: 12.4
click at [86, 350] on icon "button" at bounding box center [89, 353] width 14 height 17
click at [218, 360] on div "Don’t hide" at bounding box center [222, 360] width 43 height 13
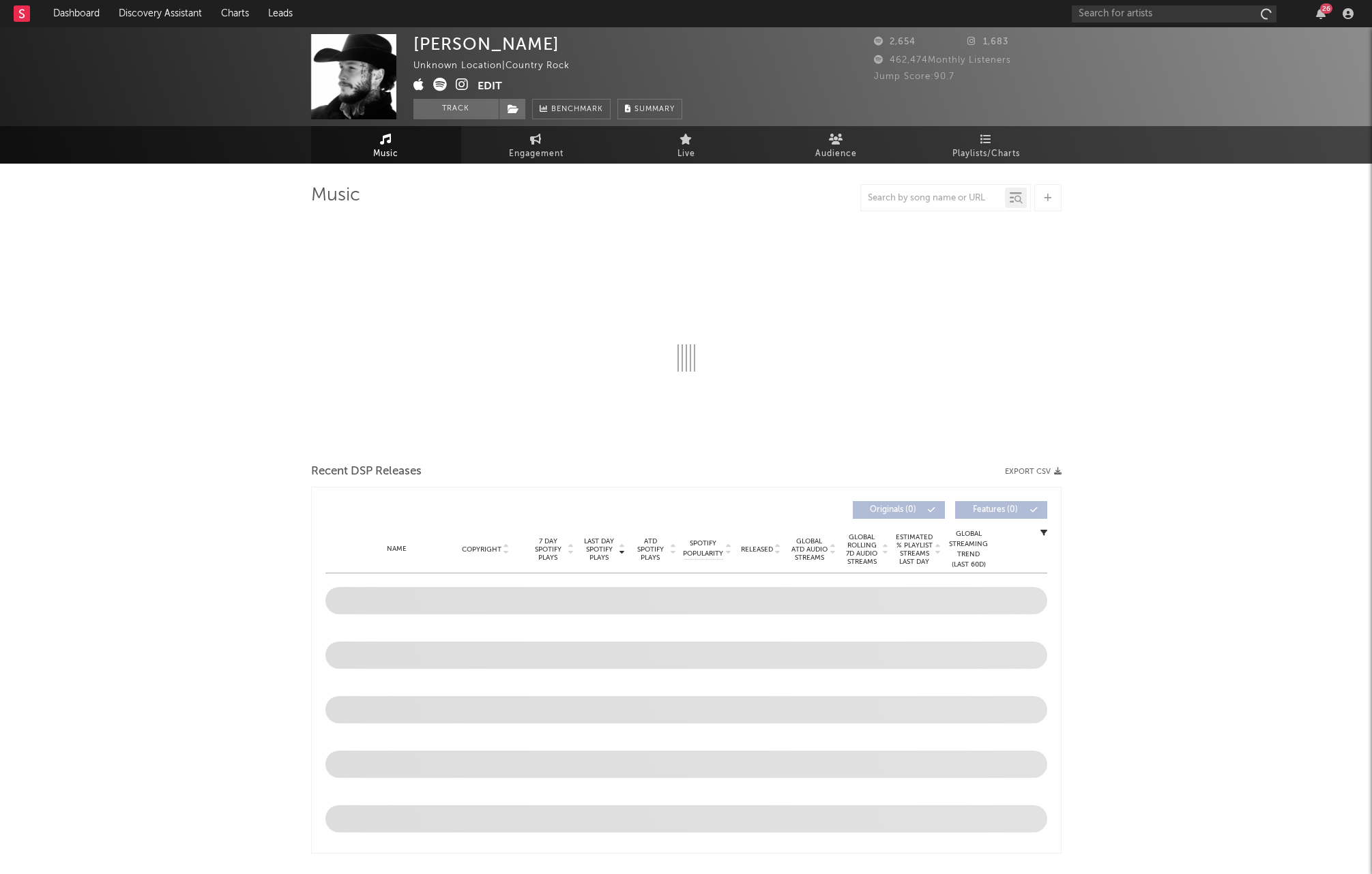
select select "1w"
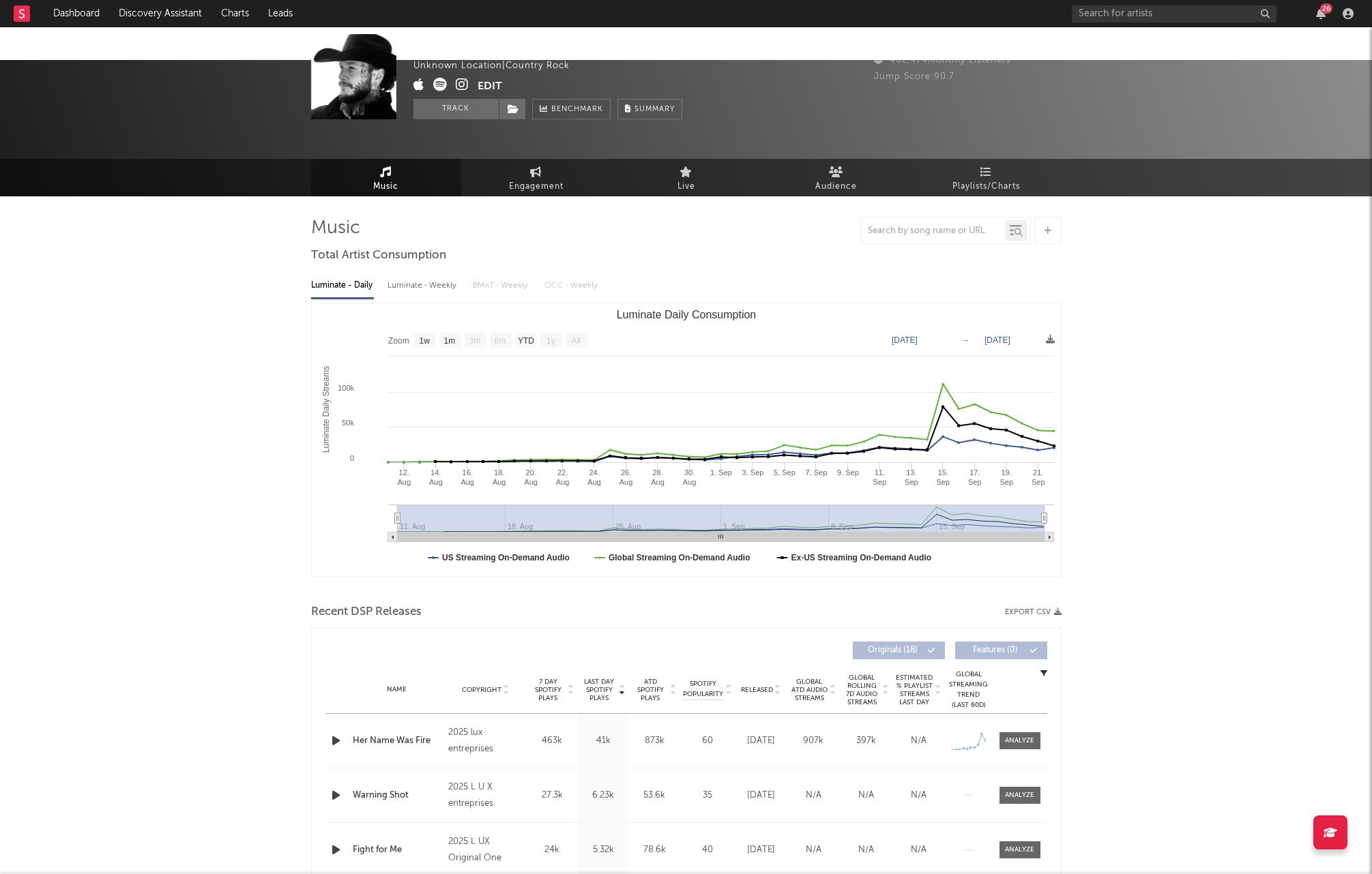
click at [467, 87] on icon at bounding box center [462, 84] width 13 height 13
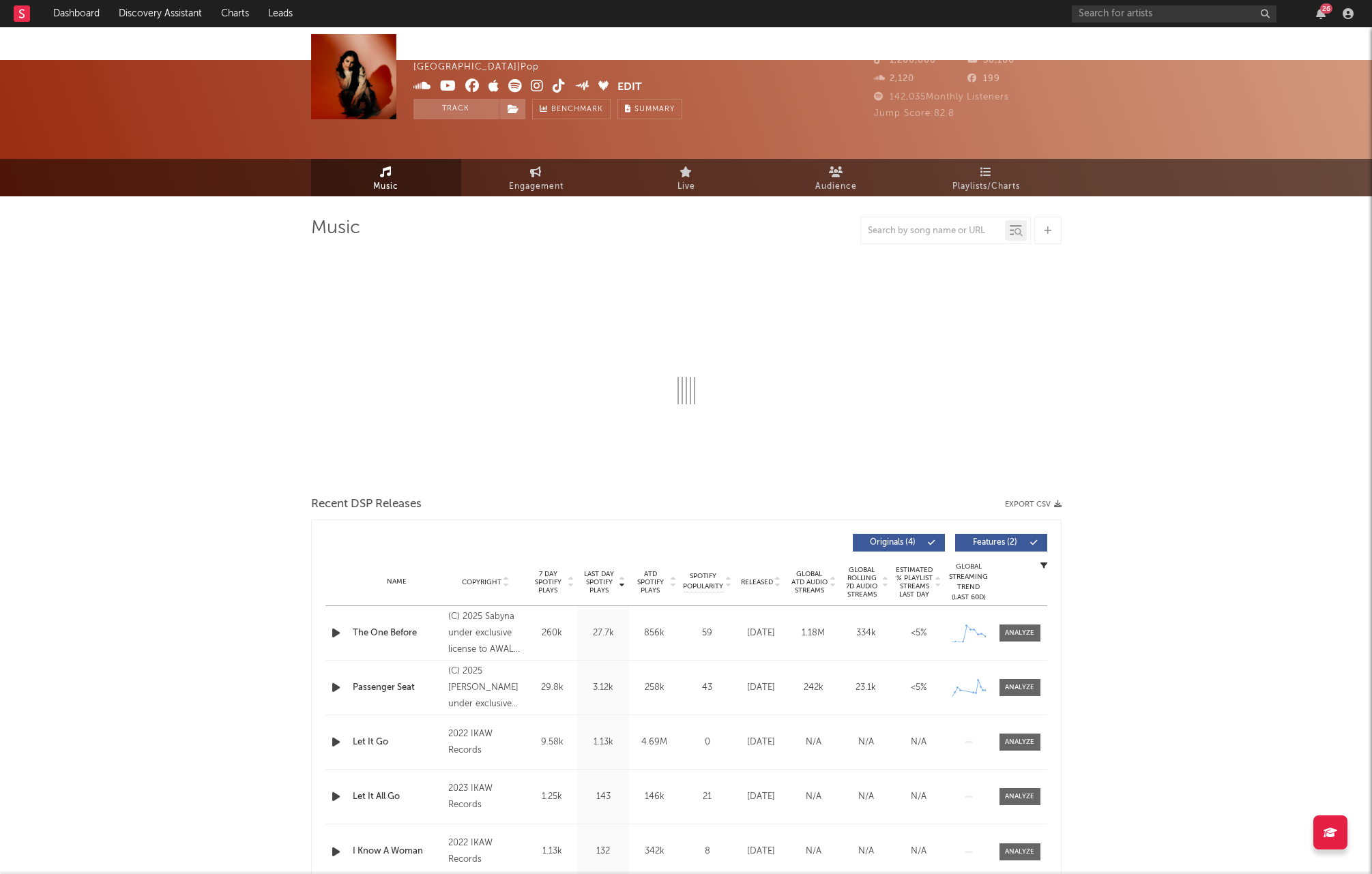
select select "6m"
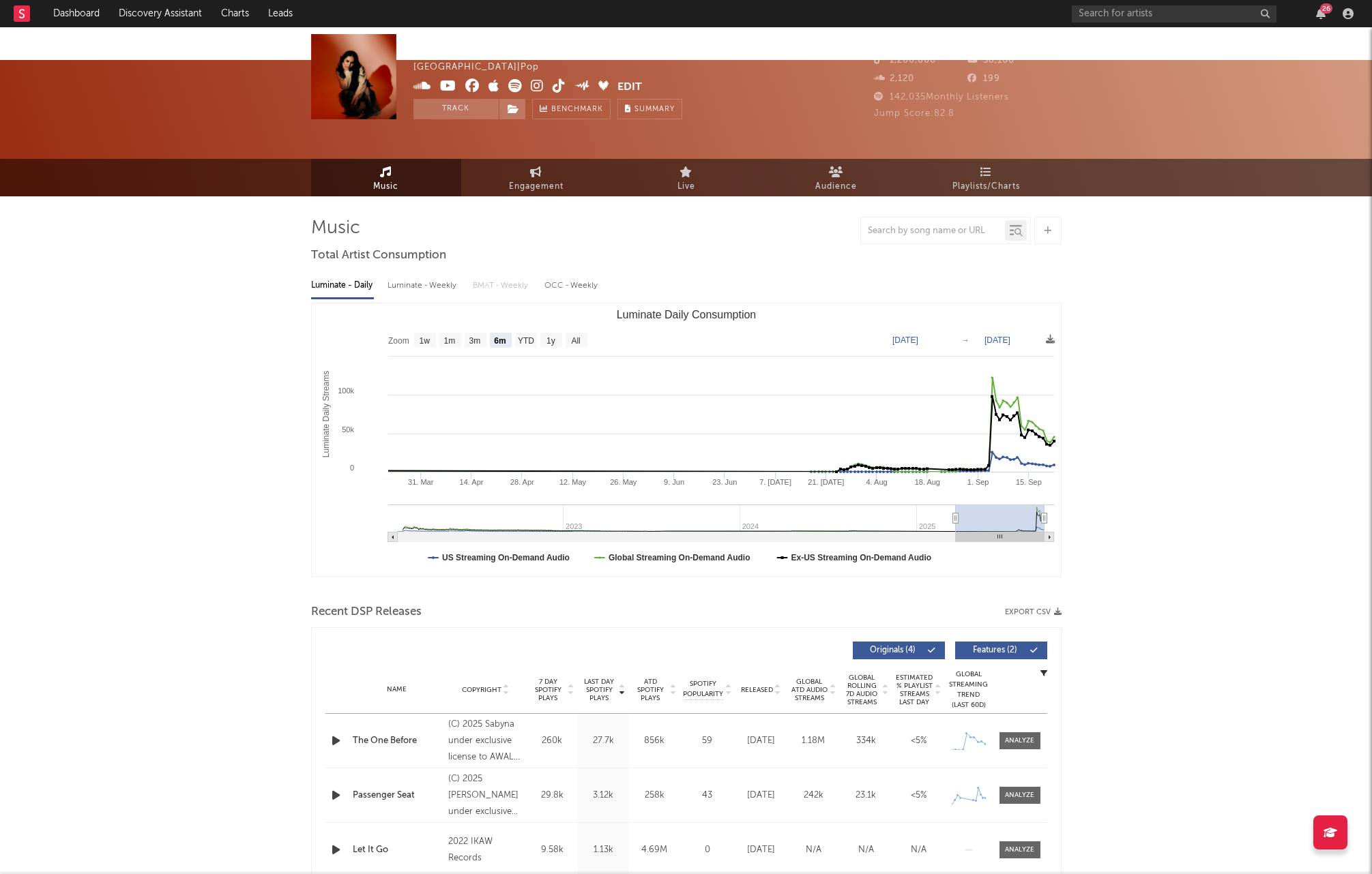
click at [549, 86] on span at bounding box center [516, 87] width 204 height 17
click at [554, 84] on icon at bounding box center [559, 85] width 13 height 13
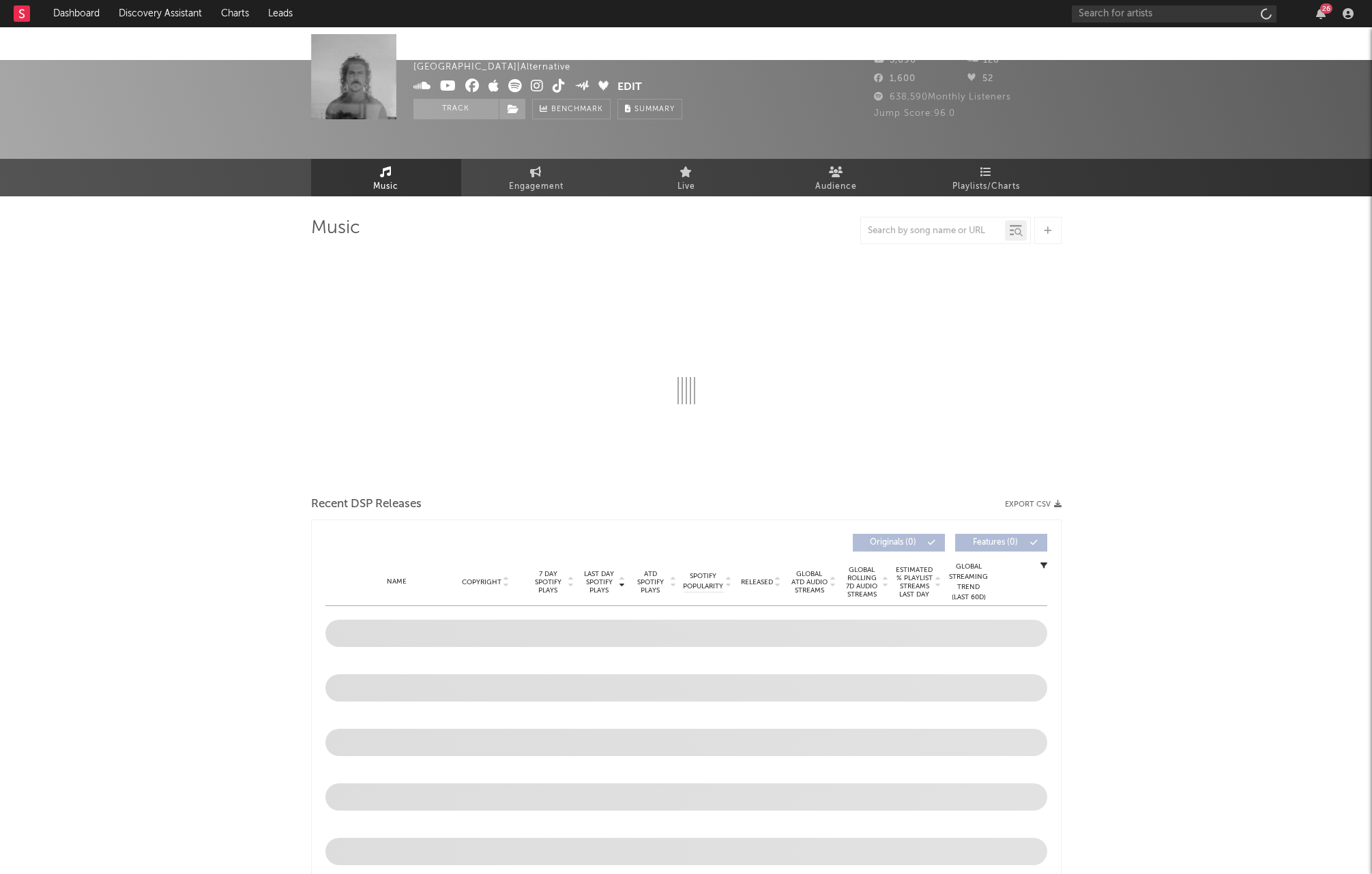
select select "6m"
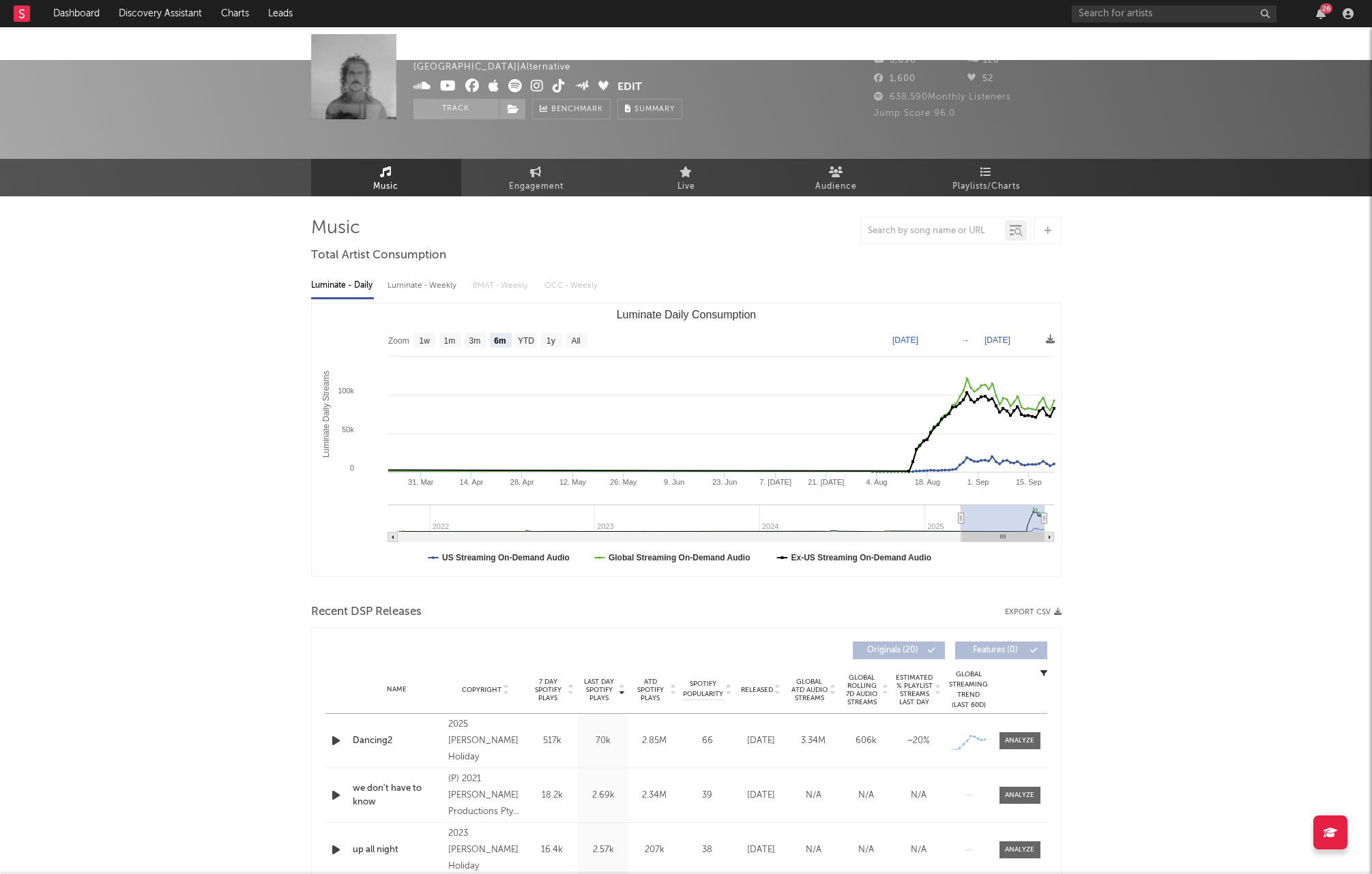
click at [538, 84] on icon at bounding box center [537, 85] width 13 height 13
click at [556, 87] on icon at bounding box center [559, 85] width 13 height 13
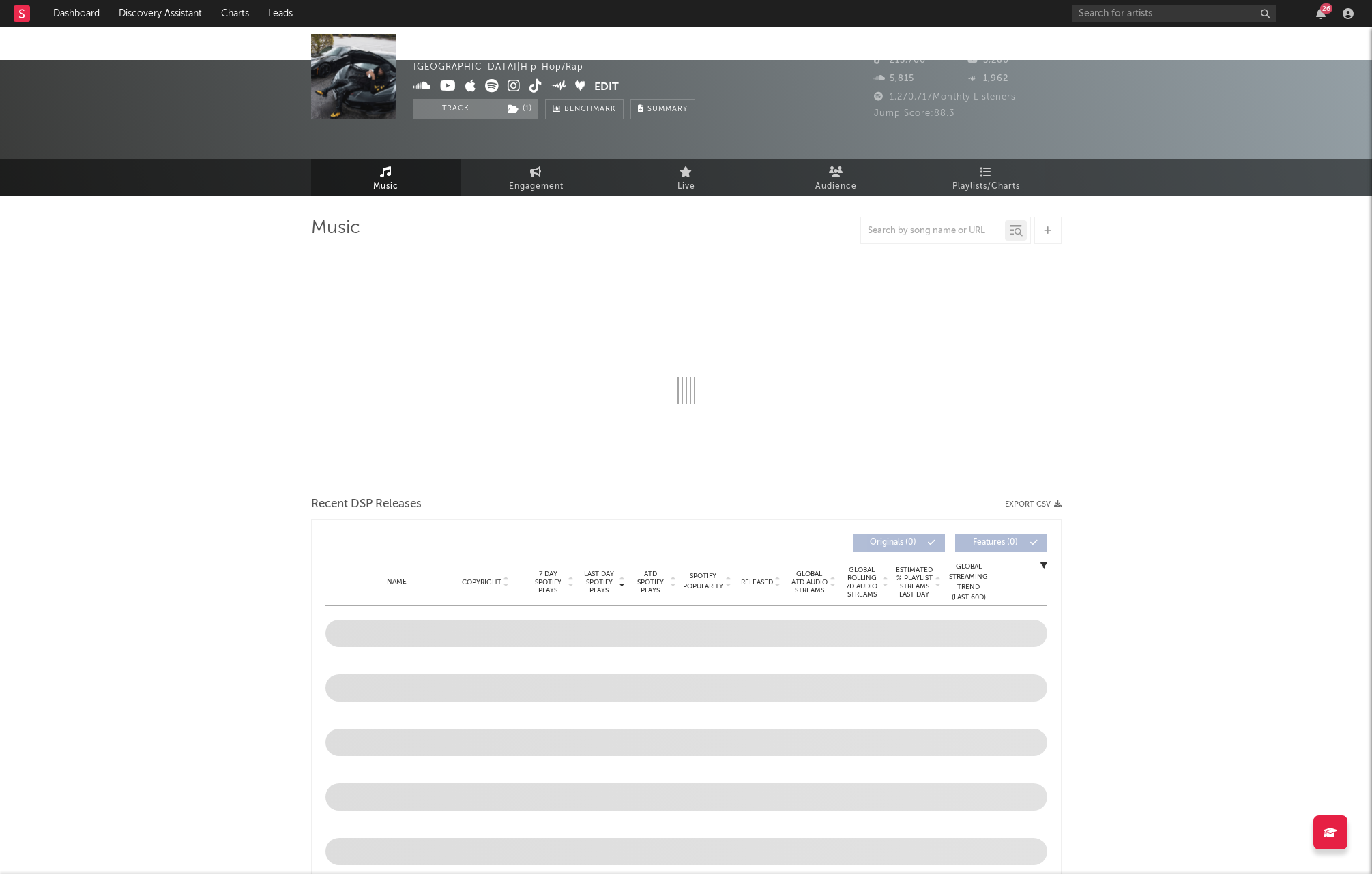
select select "6m"
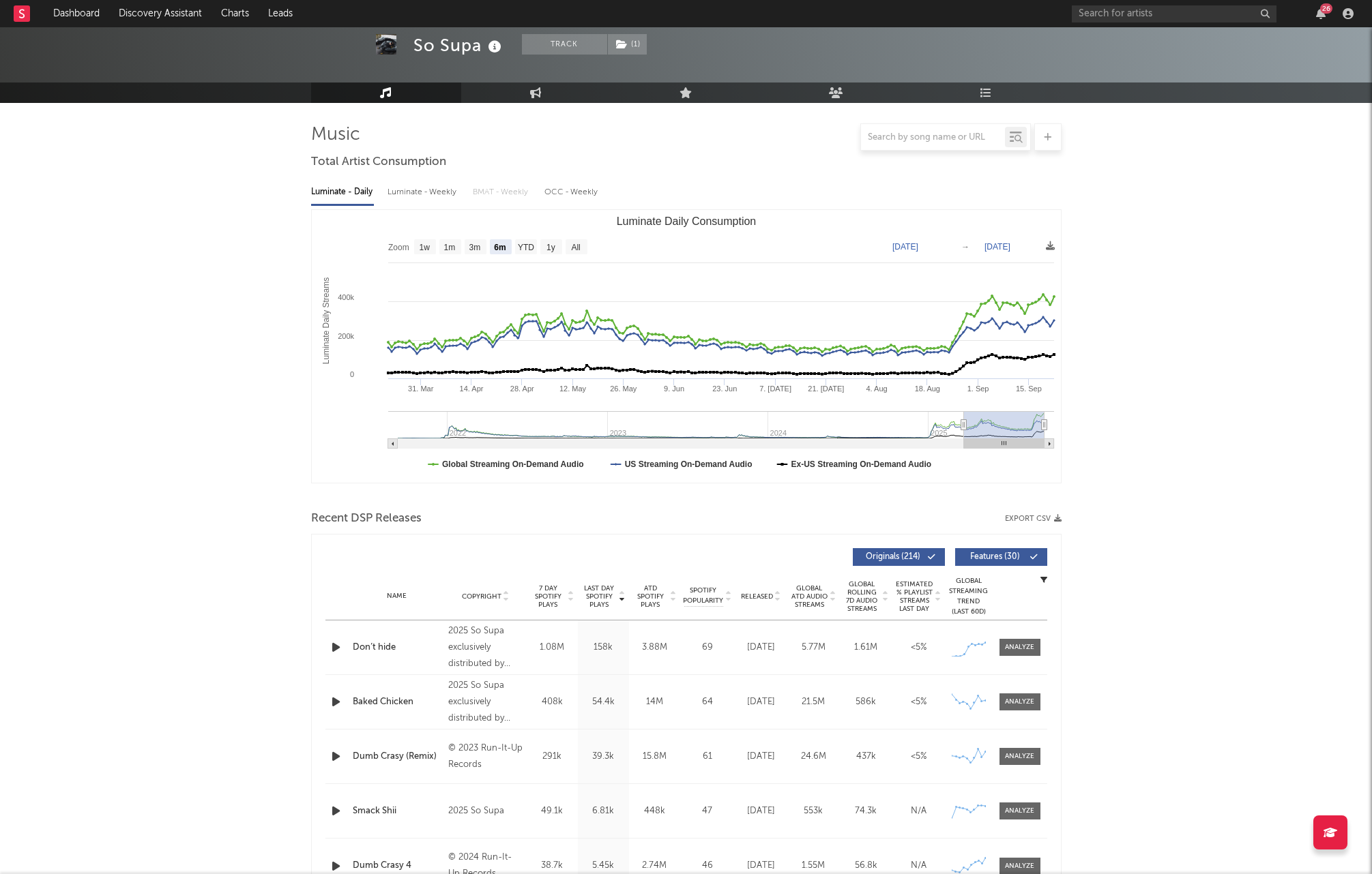
scroll to position [95, 0]
